Goal: Task Accomplishment & Management: Manage account settings

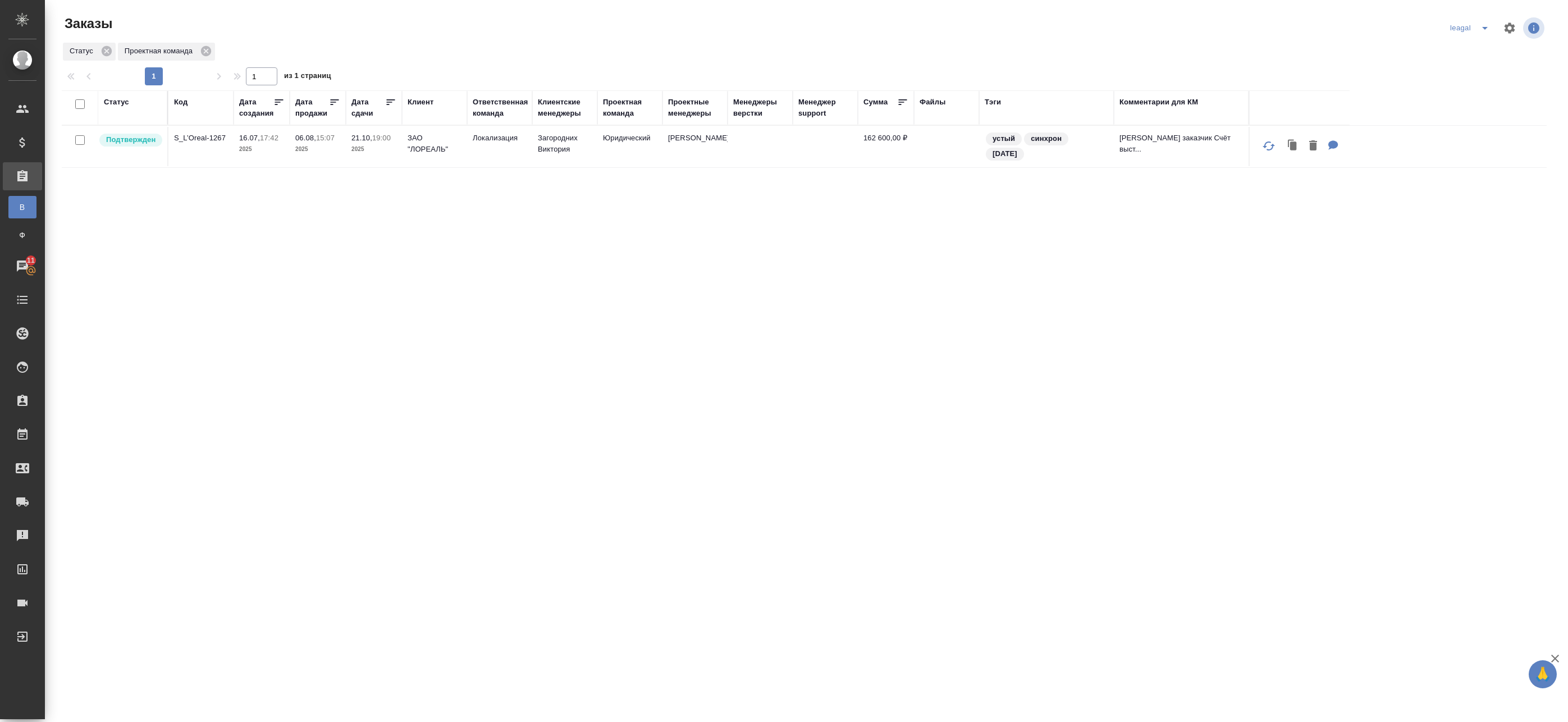
click at [1478, 31] on icon "split button" at bounding box center [1484, 27] width 13 height 13
click at [1458, 49] on li "Артак" at bounding box center [1478, 51] width 80 height 18
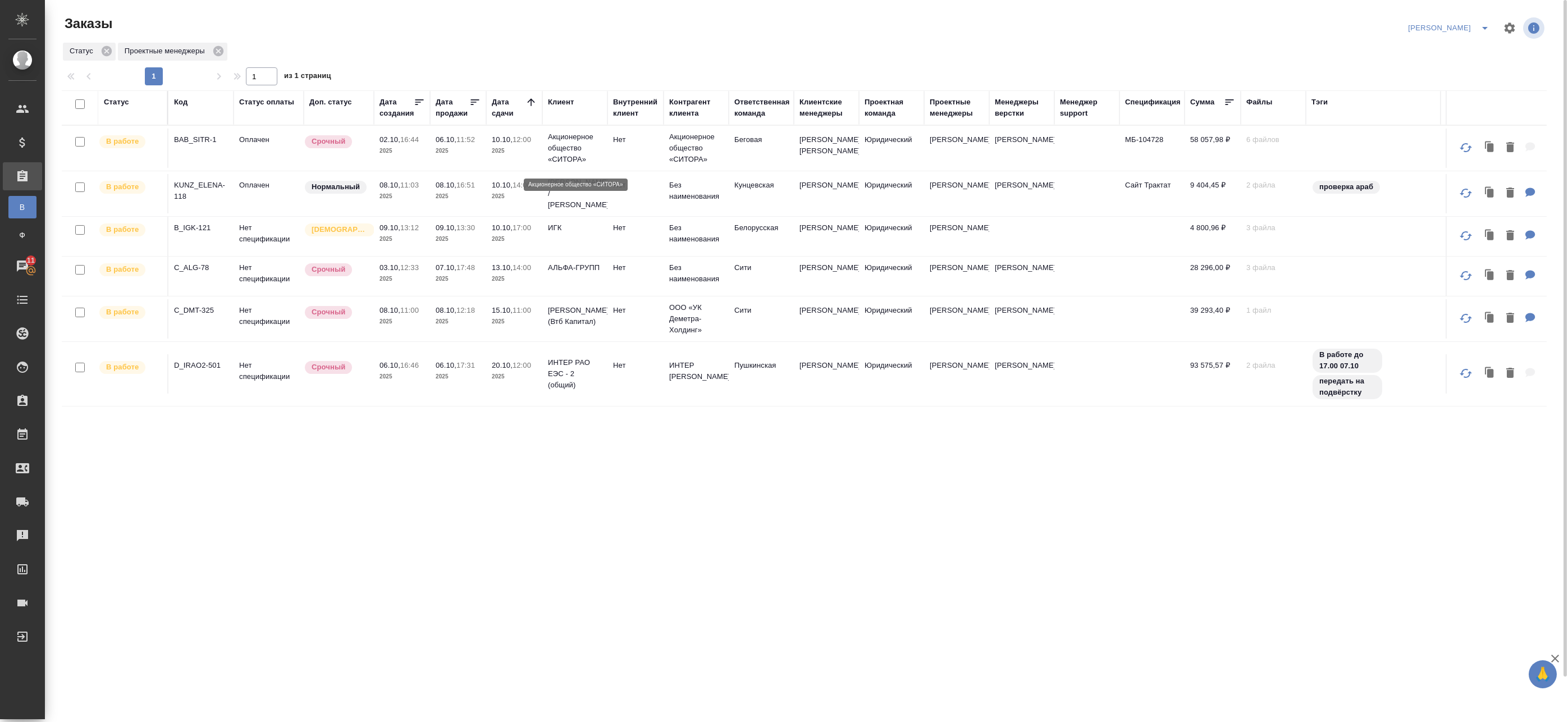
click at [592, 153] on p "Акционерное общество «СИТОРА»" at bounding box center [574, 148] width 54 height 34
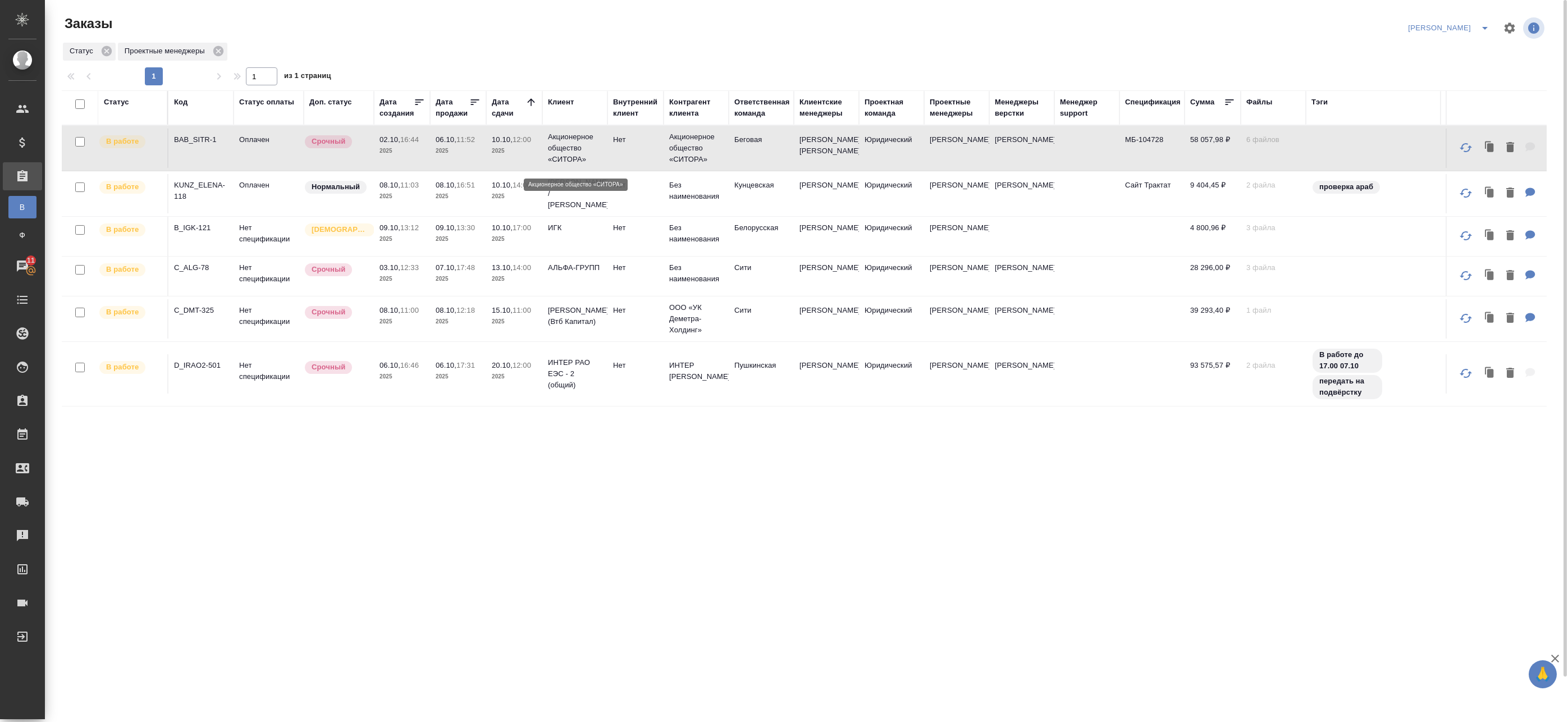
click at [592, 153] on p "Акционерное общество «СИТОРА»" at bounding box center [574, 148] width 54 height 34
click at [1487, 27] on icon "split button" at bounding box center [1484, 27] width 13 height 13
click at [1465, 51] on li "leagal" at bounding box center [1472, 51] width 48 height 18
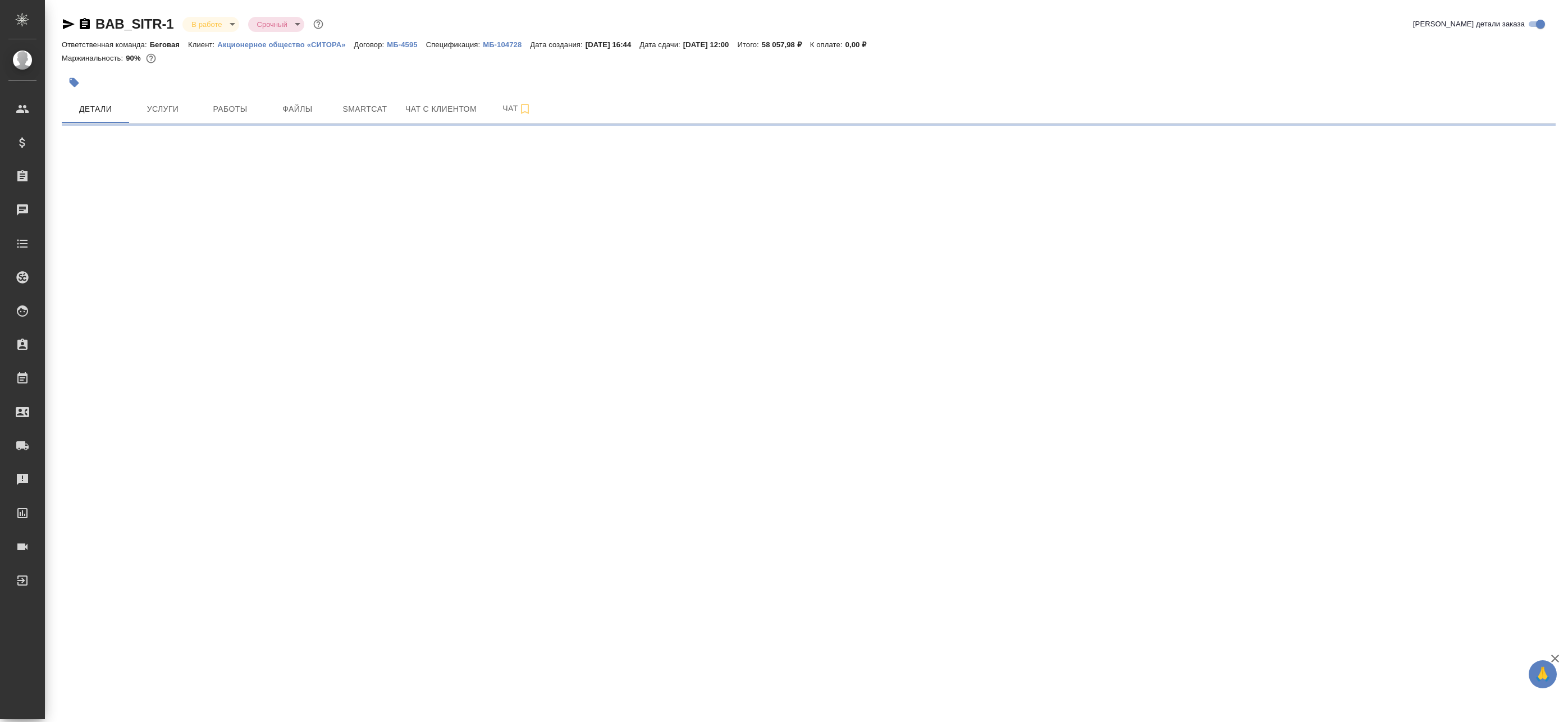
select select "RU"
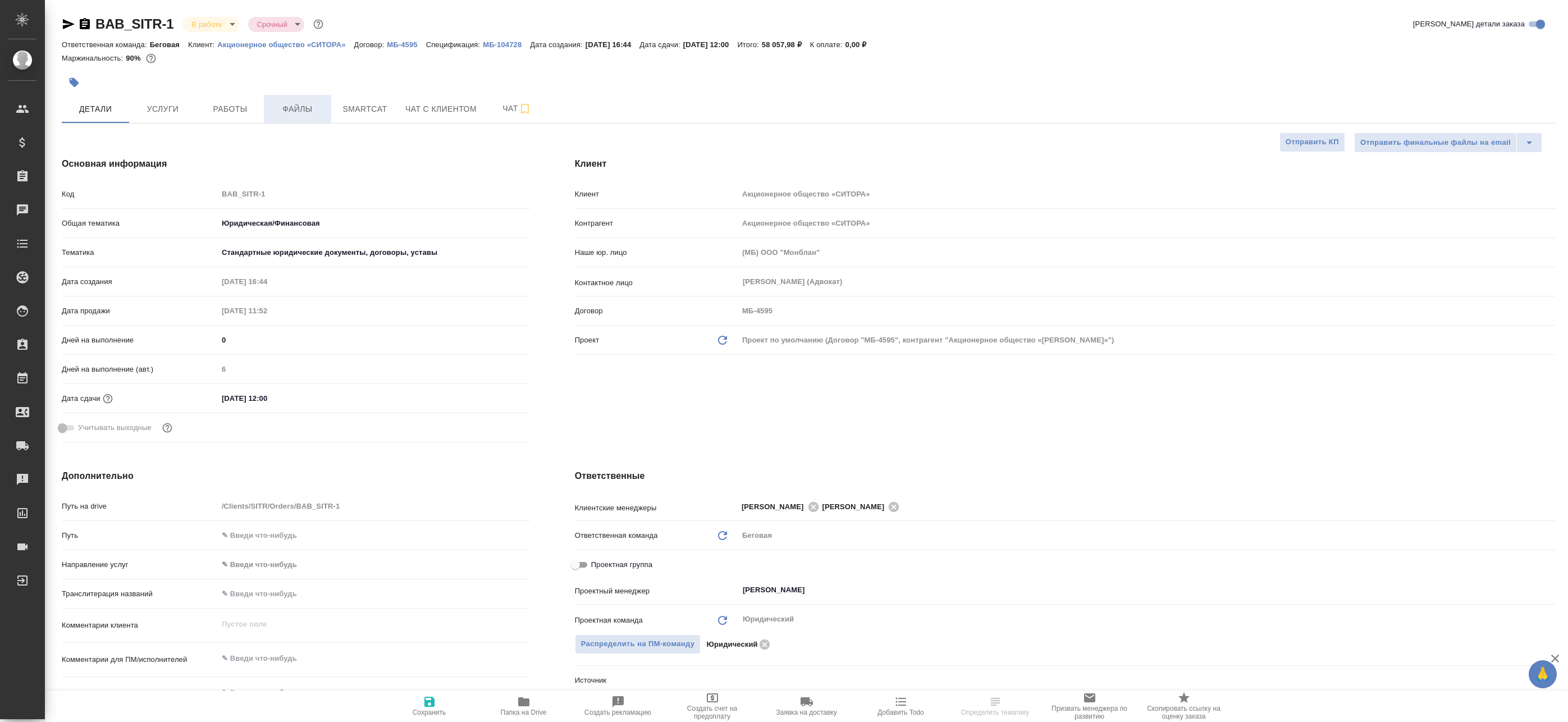
type textarea "x"
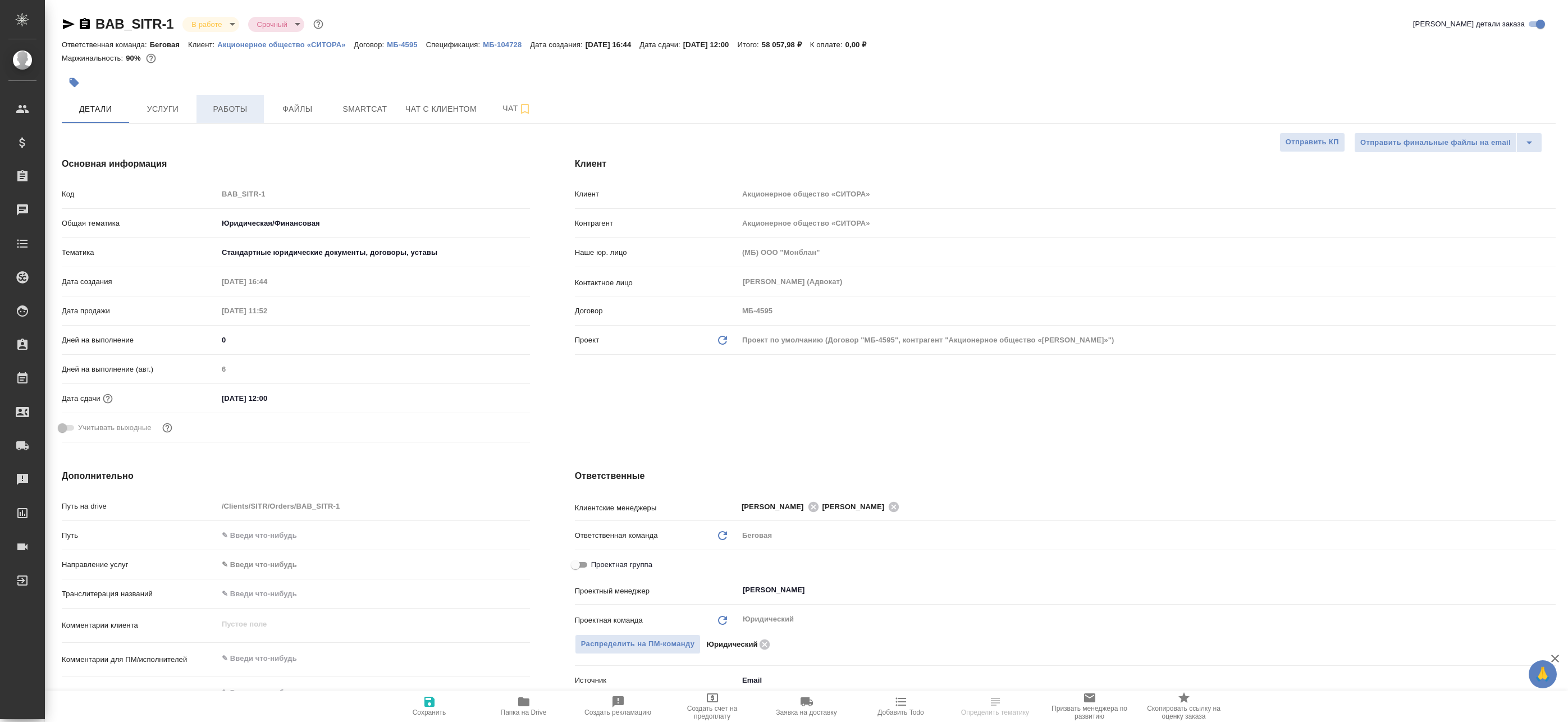
type textarea "x"
click at [233, 98] on button "Работы" at bounding box center [230, 109] width 67 height 28
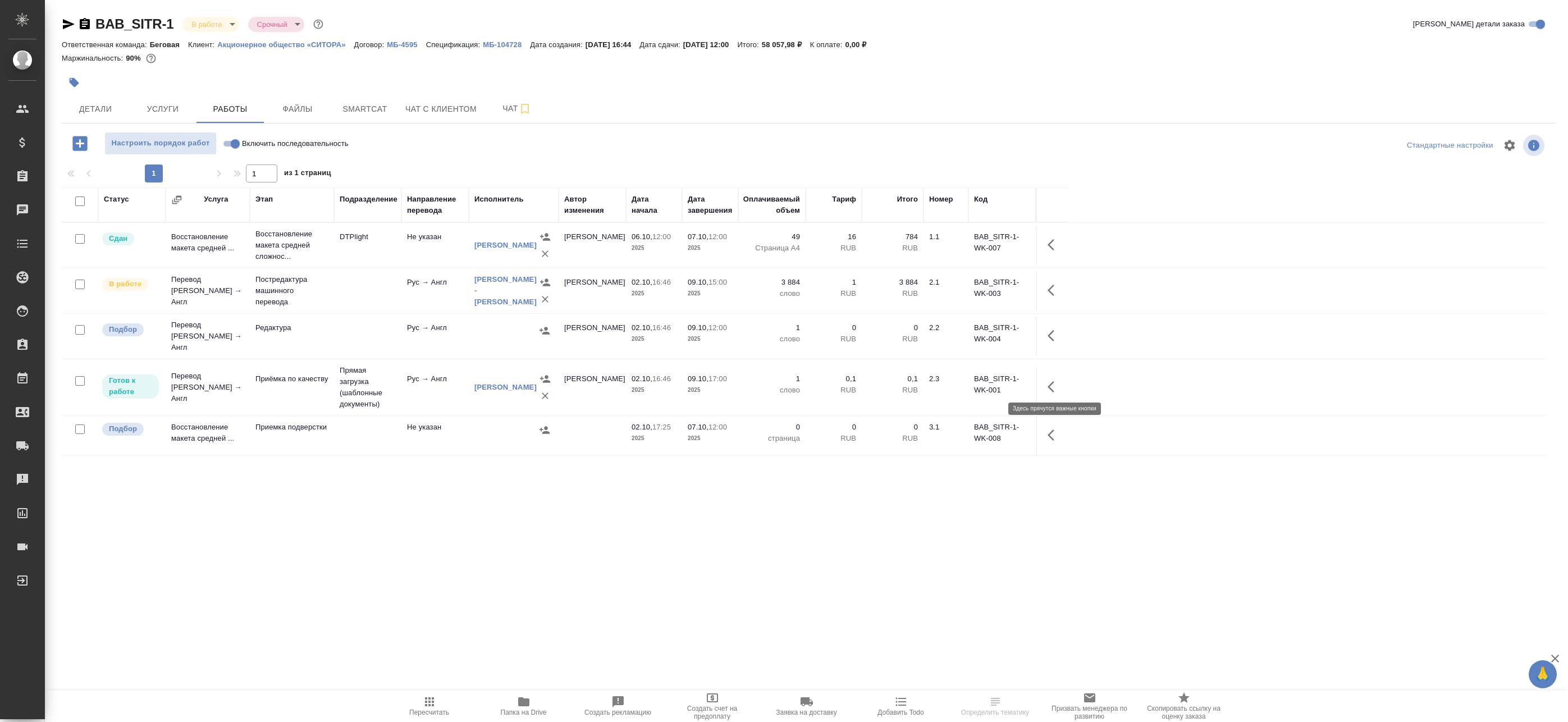
click at [1060, 376] on button "button" at bounding box center [1054, 387] width 27 height 27
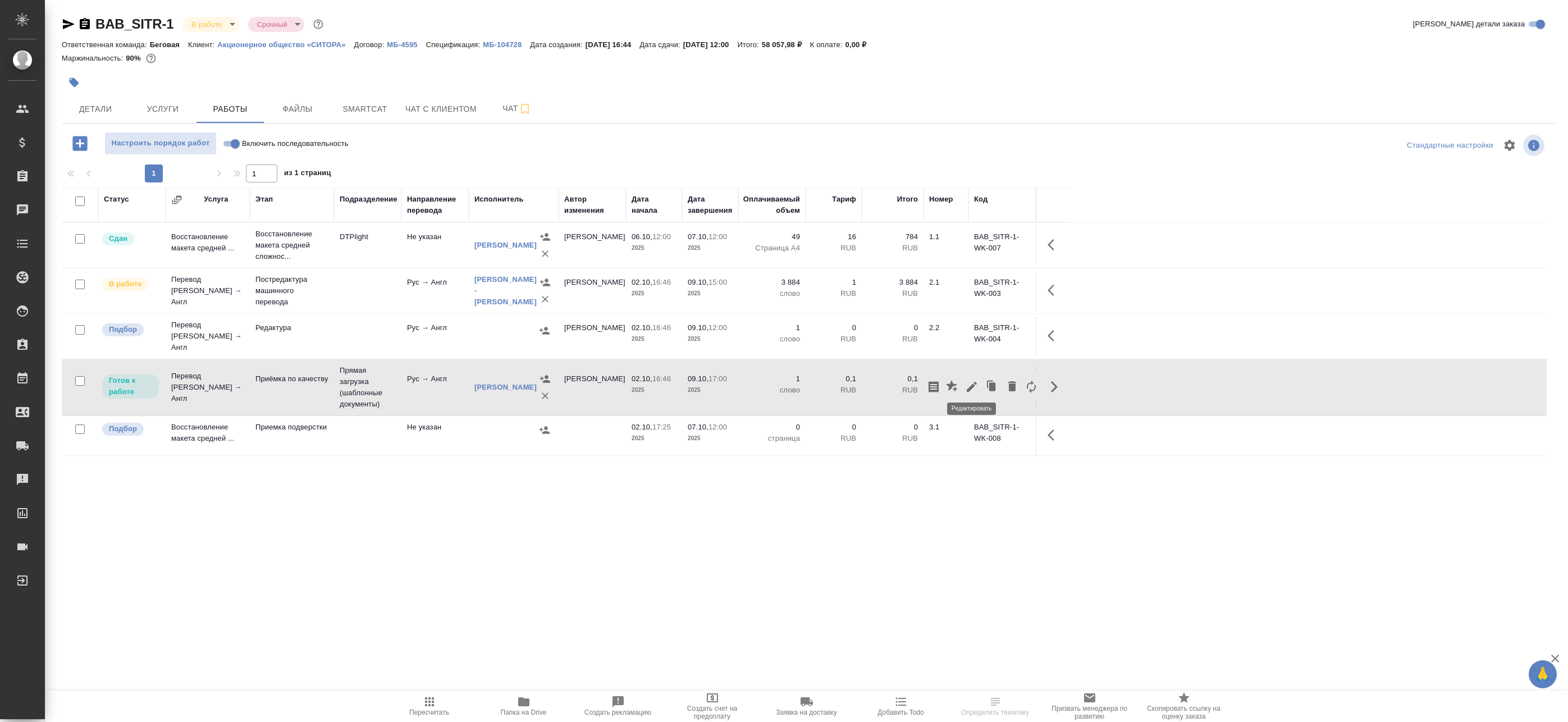
click at [981, 376] on button "button" at bounding box center [971, 387] width 19 height 27
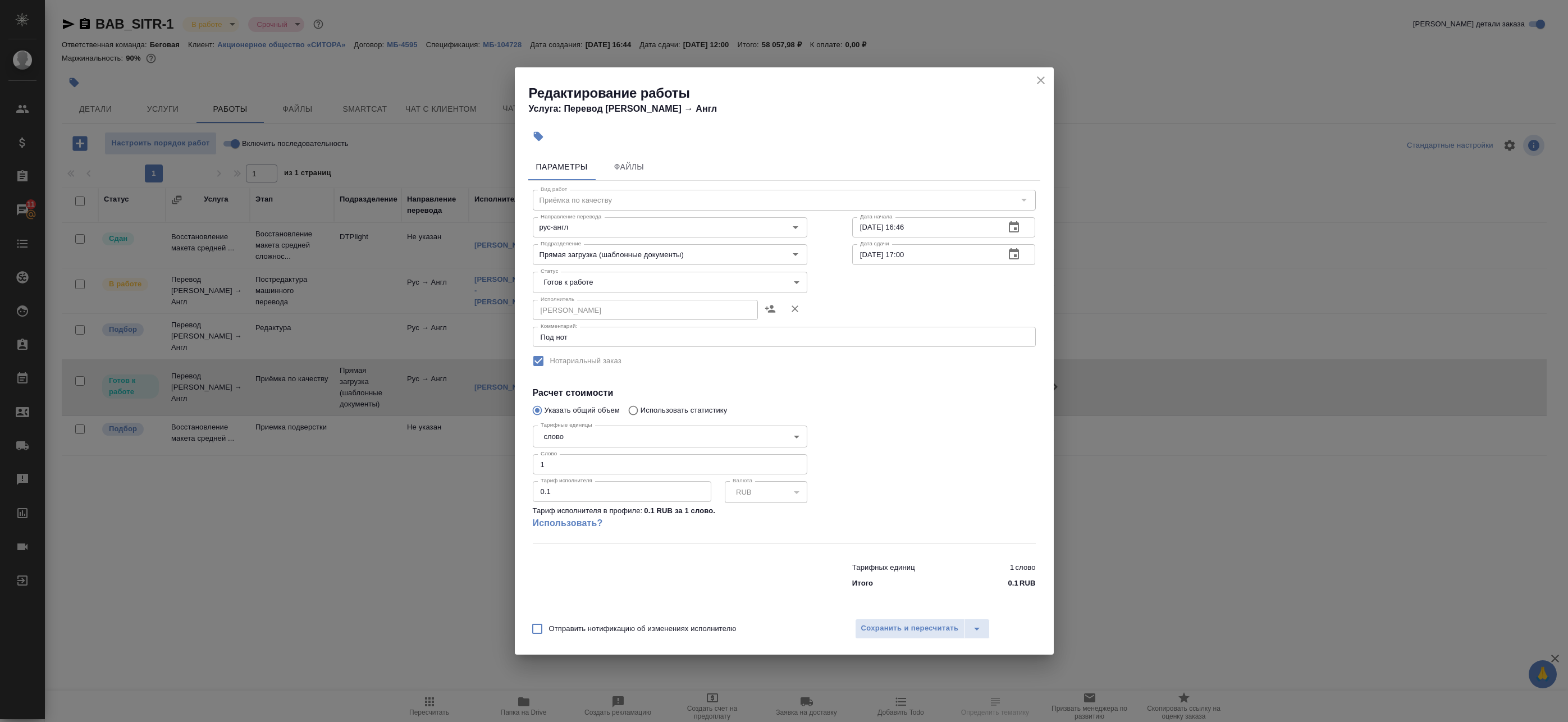
click at [1040, 86] on icon "close" at bounding box center [1041, 80] width 13 height 13
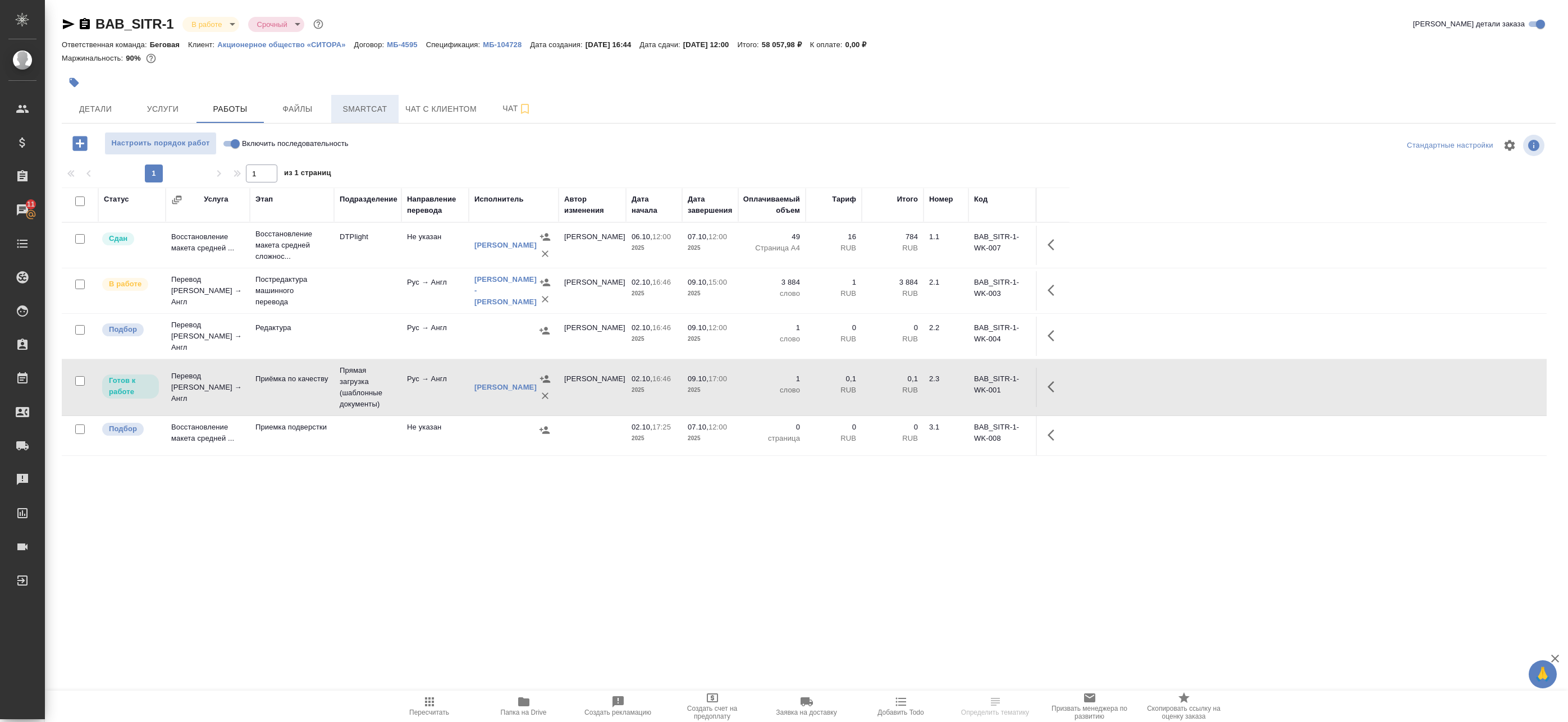
click at [387, 113] on span "Smartcat" at bounding box center [364, 109] width 54 height 14
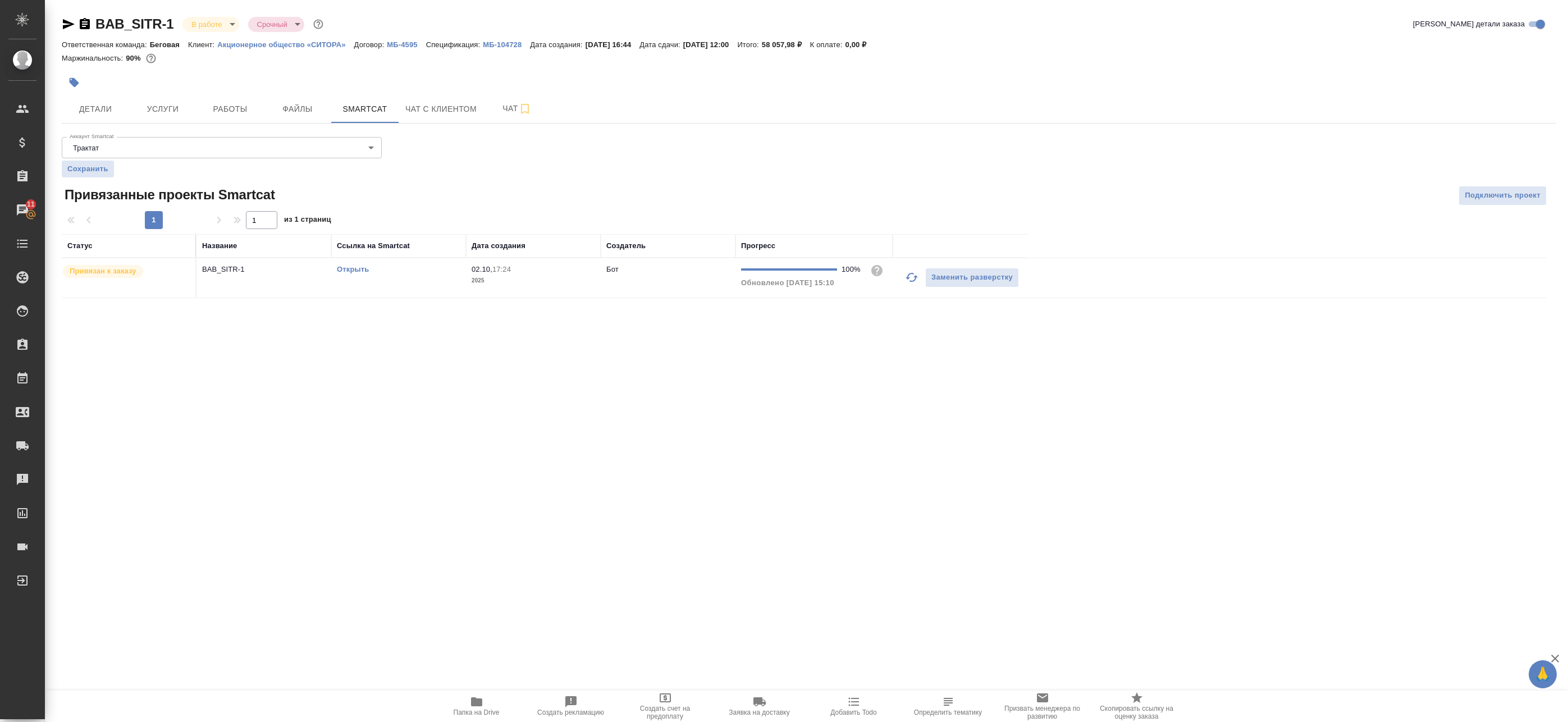
click at [308, 274] on p "BAB_SITR-1" at bounding box center [264, 270] width 124 height 11
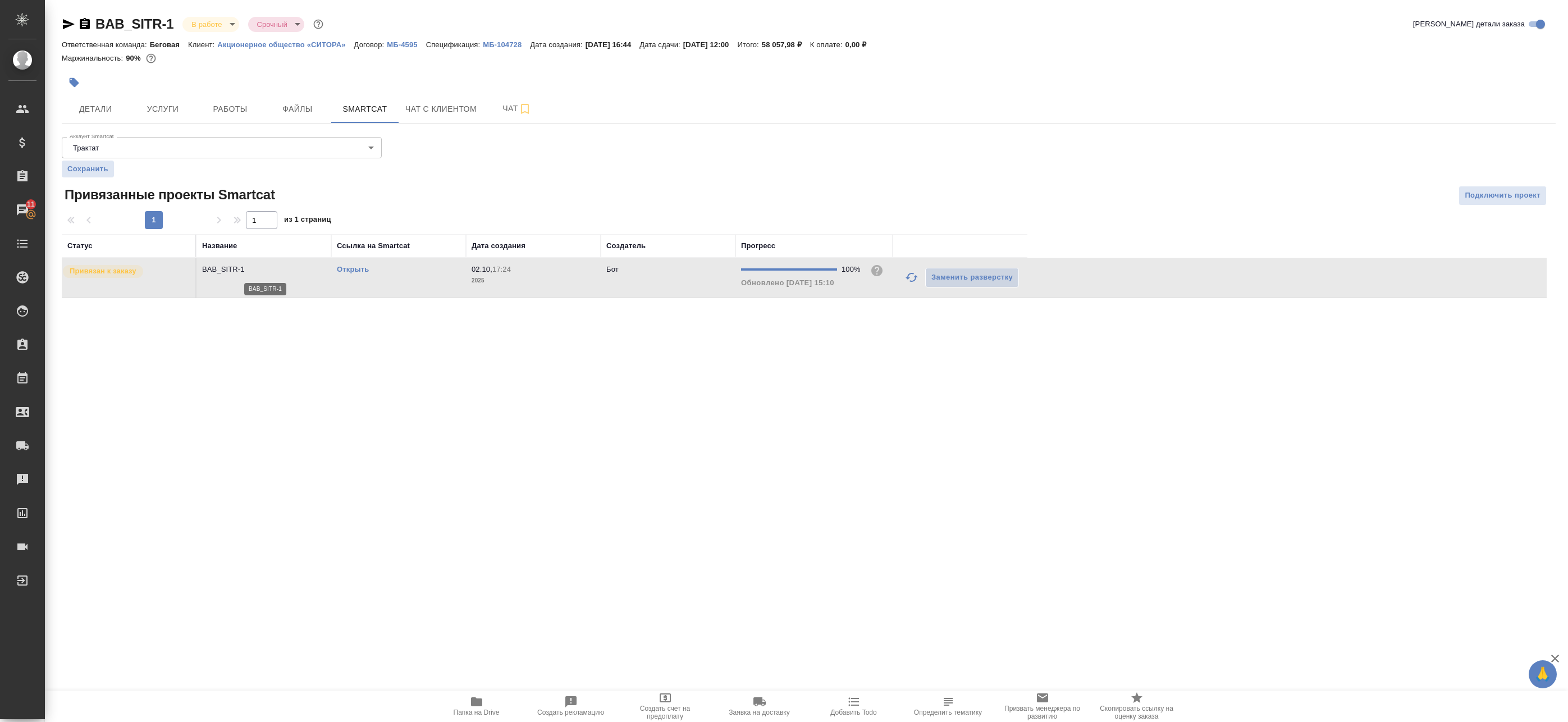
click at [308, 274] on p "BAB_SITR-1" at bounding box center [264, 270] width 124 height 11
click at [230, 112] on span "Работы" at bounding box center [230, 109] width 54 height 14
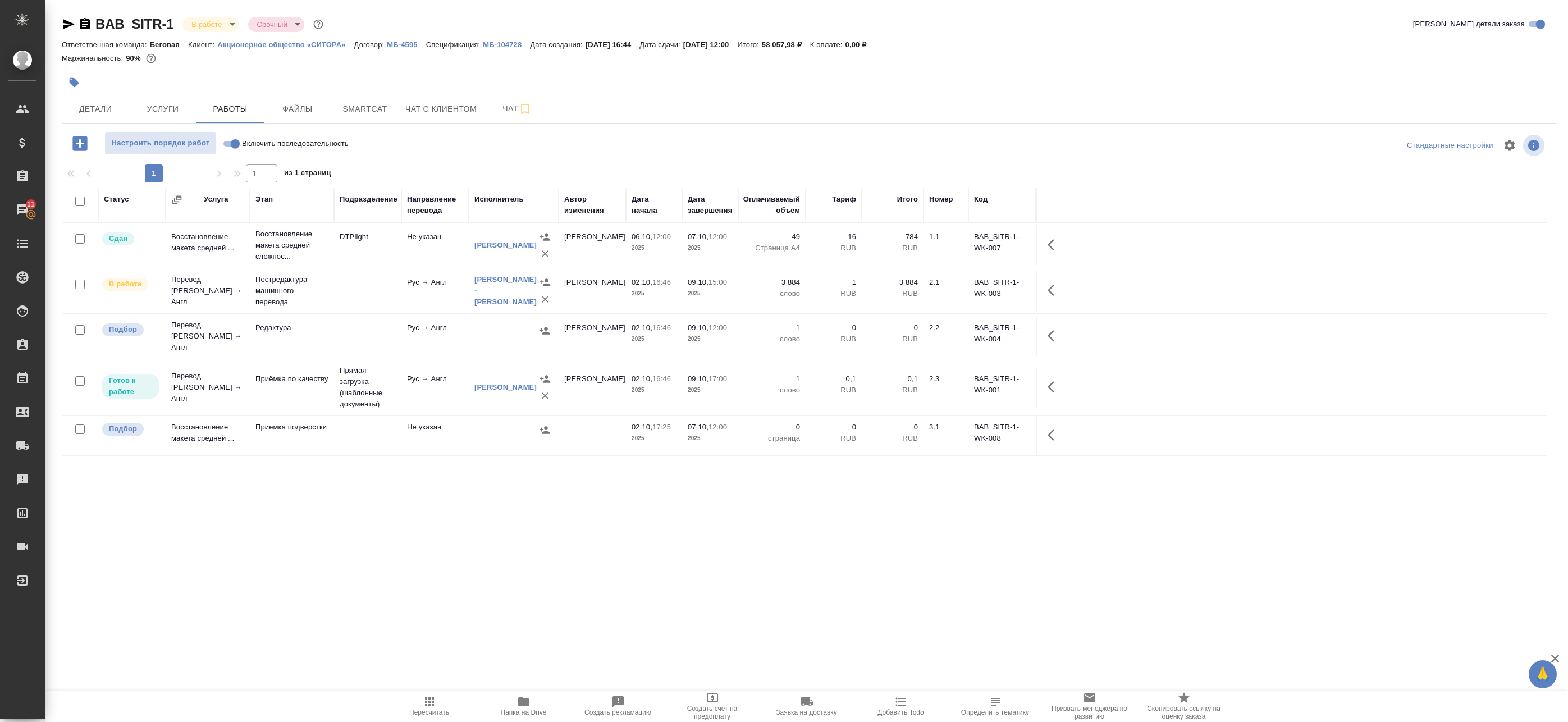
click at [1051, 291] on icon "button" at bounding box center [1054, 290] width 13 height 13
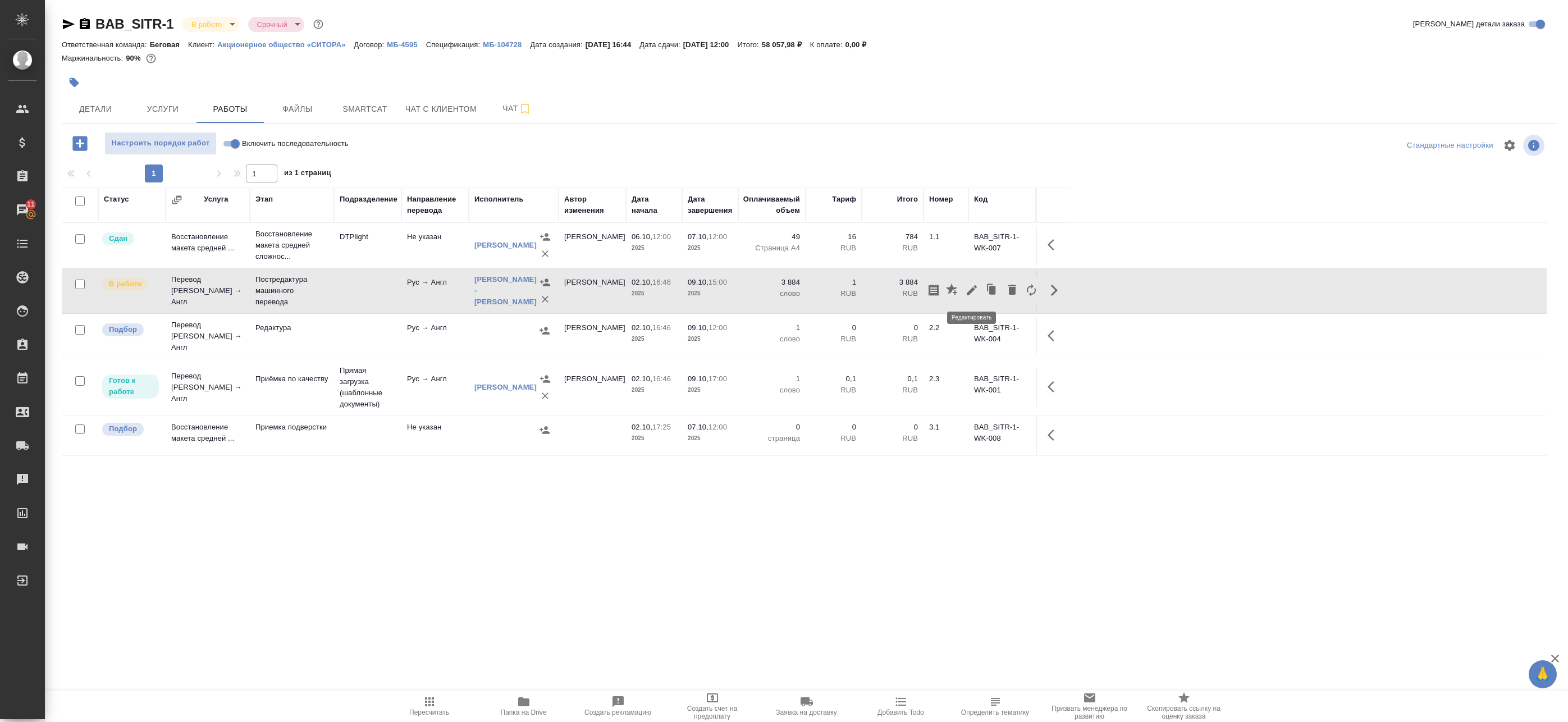
drag, startPoint x: 983, startPoint y: 288, endPoint x: 970, endPoint y: 293, distance: 13.9
click at [970, 293] on div at bounding box center [982, 290] width 117 height 27
click at [970, 293] on icon "button" at bounding box center [972, 290] width 10 height 10
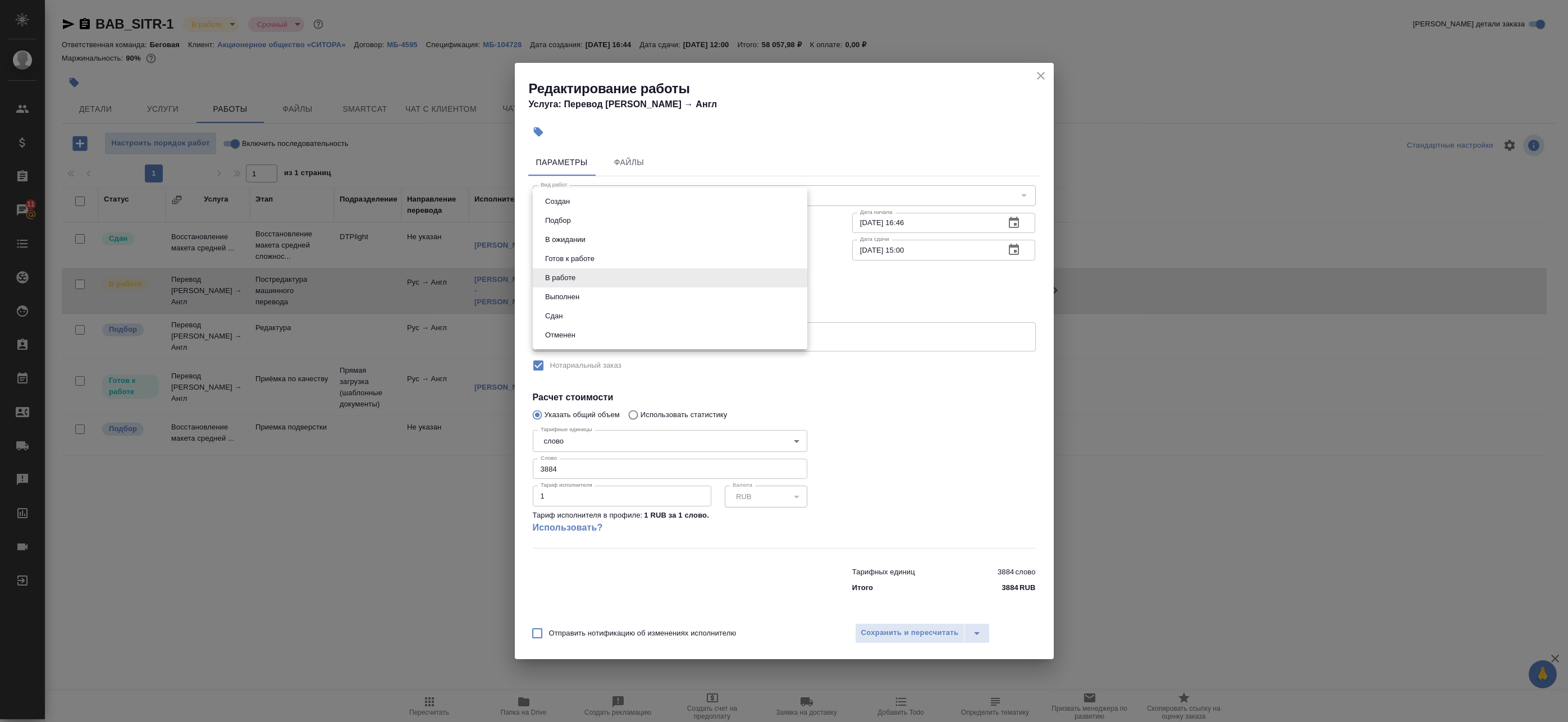
click at [635, 280] on body "🙏 .cls-1 fill:#fff; AWATERA Badanyan Artak Клиенты Спецификации Заказы 11 Чаты …" at bounding box center [784, 361] width 1568 height 722
click at [617, 303] on li "Выполнен" at bounding box center [670, 296] width 275 height 19
type input "completed"
click at [908, 636] on span "Сохранить и пересчитать" at bounding box center [909, 633] width 98 height 13
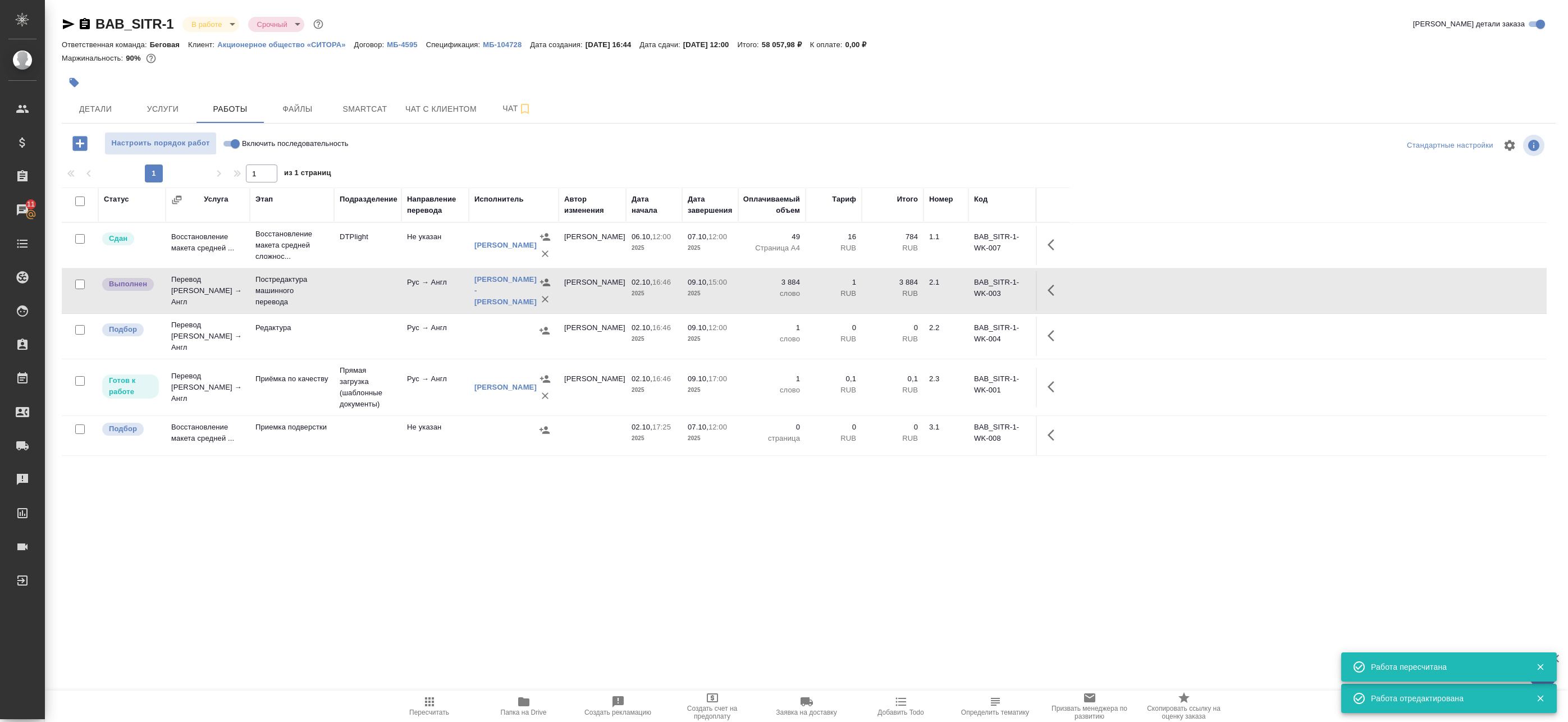
click at [602, 579] on div "Статус Услуга Этап Подразделение Направление перевода Исполнитель Автор изменен…" at bounding box center [804, 440] width 1485 height 505
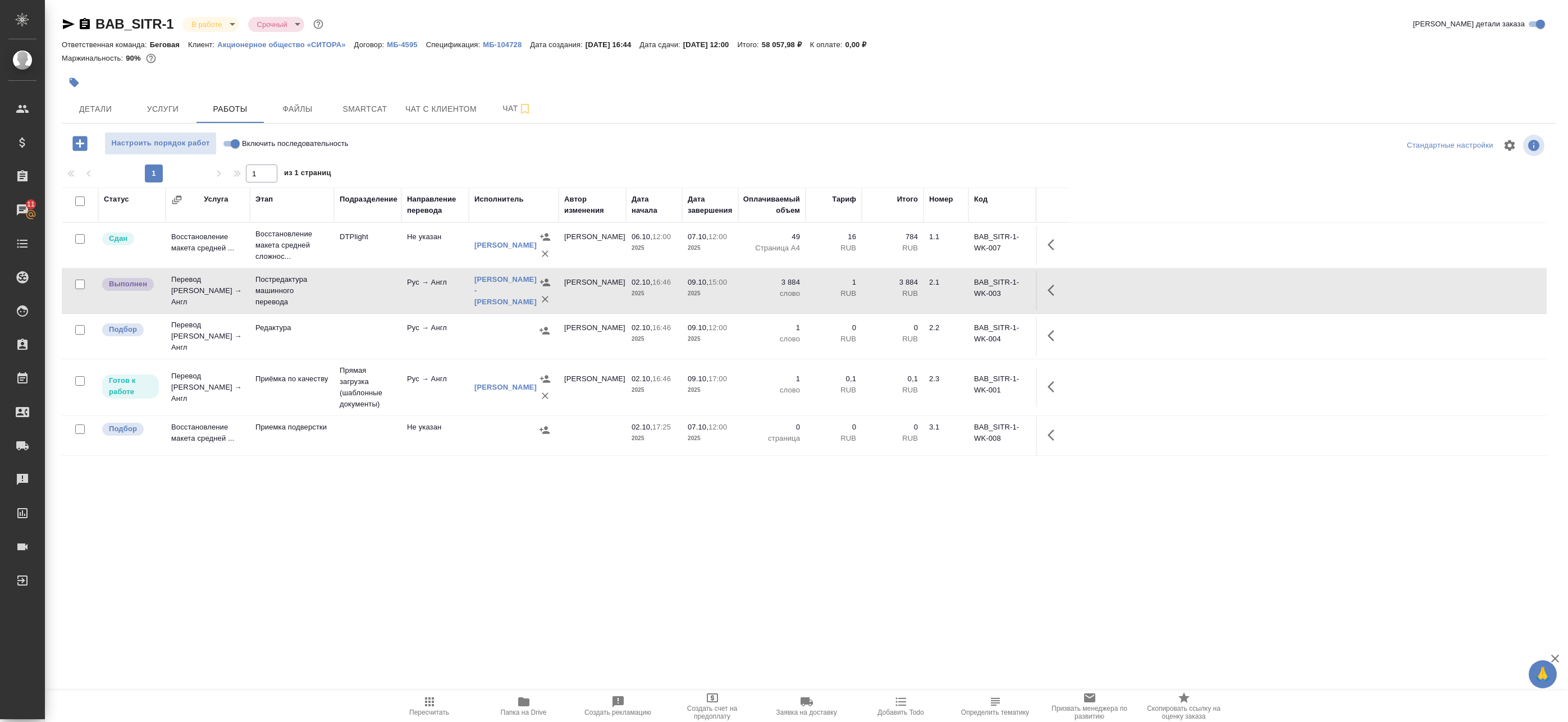
click at [551, 643] on div "Статус Услуга Этап Подразделение Направление перевода Исполнитель Автор изменен…" at bounding box center [804, 440] width 1485 height 505
click at [423, 504] on div "Статус Услуга Этап Подразделение Направление перевода Исполнитель Автор изменен…" at bounding box center [804, 440] width 1485 height 505
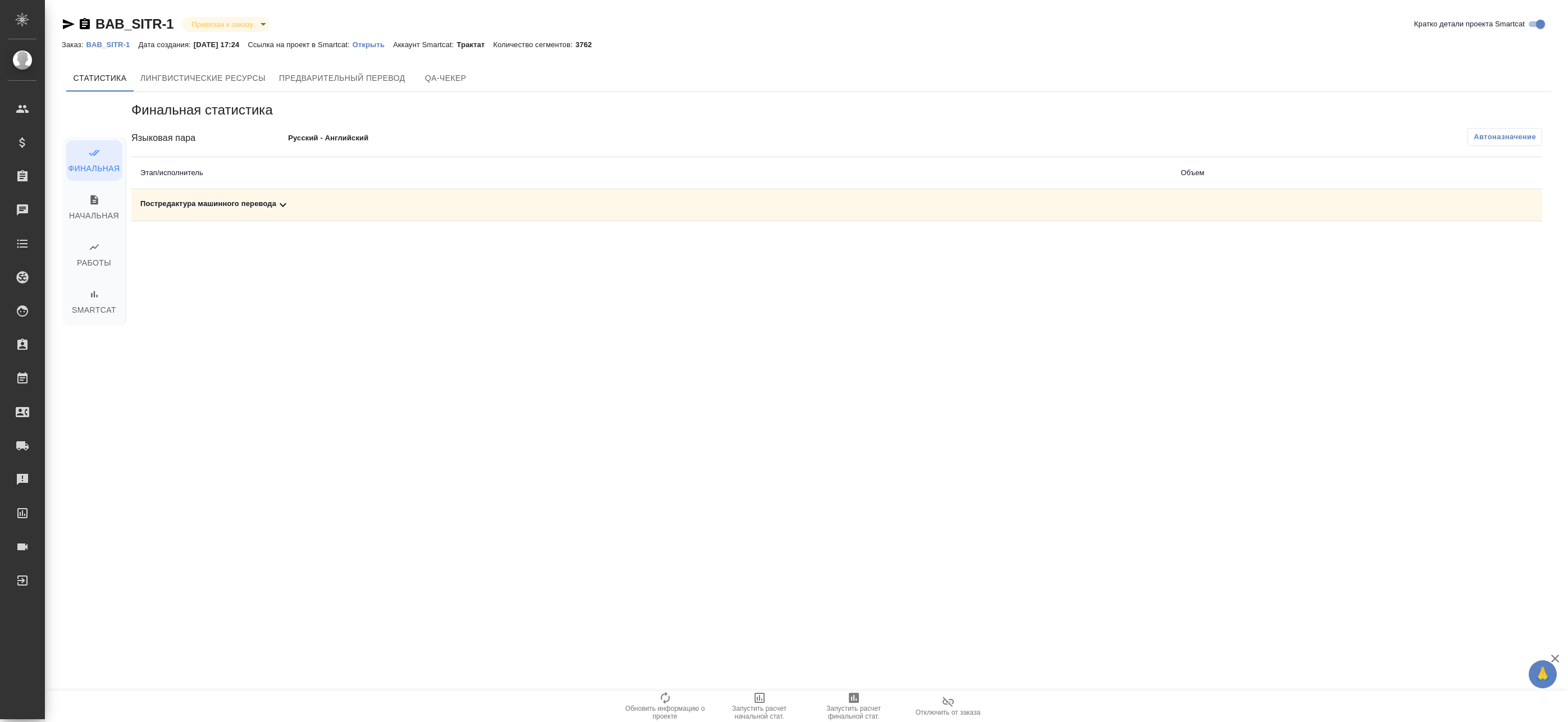
click at [1484, 133] on span "Автоназначение" at bounding box center [1505, 137] width 62 height 11
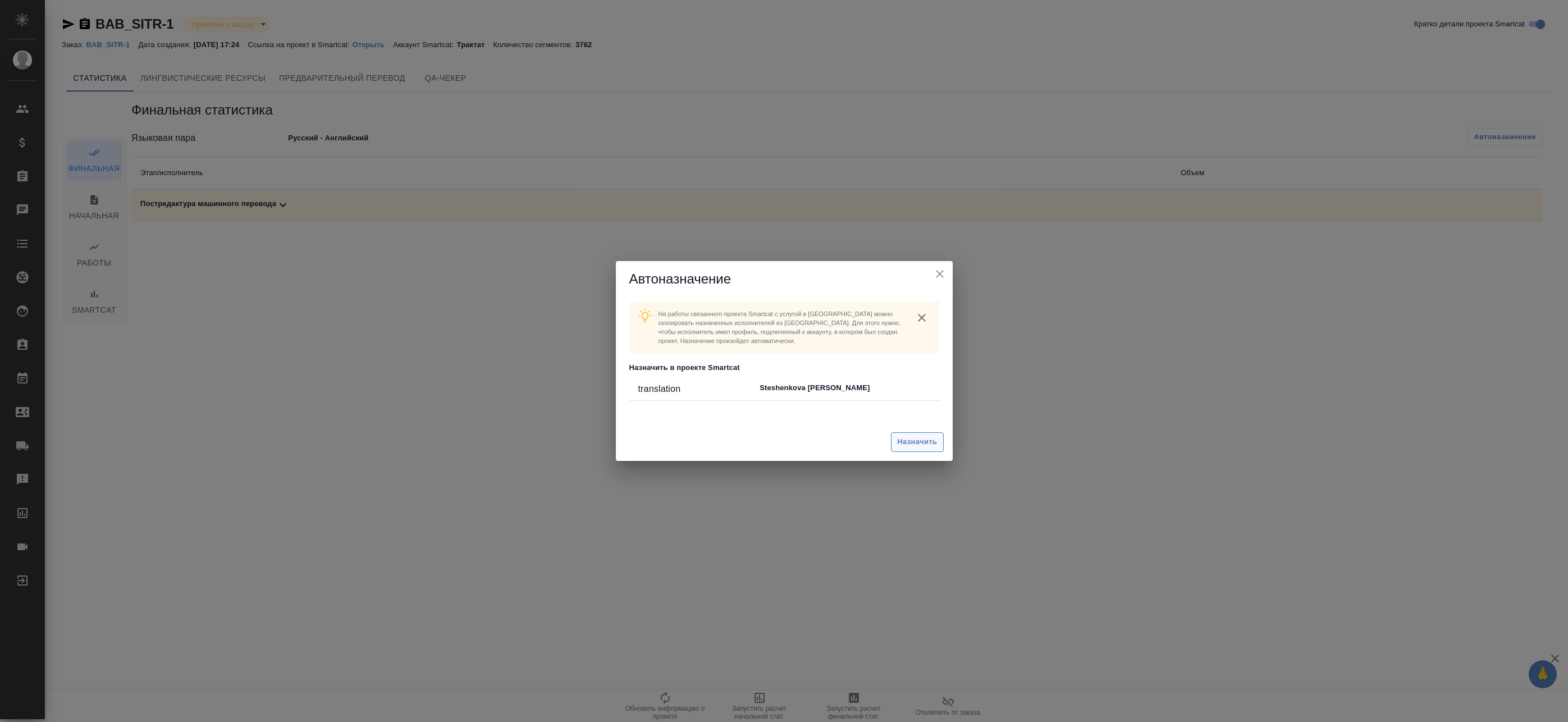
click at [910, 441] on span "Назначить" at bounding box center [917, 442] width 40 height 13
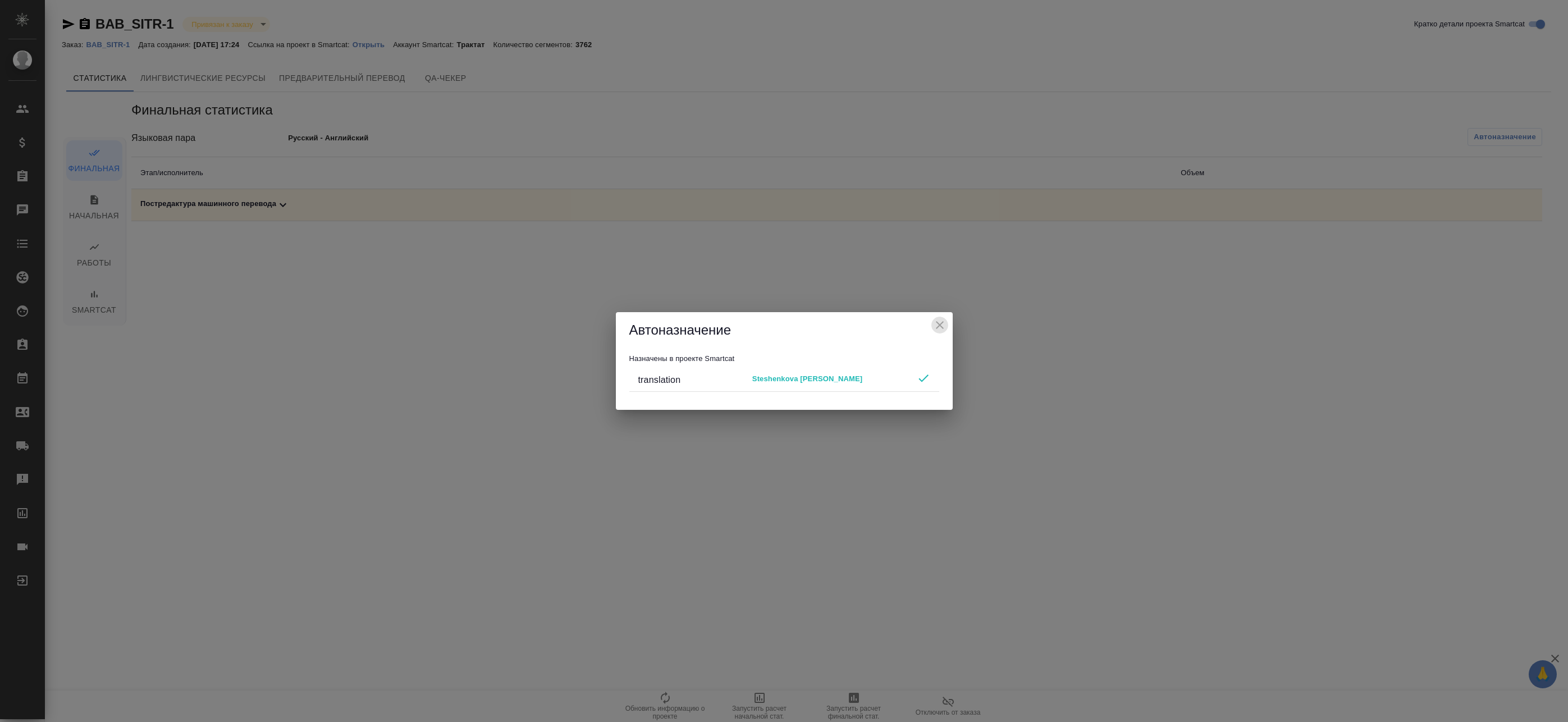
click at [936, 319] on icon "close" at bounding box center [940, 324] width 13 height 13
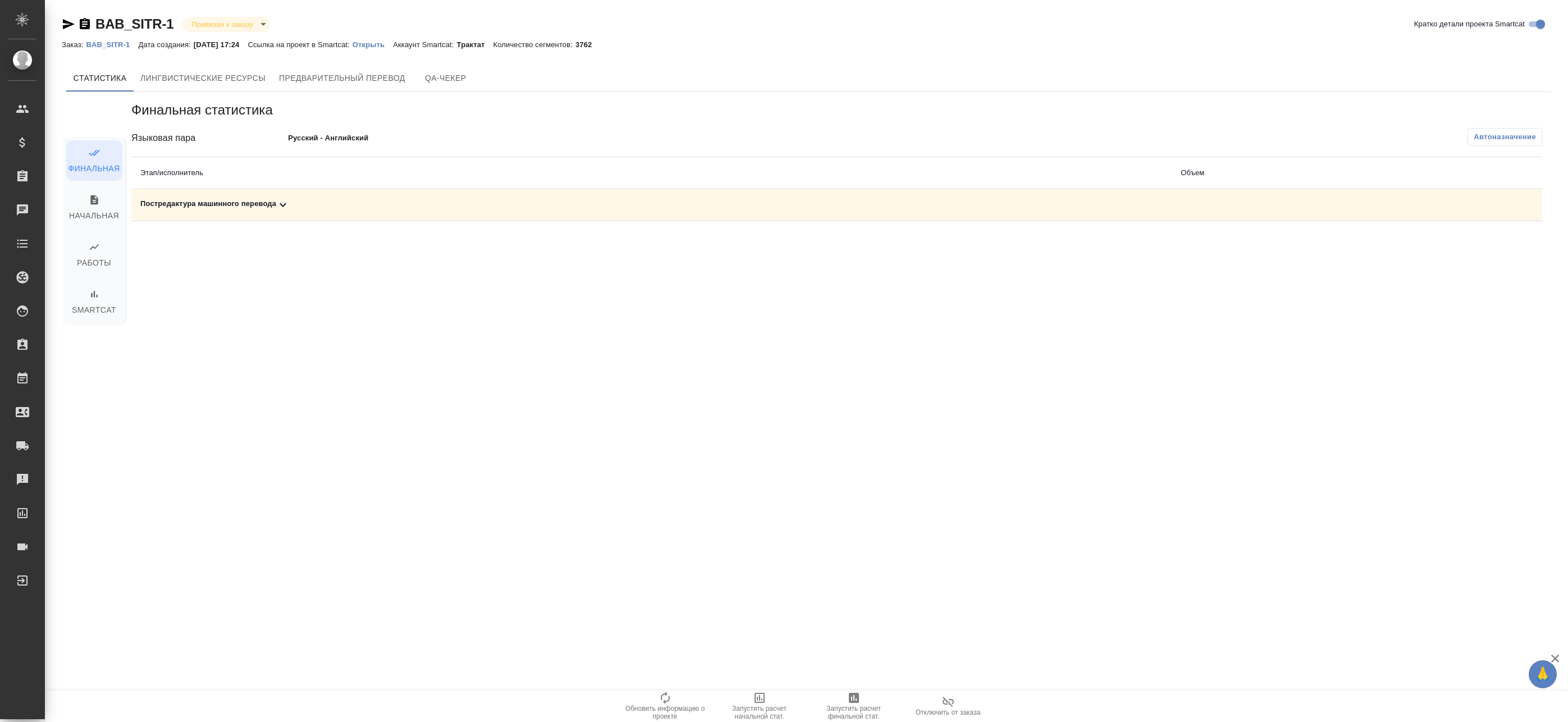
click at [850, 701] on icon "button" at bounding box center [854, 698] width 10 height 10
click at [889, 202] on div "Постредактура машинного перевода" at bounding box center [652, 204] width 1022 height 13
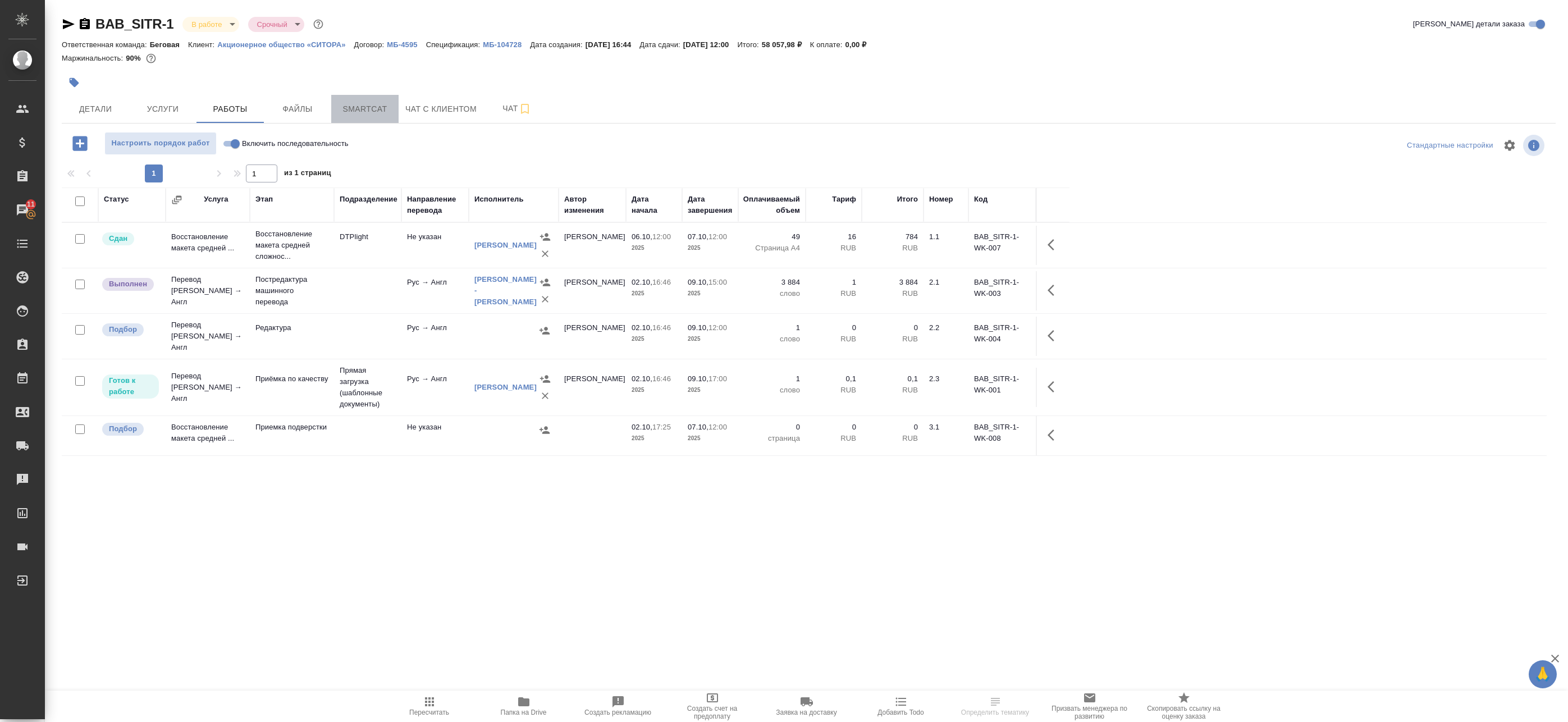
click at [347, 113] on span "Smartcat" at bounding box center [364, 109] width 54 height 14
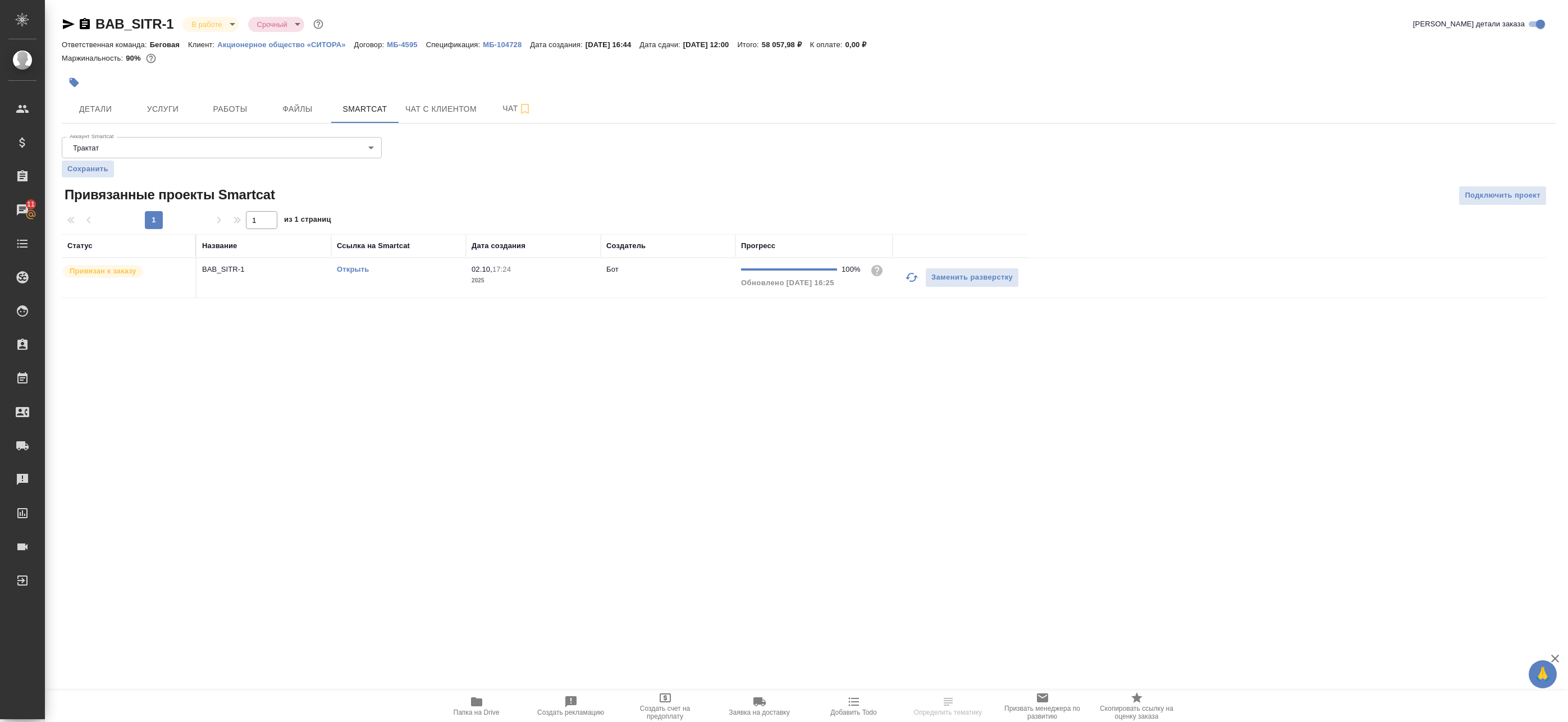
click at [494, 290] on td "02.10, 17:24 2025" at bounding box center [534, 278] width 135 height 39
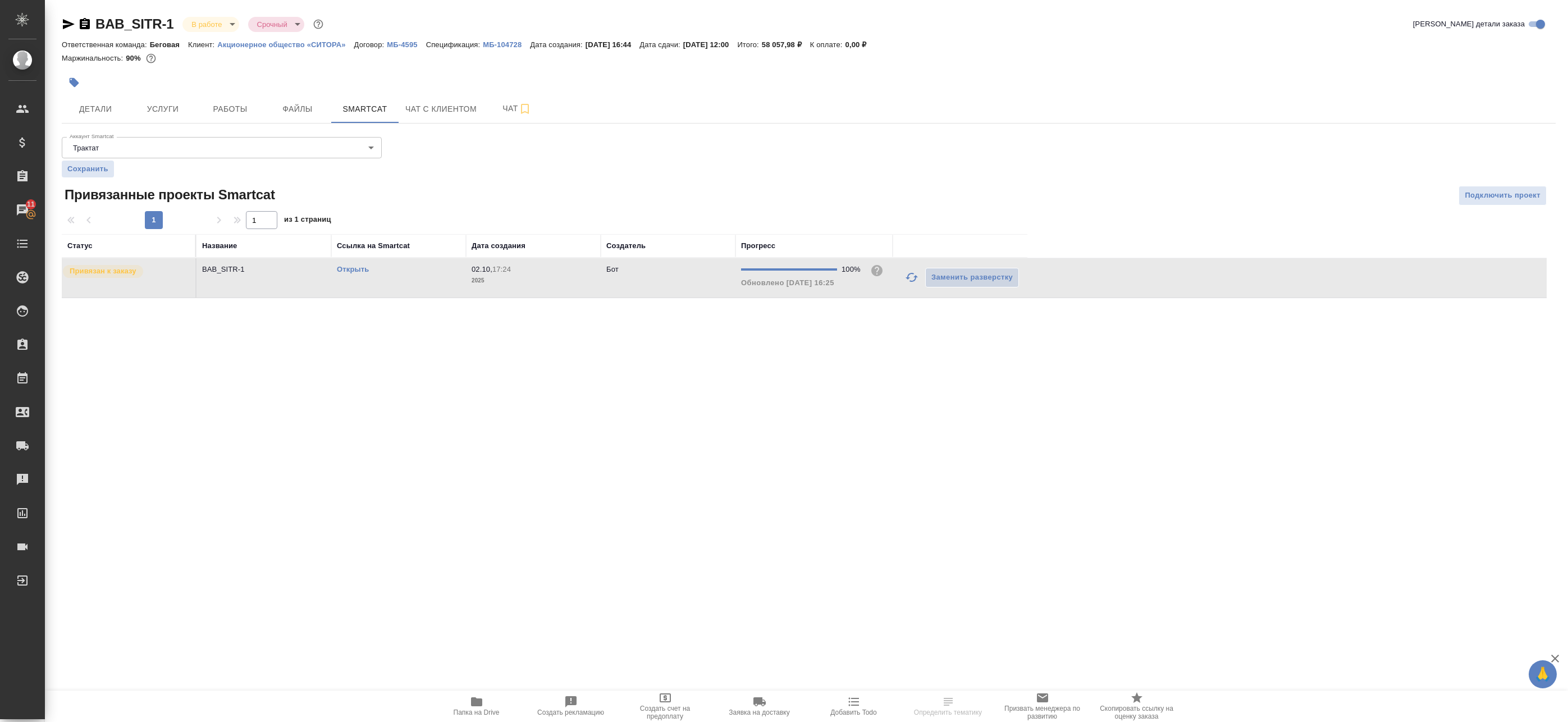
click at [493, 290] on td "02.10, 17:24 2025" at bounding box center [534, 278] width 135 height 39
click at [226, 108] on span "Работы" at bounding box center [230, 109] width 54 height 14
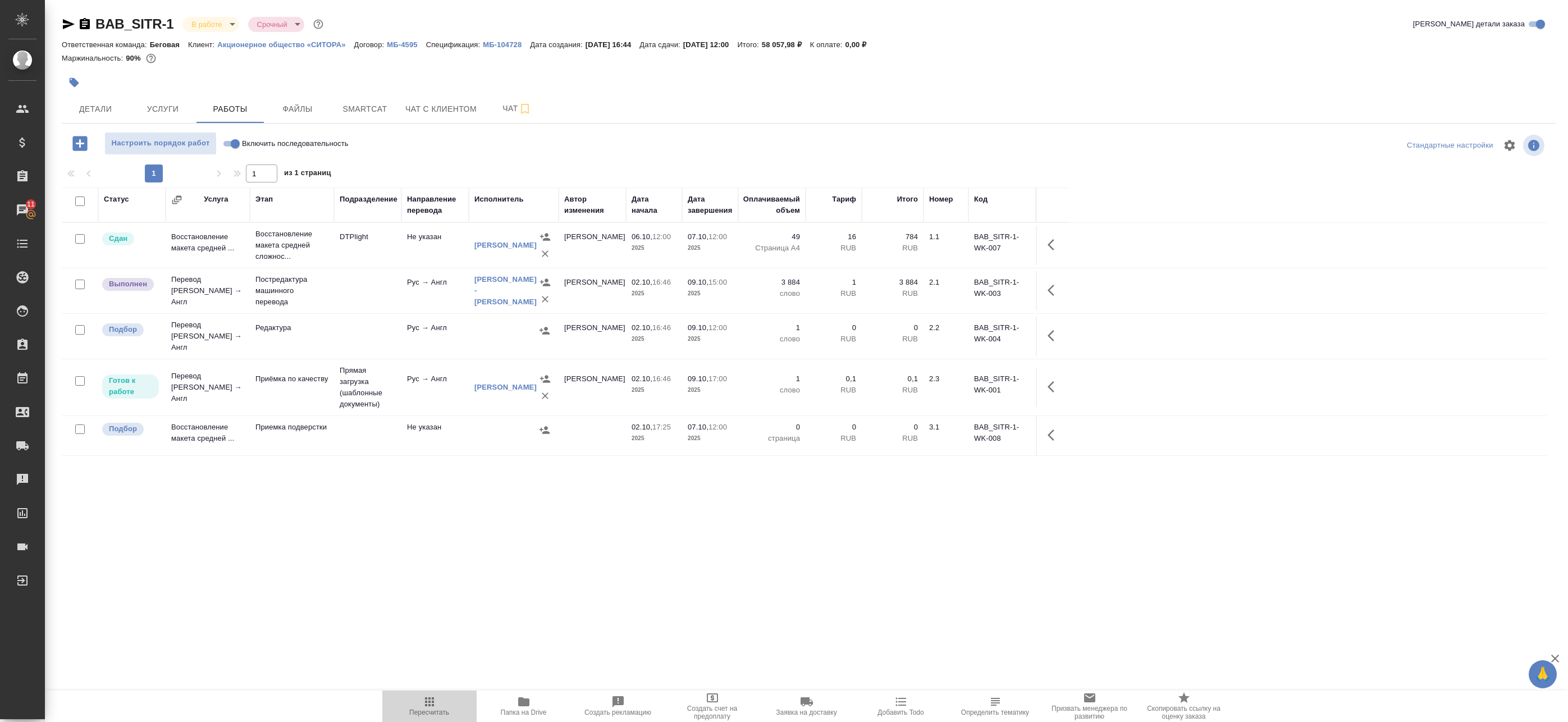
click at [435, 699] on icon "button" at bounding box center [429, 702] width 13 height 13
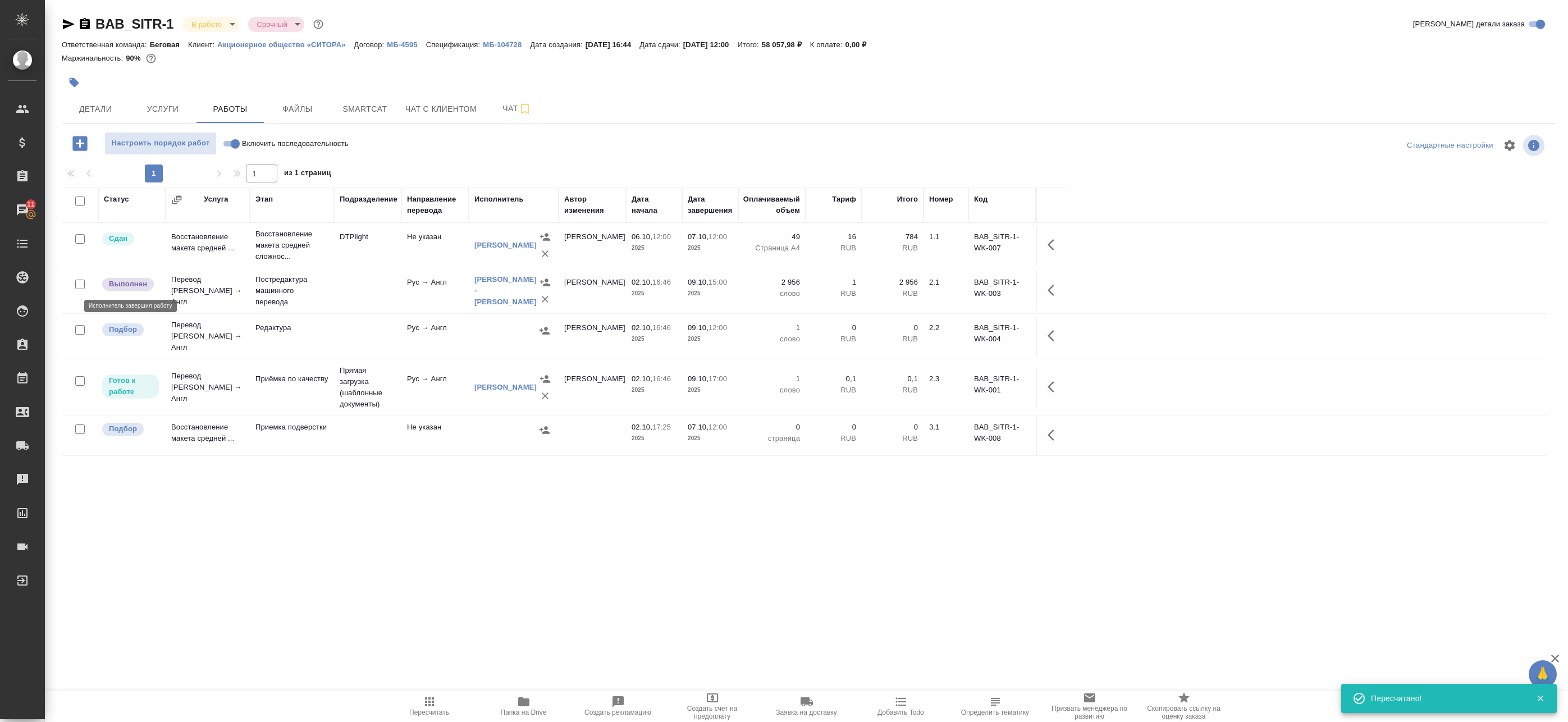
click at [136, 290] on div "Выполнен" at bounding box center [128, 284] width 52 height 13
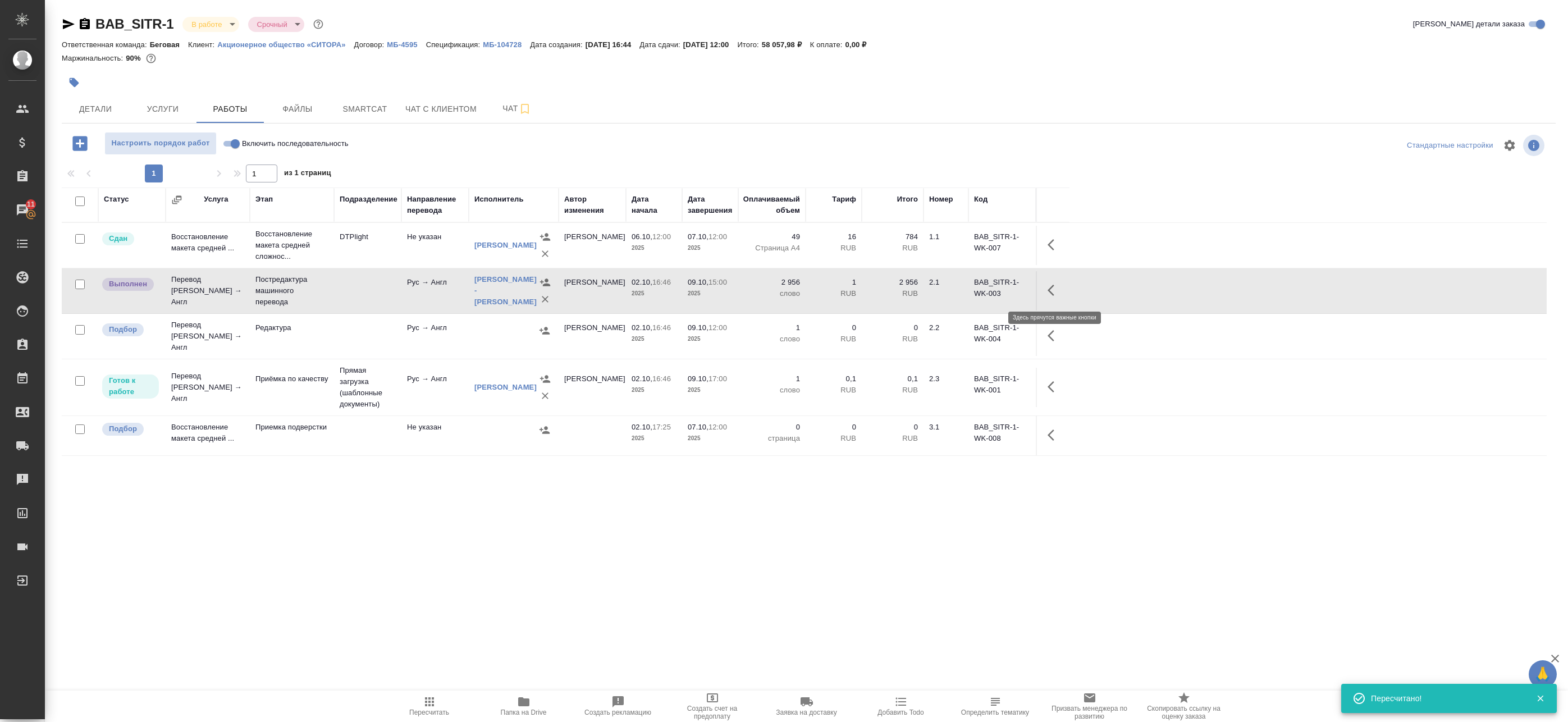
click at [1051, 291] on icon "button" at bounding box center [1054, 290] width 13 height 13
click at [973, 293] on icon "button" at bounding box center [971, 290] width 13 height 13
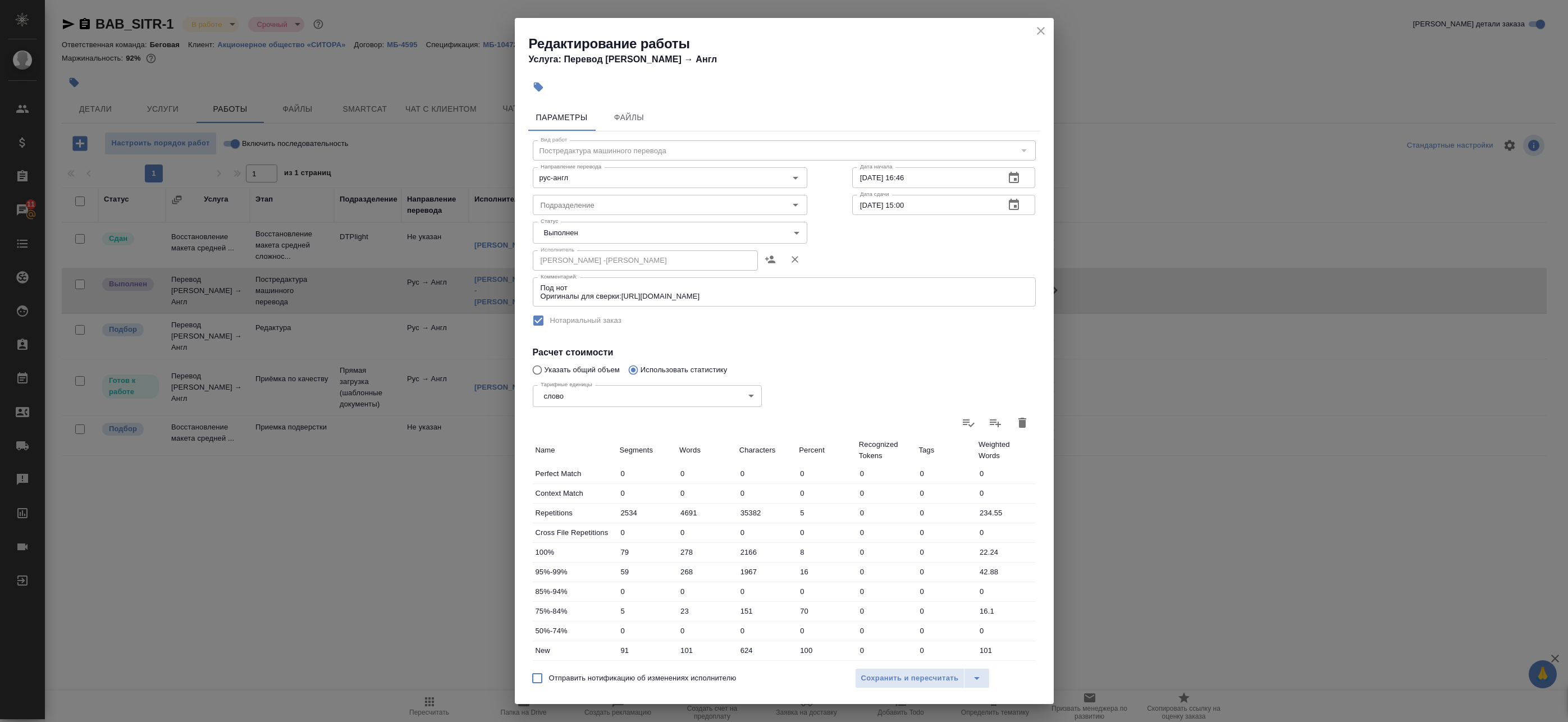
click at [584, 234] on body "🙏 .cls-1 fill:#fff; AWATERA Badanyan Artak Клиенты Спецификации Заказы 11 Чаты …" at bounding box center [784, 361] width 1568 height 722
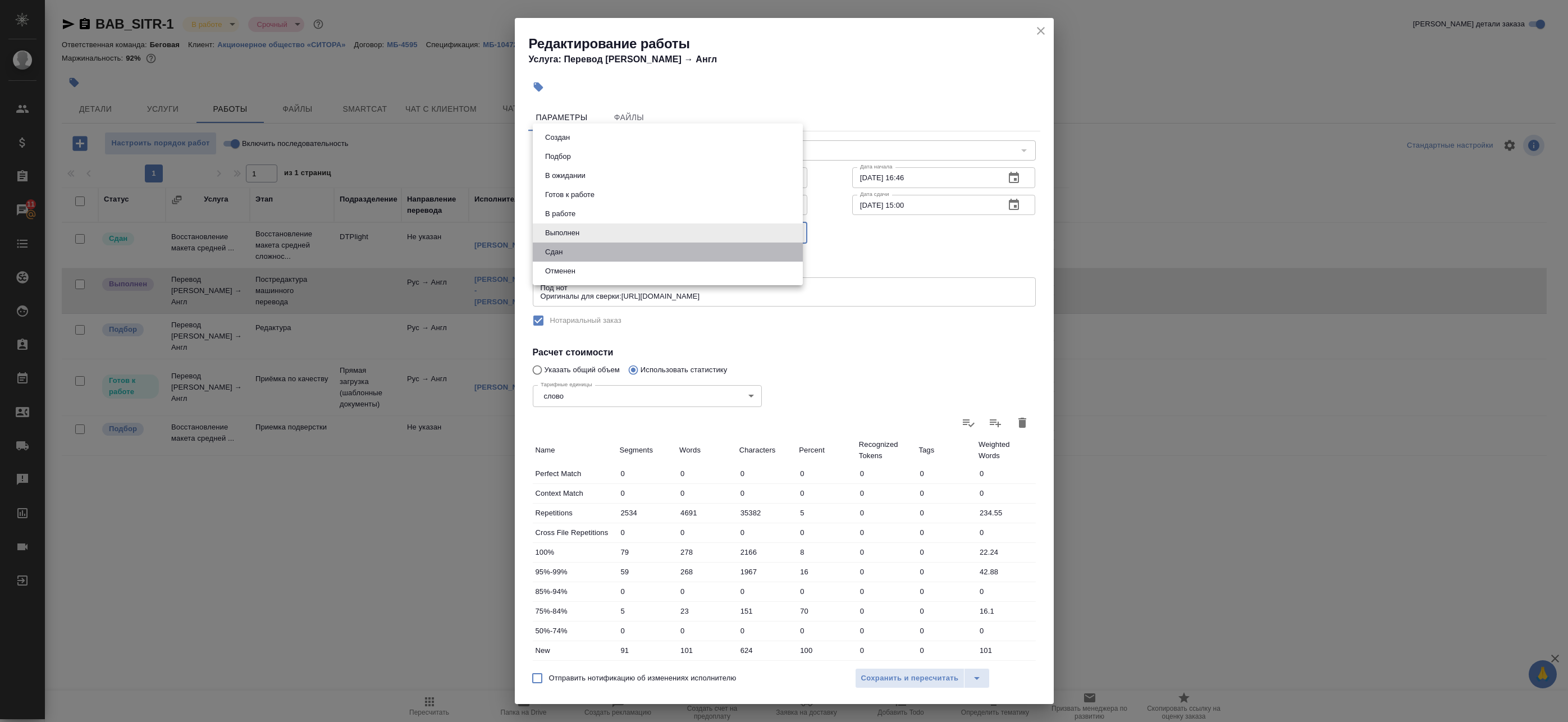
click at [576, 249] on li "Сдан" at bounding box center [668, 251] width 270 height 19
type input "closed"
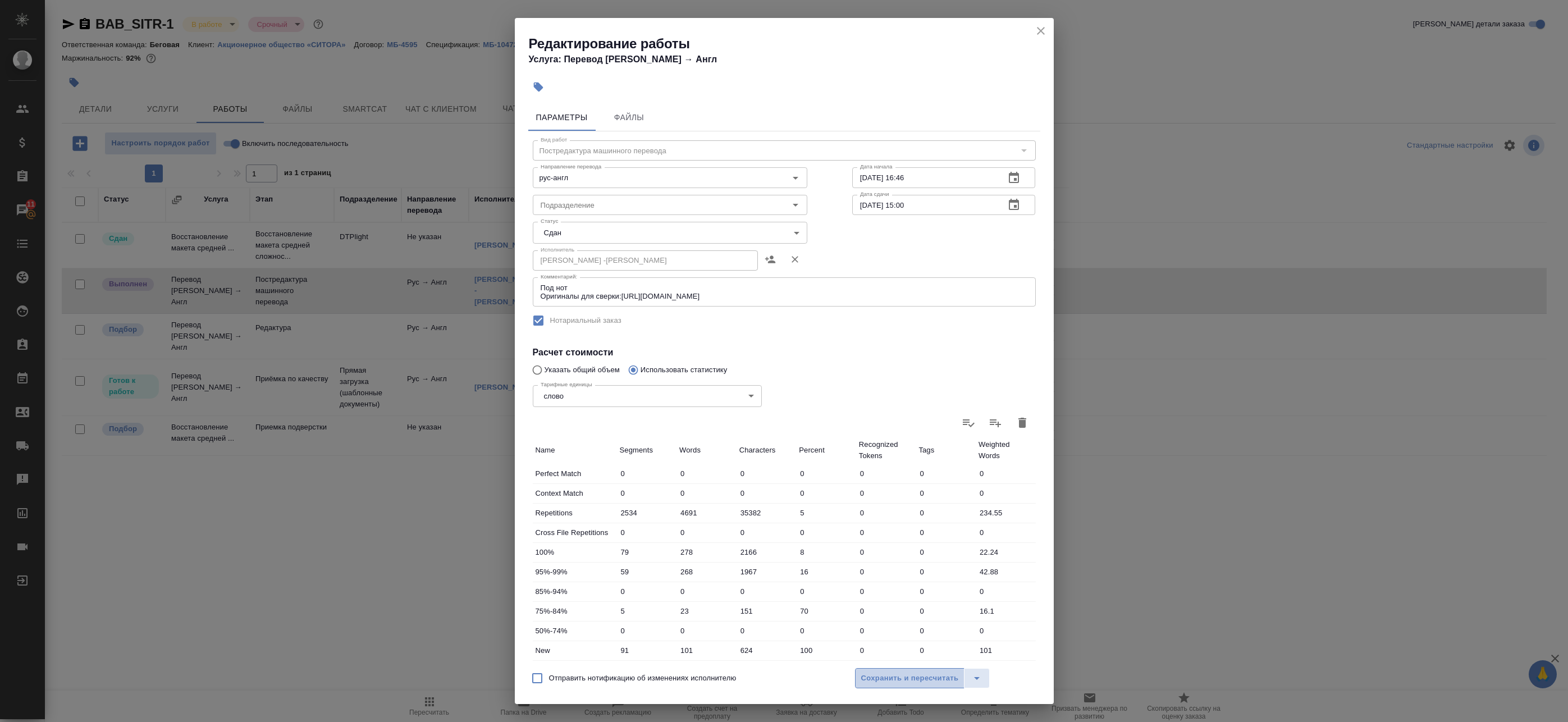
click at [897, 680] on span "Сохранить и пересчитать" at bounding box center [909, 678] width 98 height 13
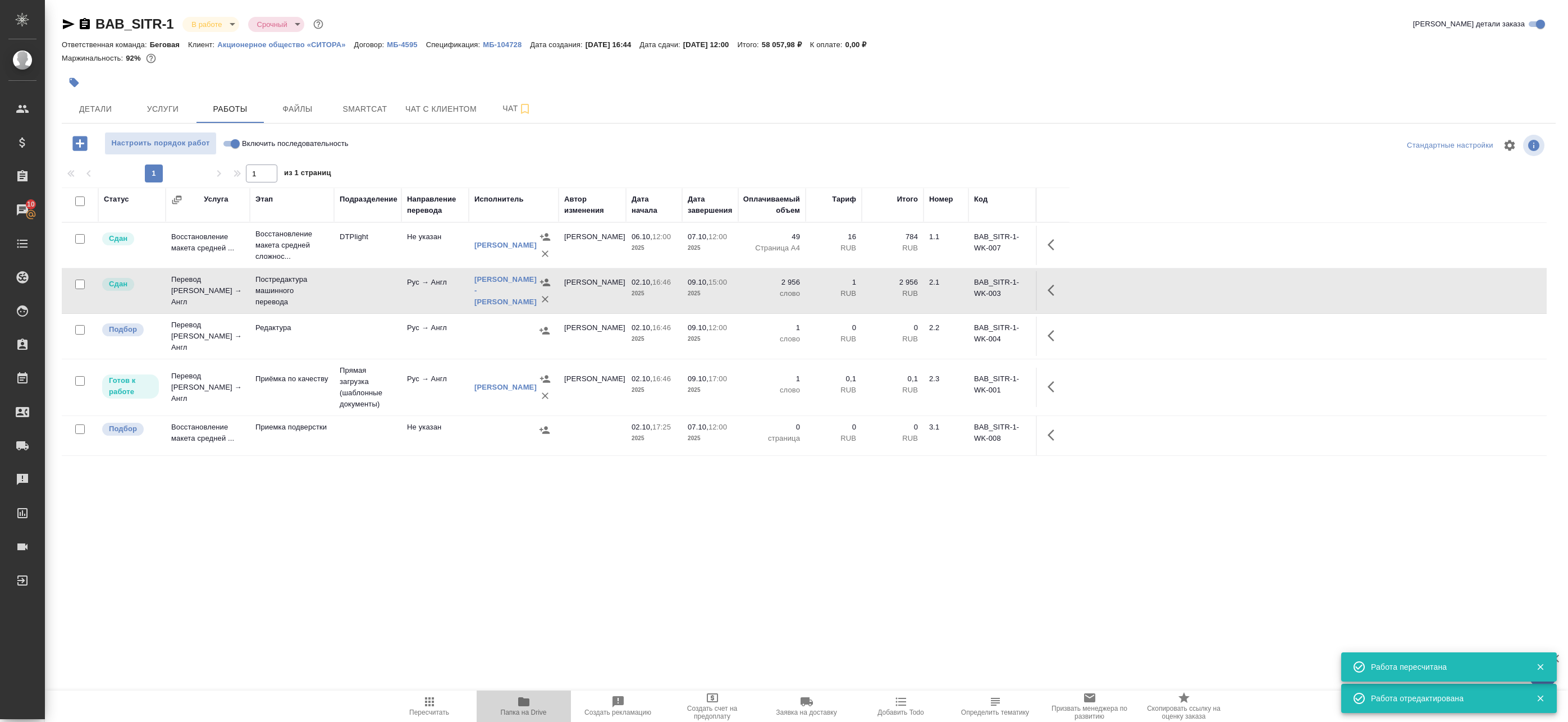
click at [539, 704] on span "Папка на Drive" at bounding box center [523, 706] width 81 height 21
click at [220, 32] on body "🙏 .cls-1 fill:#fff; AWATERA Badanyan Artak Клиенты Спецификации Заказы 10 Чаты …" at bounding box center [784, 361] width 1568 height 722
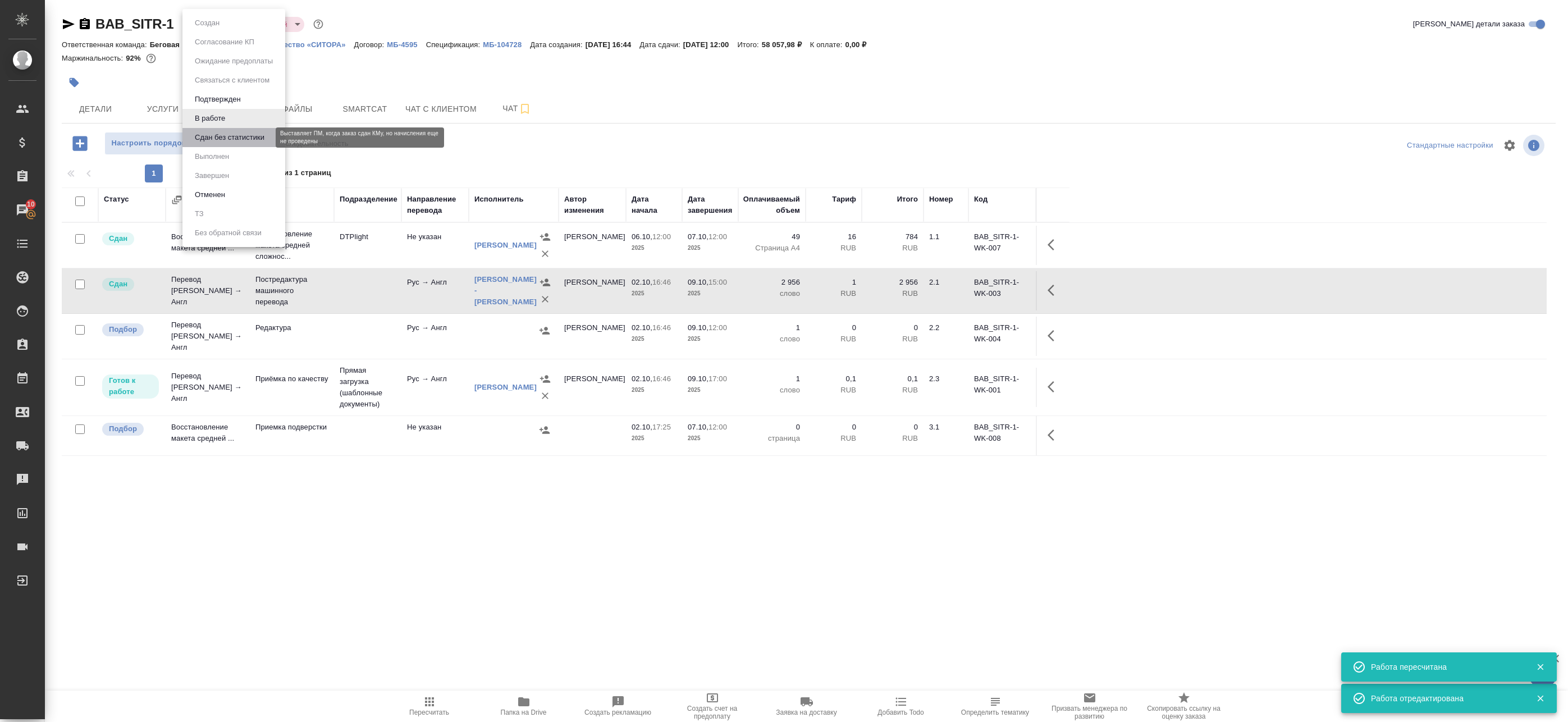
click at [221, 138] on button "Сдан без статистики" at bounding box center [230, 138] width 77 height 13
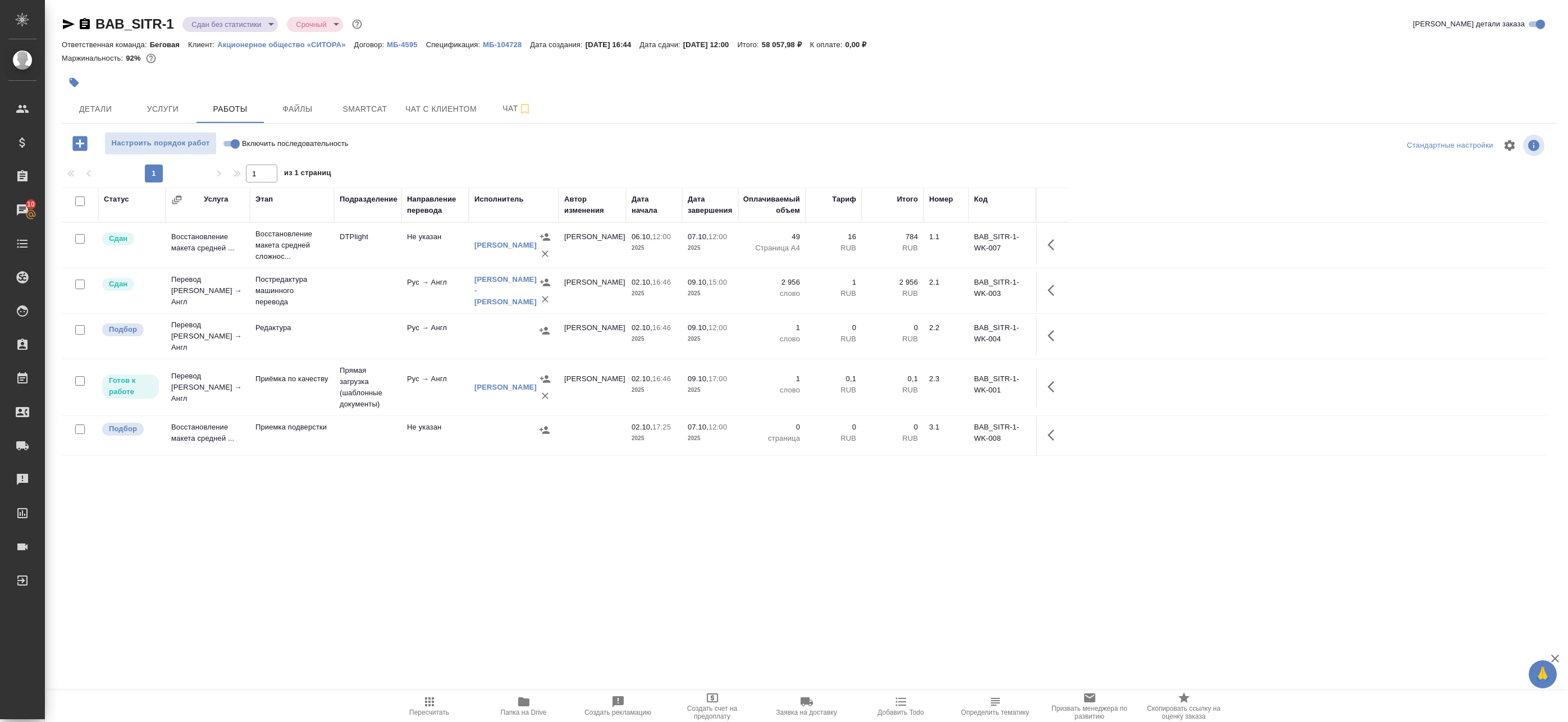
click at [1046, 385] on button "button" at bounding box center [1054, 387] width 27 height 27
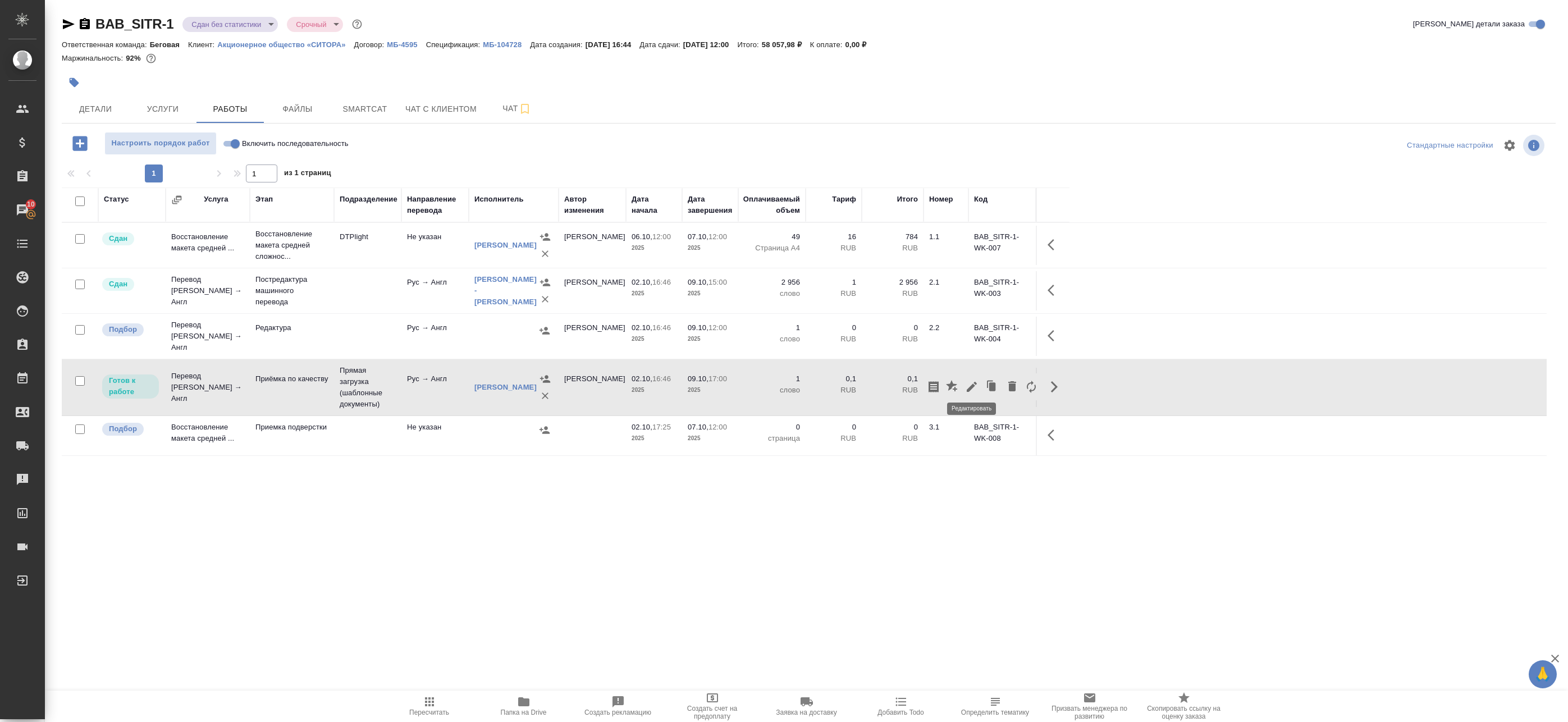
click at [976, 383] on icon "button" at bounding box center [971, 386] width 13 height 13
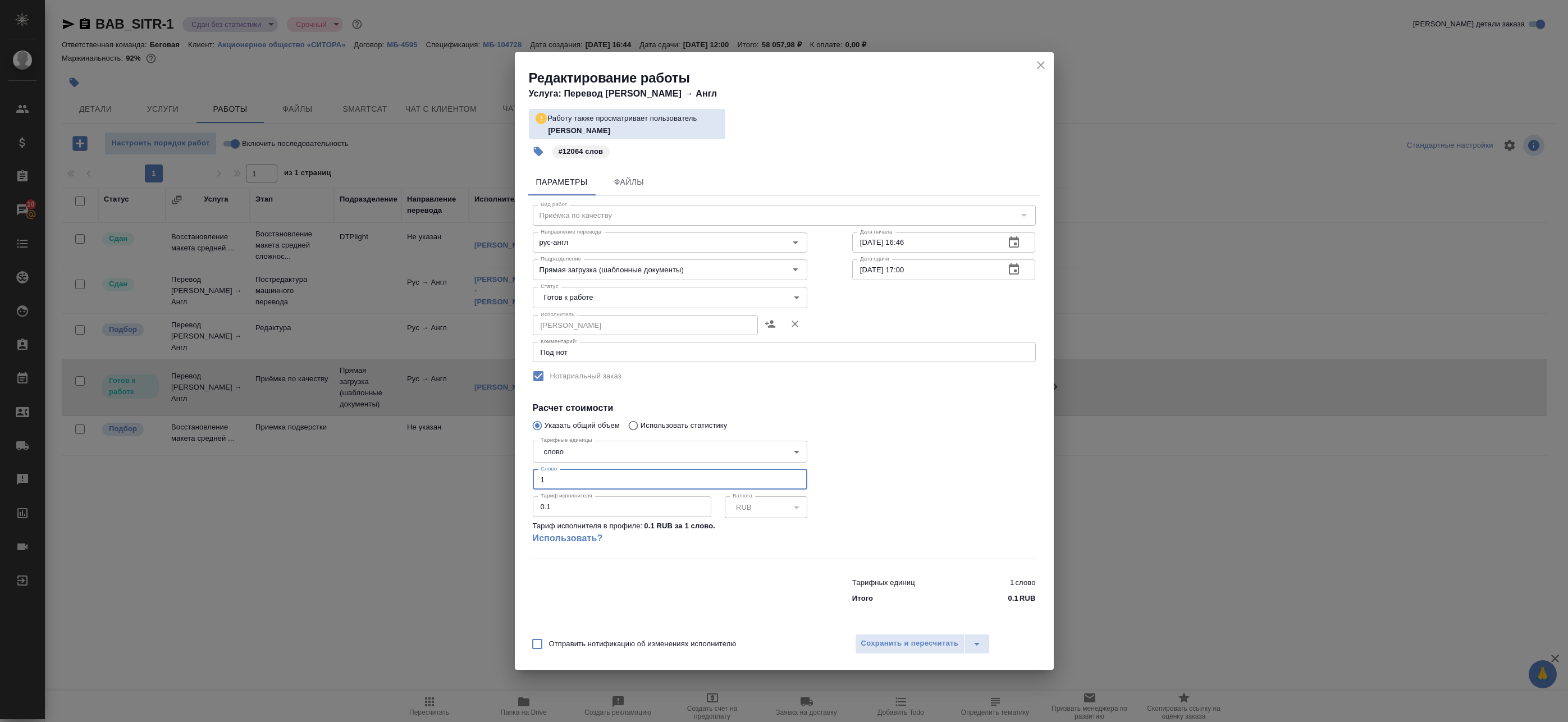
drag, startPoint x: 553, startPoint y: 475, endPoint x: 477, endPoint y: 459, distance: 77.7
click at [475, 460] on div "Редактирование работы Услуга: Перевод Стандарт Рус → Англ Работу также просматр…" at bounding box center [784, 361] width 1568 height 722
type input "12064"
click at [898, 638] on span "Сохранить и пересчитать" at bounding box center [909, 643] width 98 height 13
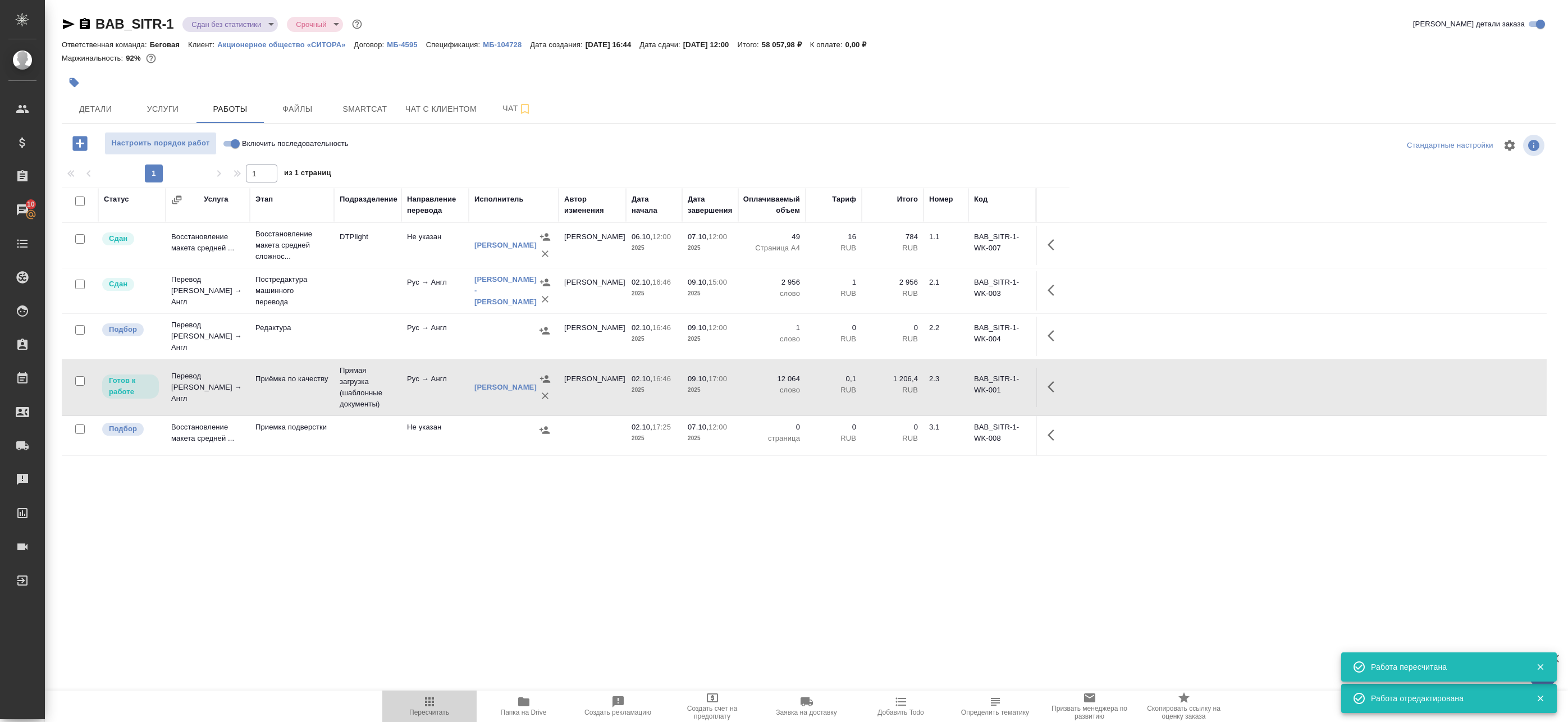
click at [421, 711] on span "Пересчитать" at bounding box center [429, 712] width 40 height 8
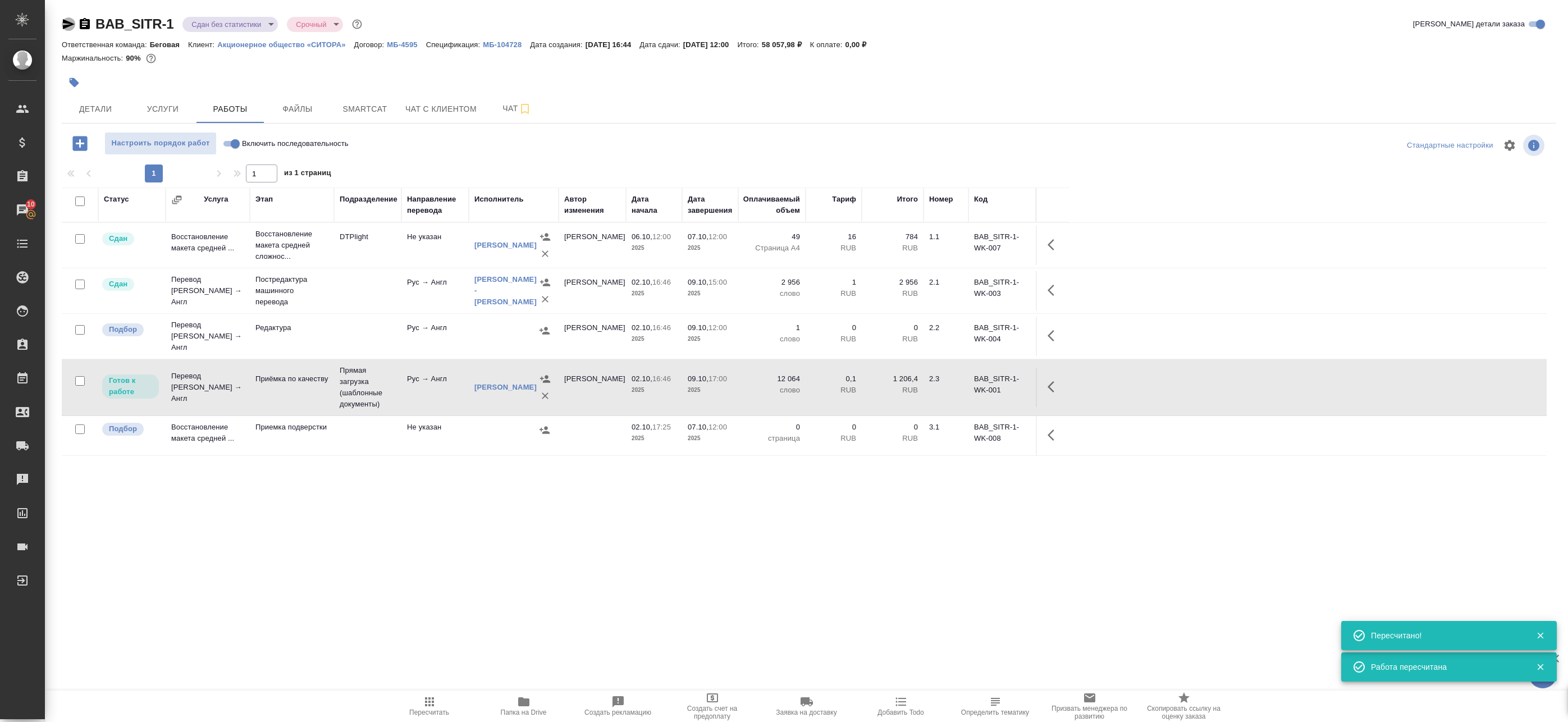
click at [67, 23] on icon "button" at bounding box center [68, 24] width 13 height 13
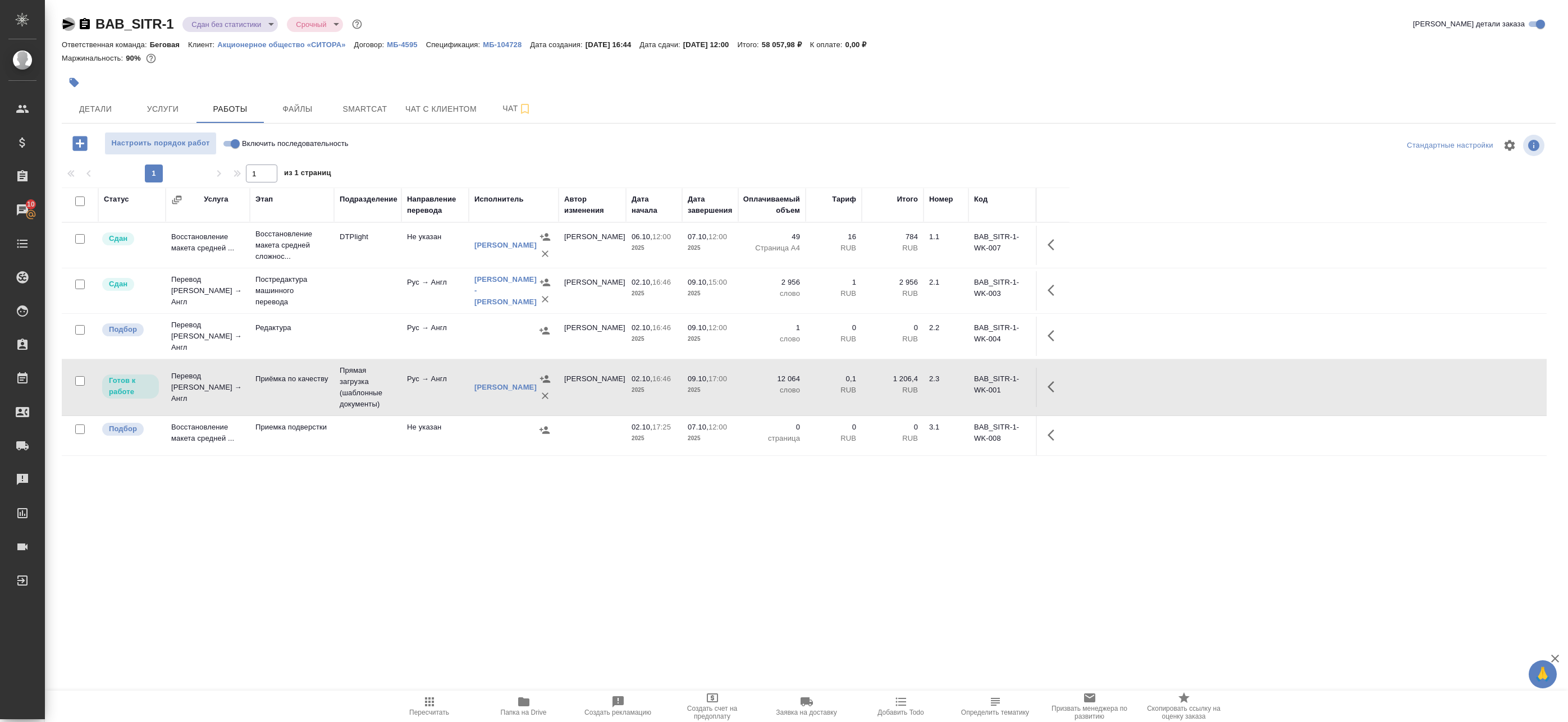
click at [65, 25] on icon "button" at bounding box center [69, 24] width 12 height 10
click at [1054, 388] on icon "button" at bounding box center [1054, 386] width 13 height 13
click at [976, 380] on icon "button" at bounding box center [971, 386] width 13 height 13
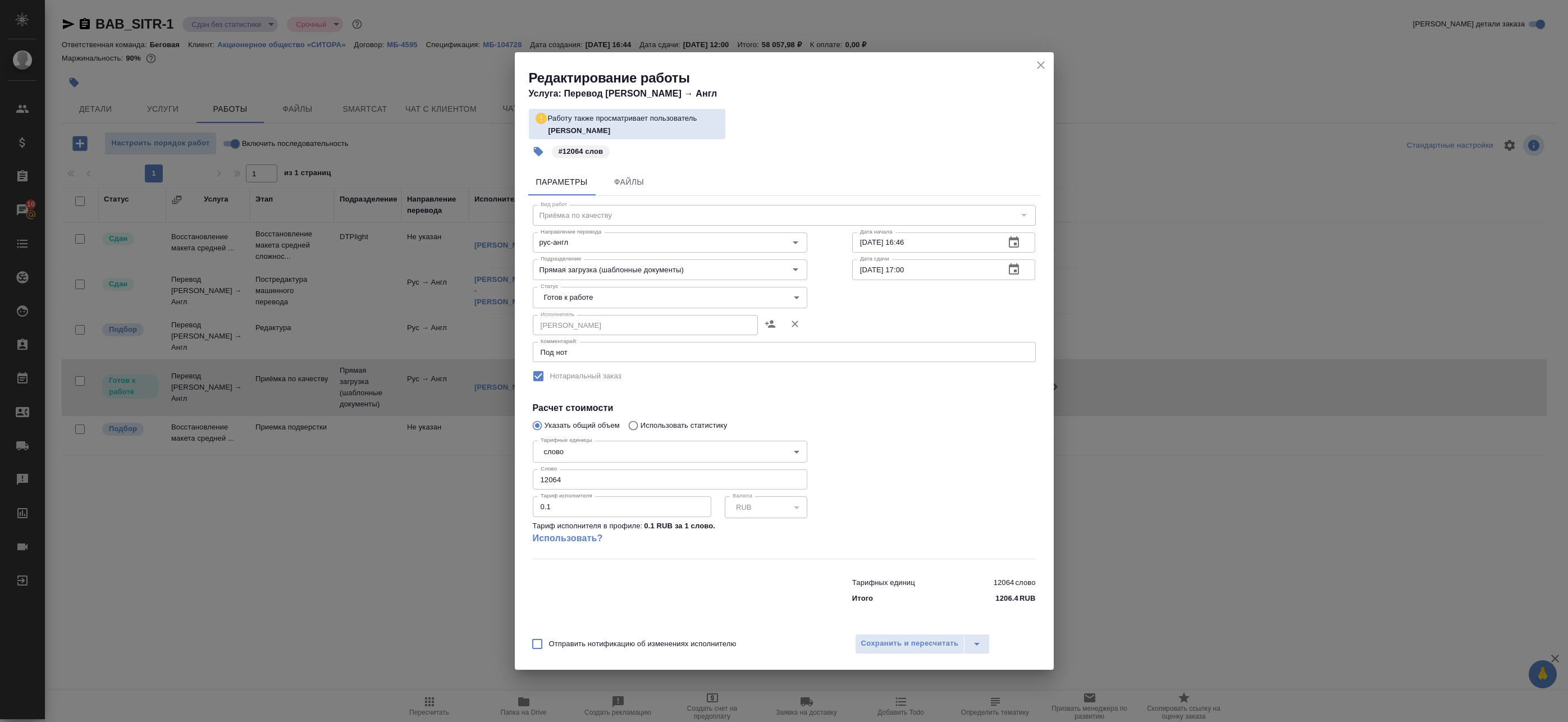
click at [577, 293] on body "🙏 .cls-1 fill:#fff; AWATERA Badanyan Artak Клиенты Спецификации Заказы 10 Чаты …" at bounding box center [784, 361] width 1568 height 722
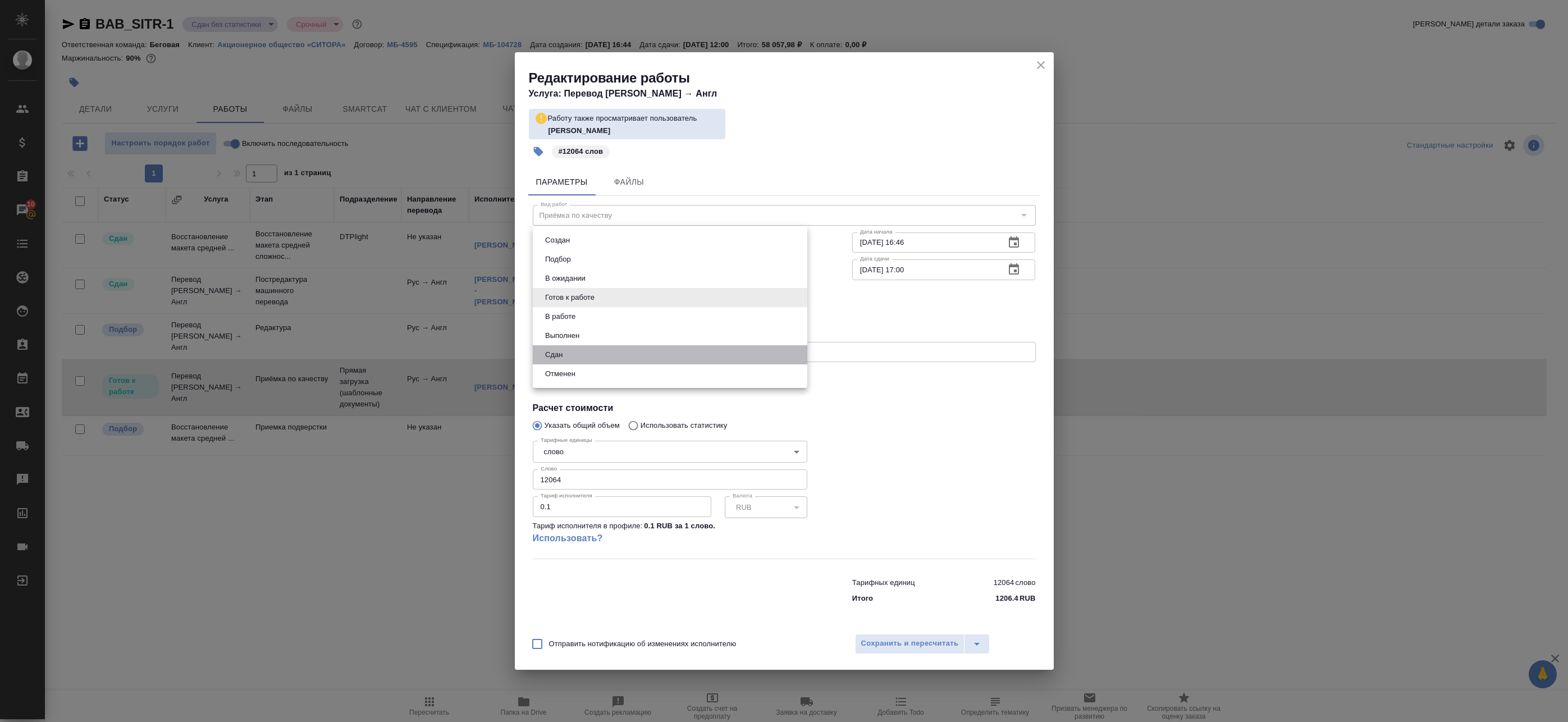
drag, startPoint x: 580, startPoint y: 346, endPoint x: 581, endPoint y: 333, distance: 13.0
click at [581, 334] on ul "Создан Подбор В ожидании Готов к работе В работе Выполнен Сдан Отменен" at bounding box center [670, 307] width 275 height 162
click at [581, 333] on button "Выполнен" at bounding box center [562, 336] width 41 height 13
type input "completed"
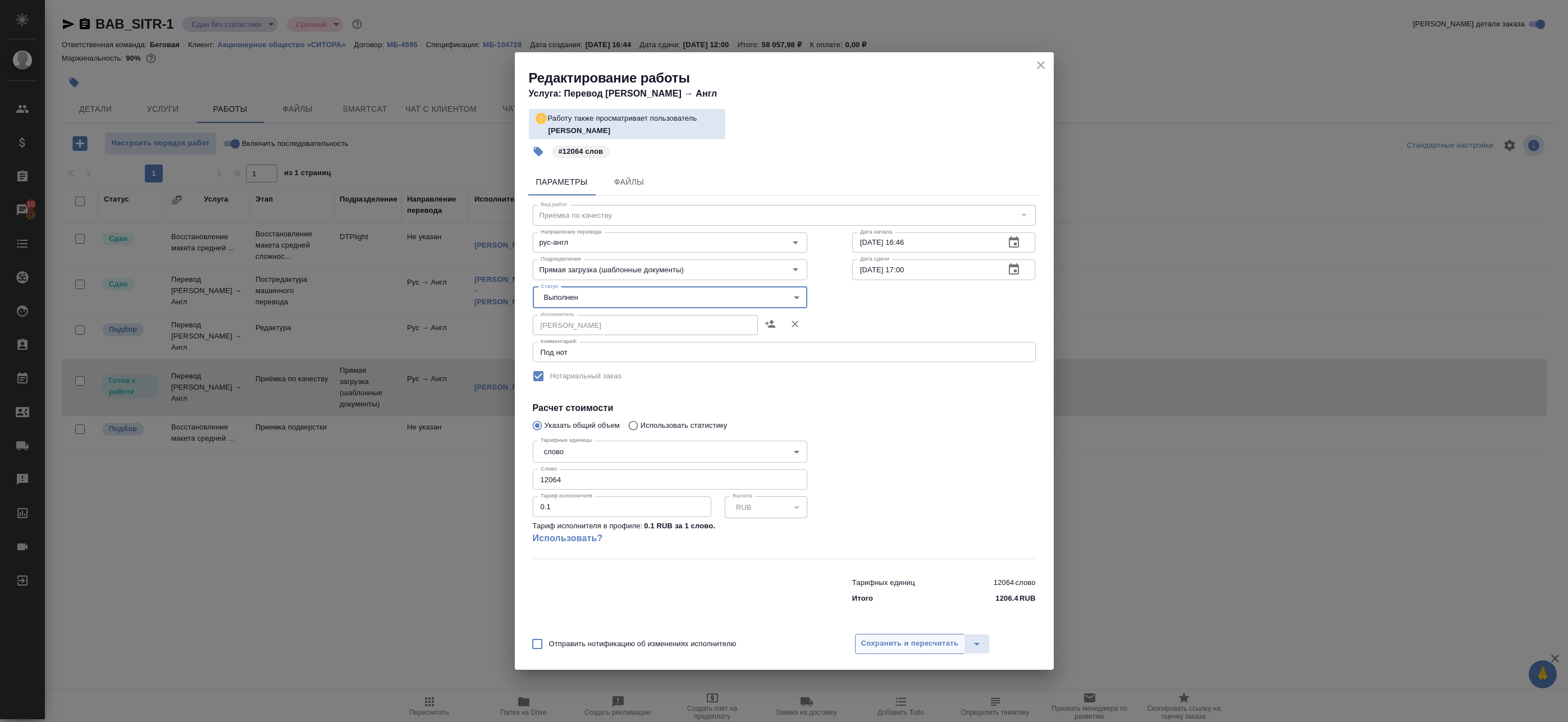
click at [908, 637] on button "Сохранить и пересчитать" at bounding box center [910, 644] width 110 height 20
click at [901, 641] on span "Сохранить и пересчитать" at bounding box center [909, 643] width 98 height 13
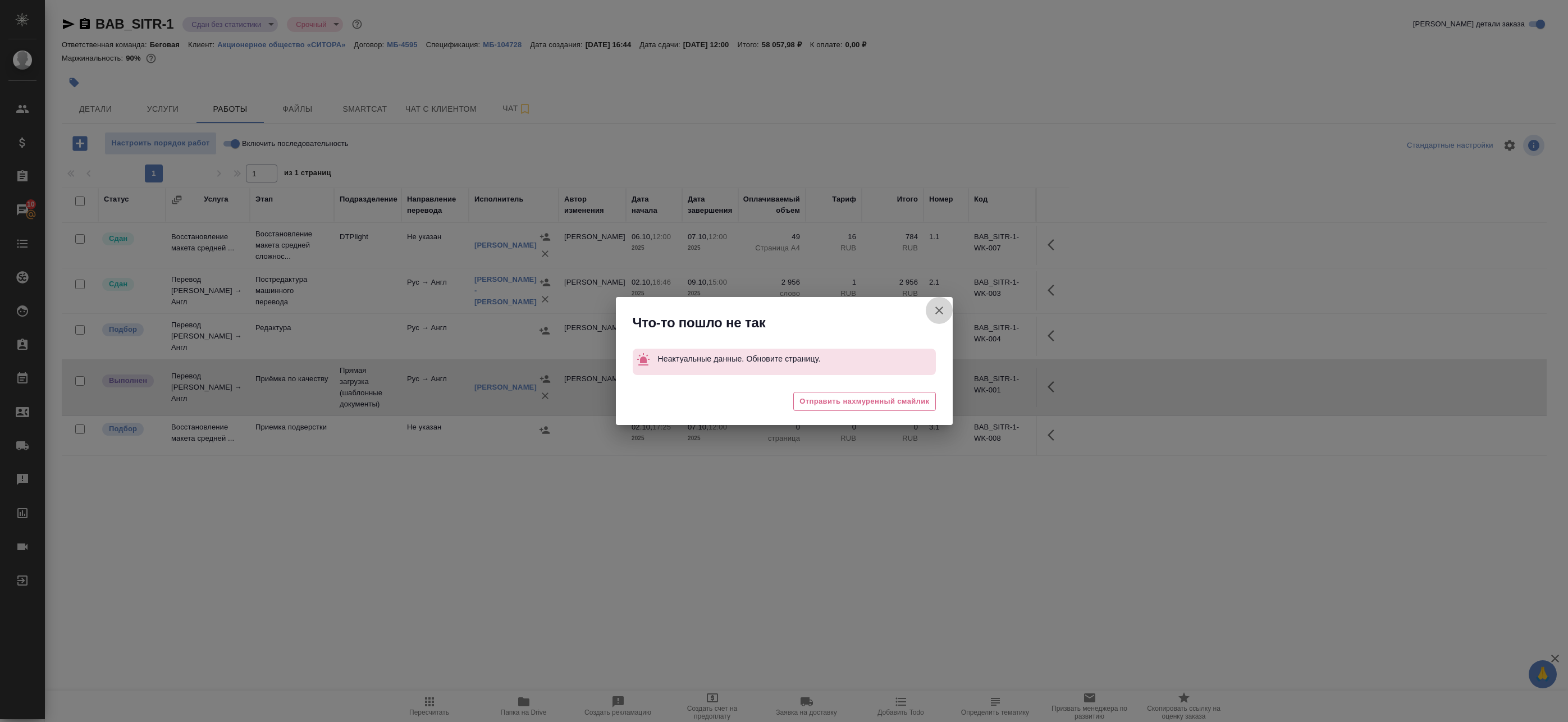
click at [942, 309] on icon "button" at bounding box center [939, 310] width 13 height 13
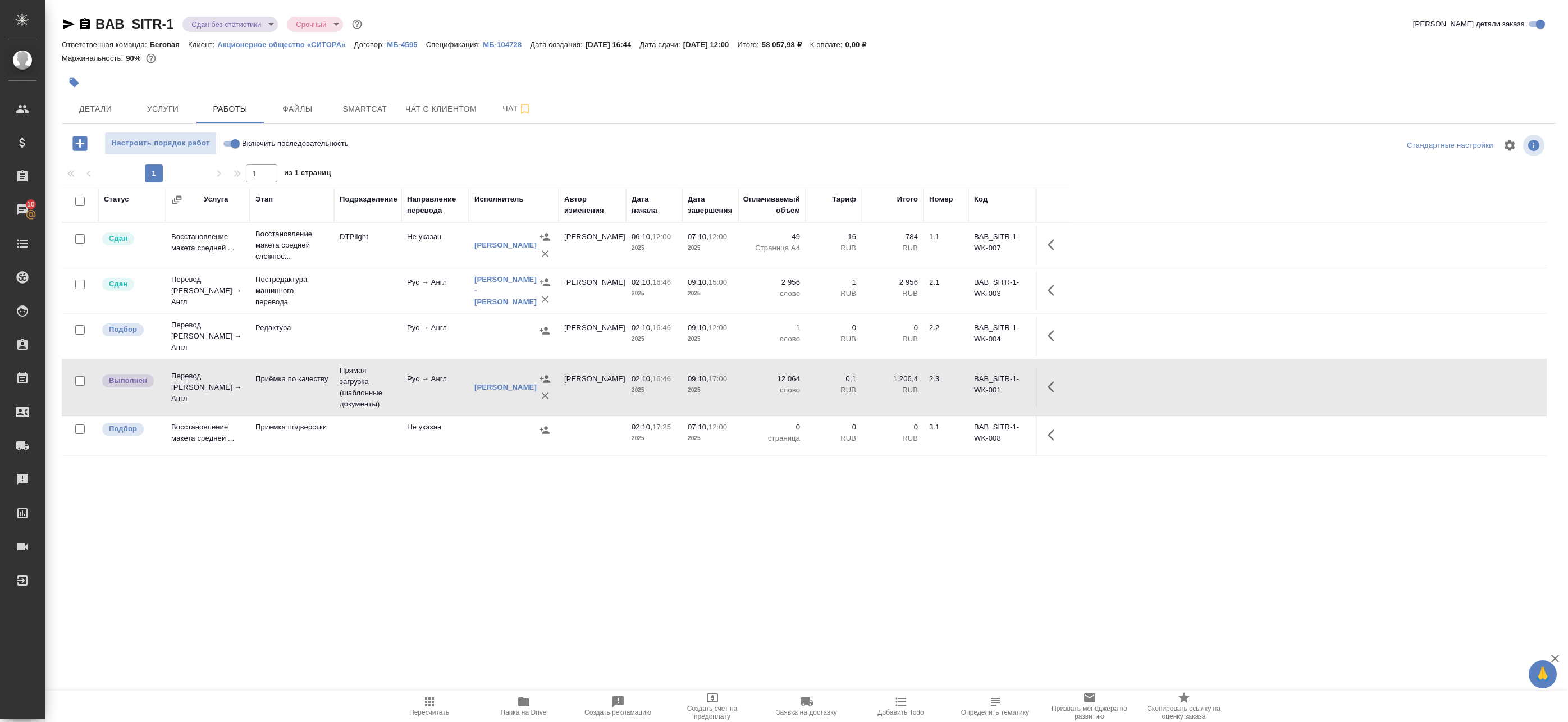
click at [231, 33] on div "BAB_SITR-1 Сдан без статистики distributed Срочный urgent Кратко детали заказа" at bounding box center [808, 27] width 1494 height 22
click at [234, 29] on body "🙏 .cls-1 fill:#fff; AWATERA Badanyan Artak Клиенты Спецификации Заказы 10 Чаты …" at bounding box center [784, 361] width 1568 height 722
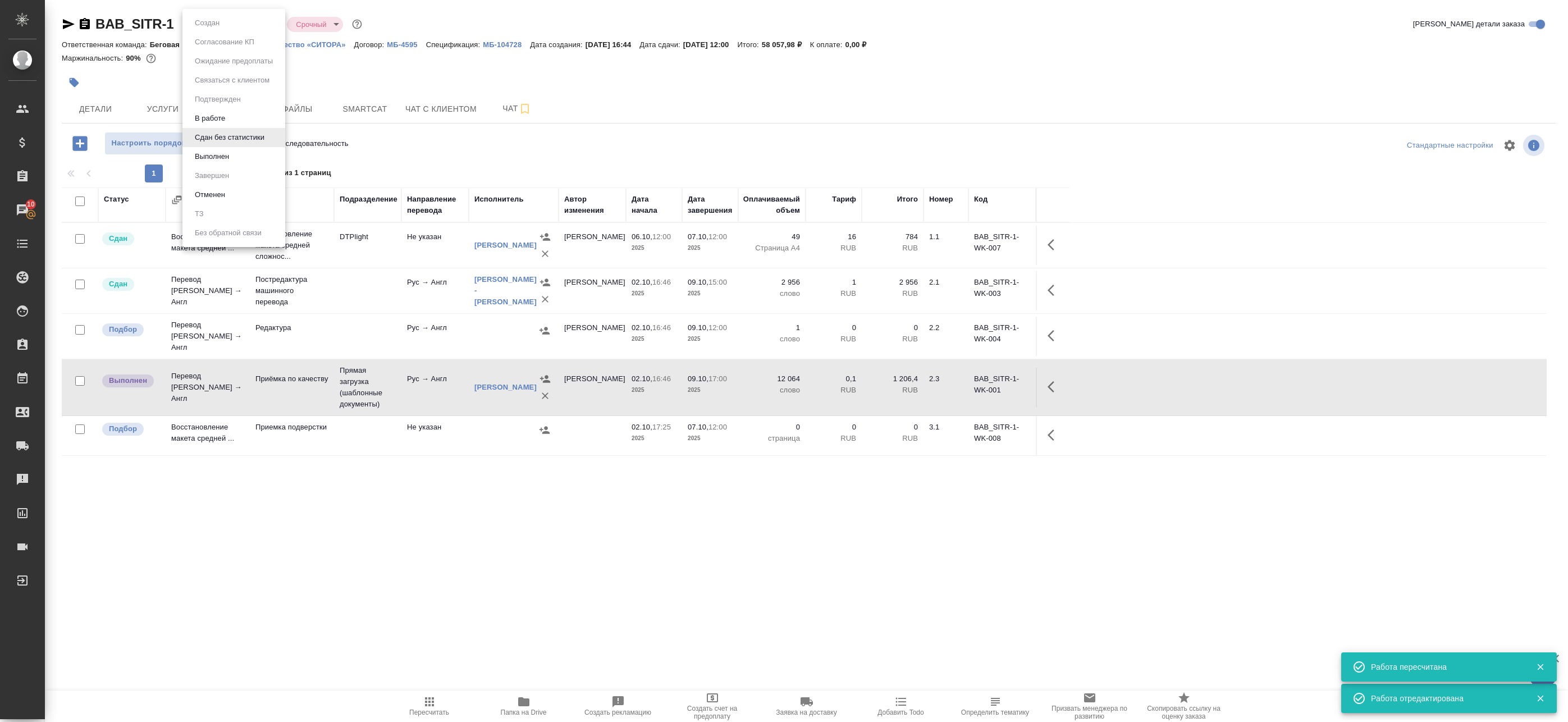
click at [233, 159] on li "Выполнен" at bounding box center [234, 156] width 103 height 19
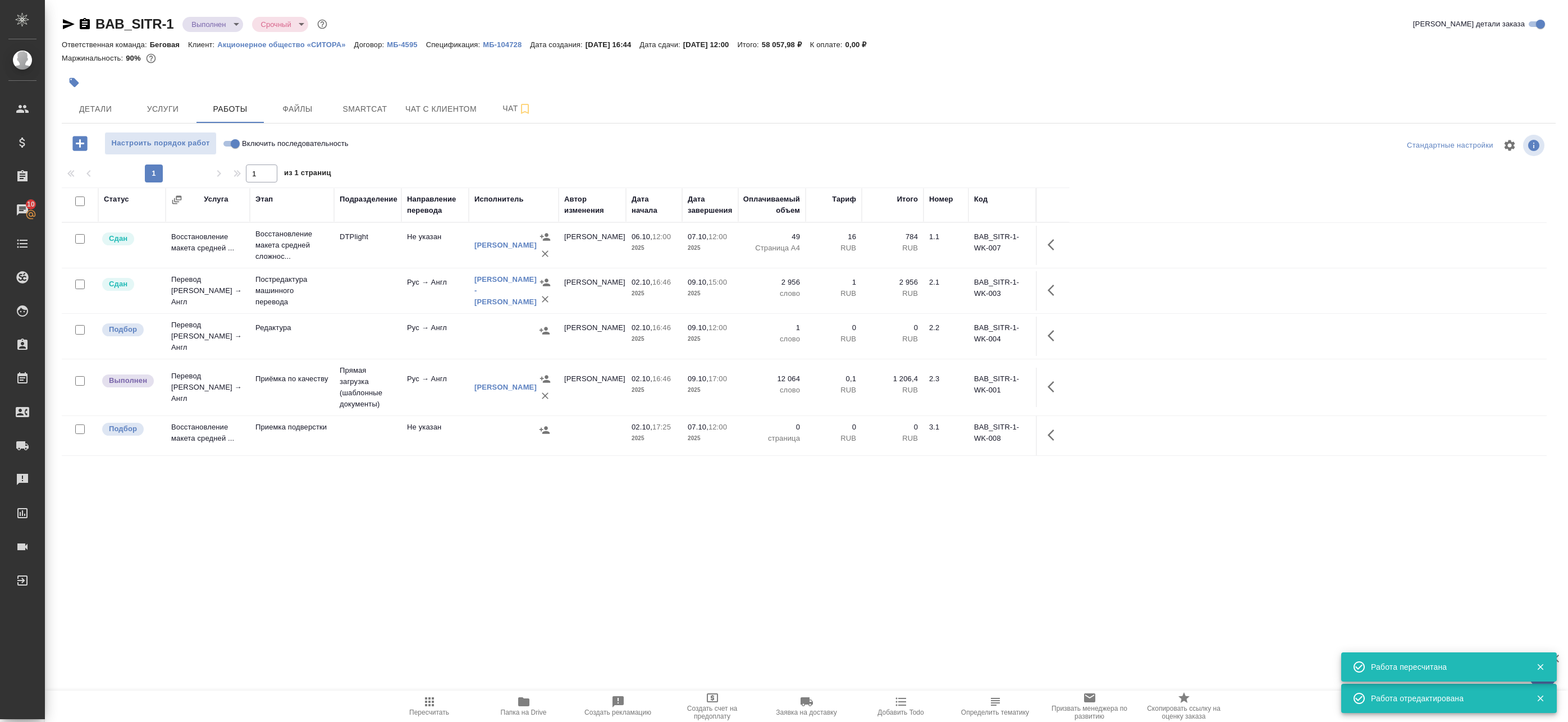
click at [1054, 380] on icon "button" at bounding box center [1054, 386] width 13 height 13
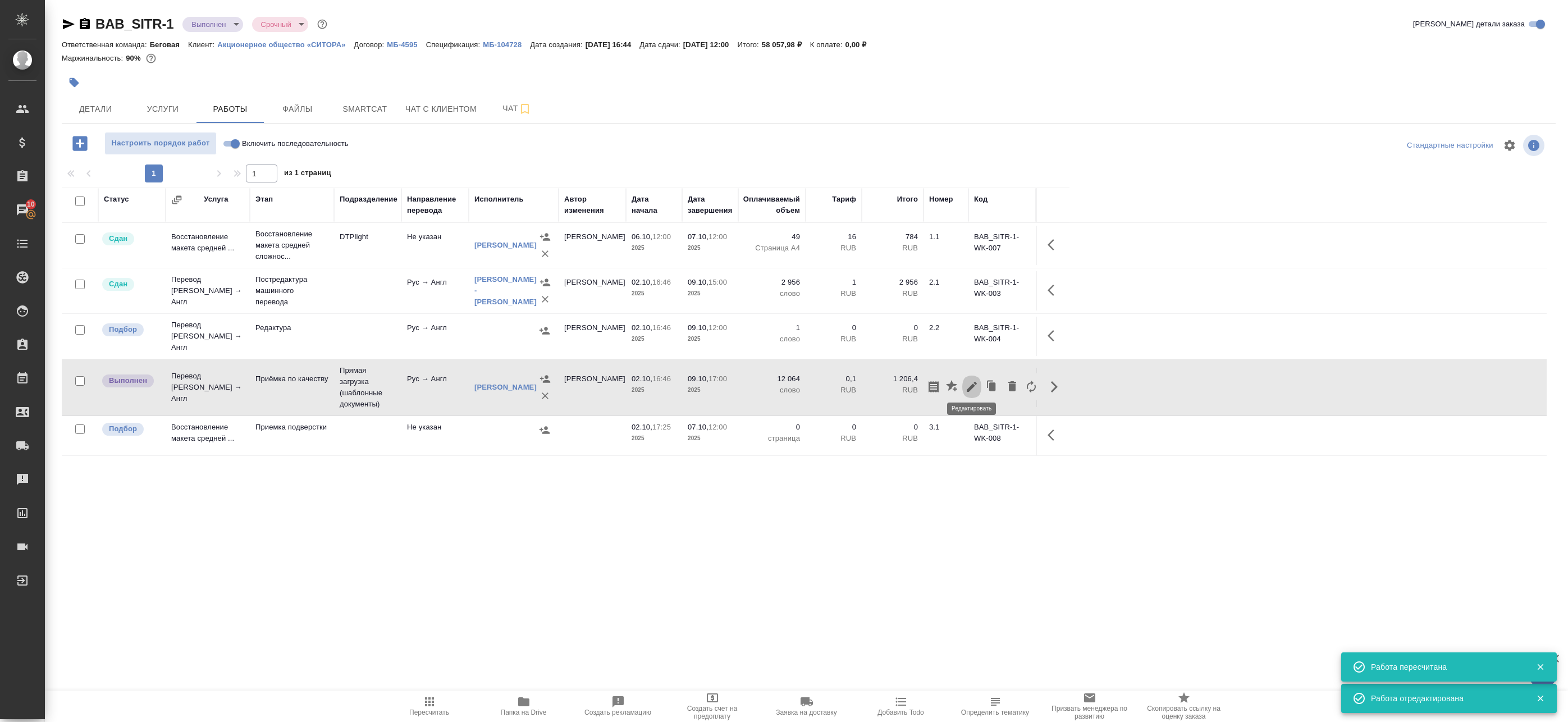
click at [975, 382] on icon "button" at bounding box center [971, 386] width 13 height 13
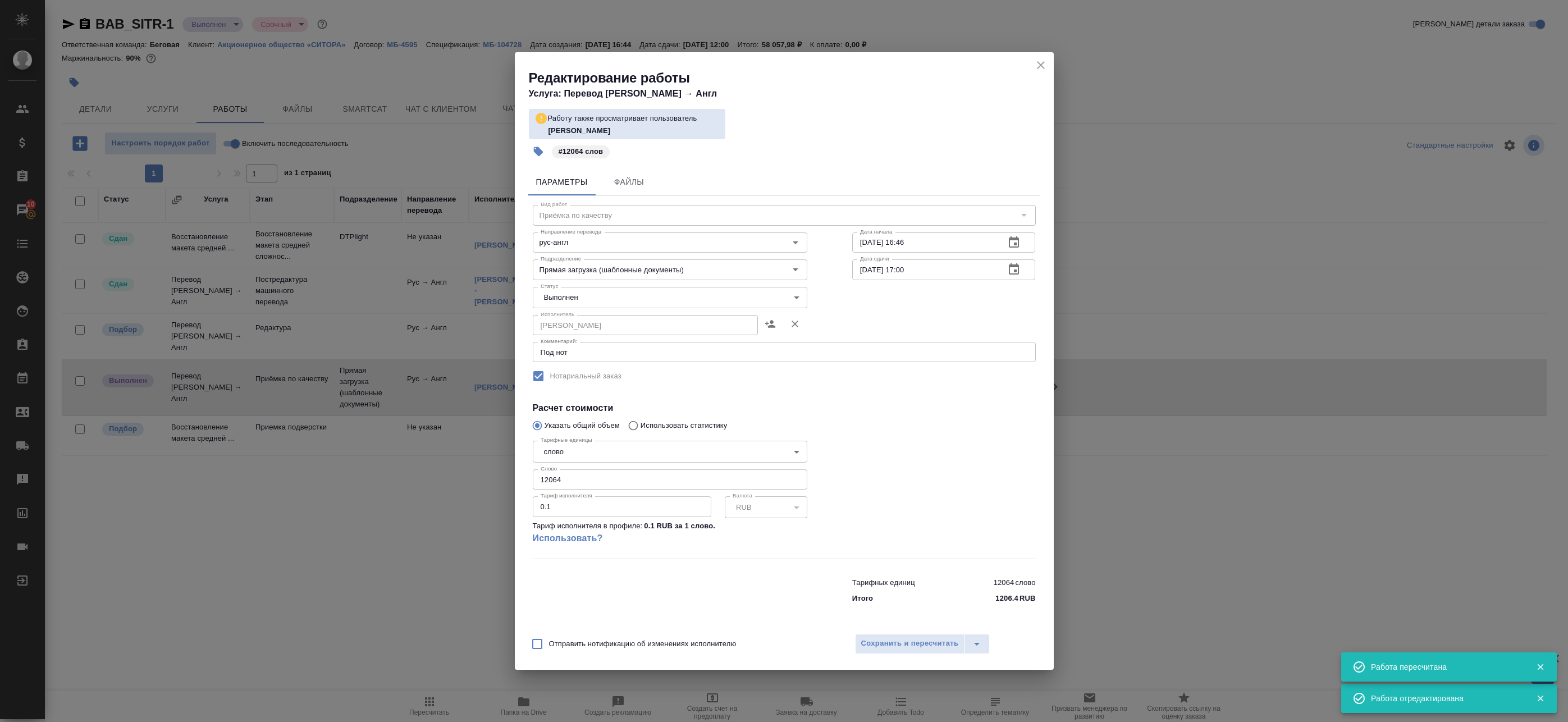
click at [598, 303] on body "🙏 .cls-1 fill:#fff; AWATERA Badanyan Artak Клиенты Спецификации Заказы 10 Чаты …" at bounding box center [784, 361] width 1568 height 722
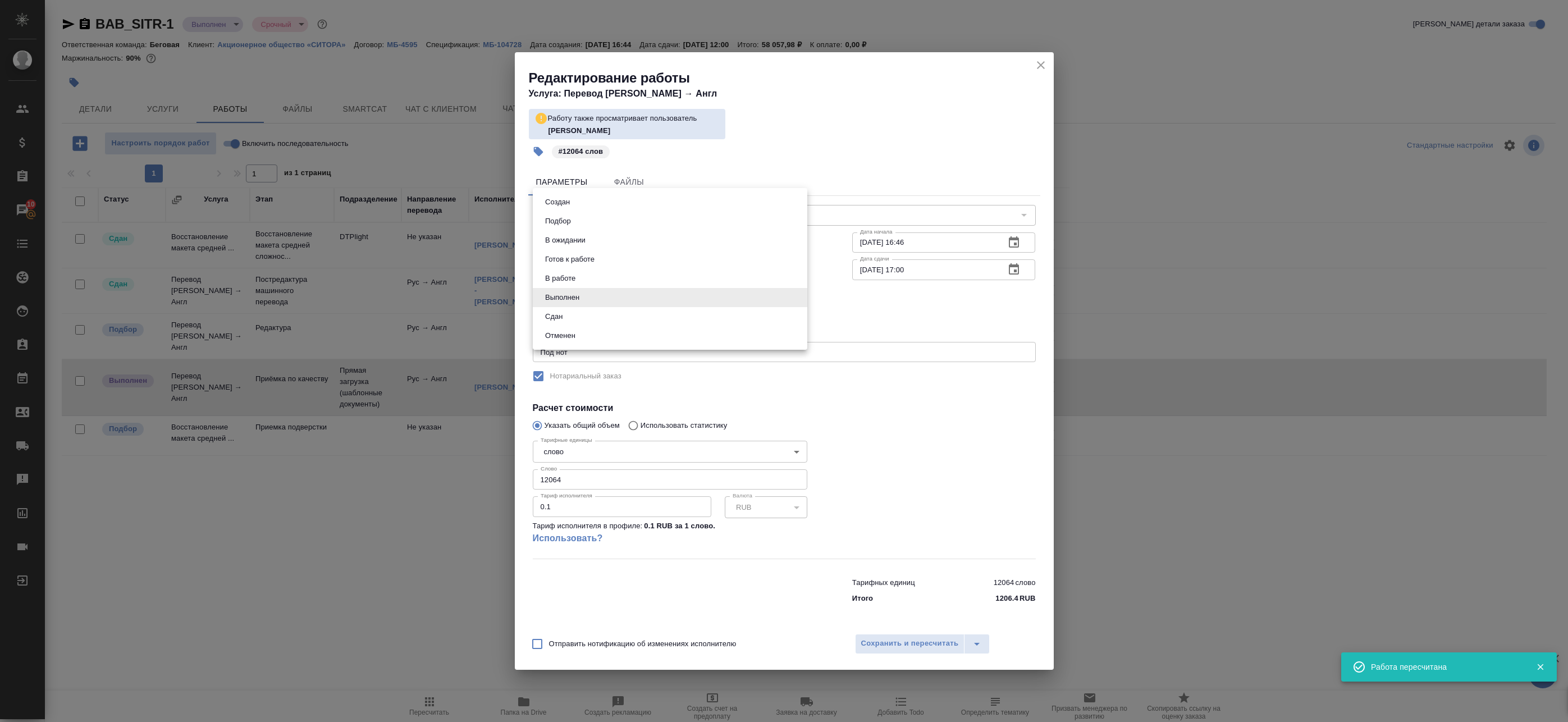
click at [581, 311] on li "Сдан" at bounding box center [670, 316] width 275 height 19
type input "closed"
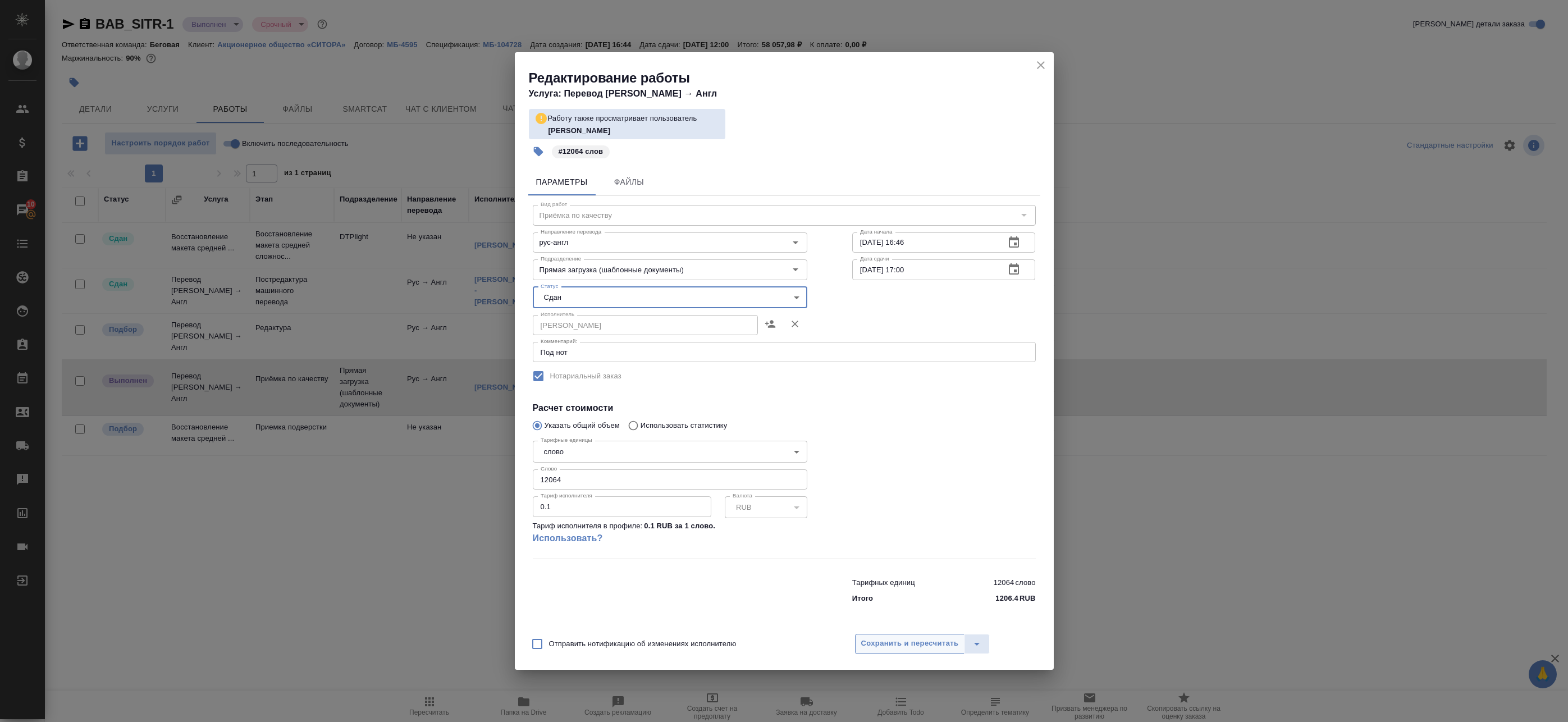
click at [899, 638] on span "Сохранить и пересчитать" at bounding box center [909, 643] width 98 height 13
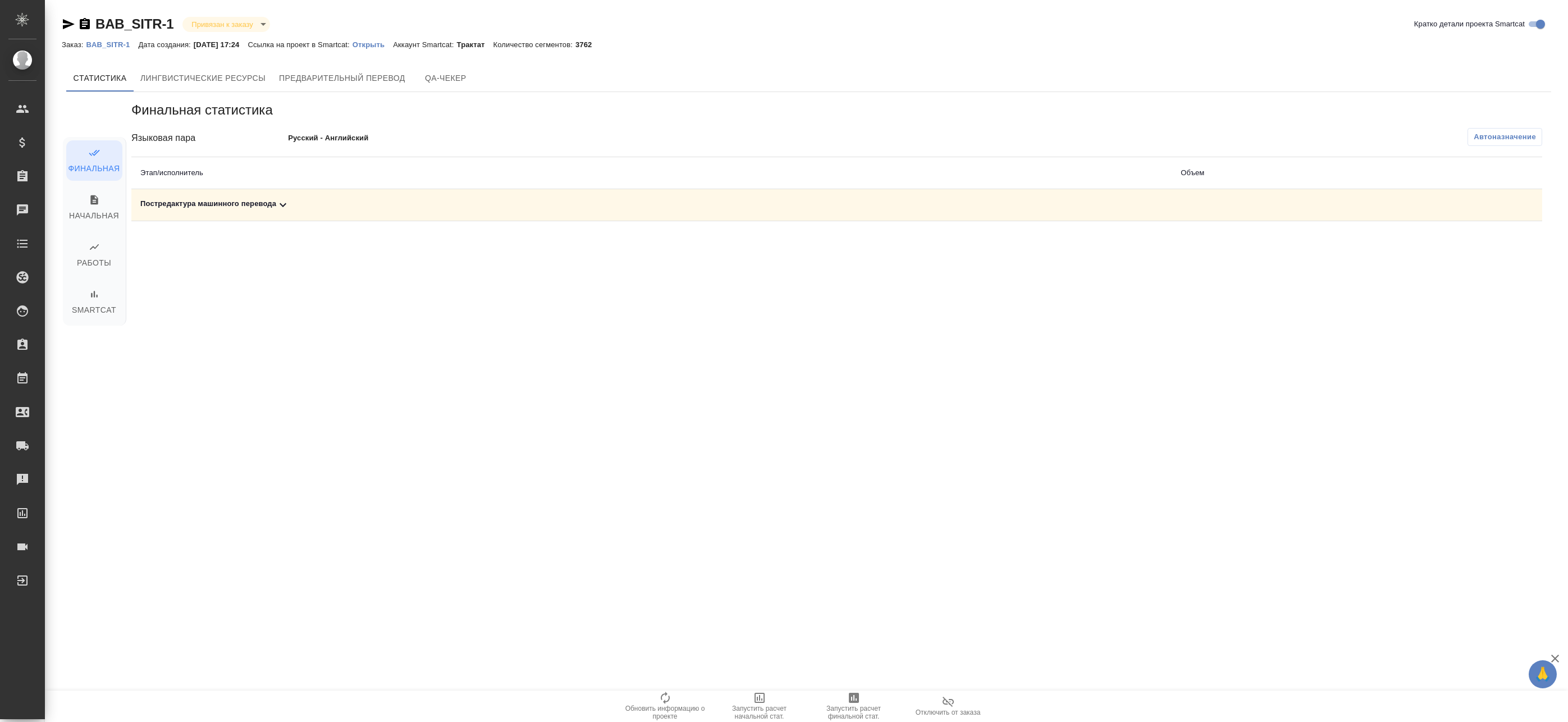
click at [1088, 196] on td "Постредактура машинного перевода" at bounding box center [651, 205] width 1040 height 32
click at [1081, 204] on div "Постредактура машинного перевода" at bounding box center [652, 204] width 1022 height 13
click at [1491, 244] on icon "button" at bounding box center [1494, 244] width 11 height 10
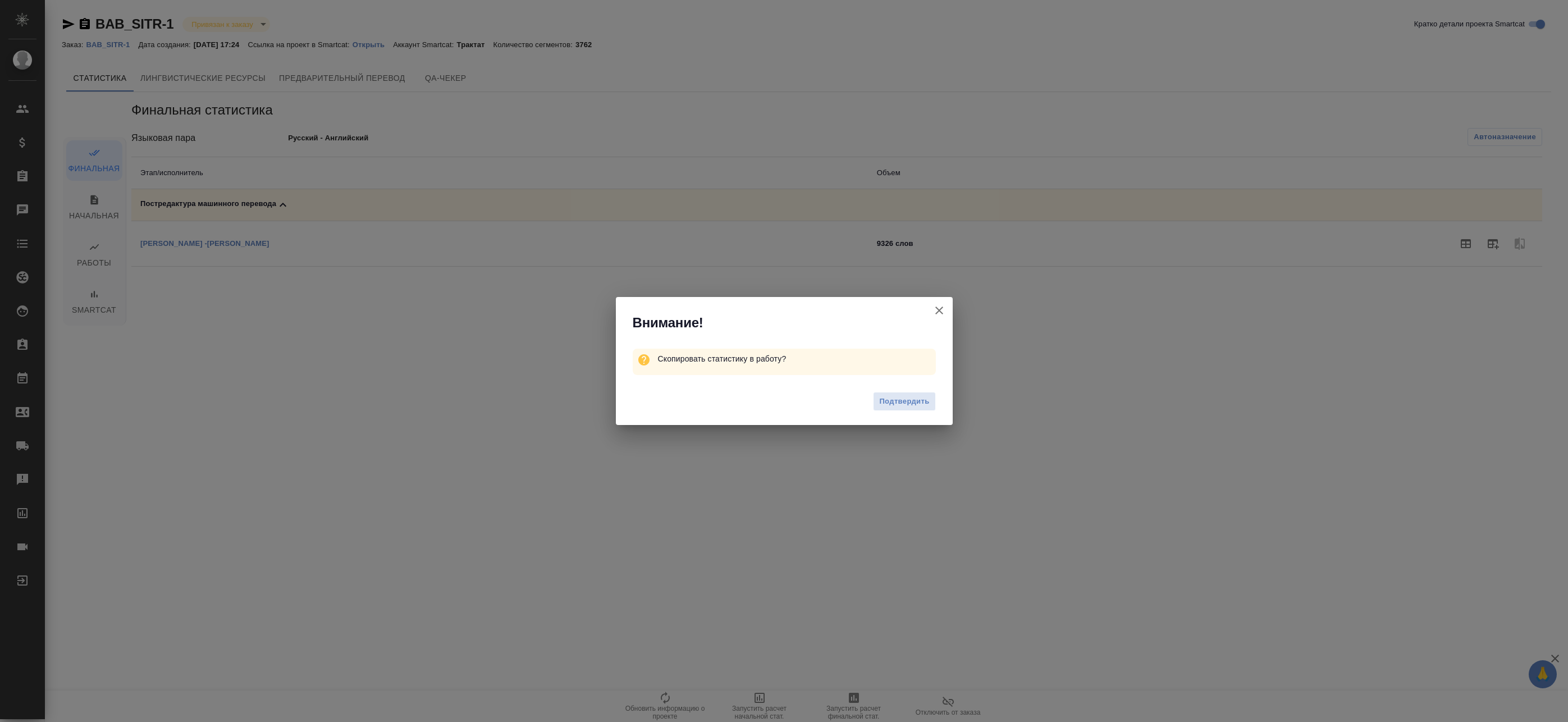
click at [944, 400] on div "Подтвердить" at bounding box center [784, 403] width 337 height 45
click at [928, 406] on span "Подтвердить" at bounding box center [904, 402] width 50 height 13
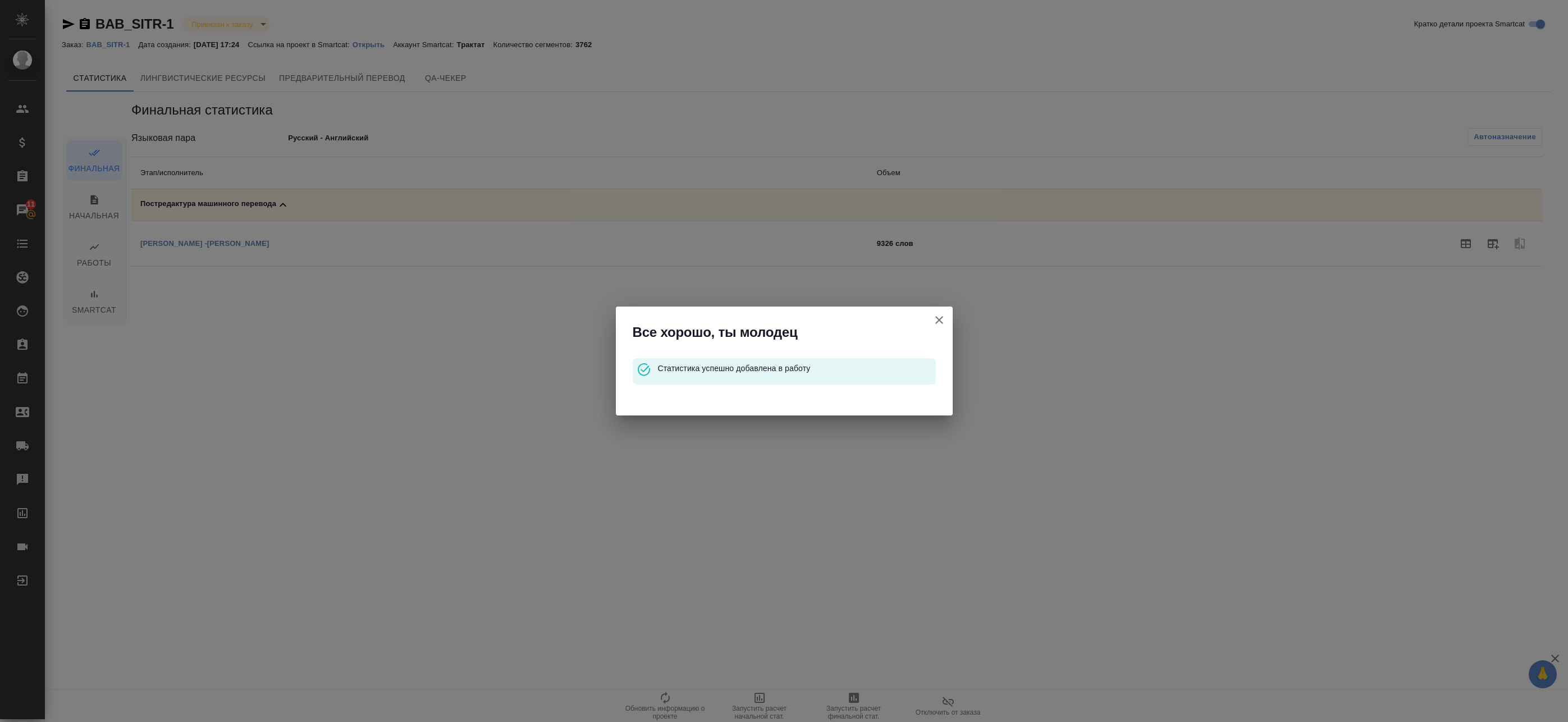
click at [937, 324] on icon "button" at bounding box center [939, 320] width 13 height 13
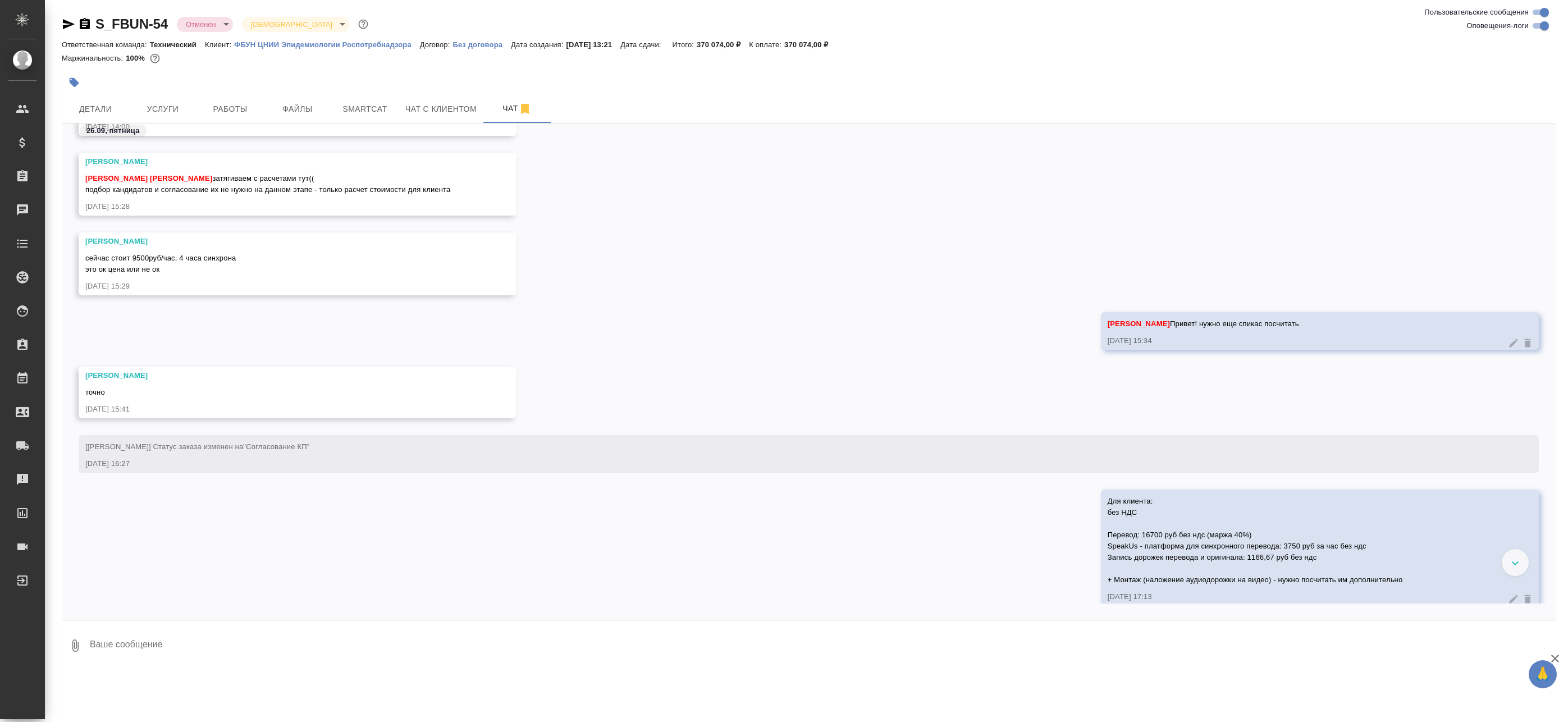
scroll to position [1531, 0]
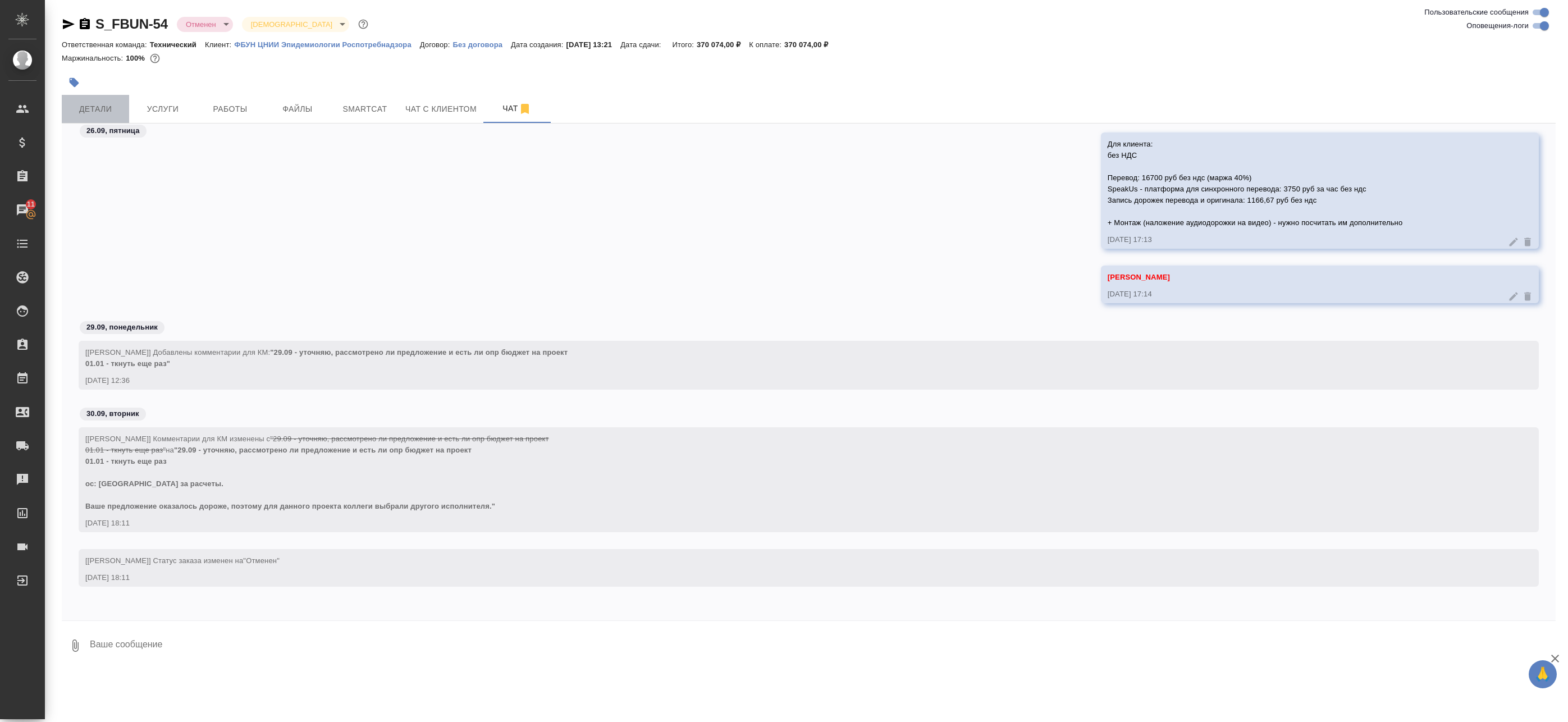
click at [106, 103] on span "Детали" at bounding box center [95, 109] width 54 height 14
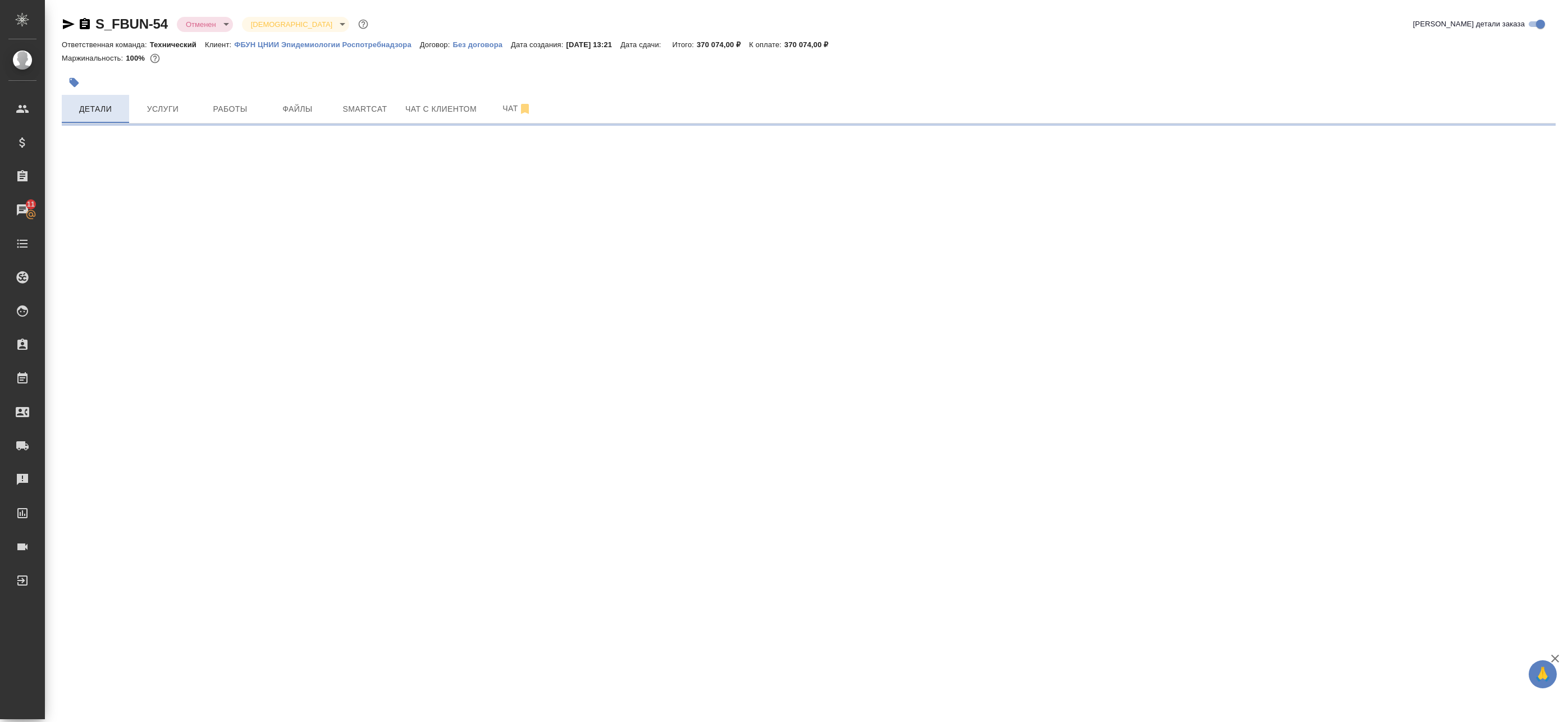
select select "RU"
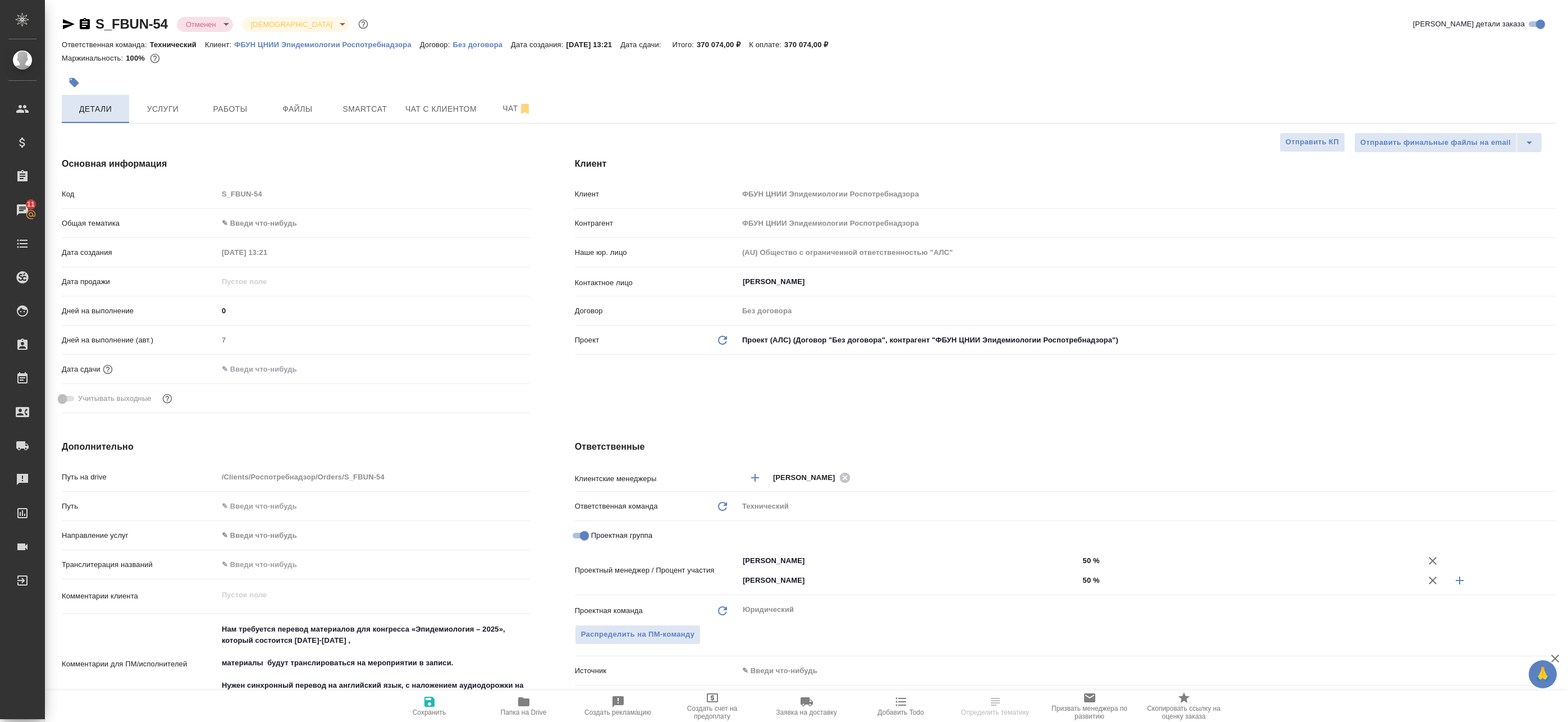
type textarea "x"
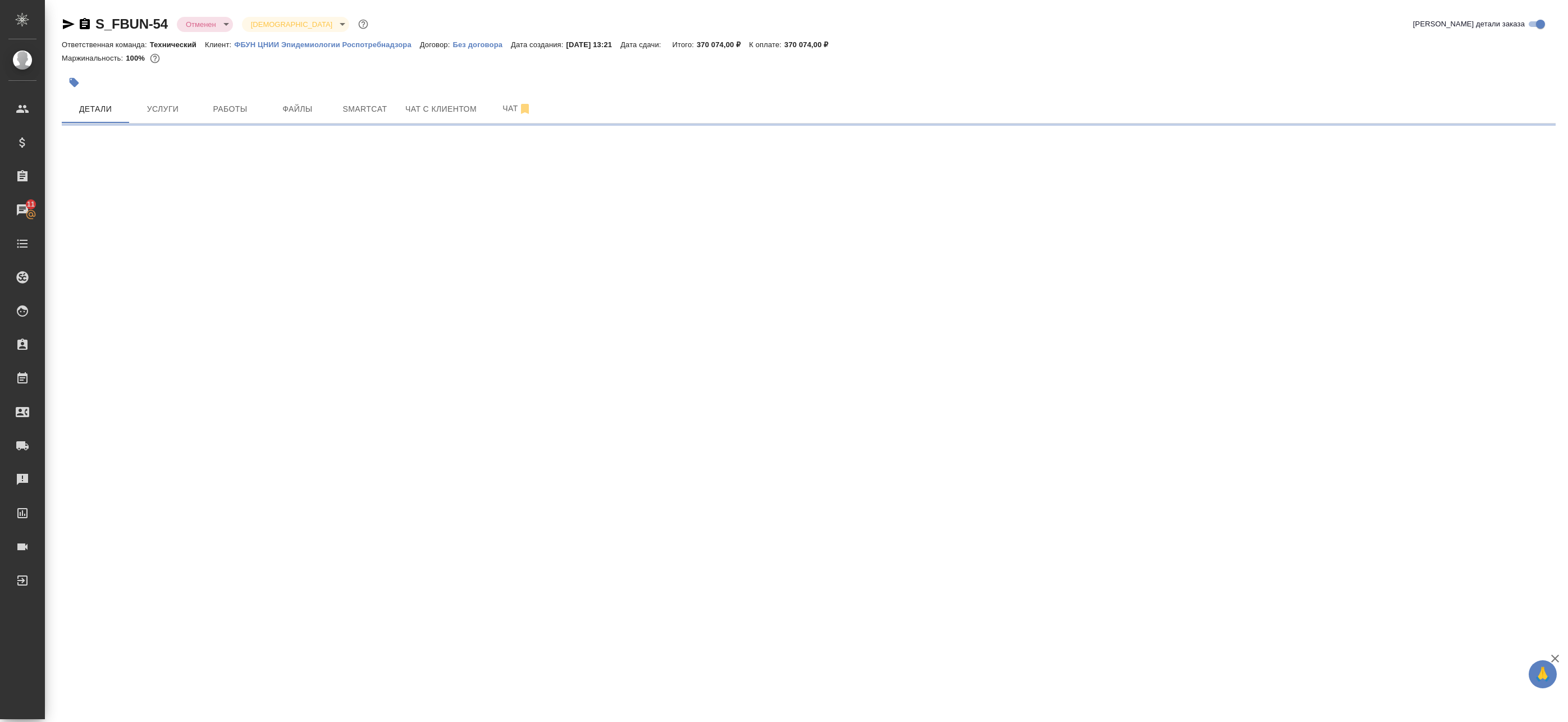
select select "RU"
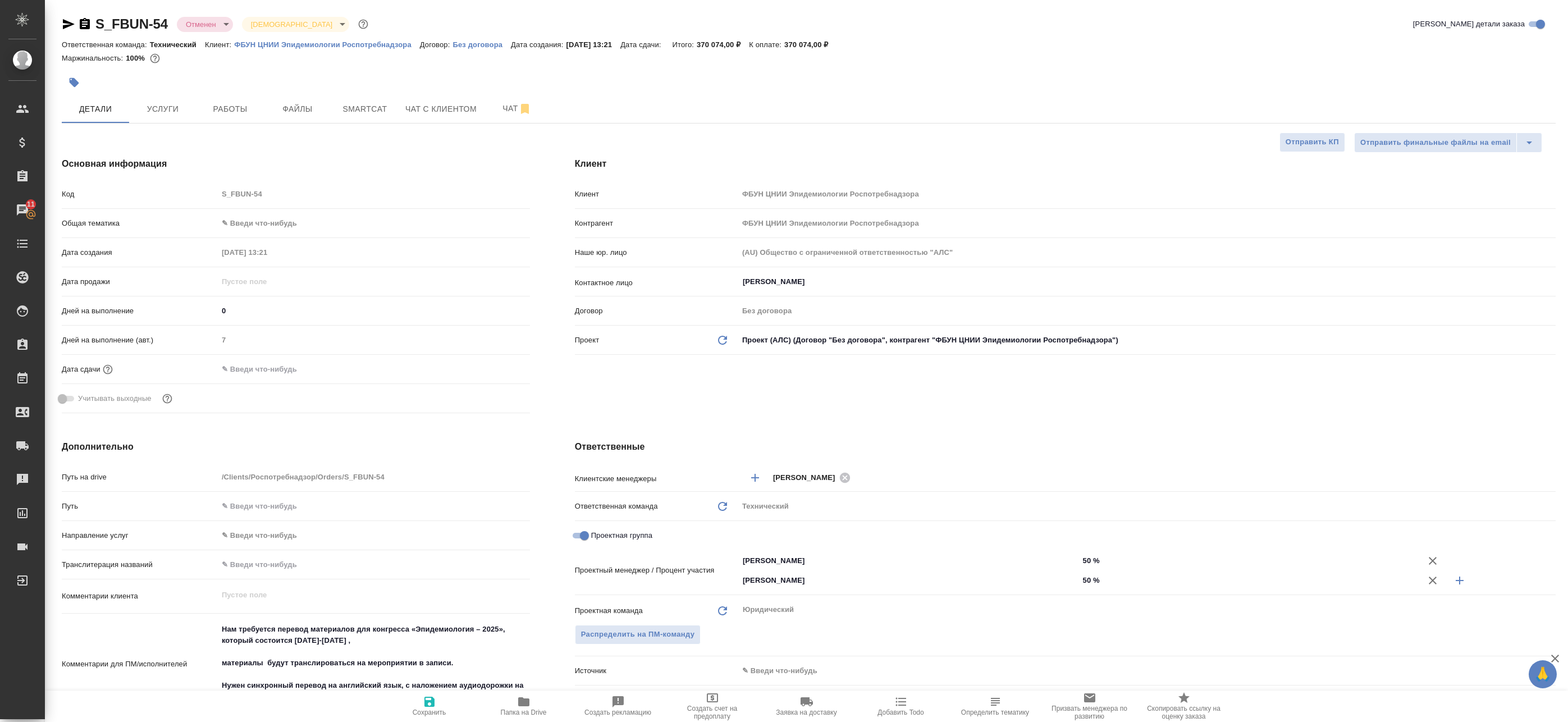
type textarea "x"
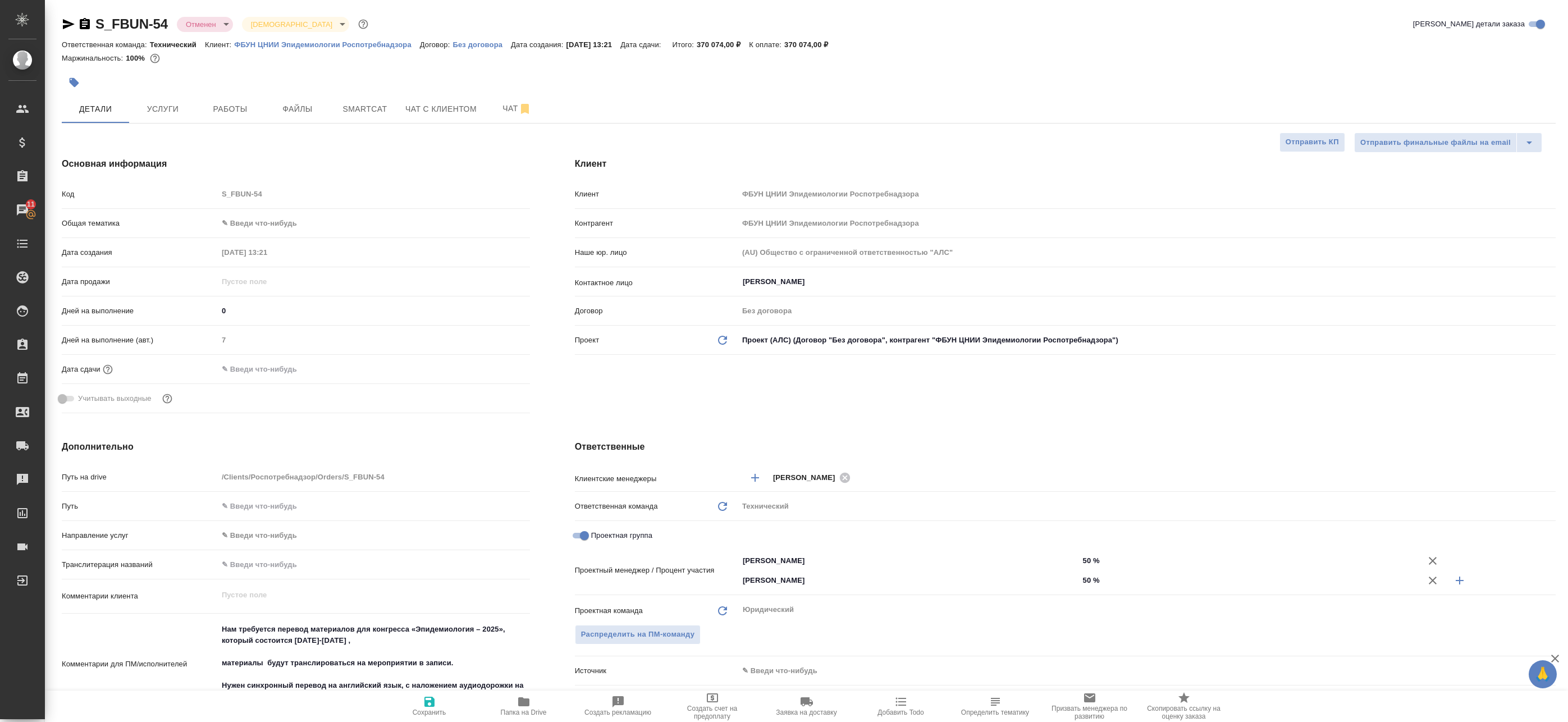
type textarea "x"
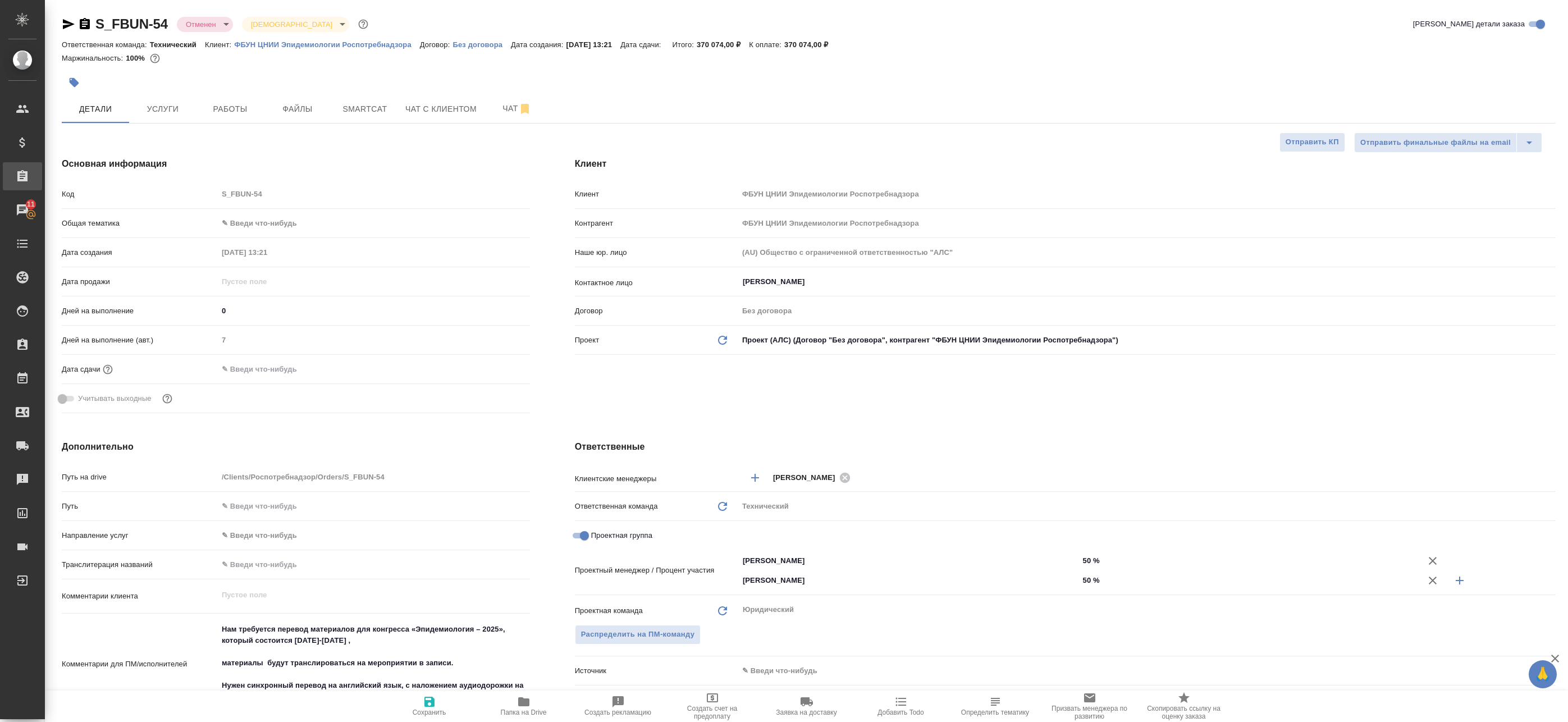
type textarea "x"
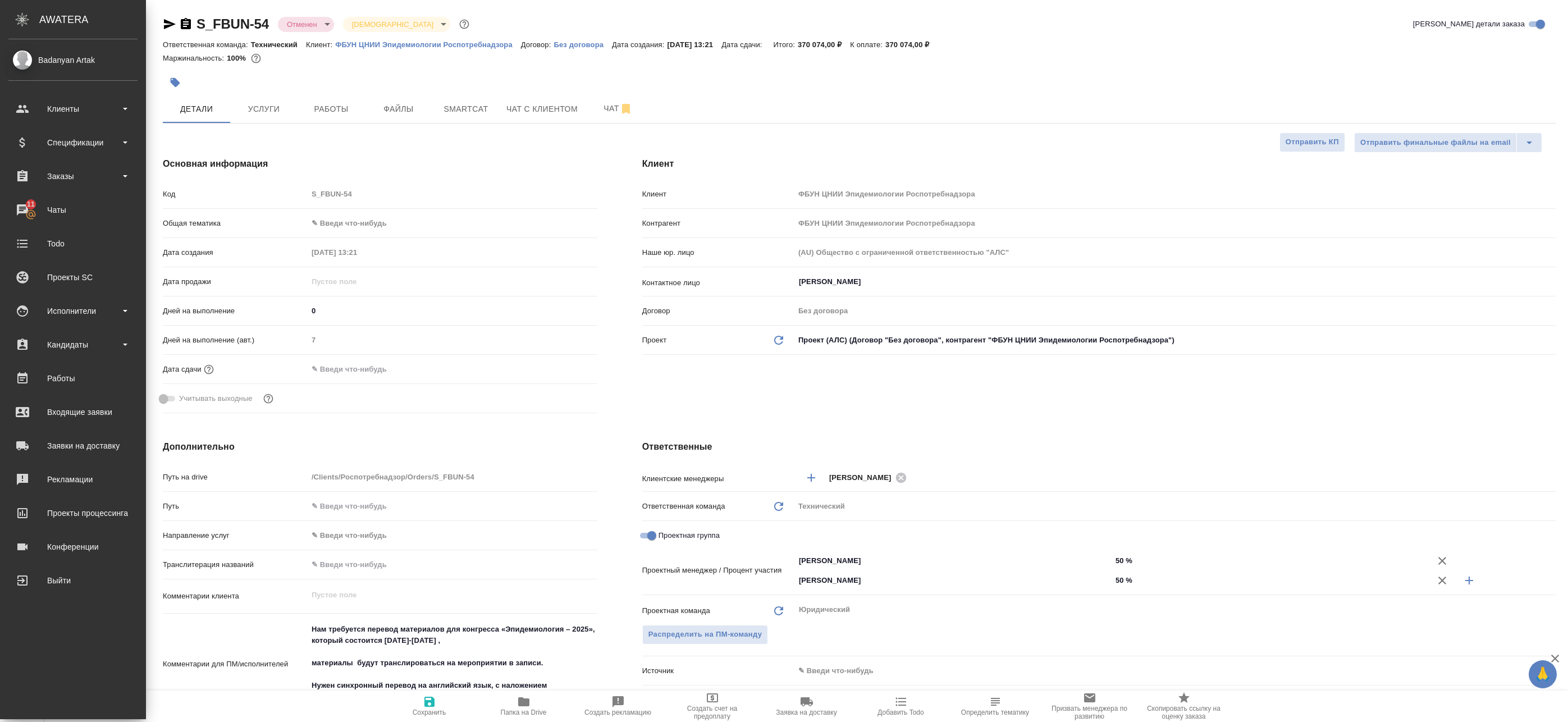
type textarea "x"
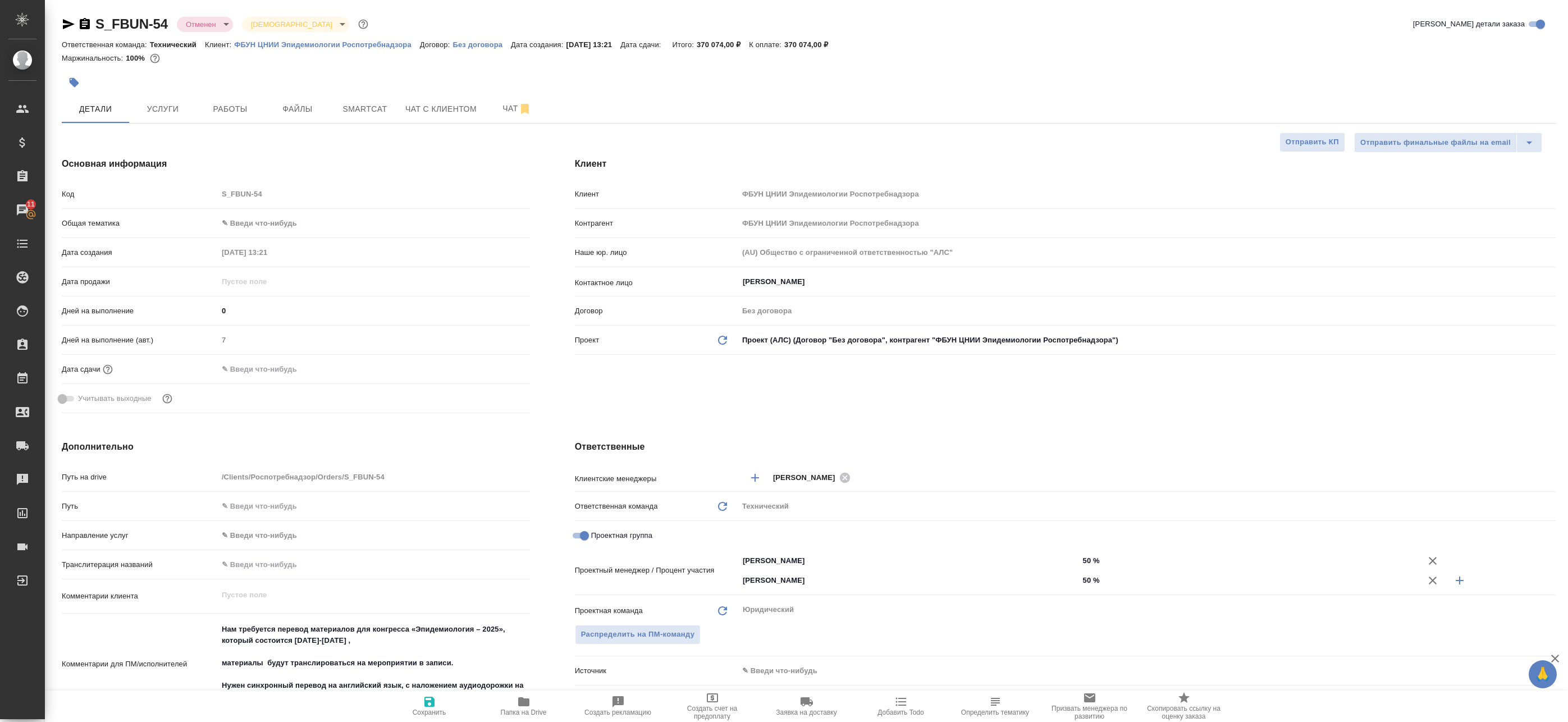
type textarea "x"
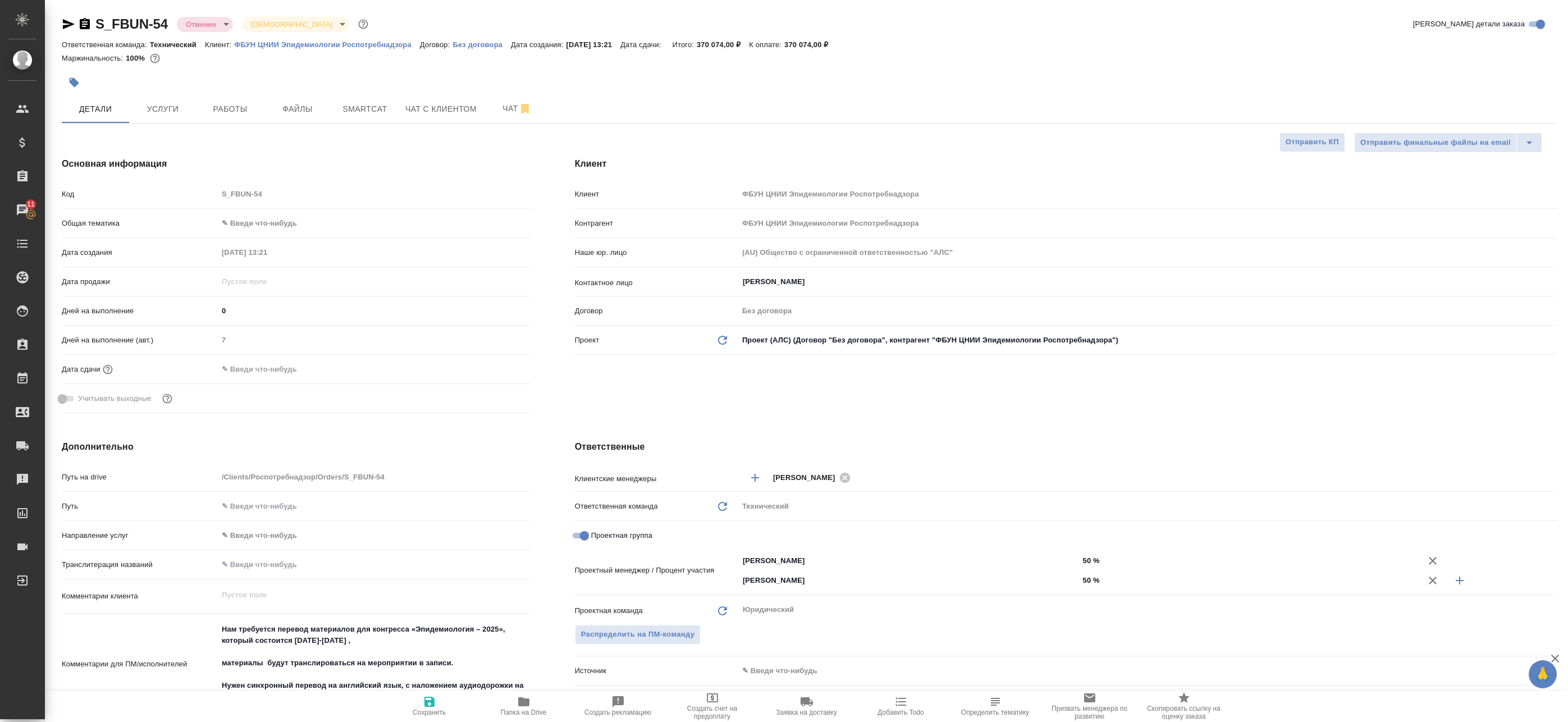
type textarea "x"
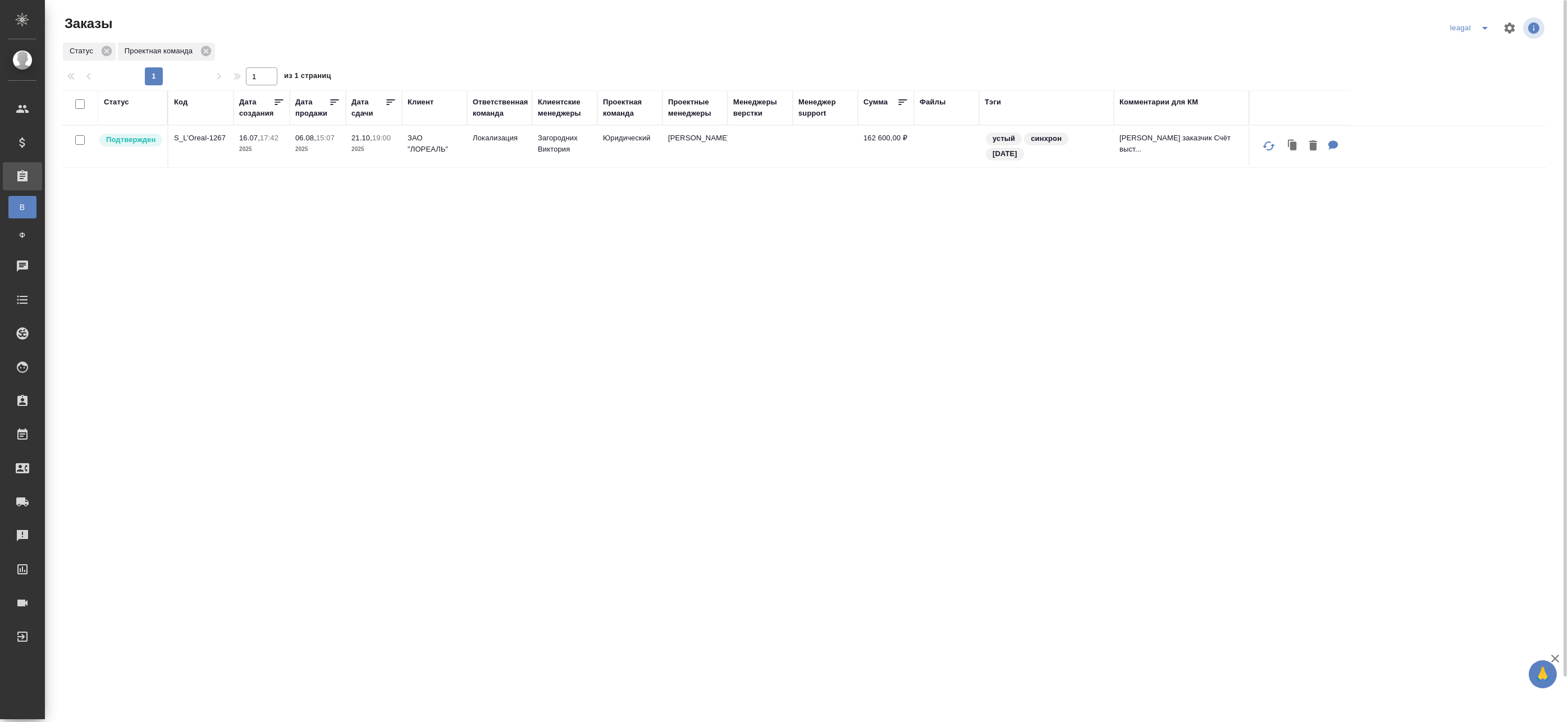
click at [1485, 23] on icon "split button" at bounding box center [1484, 27] width 13 height 13
click at [1470, 46] on li "[PERSON_NAME]" at bounding box center [1487, 51] width 80 height 18
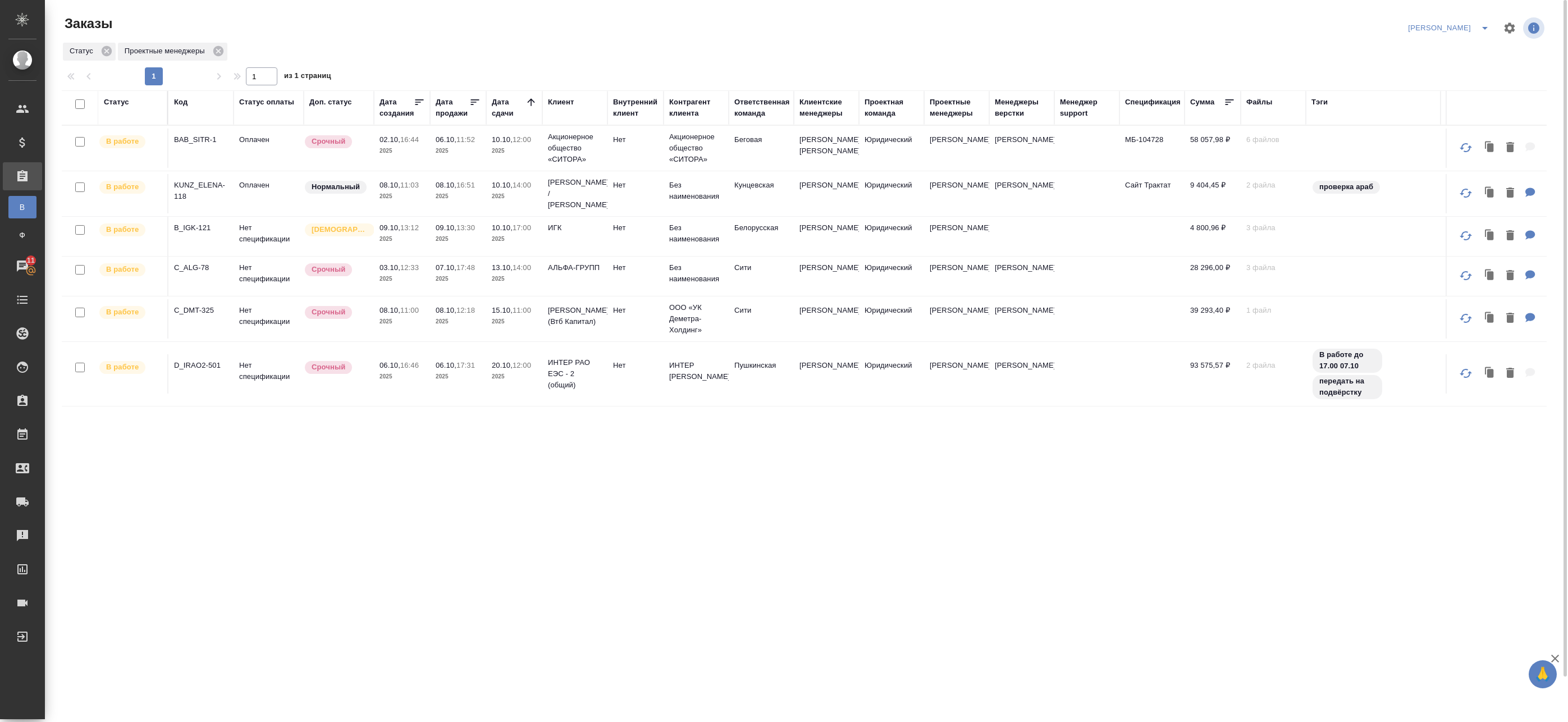
click at [433, 374] on td "06.10, 17:31 2025" at bounding box center [458, 374] width 56 height 39
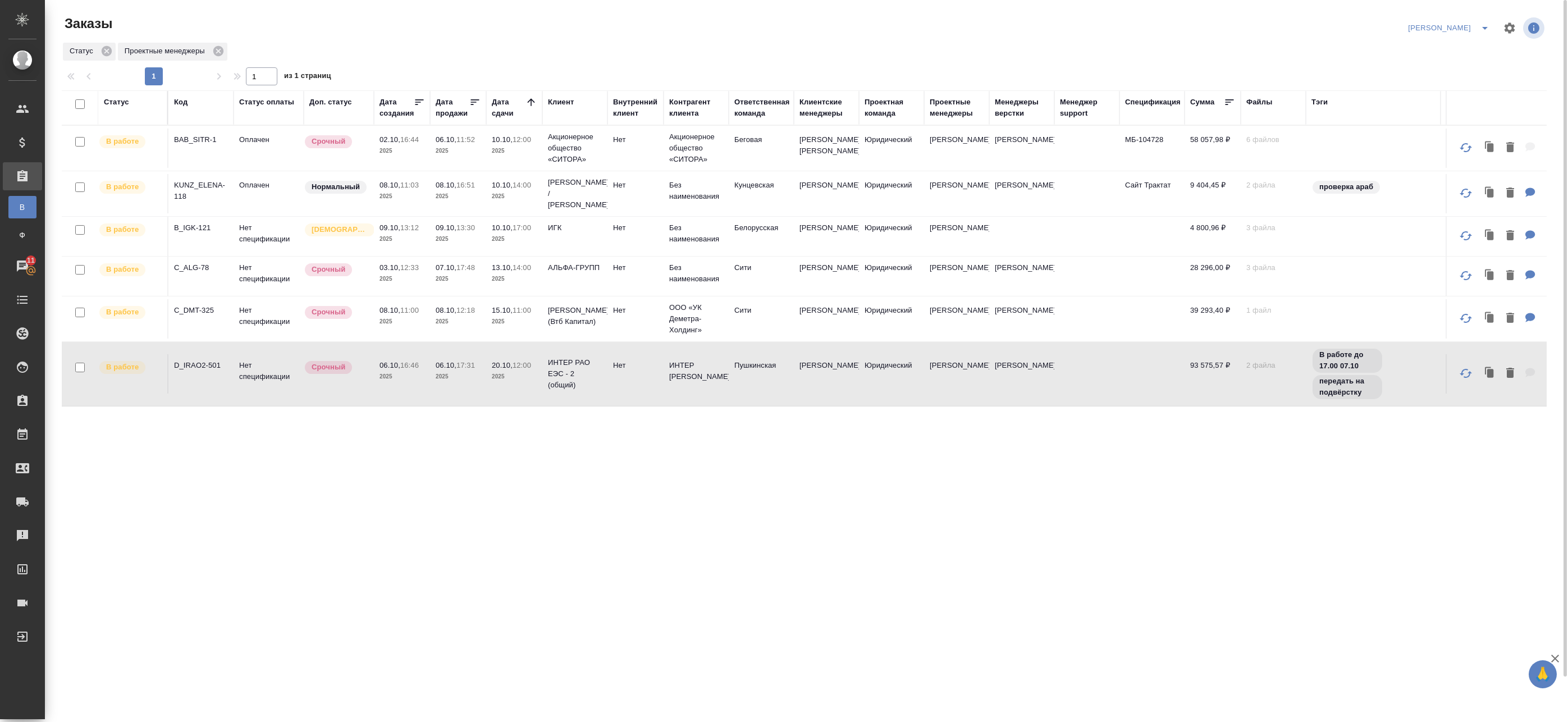
click at [433, 374] on td "06.10, 17:31 2025" at bounding box center [458, 374] width 56 height 39
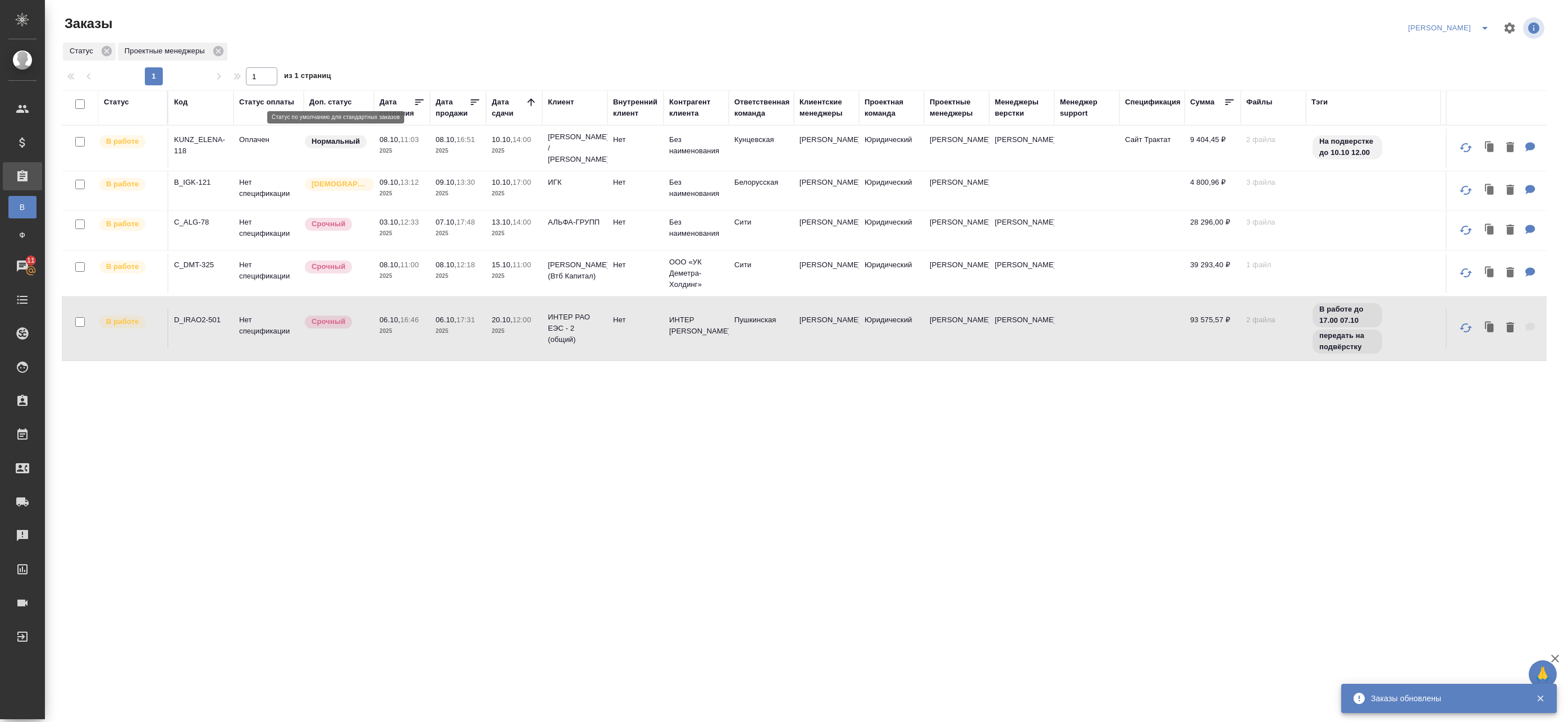
click at [362, 145] on div "Нормальный" at bounding box center [336, 142] width 65 height 15
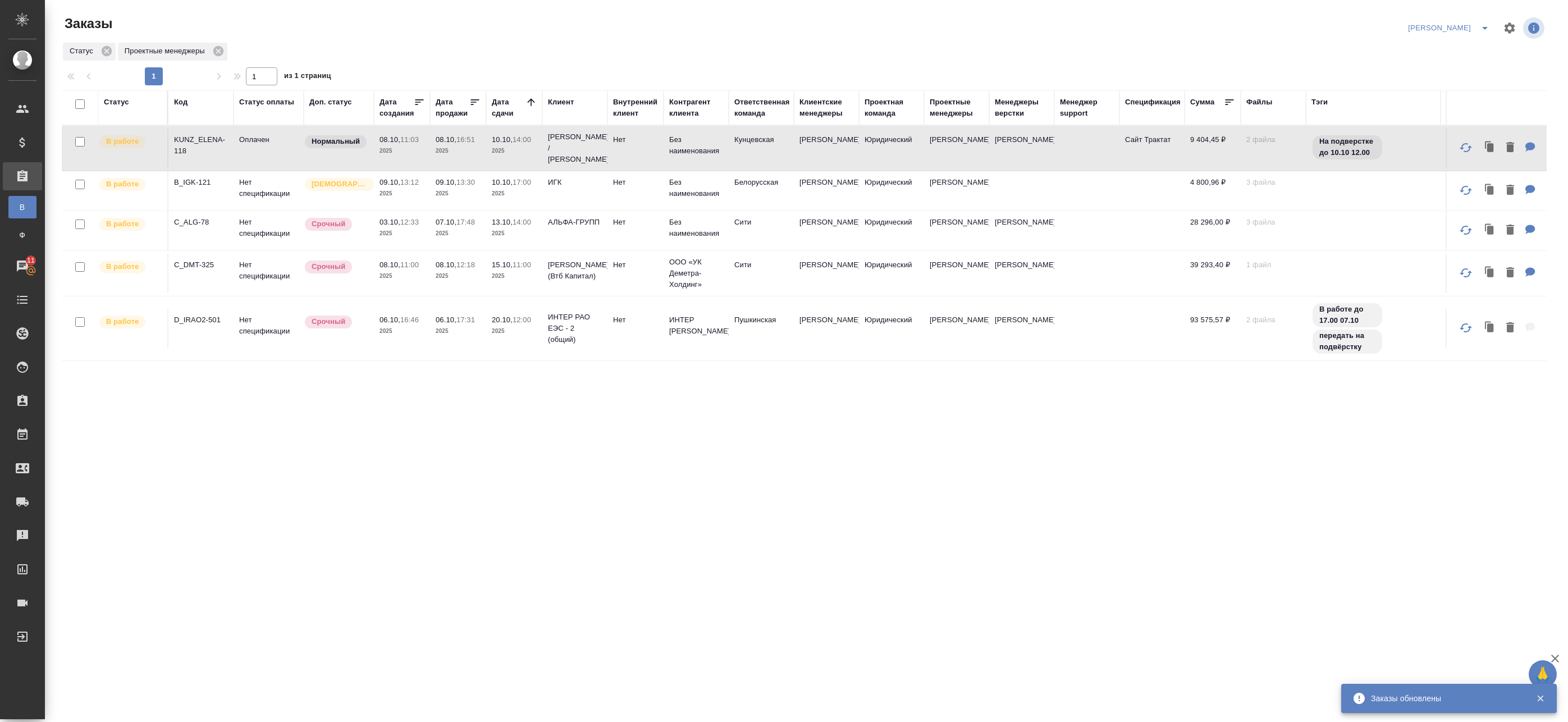
click at [444, 147] on p "2025" at bounding box center [458, 151] width 45 height 11
click at [444, 147] on p "2025" at bounding box center [458, 151] width 45 height 11
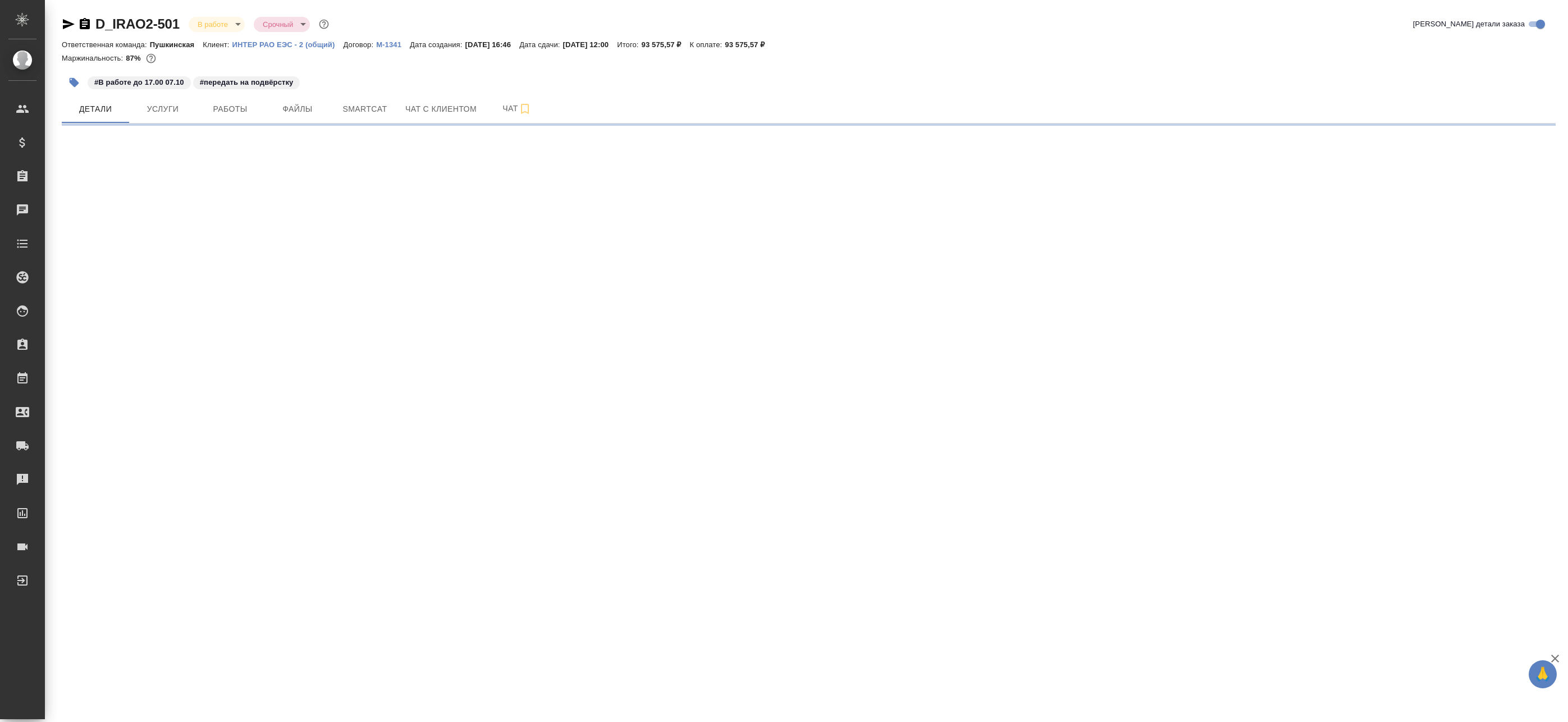
select select "RU"
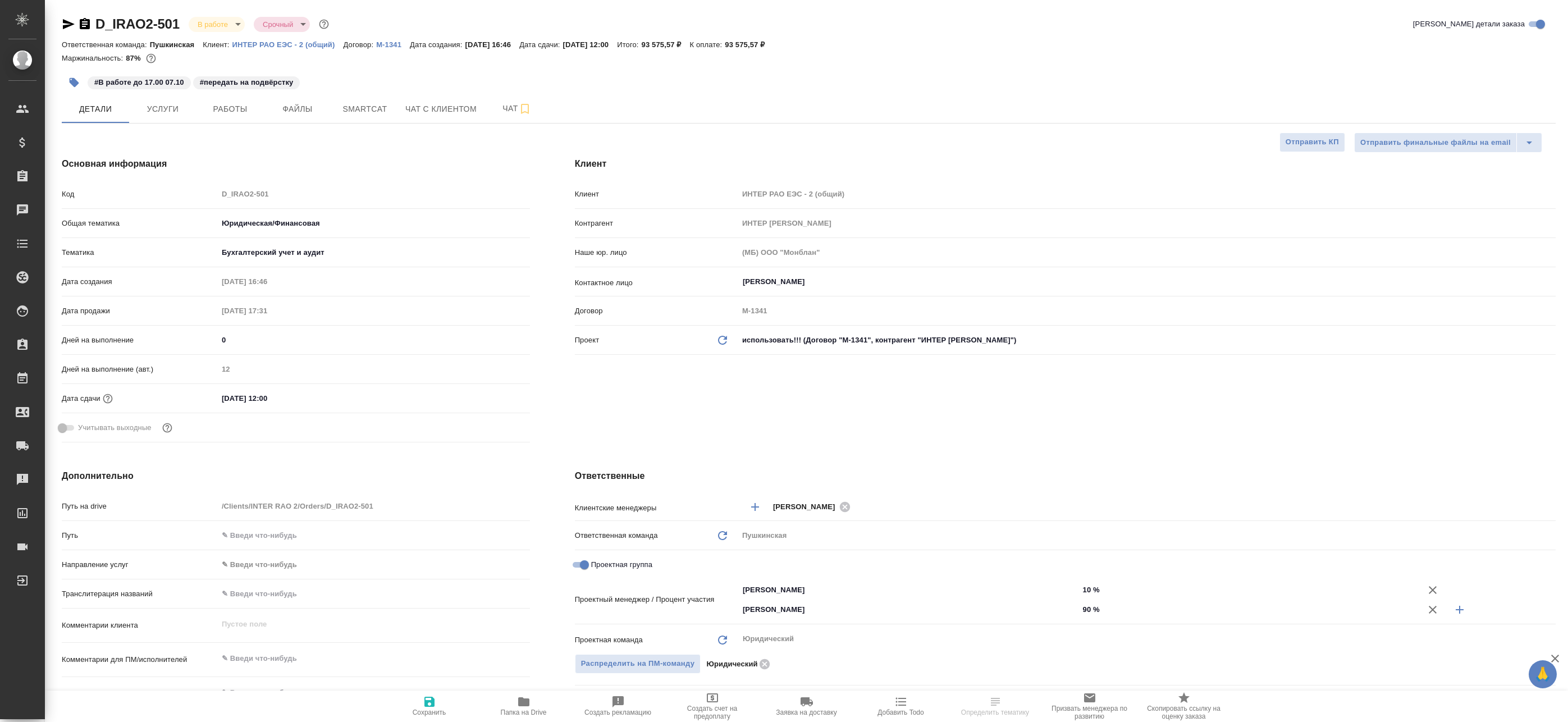
type textarea "x"
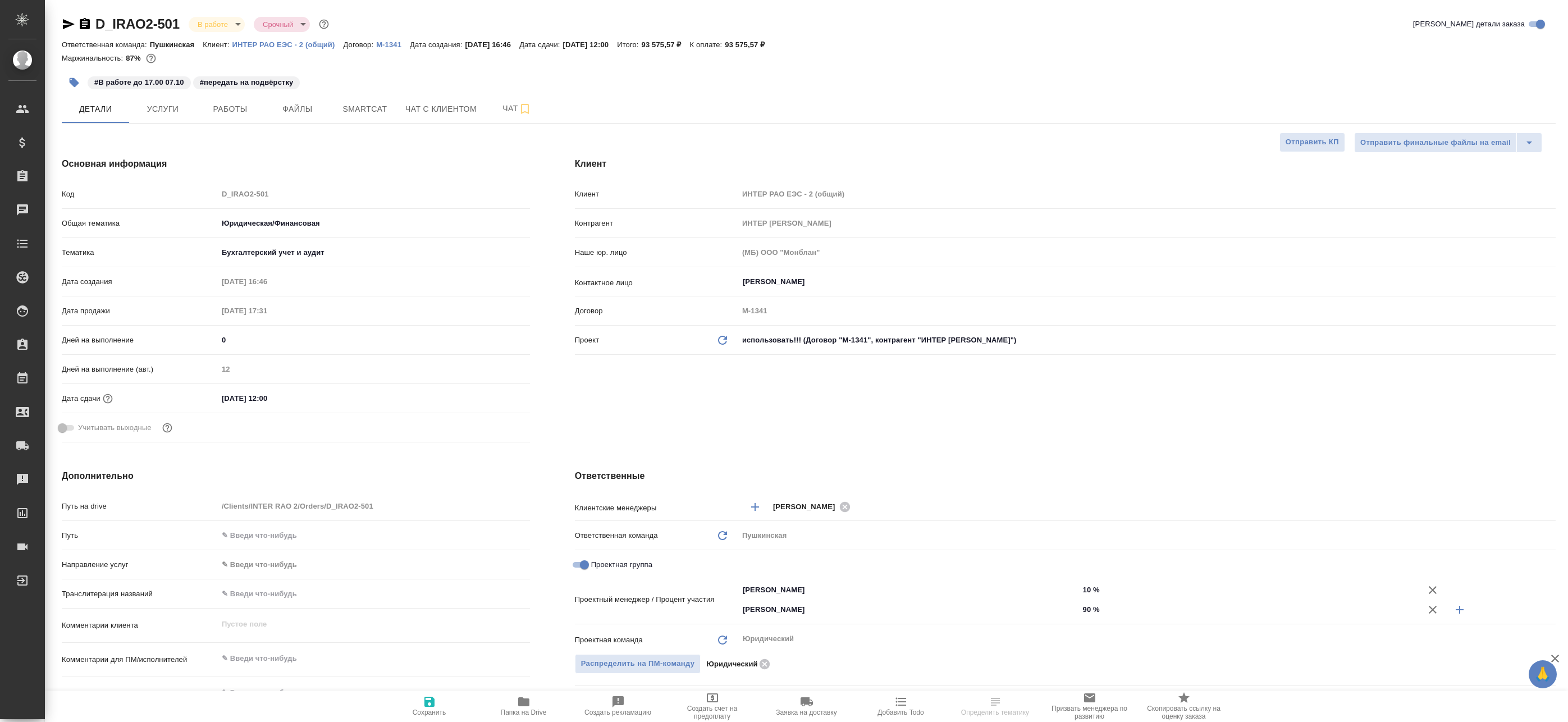
type textarea "x"
click at [235, 100] on button "Работы" at bounding box center [230, 109] width 67 height 28
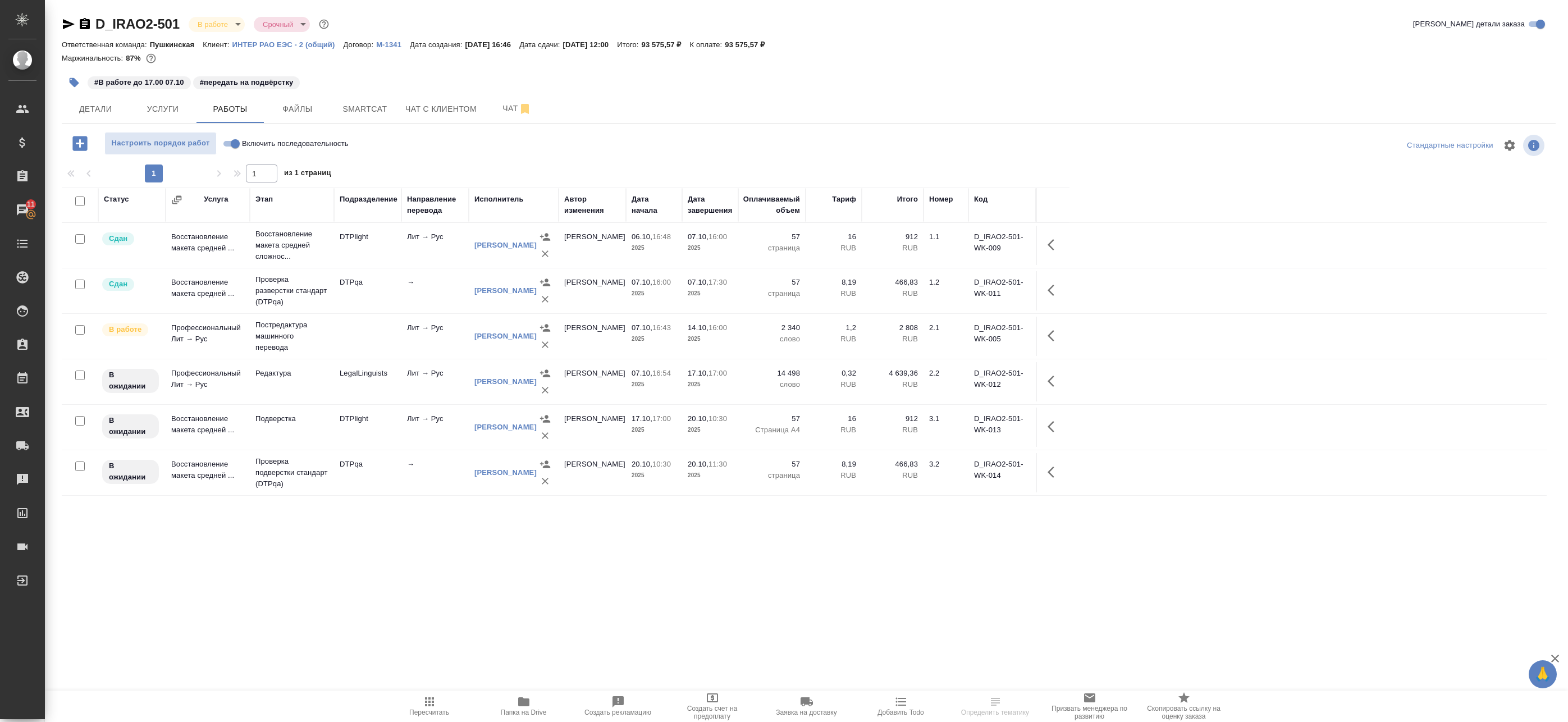
click at [544, 362] on tbody "Сдан Восстановление макета средней ... Восстановление макета средней сложнос...…" at bounding box center [804, 359] width 1485 height 273
click at [548, 581] on div "Статус Услуга Этап Подразделение Направление перевода Исполнитель Автор изменен…" at bounding box center [804, 440] width 1485 height 505
click at [114, 101] on button "Детали" at bounding box center [95, 109] width 67 height 28
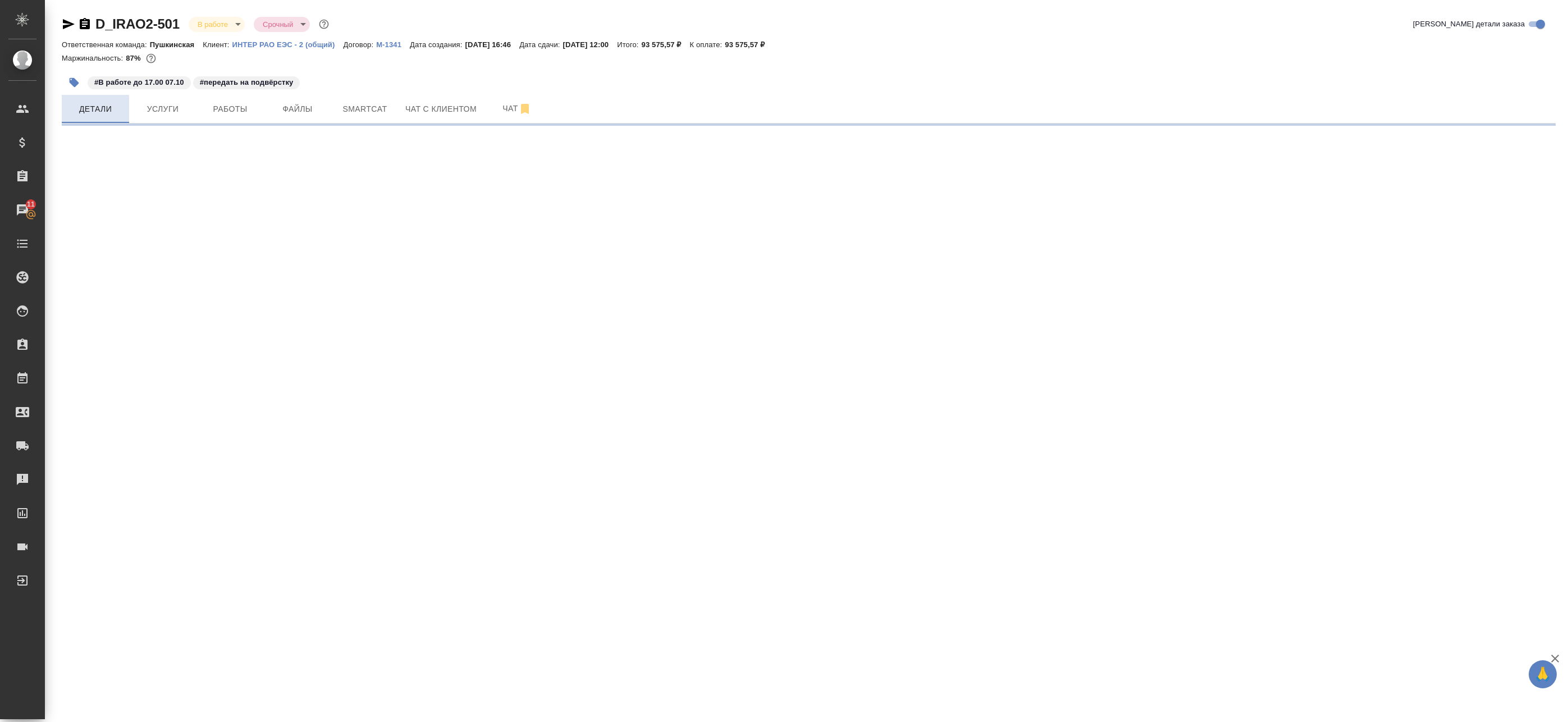
select select "RU"
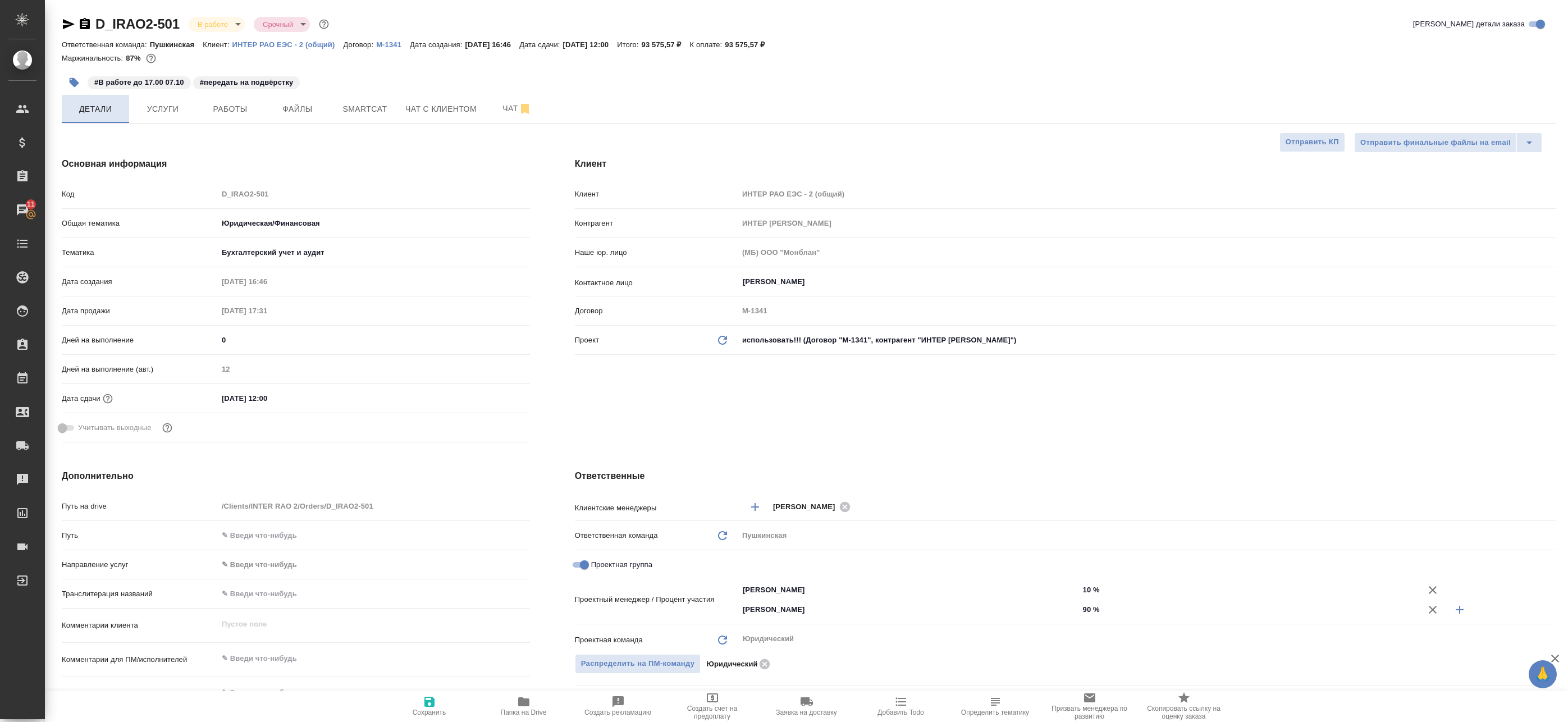
type textarea "x"
click at [507, 101] on button "Чат" at bounding box center [517, 109] width 67 height 28
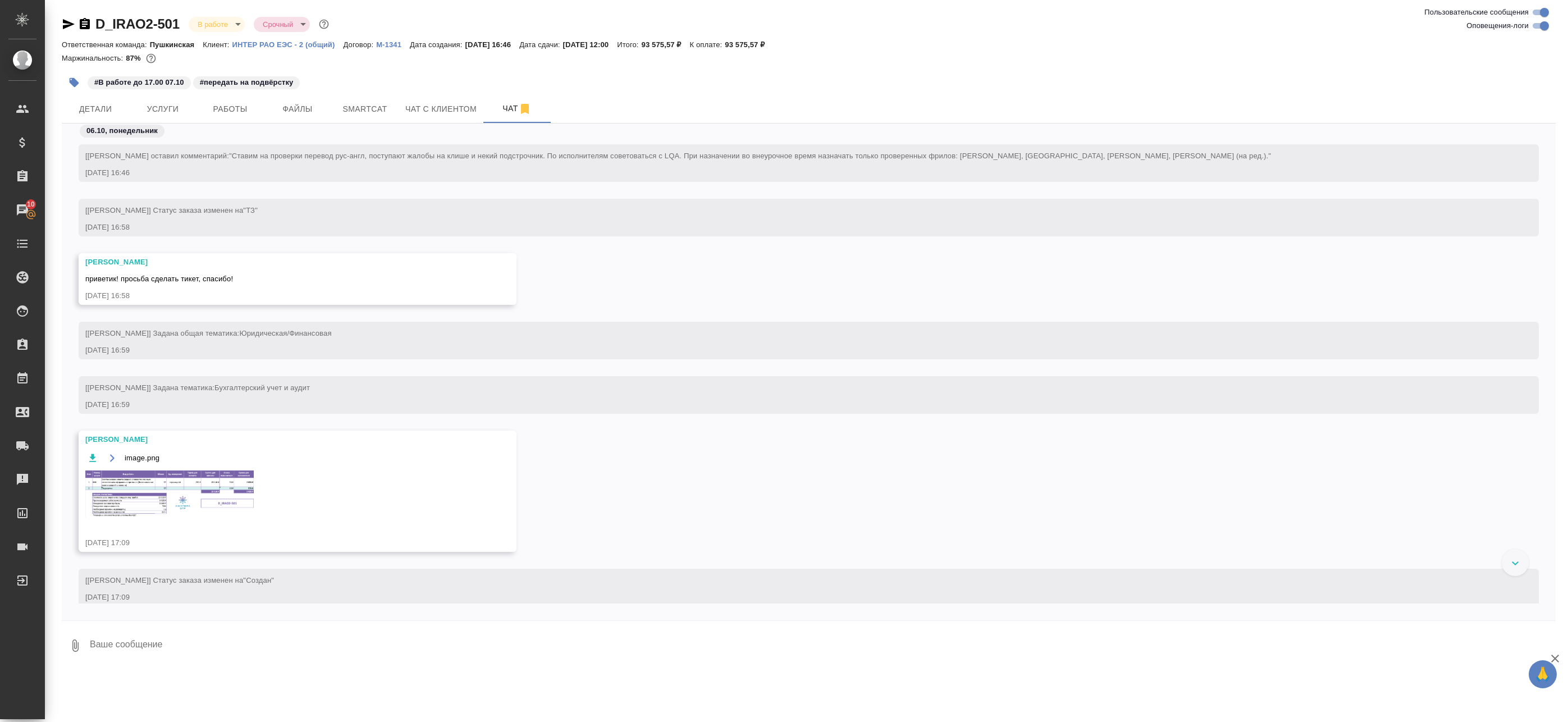
click at [1552, 24] on div "Пользовательские сообщения Оповещения-логи" at bounding box center [1487, 19] width 144 height 27
click at [1543, 26] on input "Оповещения-логи" at bounding box center [1544, 25] width 41 height 13
checkbox input "false"
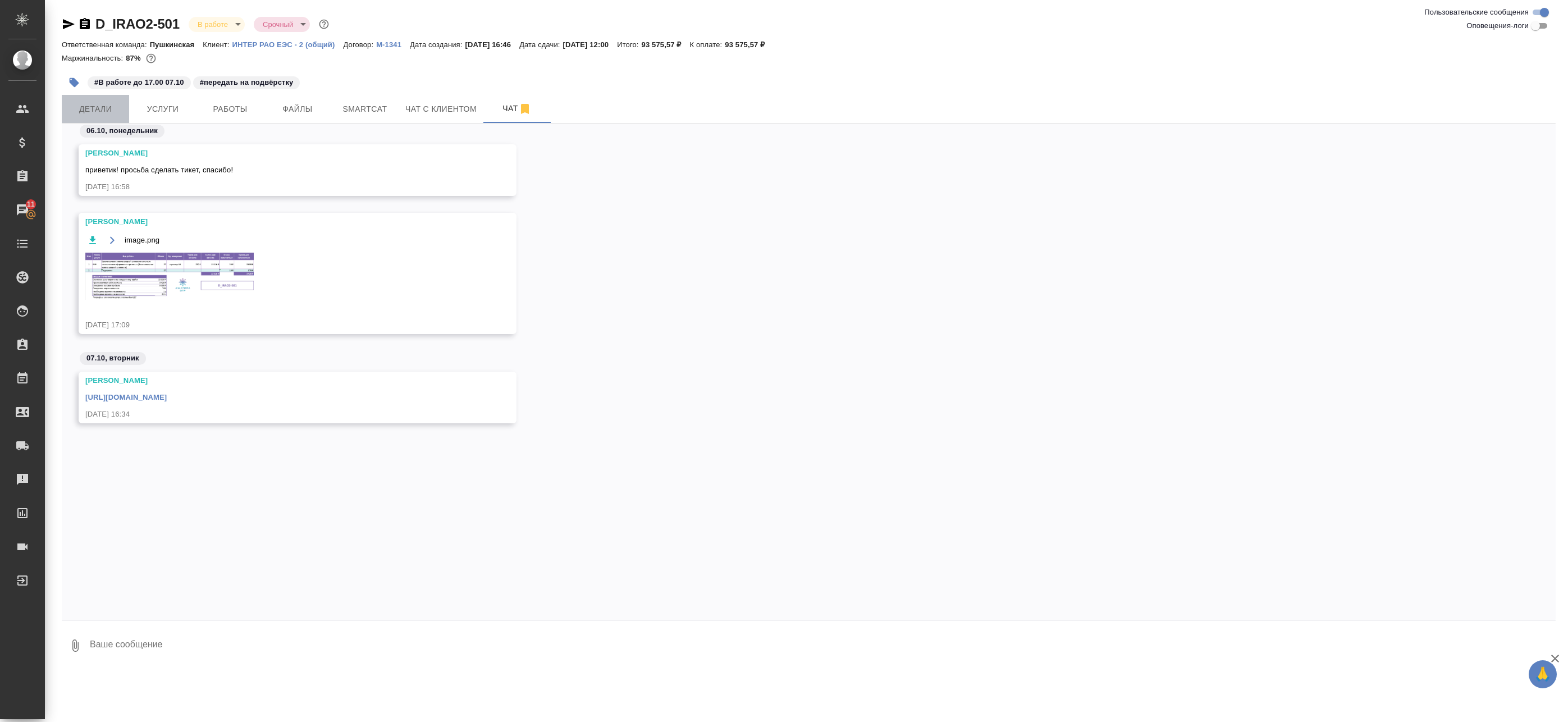
click at [103, 97] on button "Детали" at bounding box center [95, 109] width 67 height 28
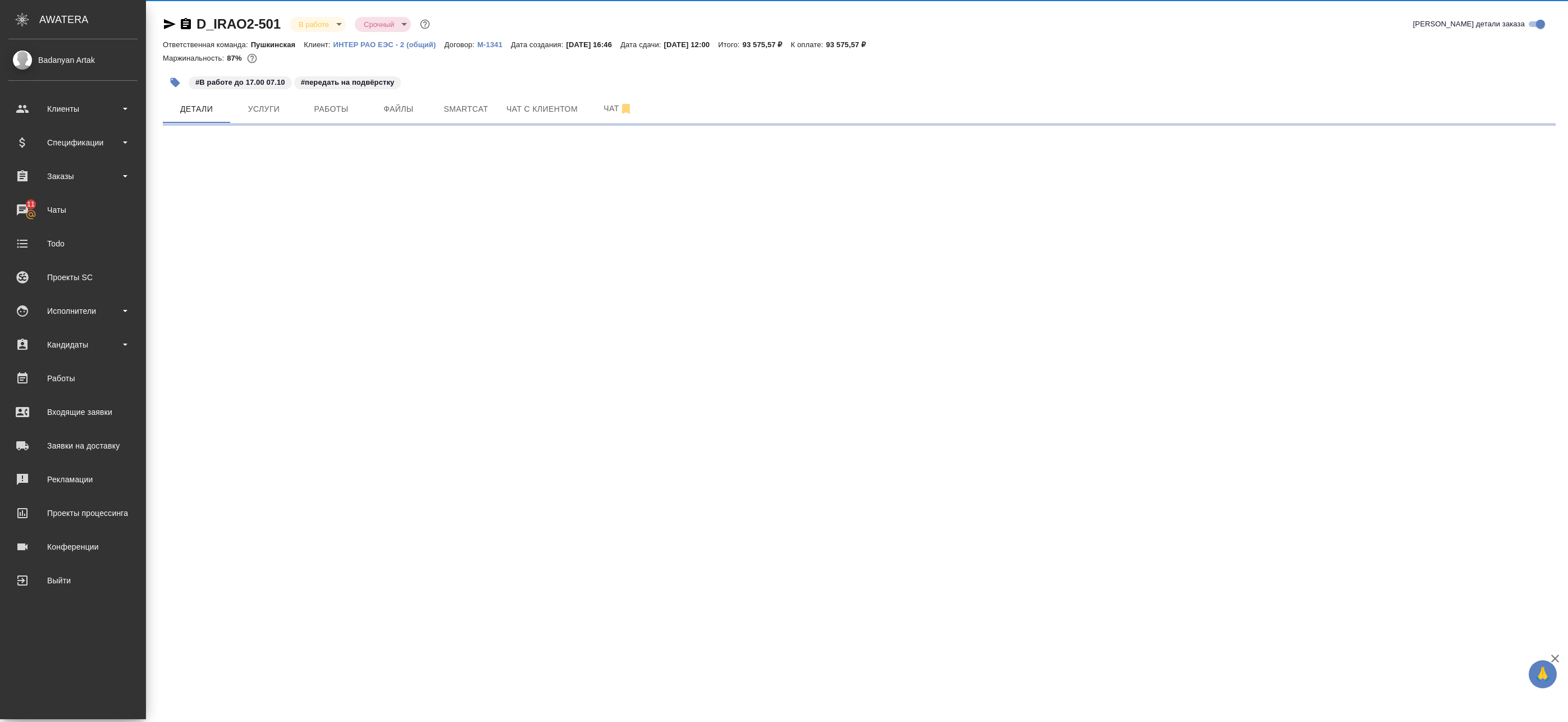
select select "RU"
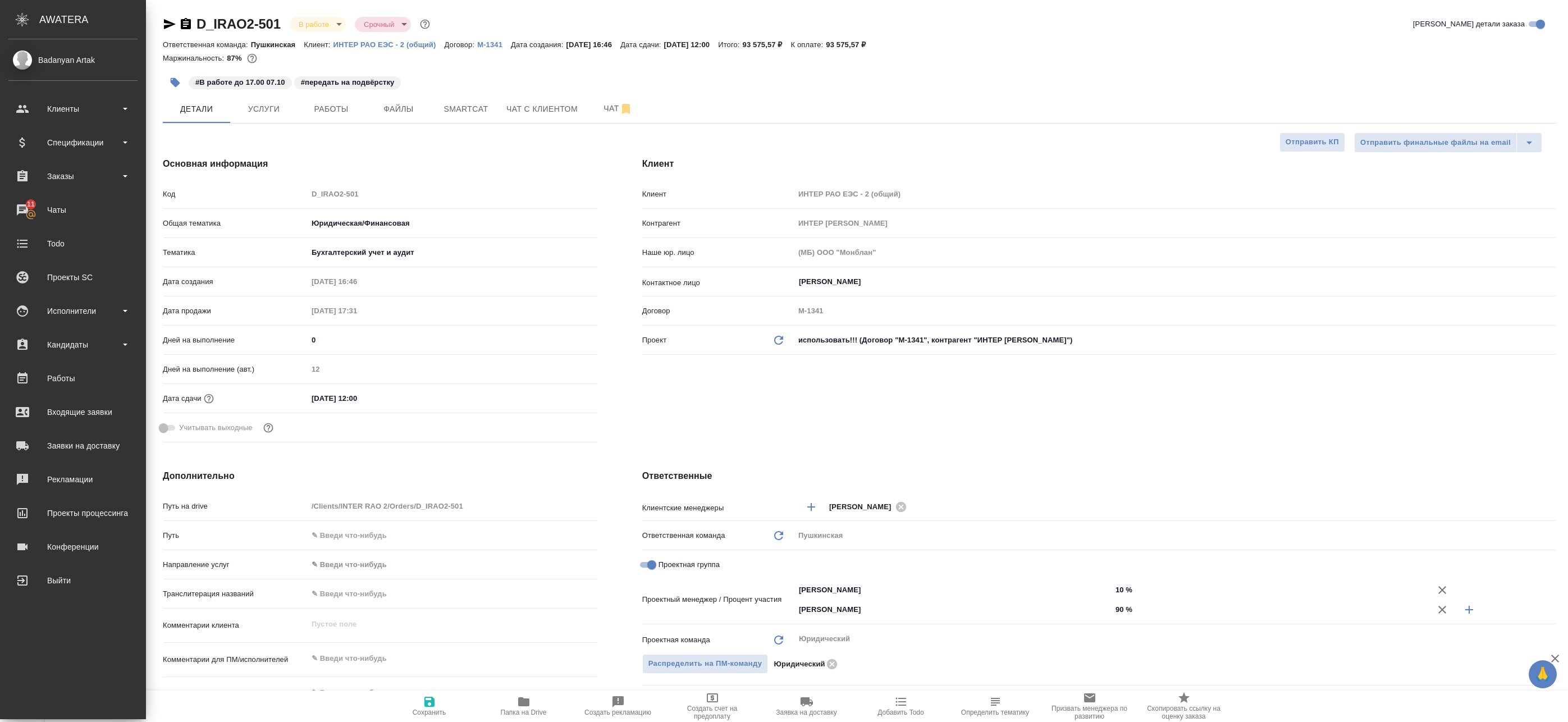
type textarea "x"
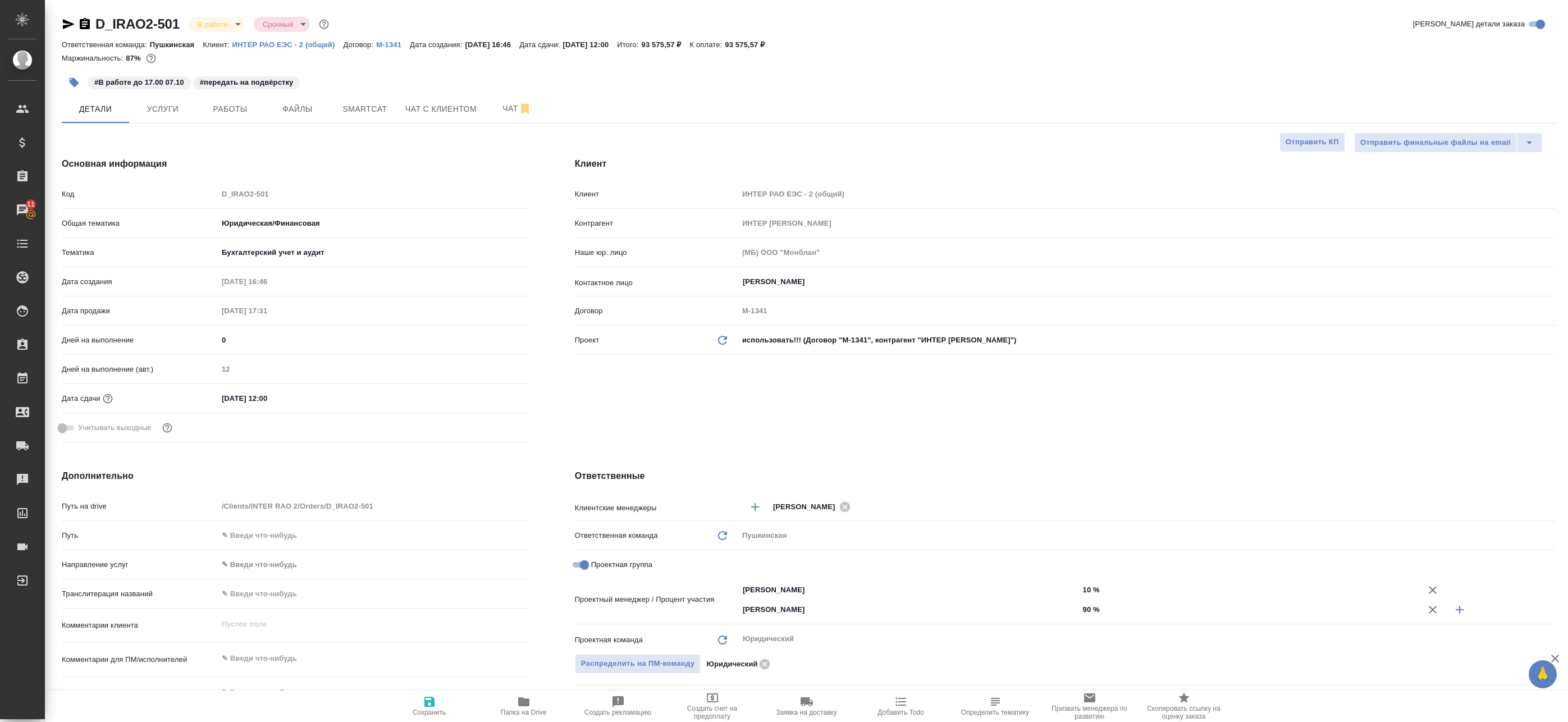
type textarea "x"
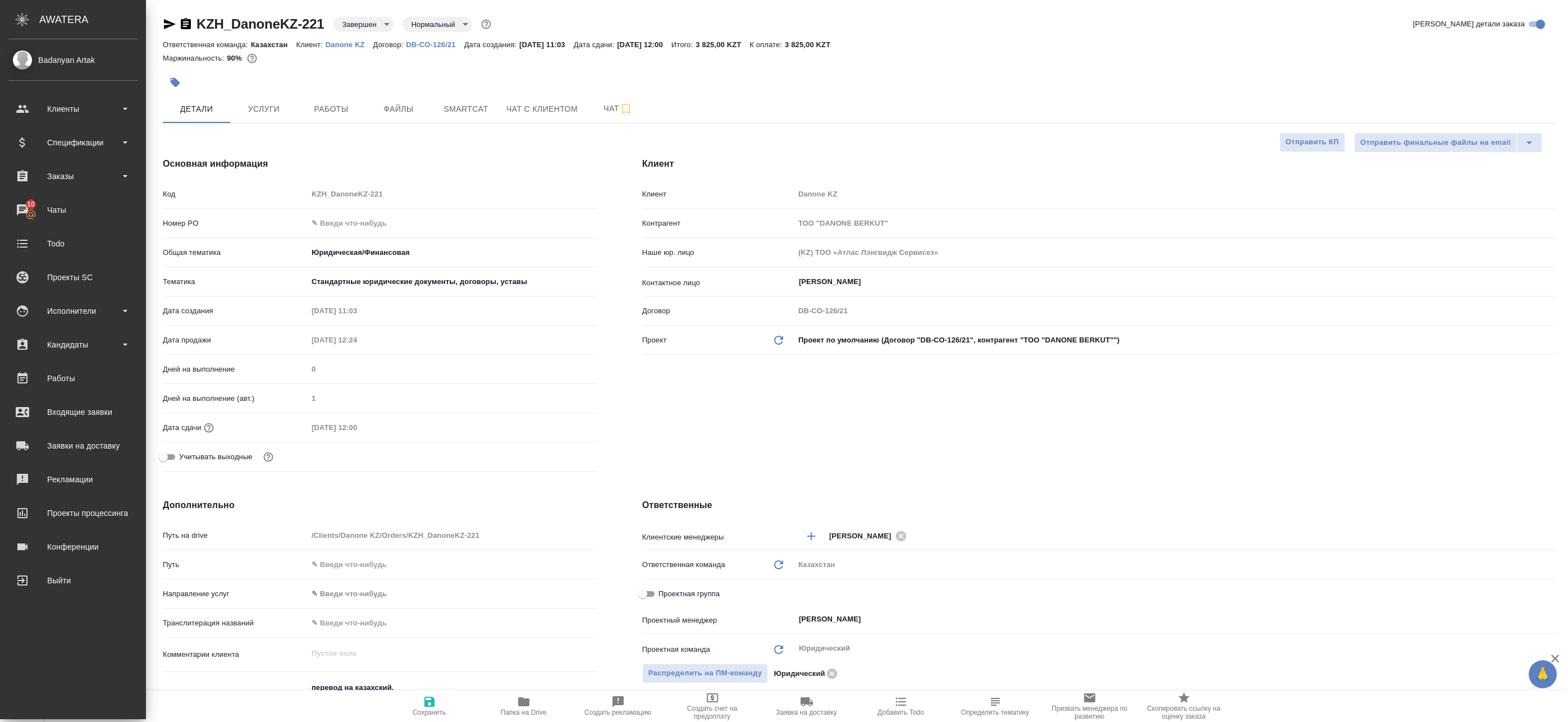
select select "RU"
click at [61, 547] on div "Конференции" at bounding box center [73, 547] width 129 height 17
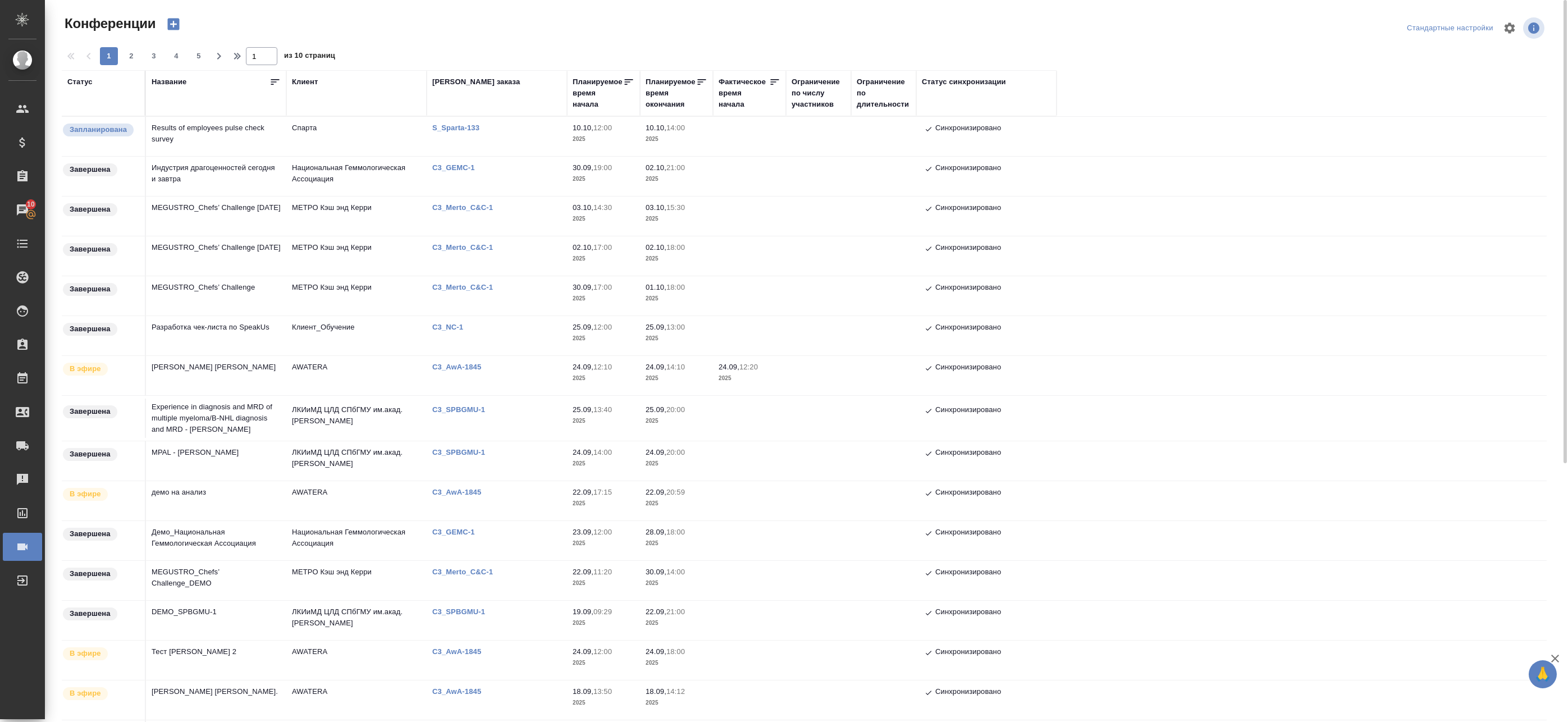
click at [449, 534] on p "C3_GEMC-1" at bounding box center [458, 532] width 51 height 8
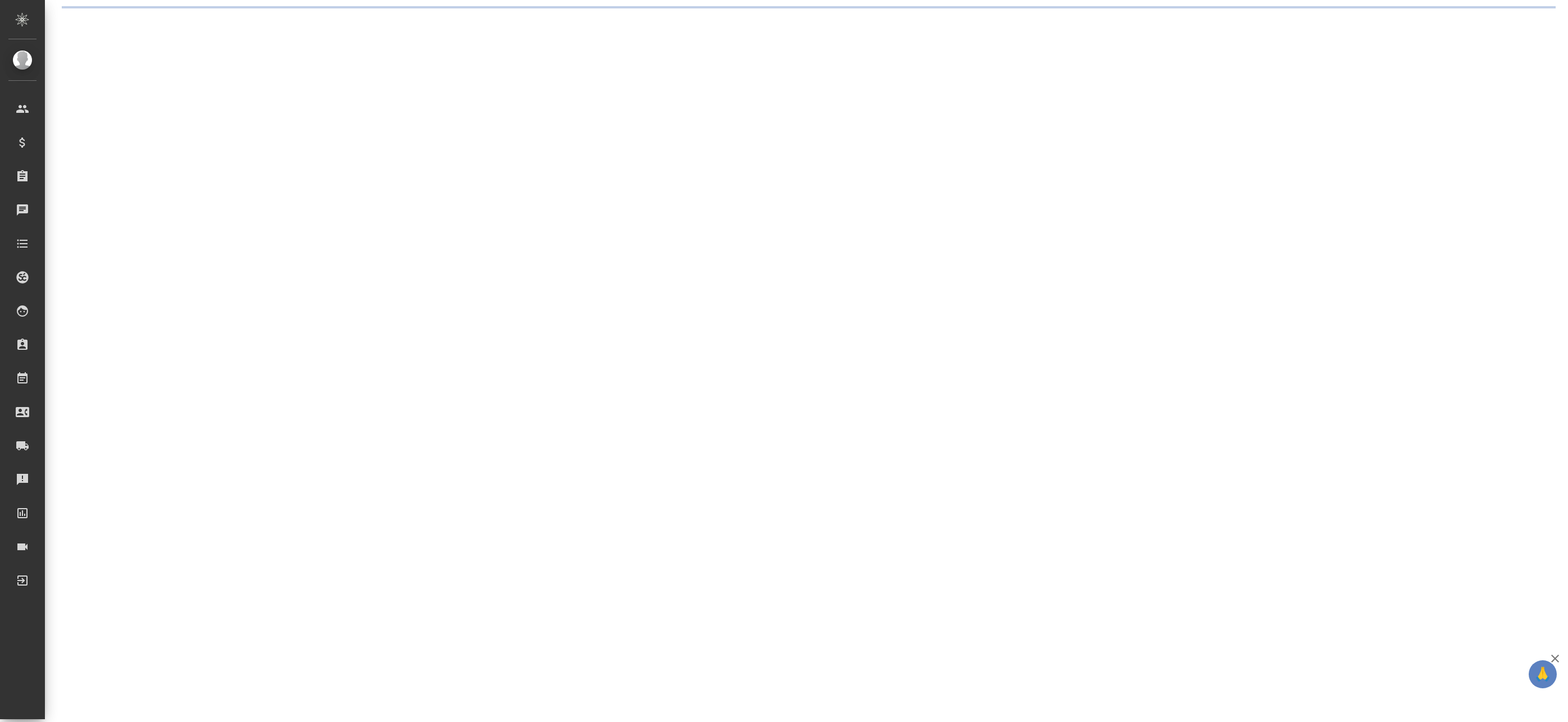
select select "RU"
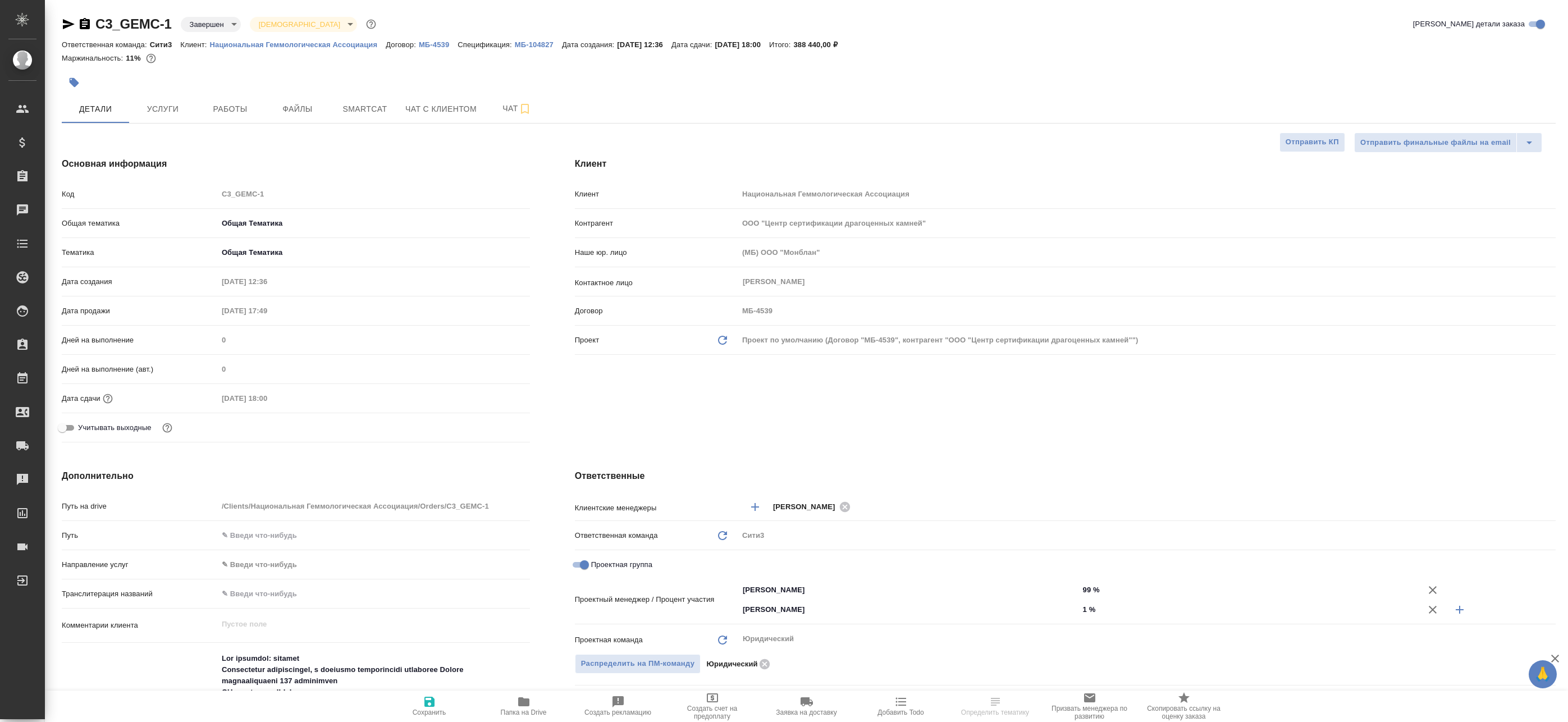
type textarea "x"
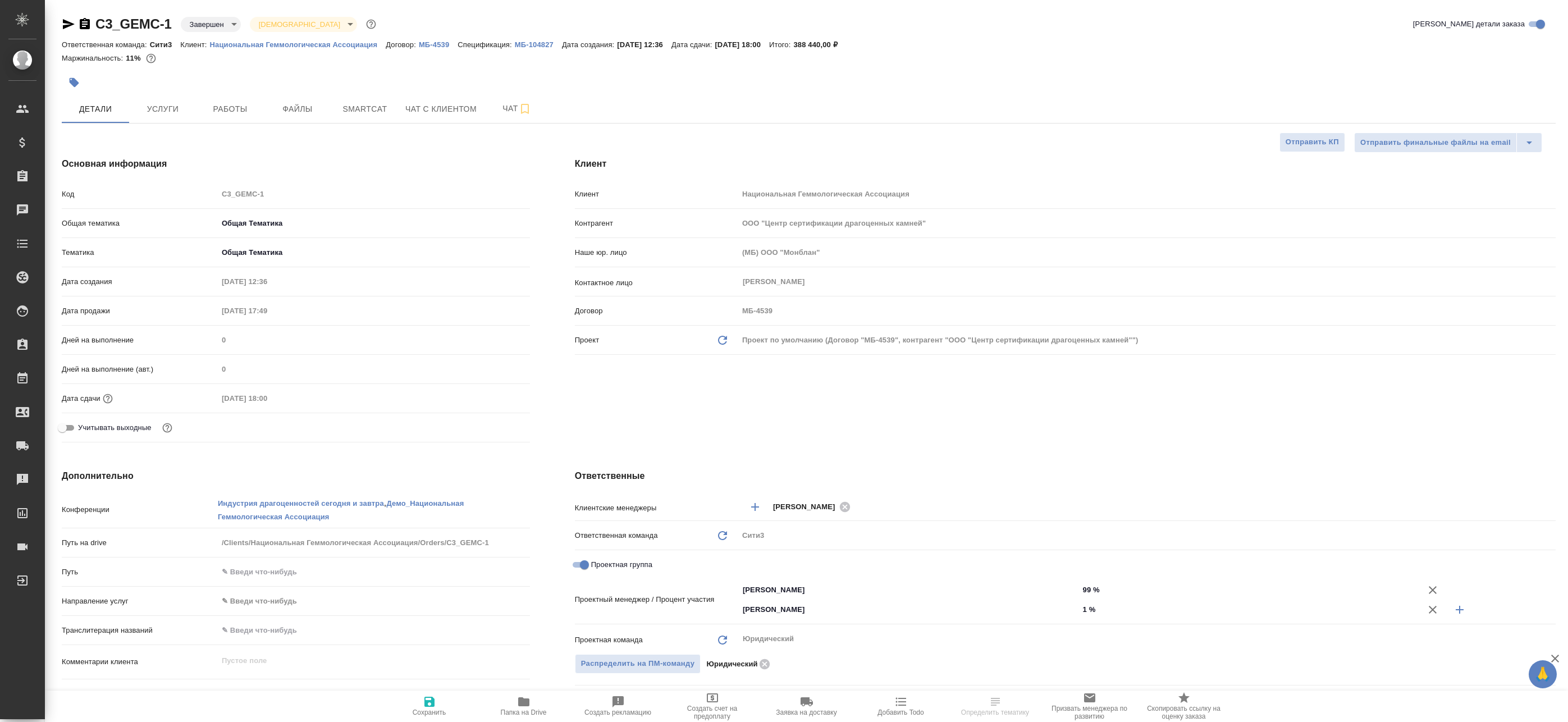
type textarea "x"
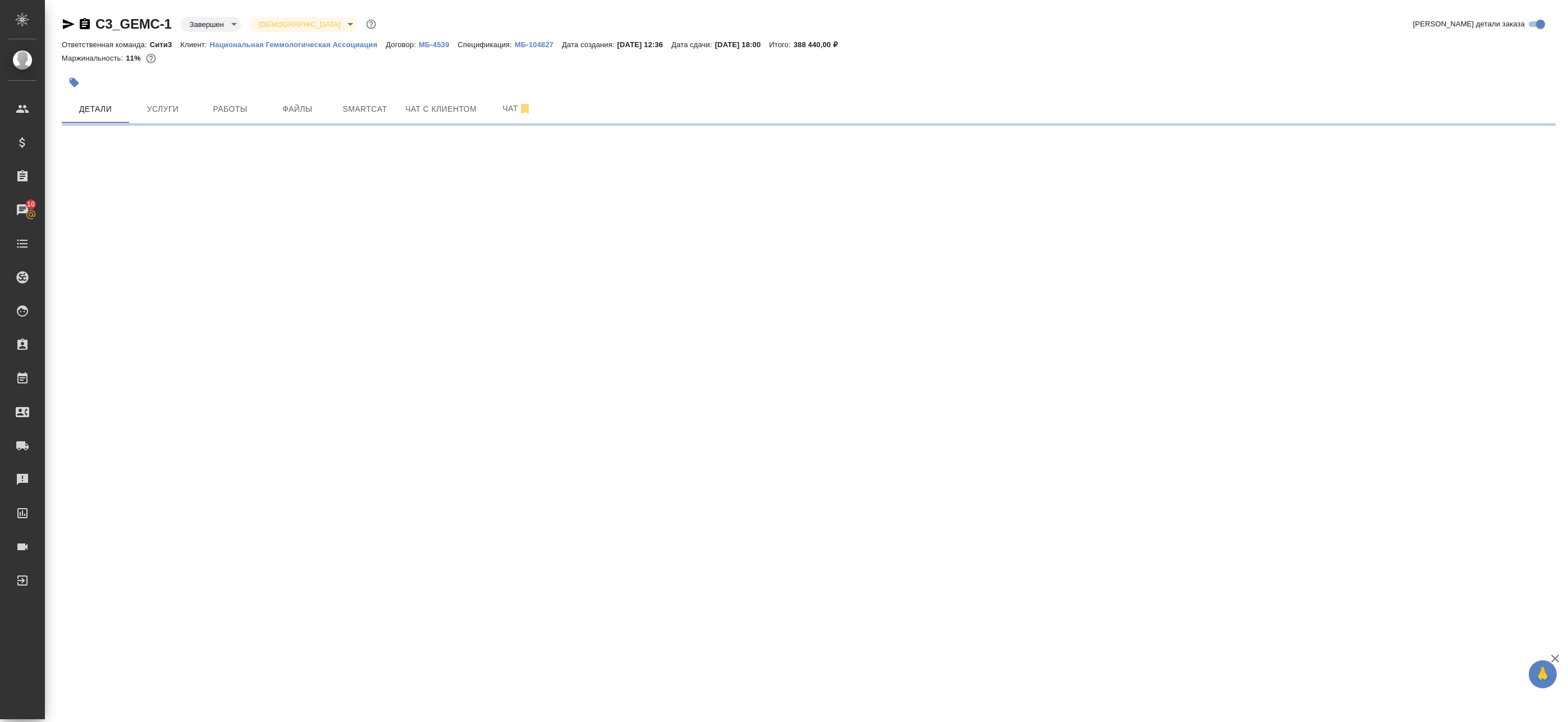
select select "RU"
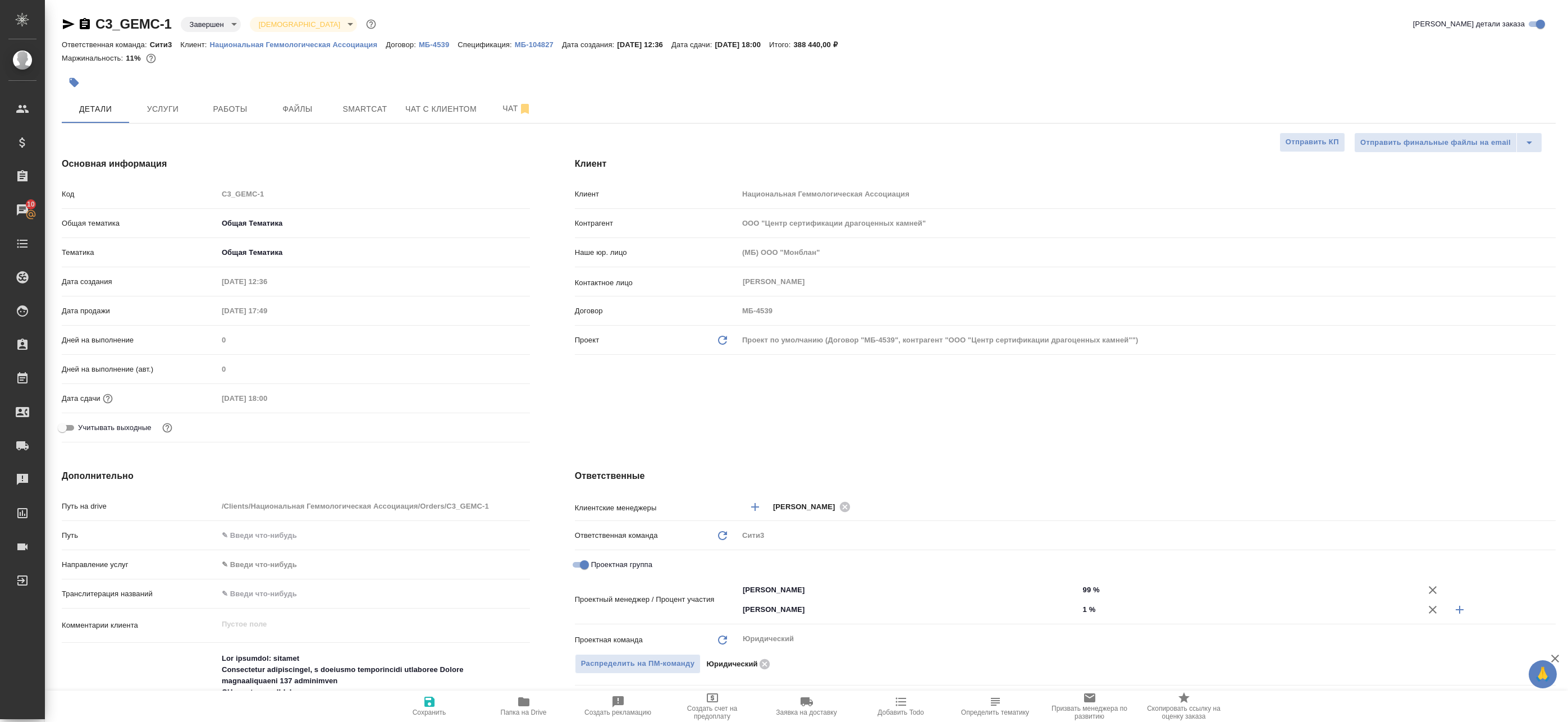
type textarea "x"
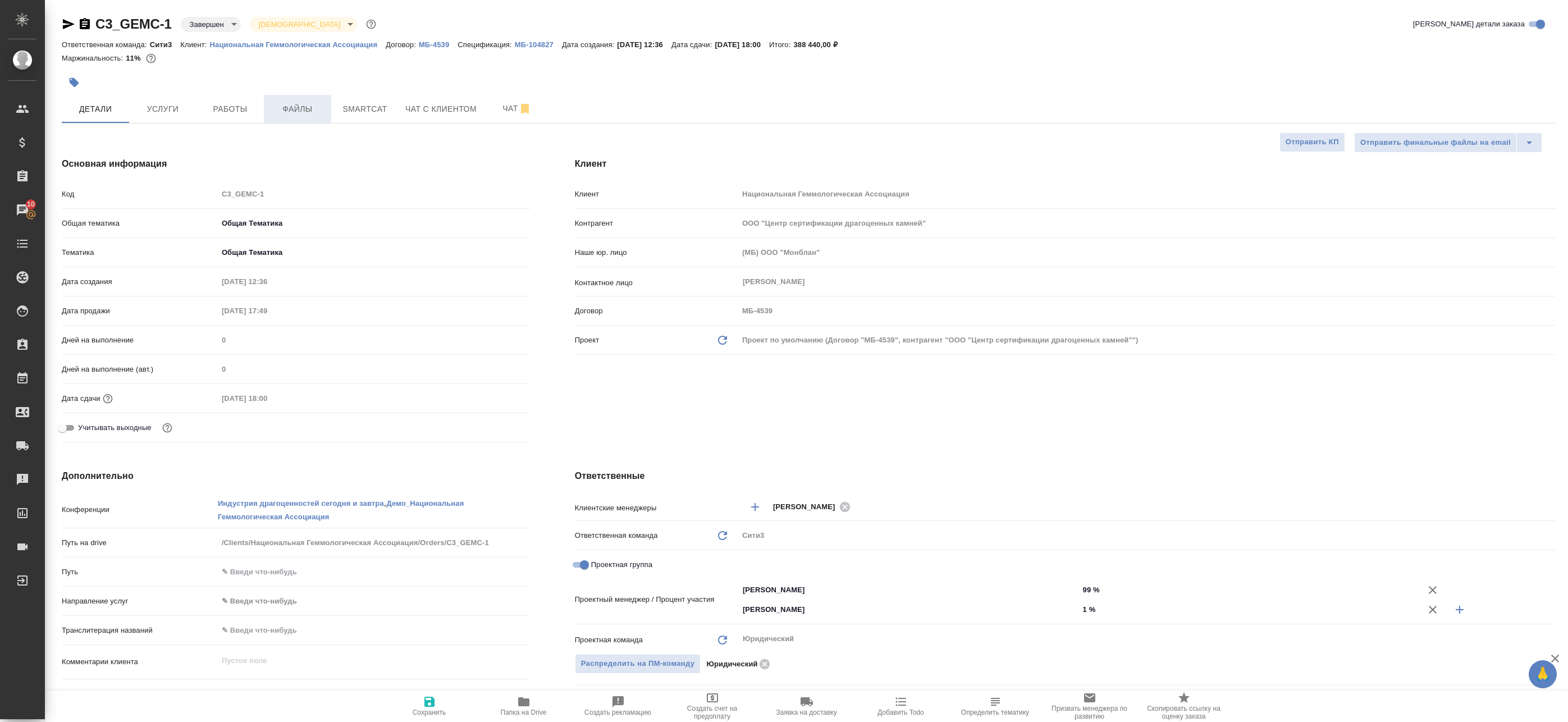
click at [321, 100] on button "Файлы" at bounding box center [298, 109] width 67 height 28
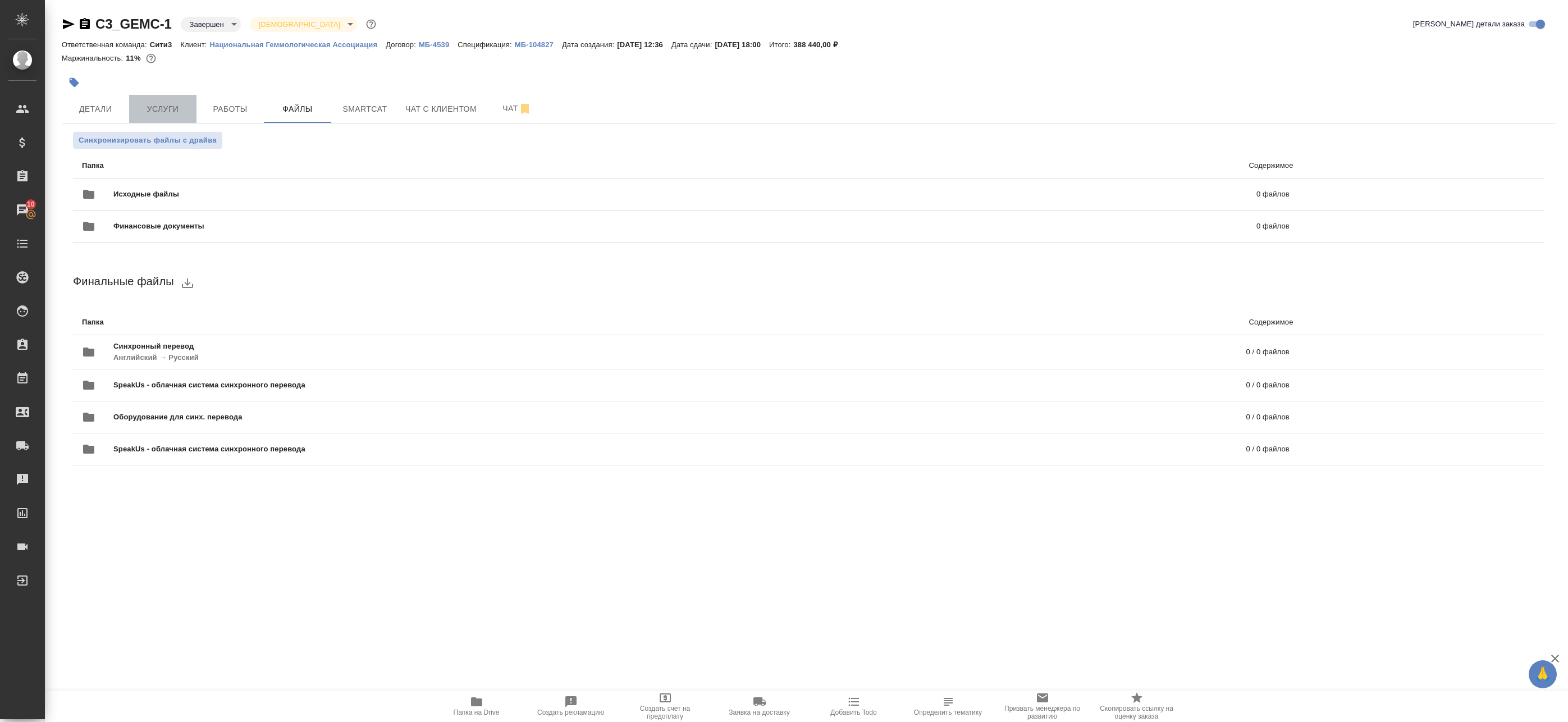
click at [163, 105] on span "Услуги" at bounding box center [162, 109] width 54 height 14
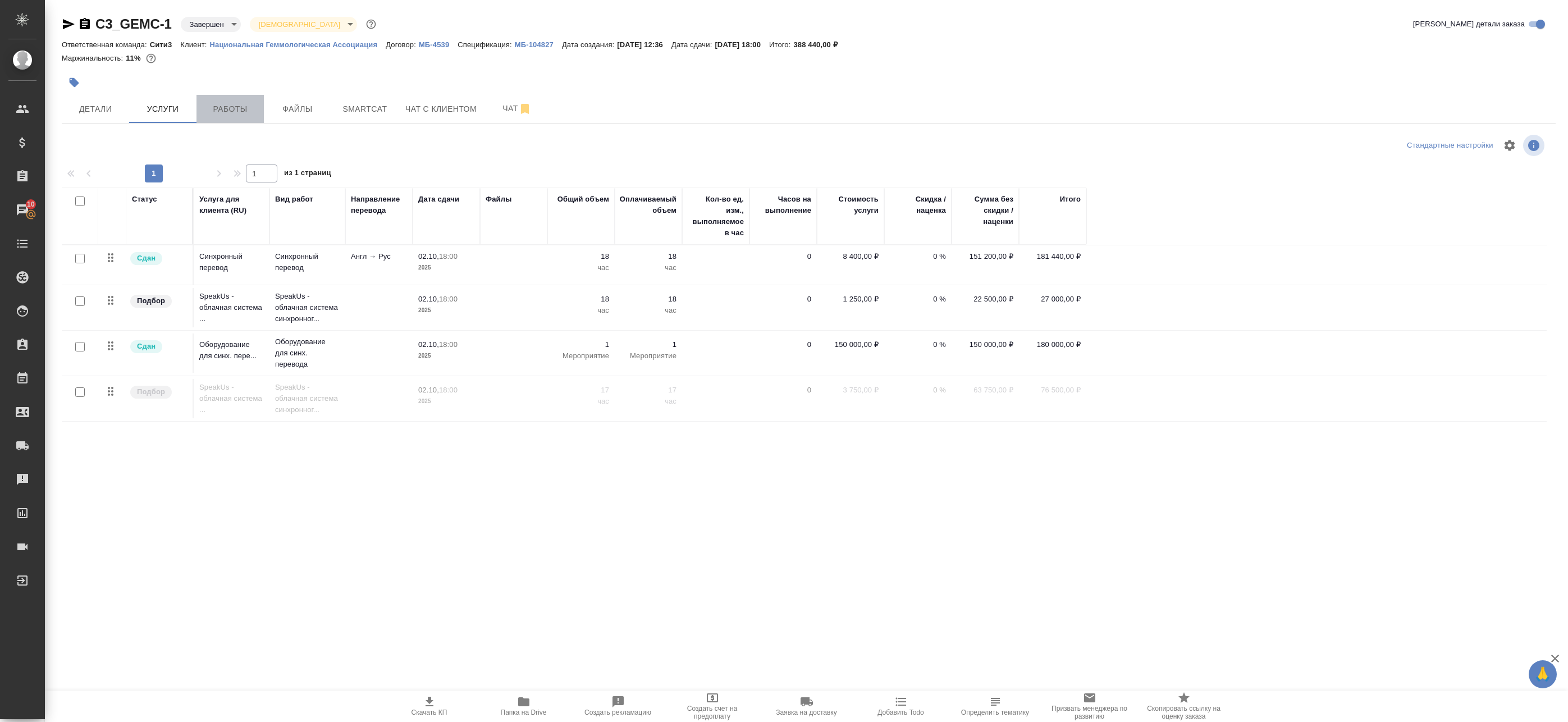
click at [249, 103] on span "Работы" at bounding box center [230, 109] width 54 height 14
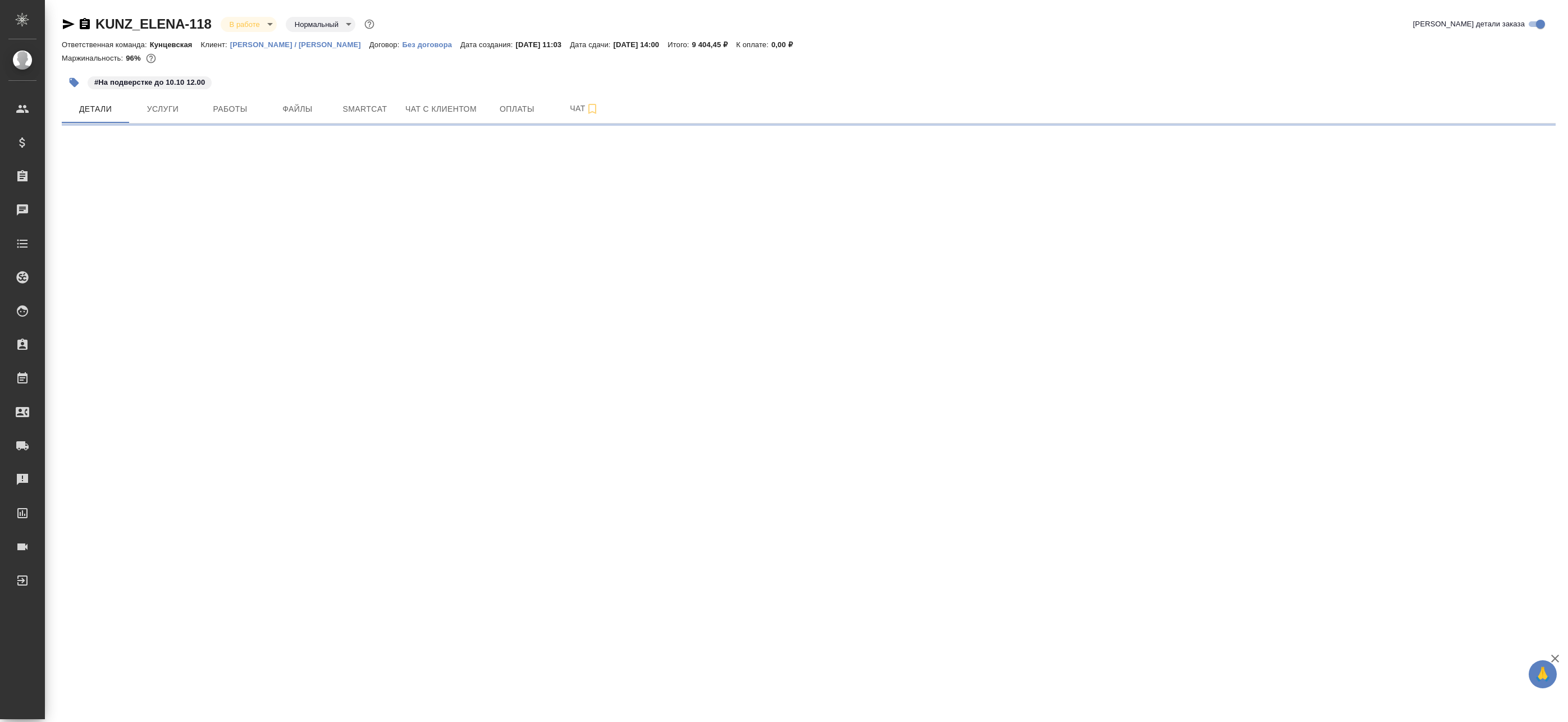
select select "RU"
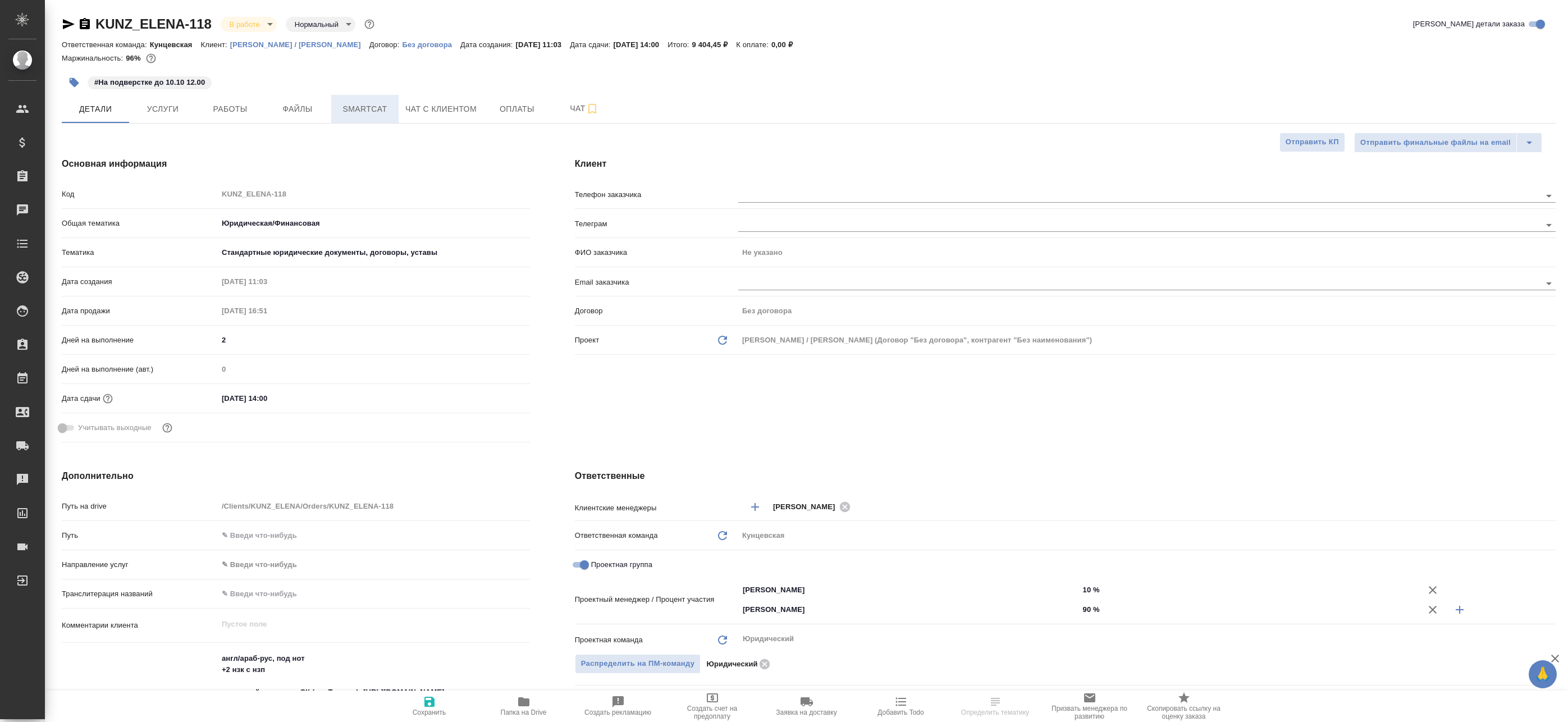
type textarea "x"
click at [377, 120] on button "Smartcat" at bounding box center [365, 109] width 67 height 28
type textarea "x"
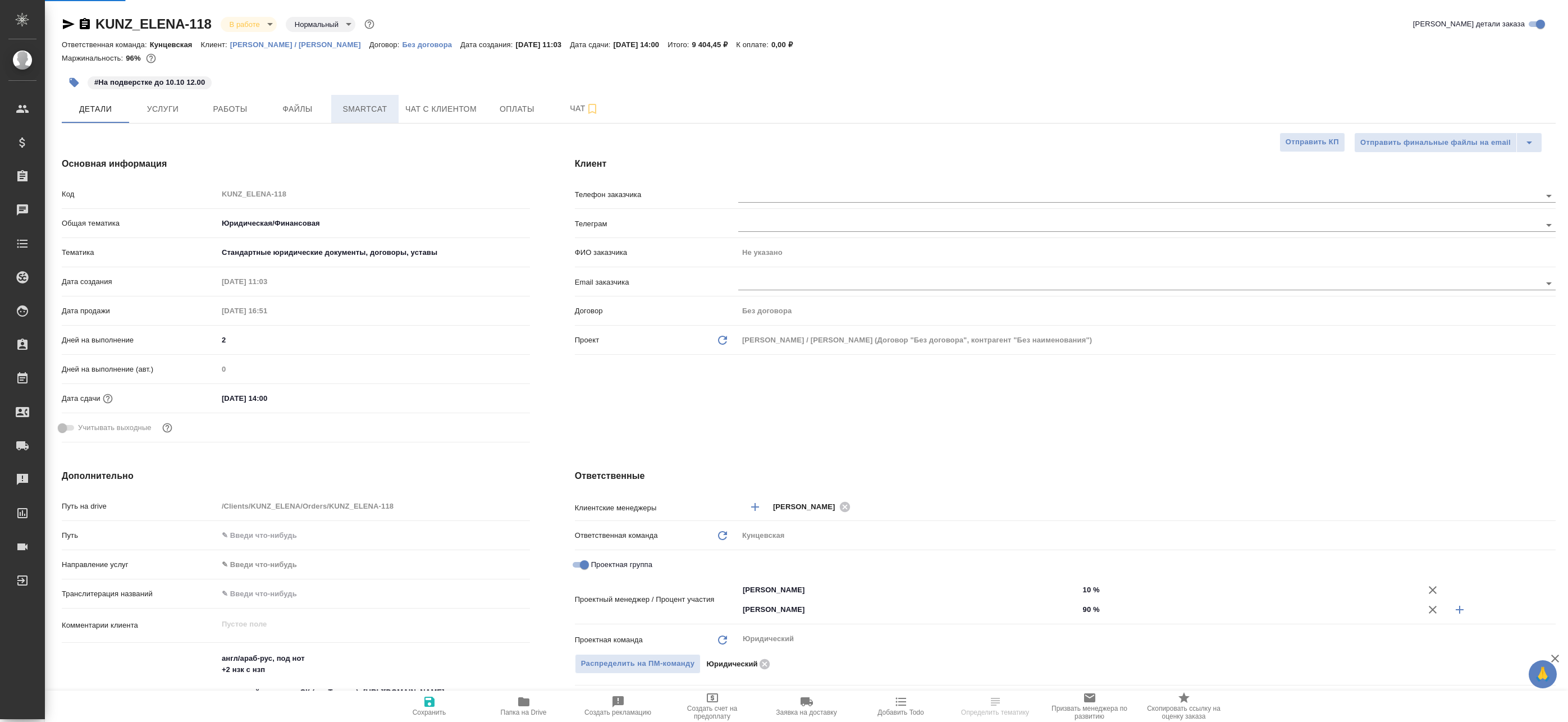
type textarea "x"
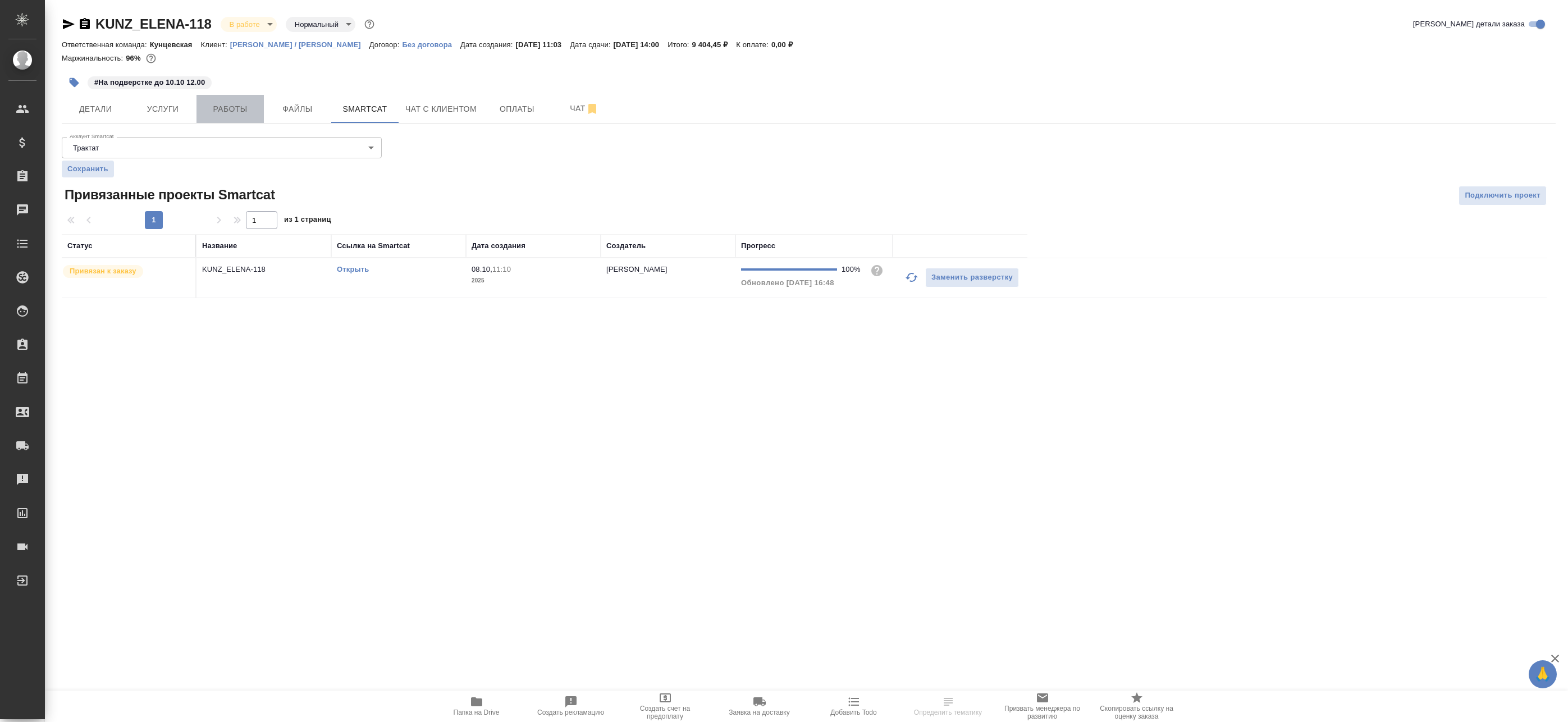
click at [231, 108] on span "Работы" at bounding box center [230, 109] width 54 height 14
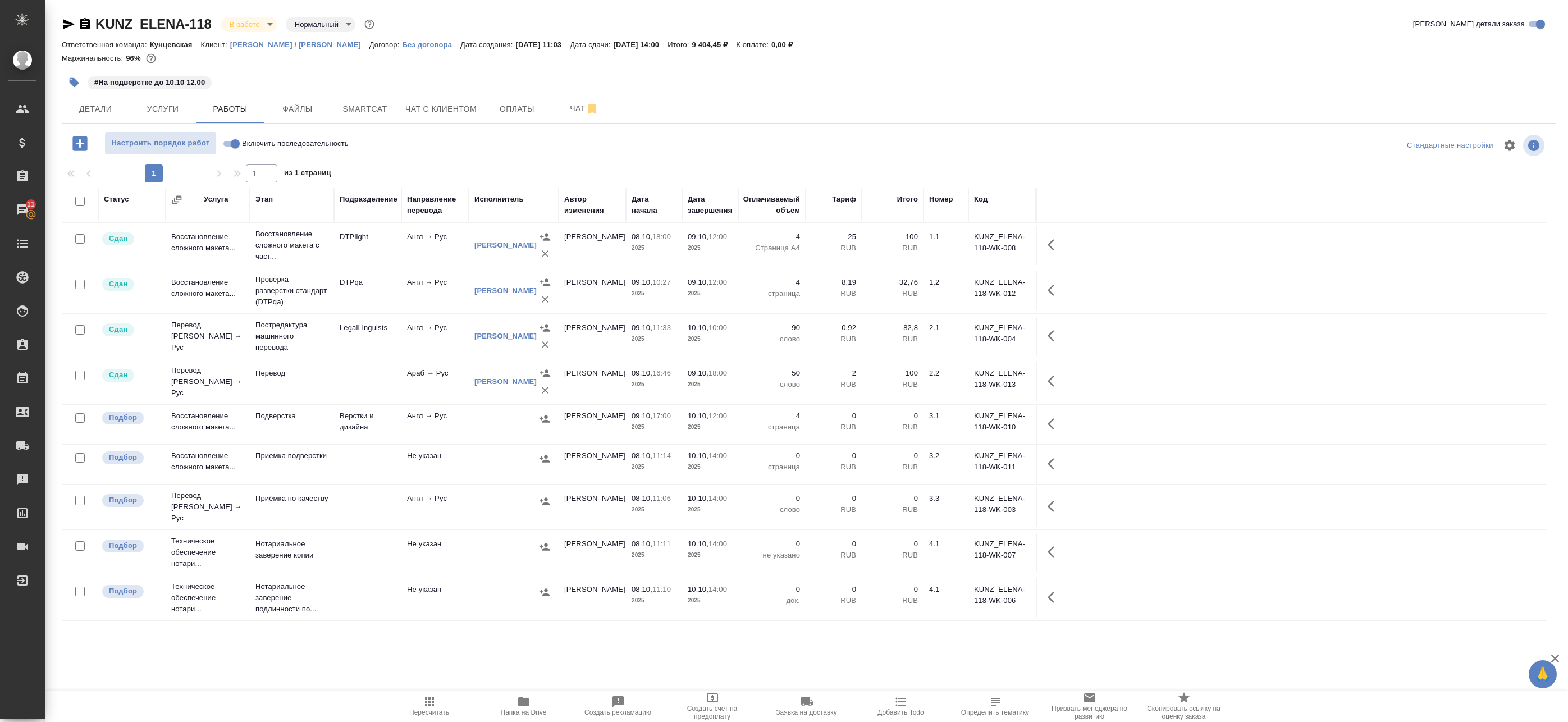
click at [528, 708] on icon "button" at bounding box center [523, 702] width 13 height 13
click at [535, 710] on span "Папка на Drive" at bounding box center [524, 712] width 46 height 8
click at [107, 104] on span "Детали" at bounding box center [95, 109] width 54 height 14
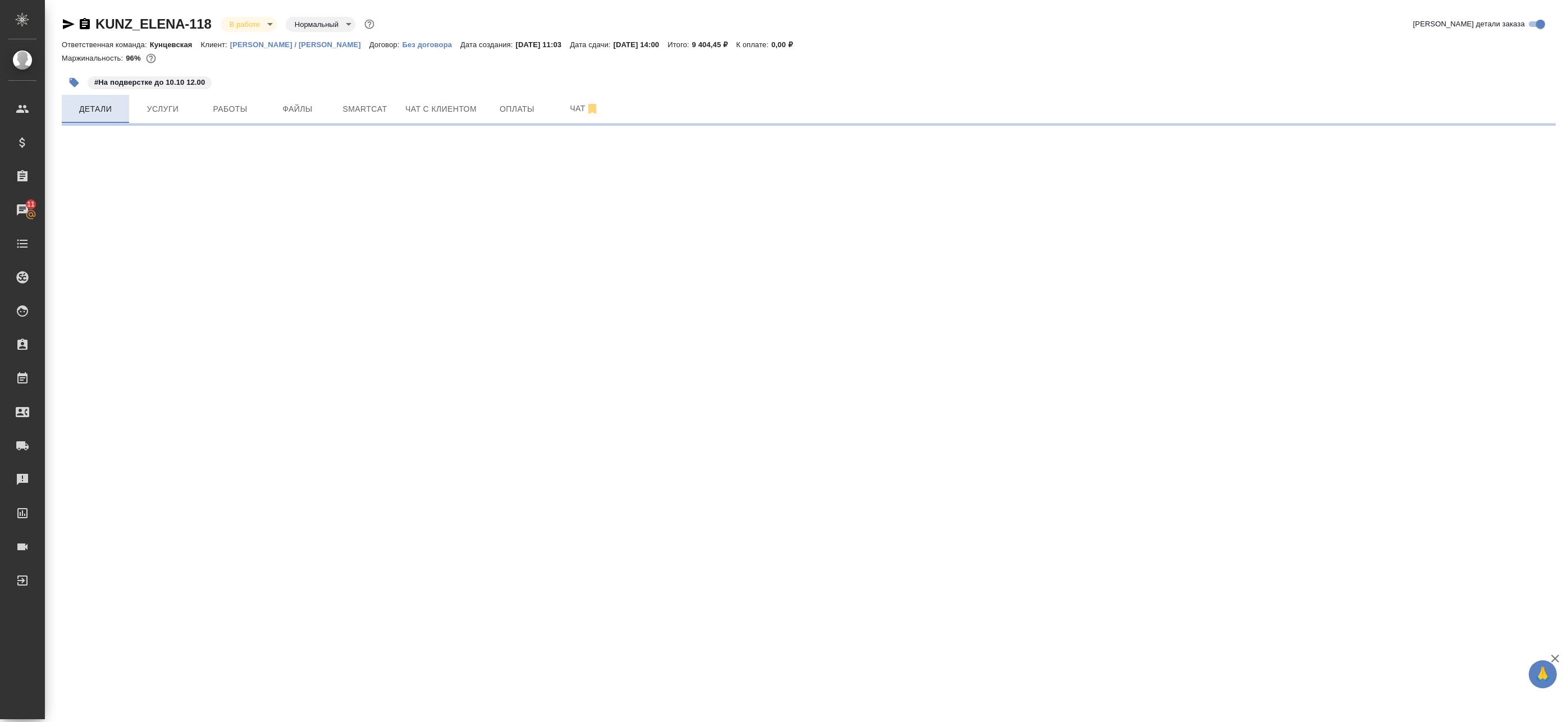
select select "RU"
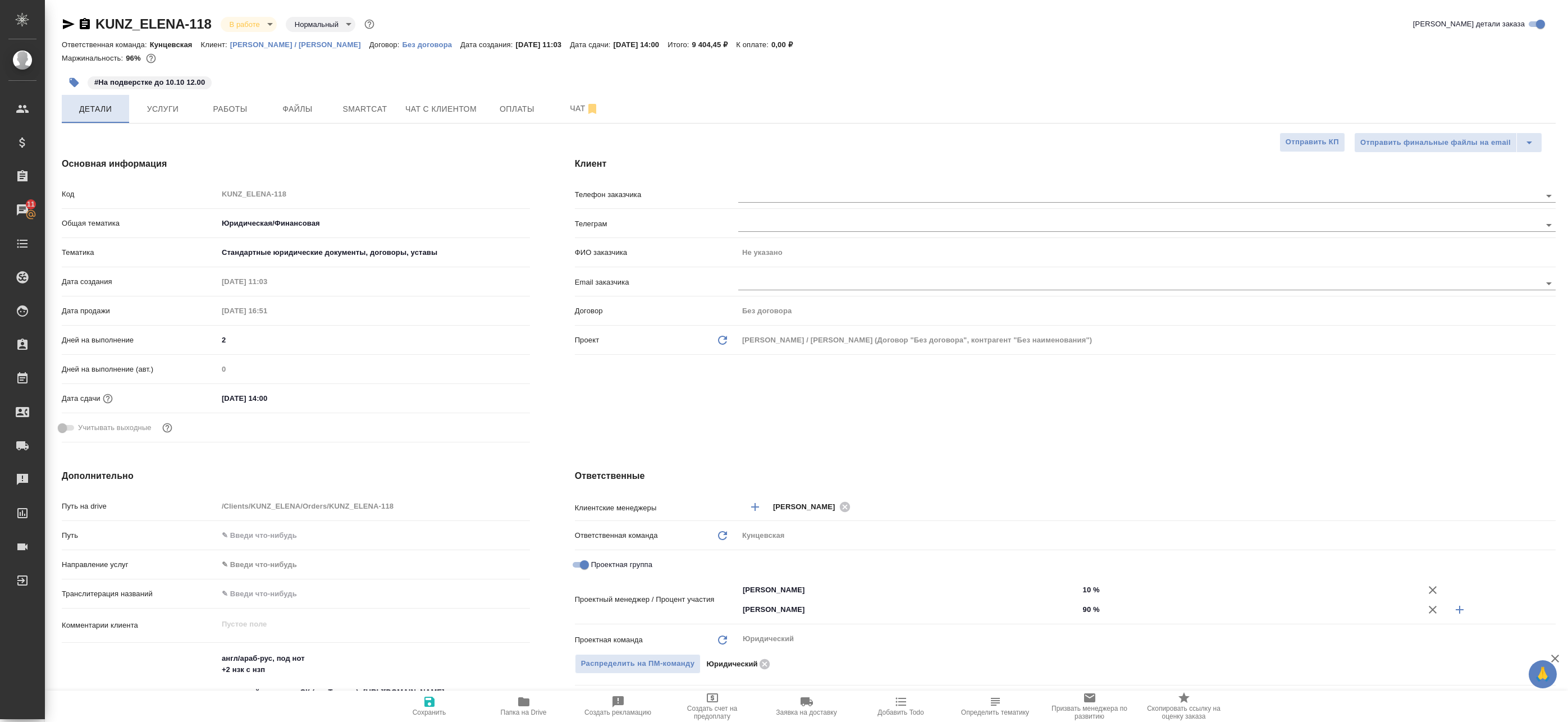
type textarea "x"
click at [219, 104] on span "Работы" at bounding box center [230, 109] width 54 height 14
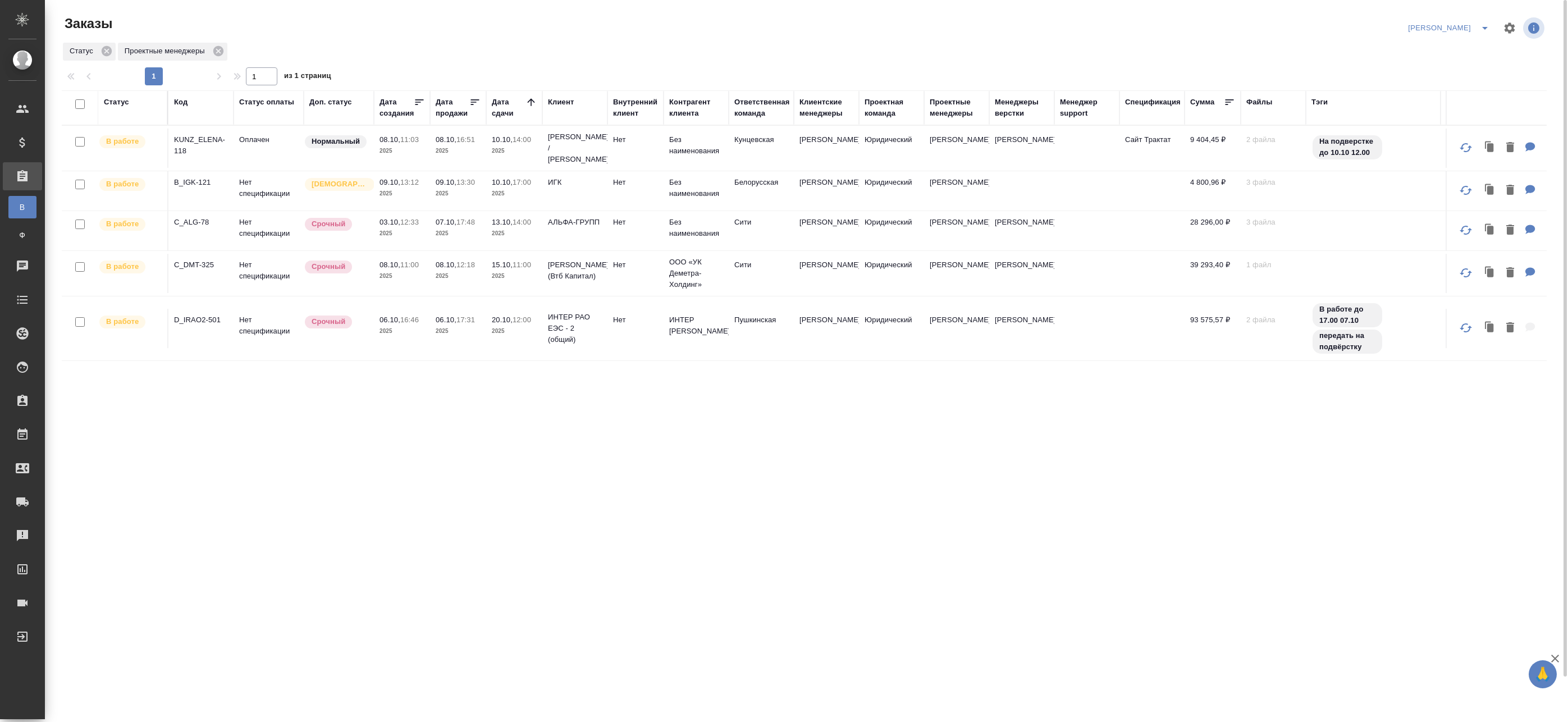
click at [490, 157] on td "10.10, 14:00 2025" at bounding box center [514, 148] width 56 height 39
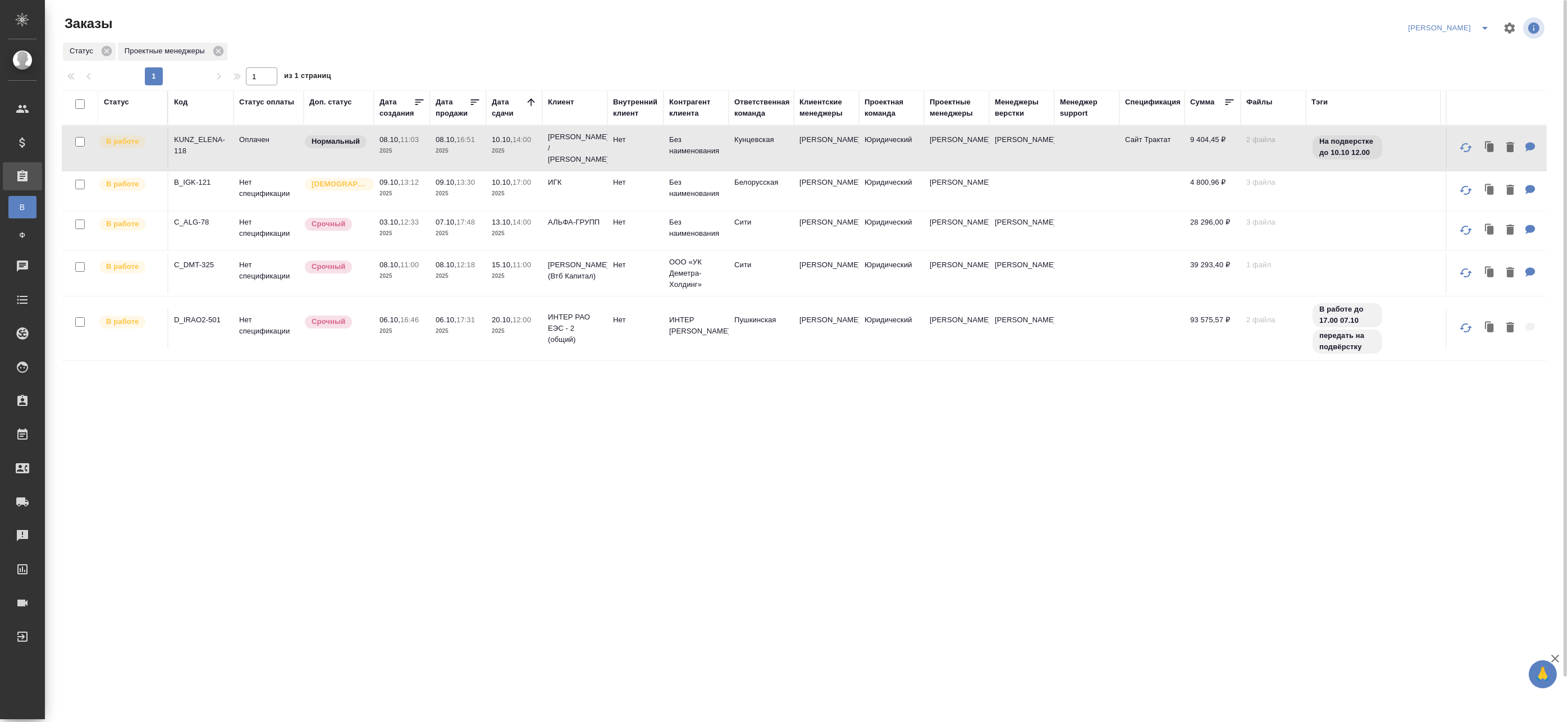
click at [508, 178] on p "10.10," at bounding box center [502, 182] width 21 height 8
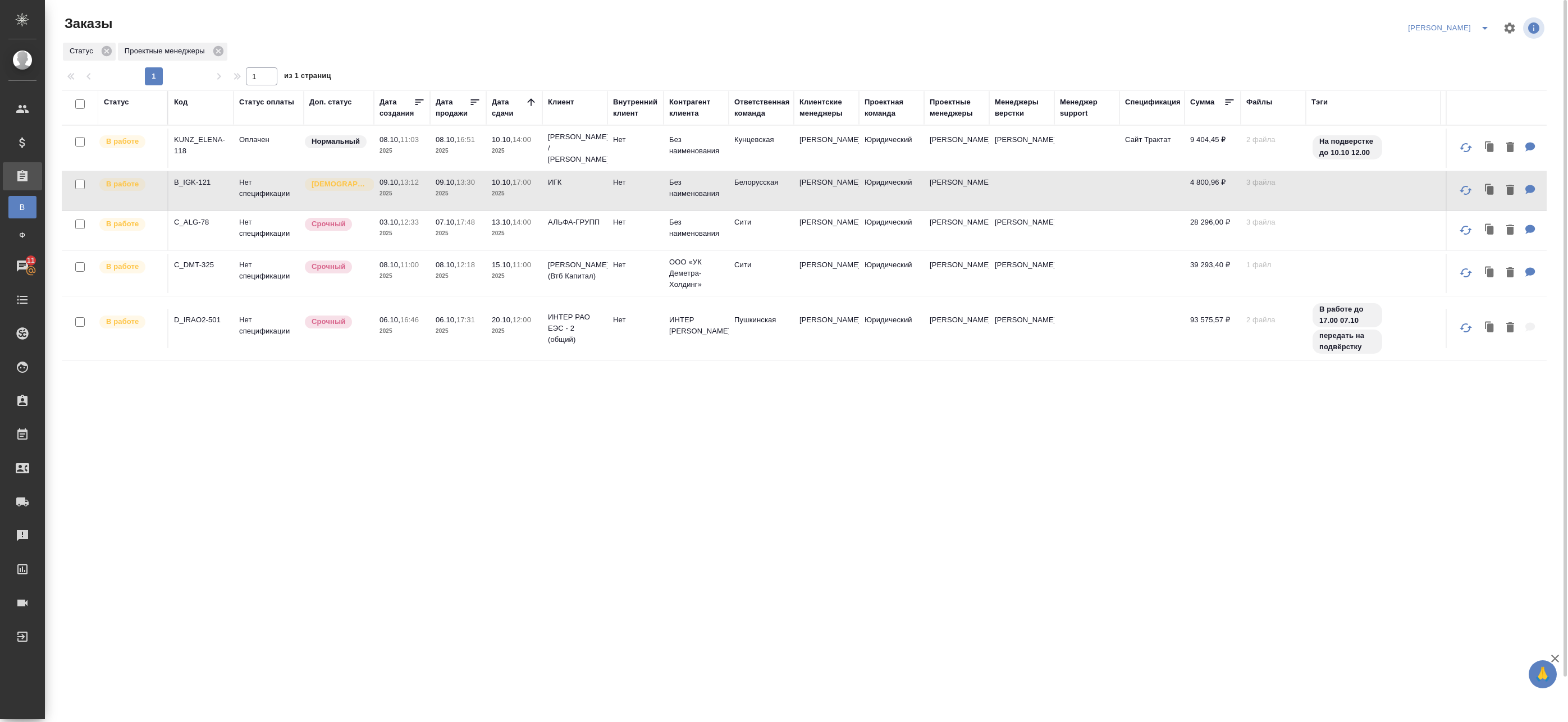
click at [541, 197] on td "10.10, 17:00 2025" at bounding box center [514, 191] width 56 height 39
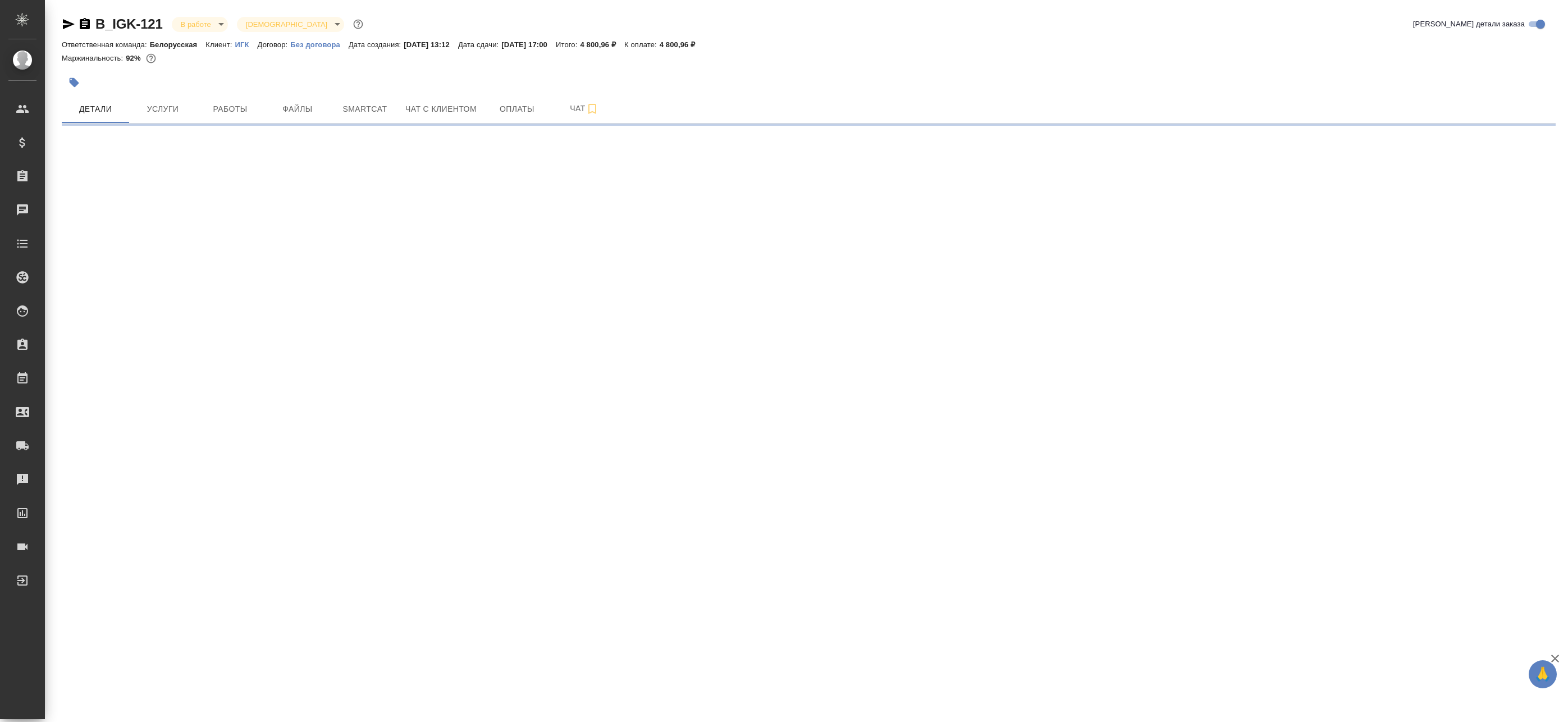
select select "RU"
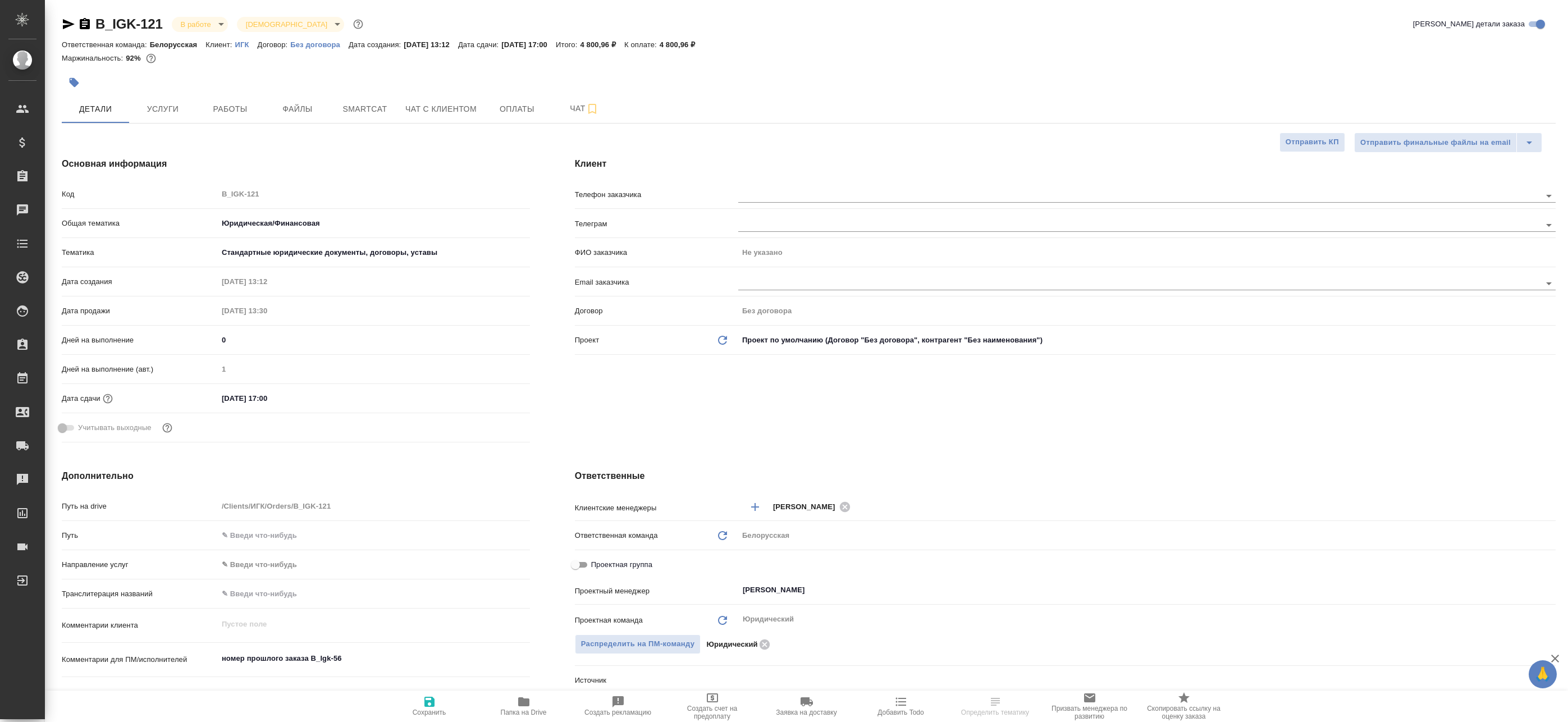
type textarea "x"
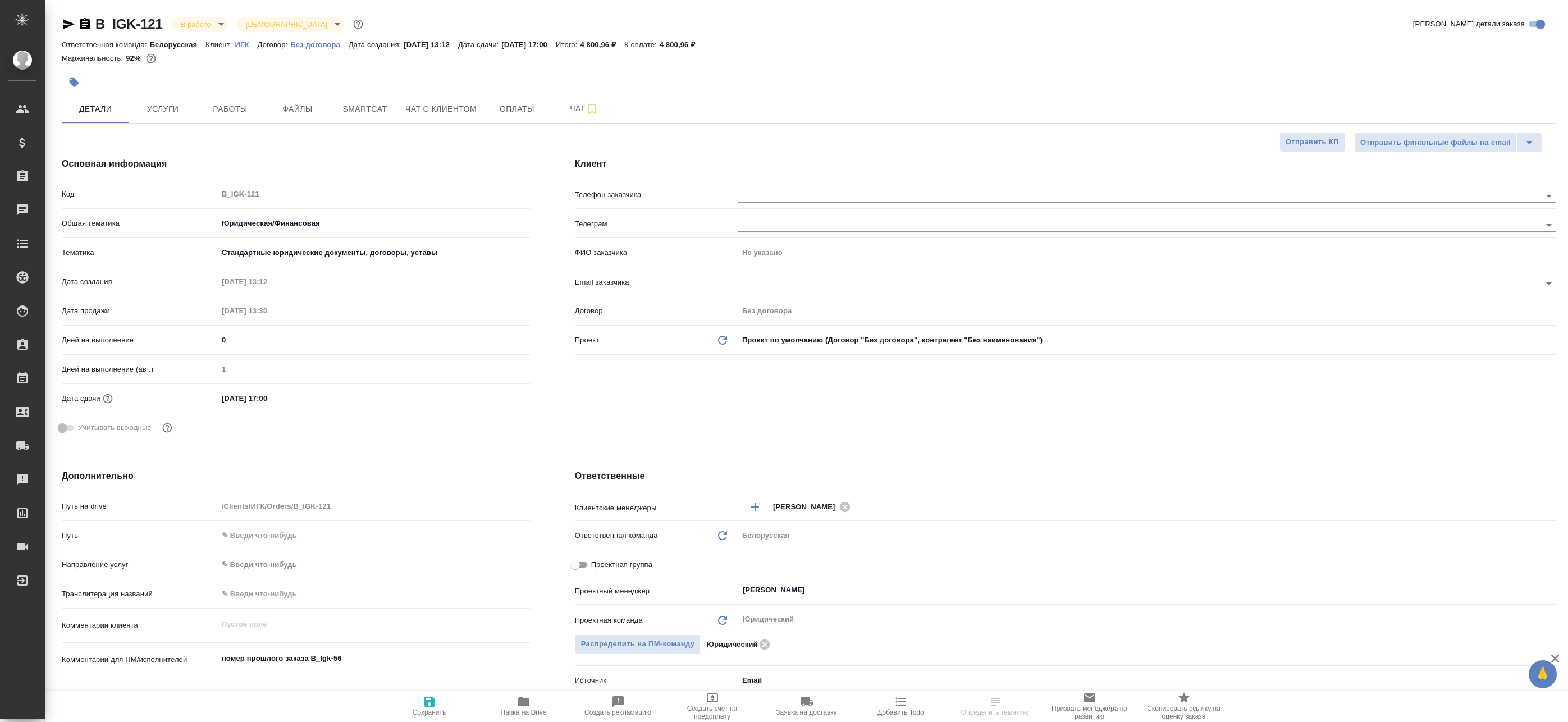
type textarea "x"
click at [251, 107] on span "Работы" at bounding box center [230, 109] width 54 height 14
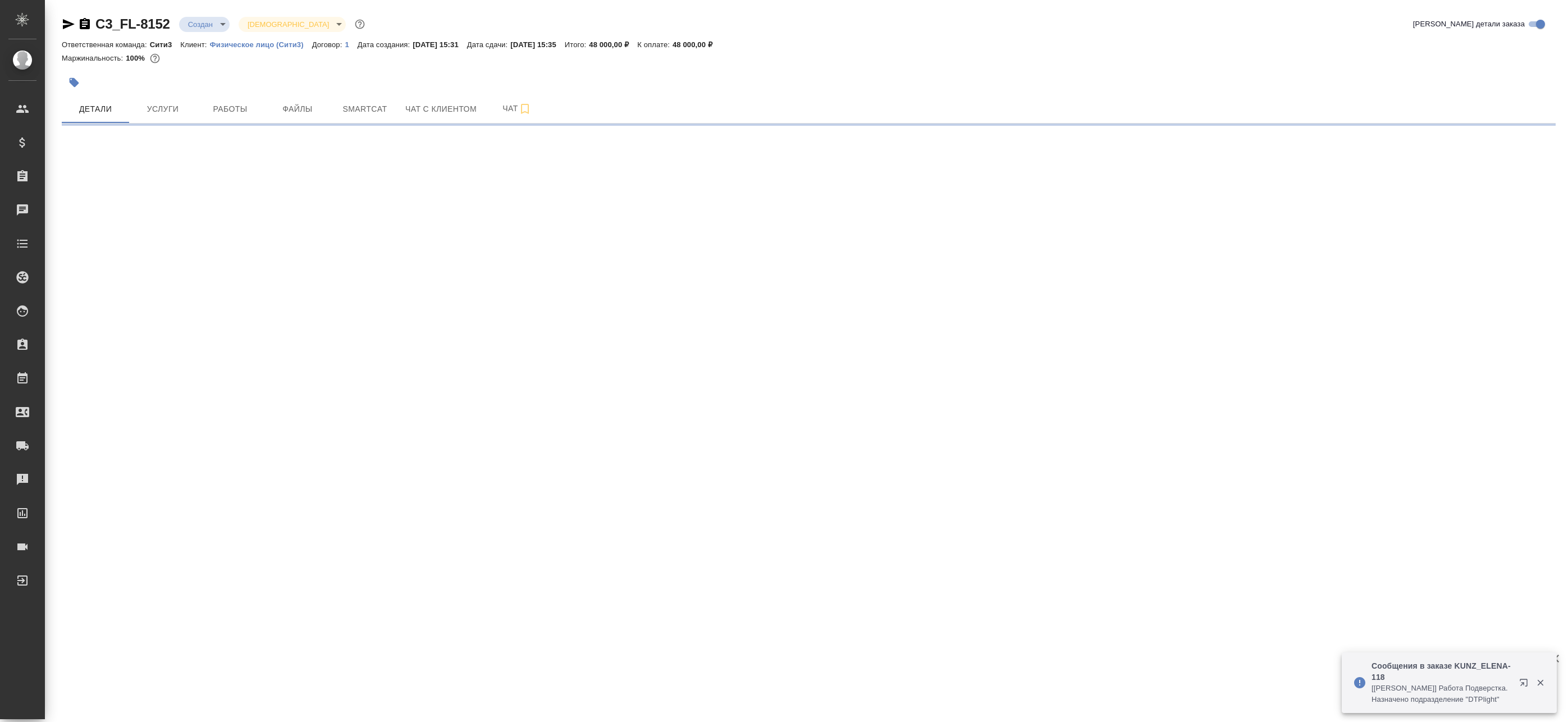
select select "RU"
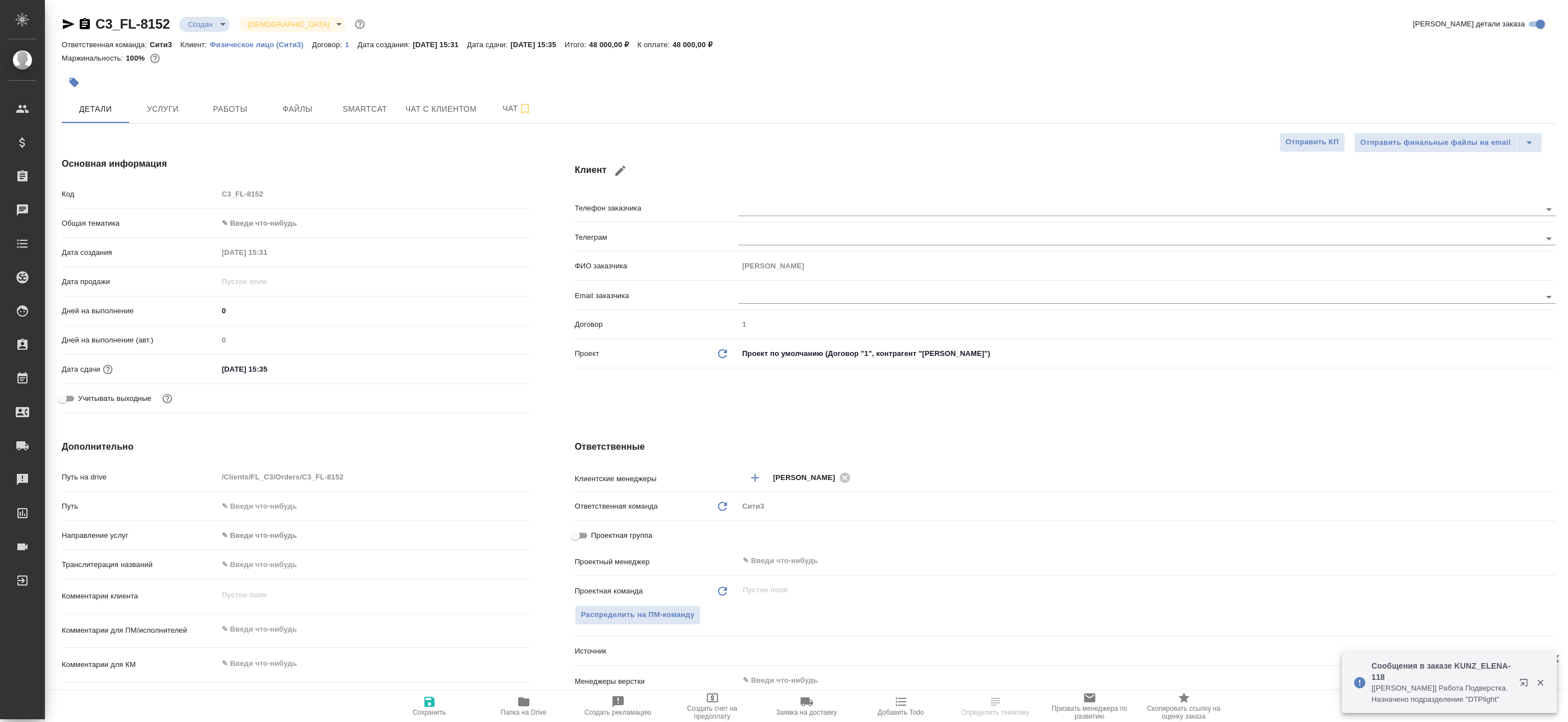
type textarea "x"
click at [520, 116] on button "Чат" at bounding box center [517, 109] width 67 height 28
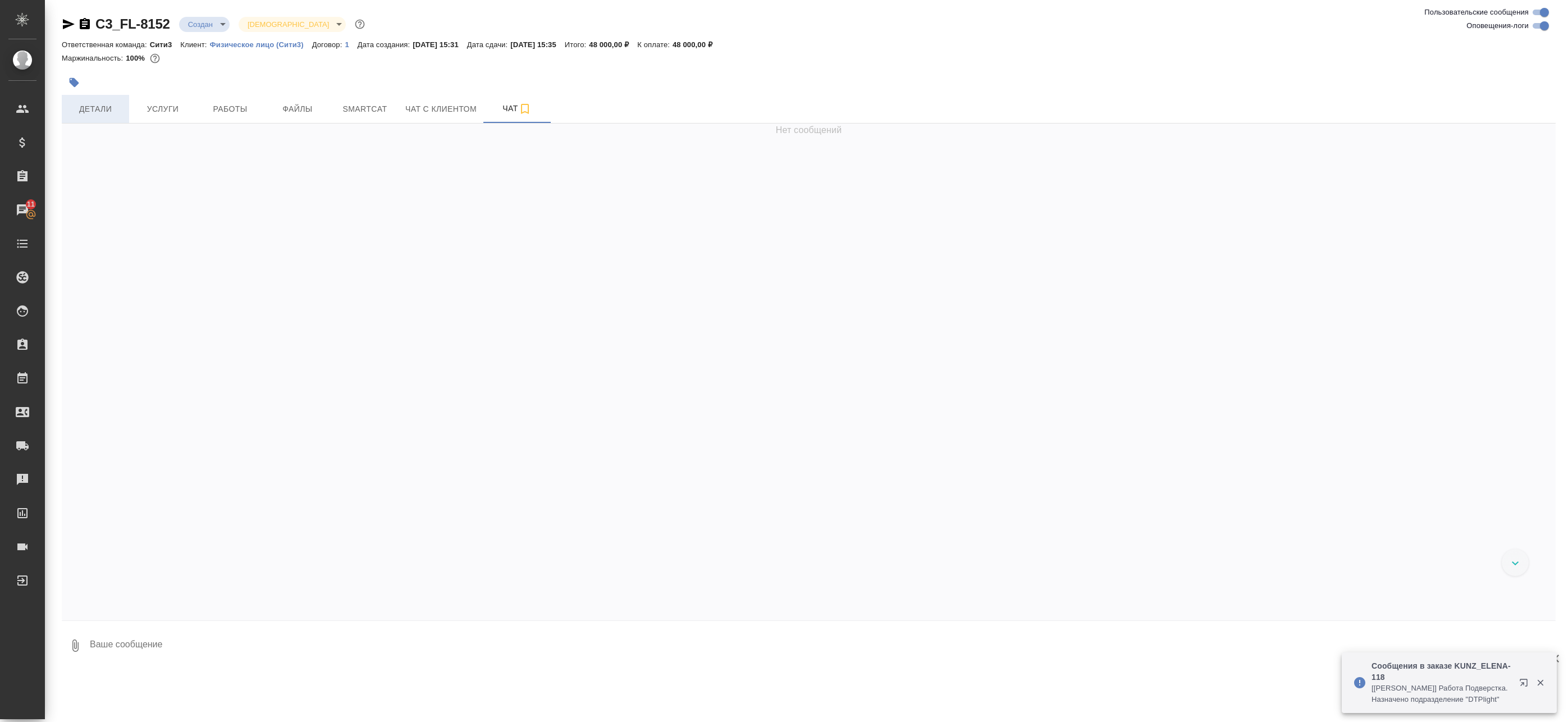
click at [69, 105] on span "Детали" at bounding box center [95, 109] width 54 height 14
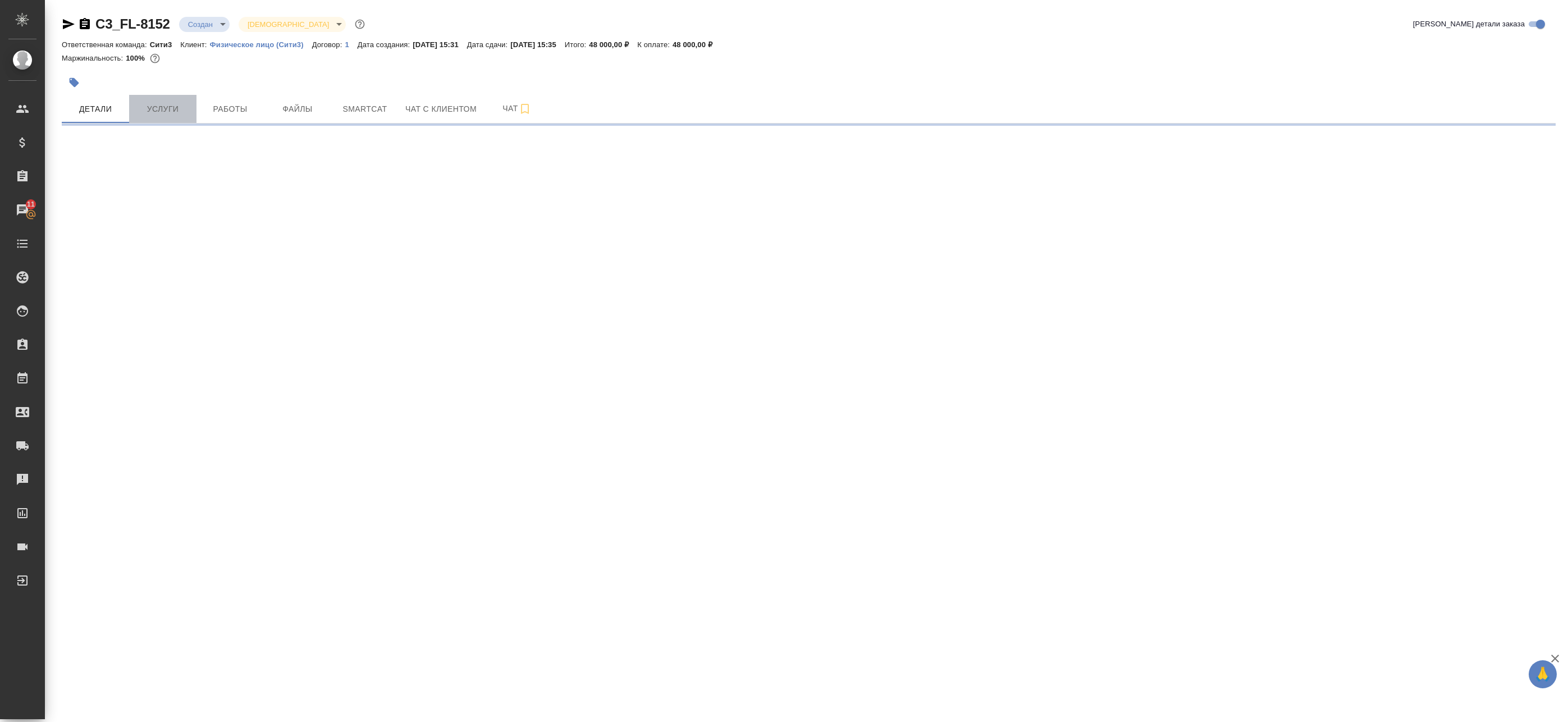
click at [180, 104] on span "Услуги" at bounding box center [162, 109] width 54 height 14
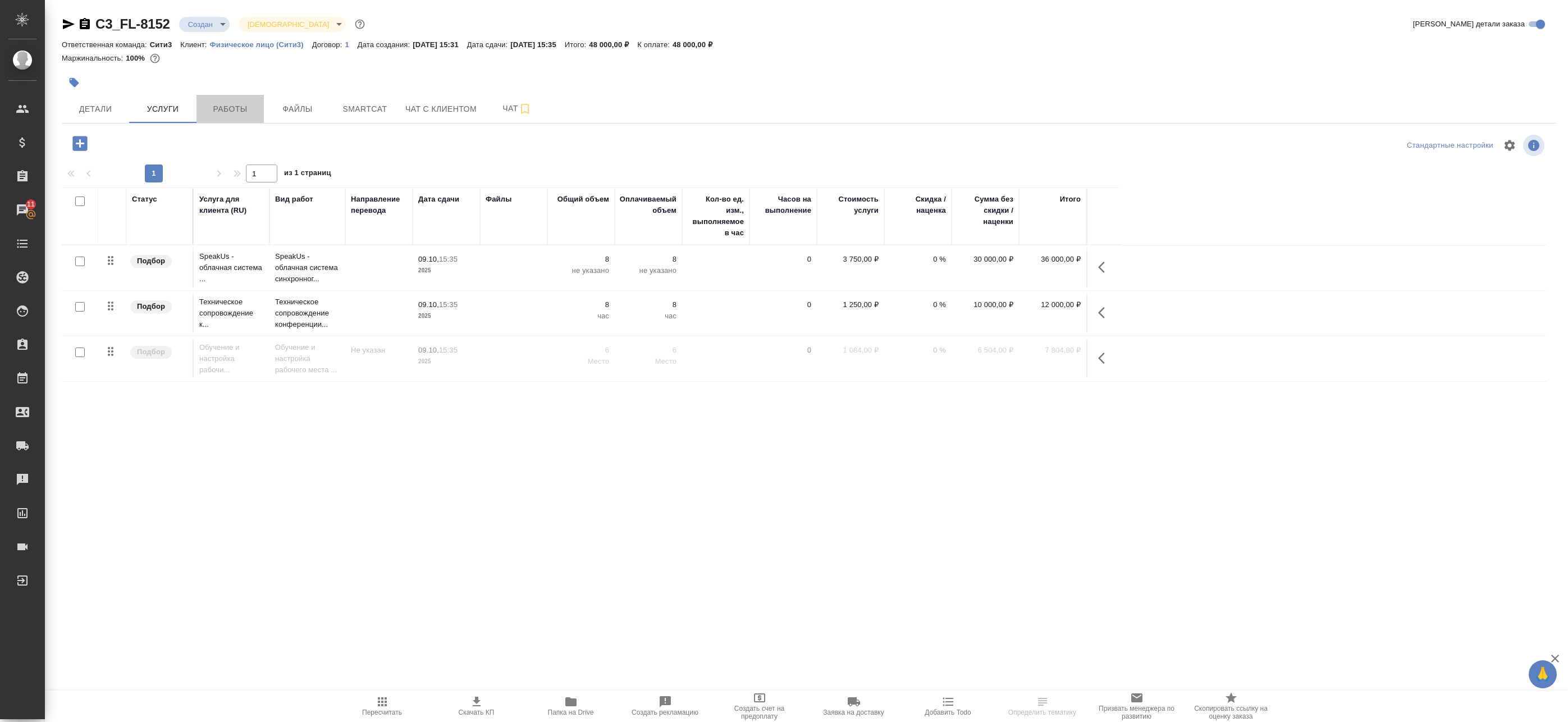
click at [225, 103] on span "Работы" at bounding box center [230, 109] width 54 height 14
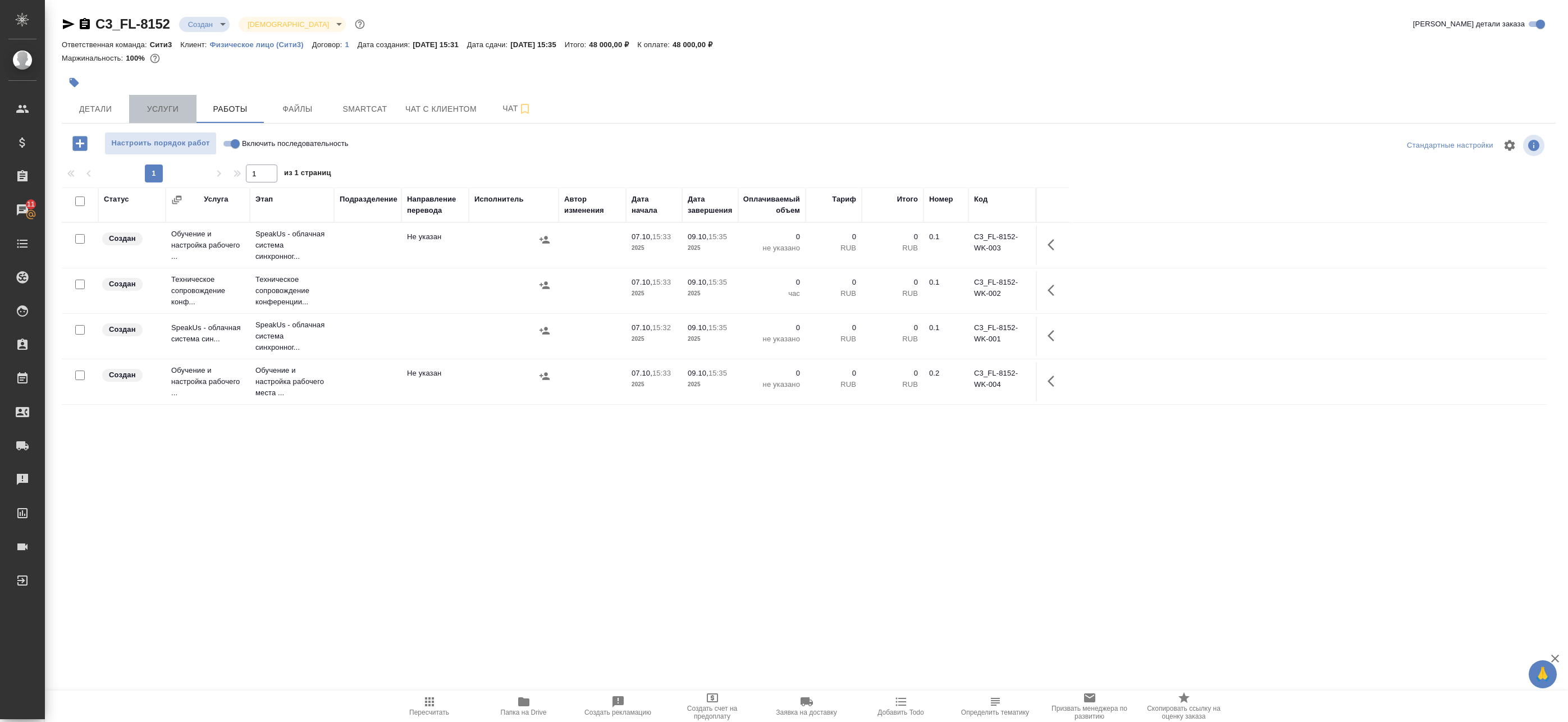
click at [161, 106] on span "Услуги" at bounding box center [162, 109] width 54 height 14
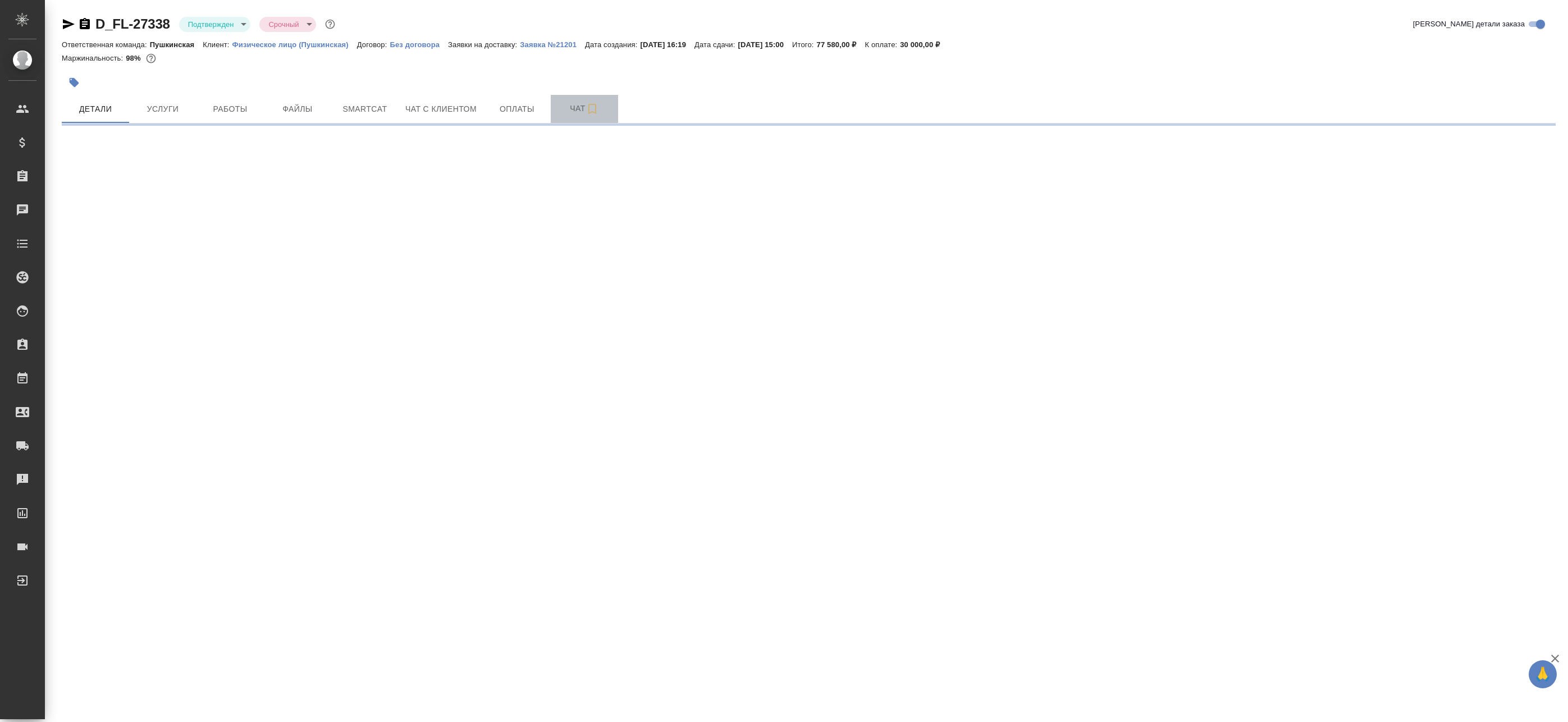
click at [573, 110] on span "Чат" at bounding box center [584, 109] width 54 height 14
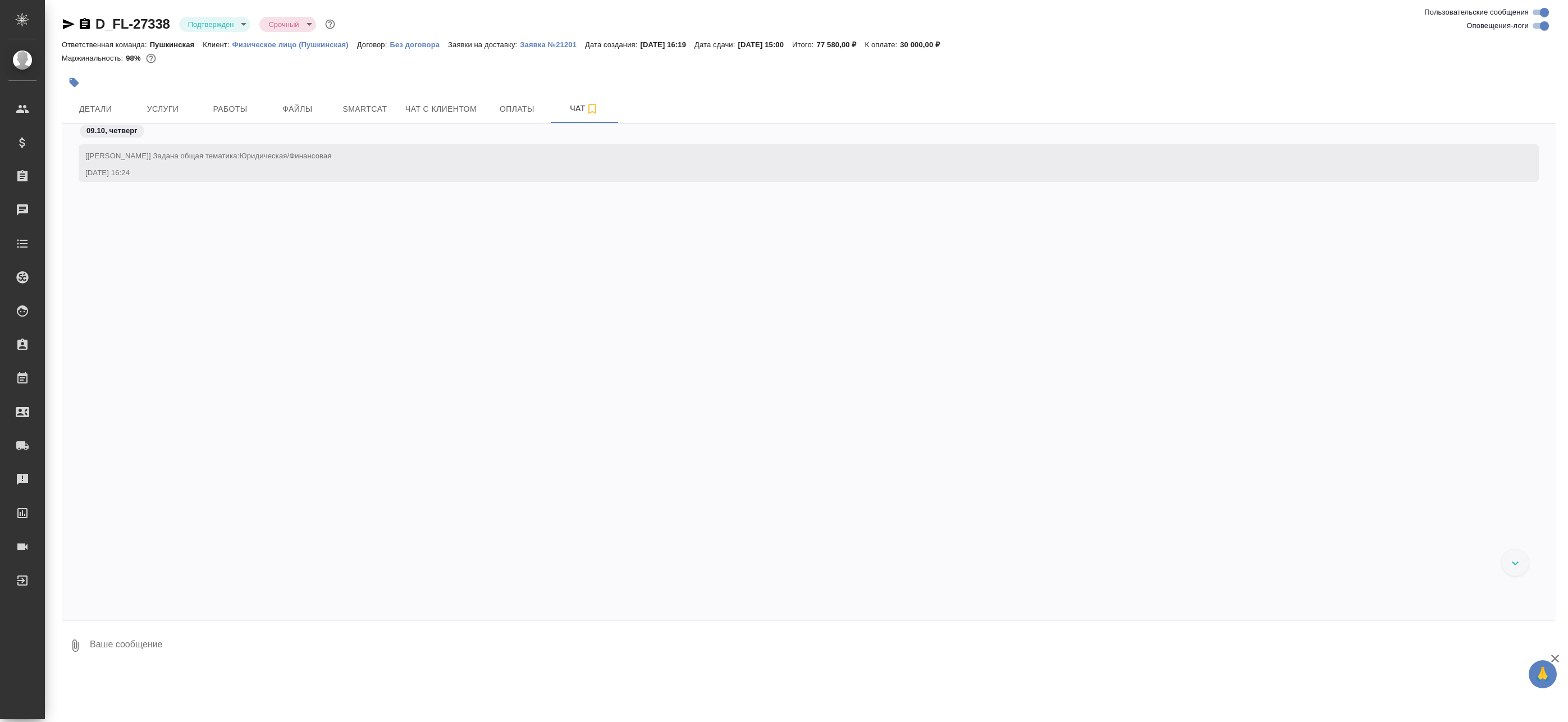
scroll to position [1338, 0]
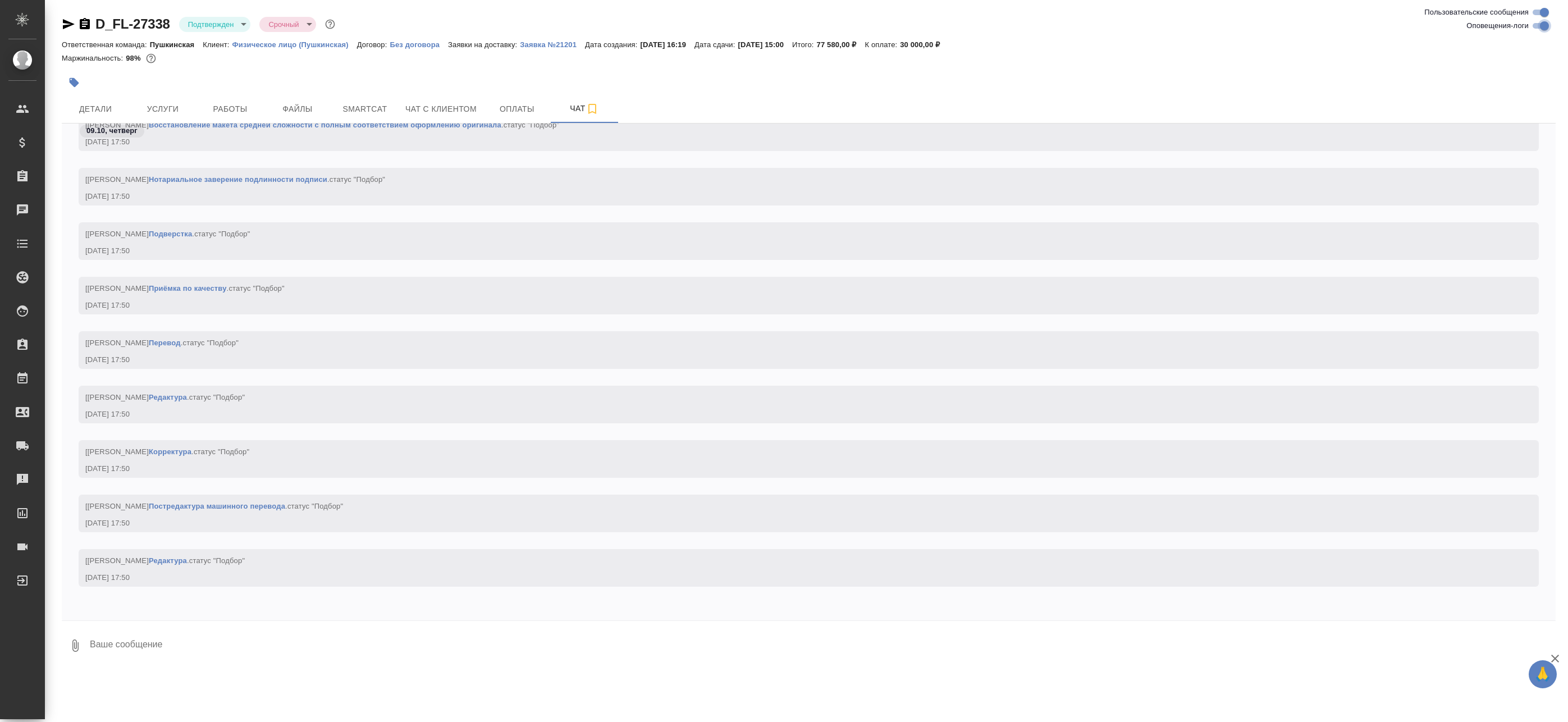
click at [1548, 29] on input "Оповещения-логи" at bounding box center [1544, 25] width 41 height 13
checkbox input "false"
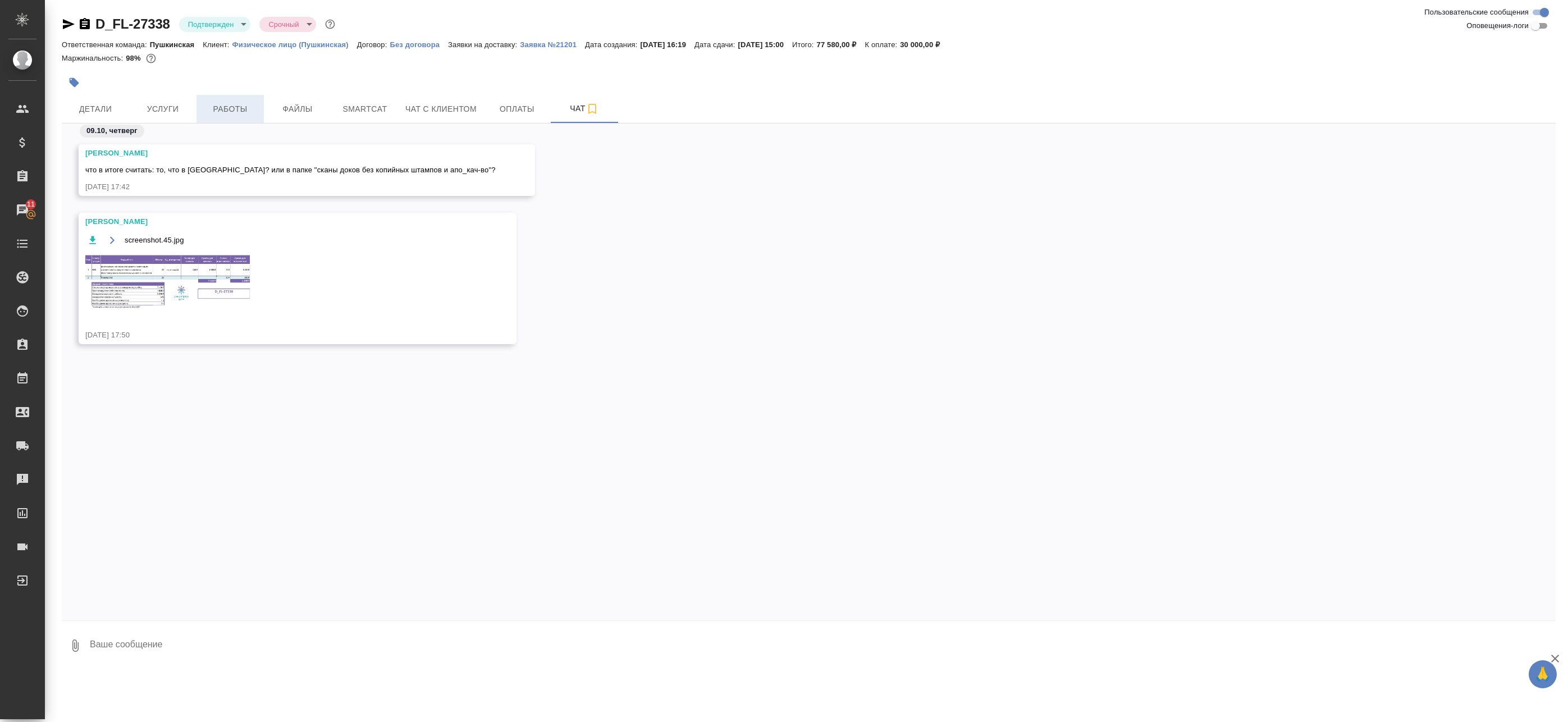
click at [223, 107] on span "Работы" at bounding box center [230, 109] width 54 height 14
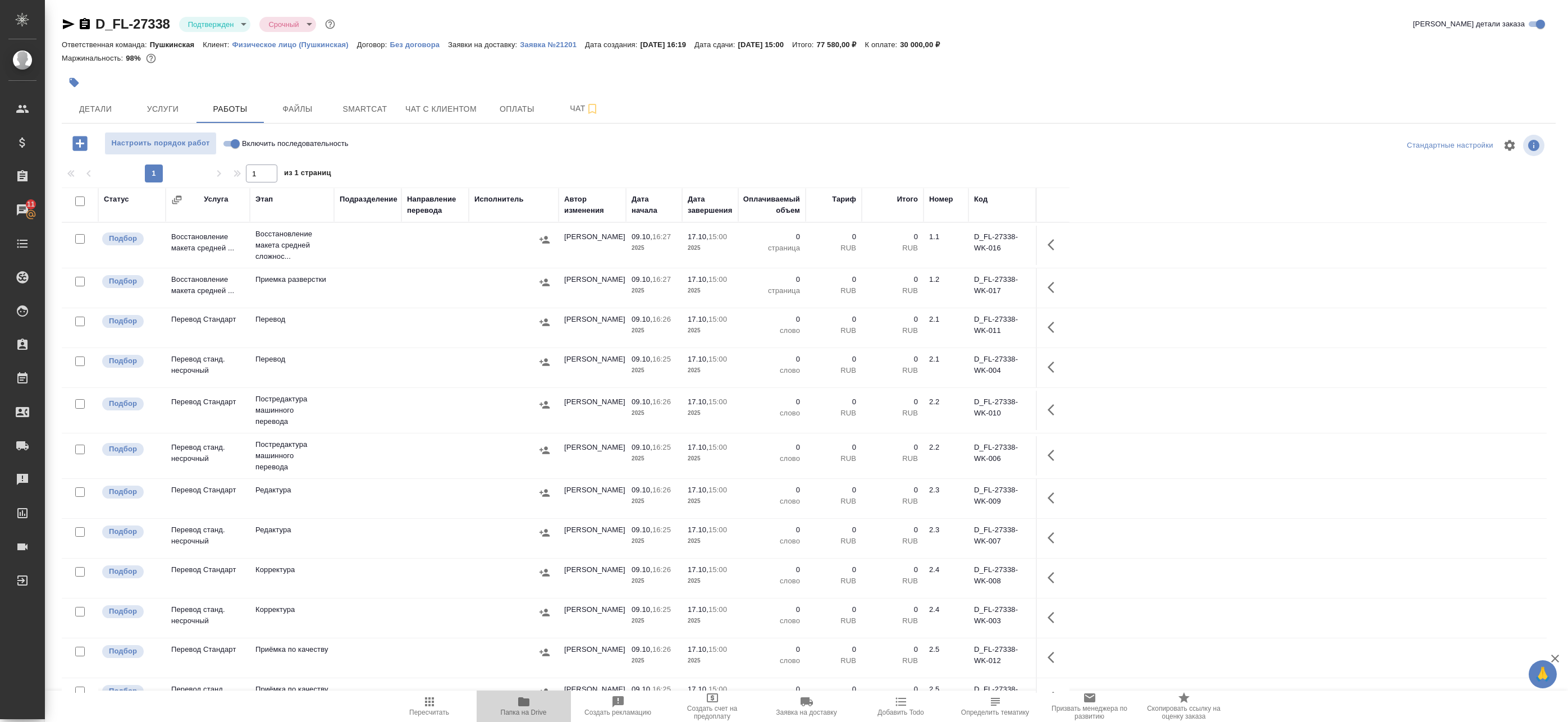
click at [536, 716] on button "Папка на Drive" at bounding box center [524, 706] width 94 height 32
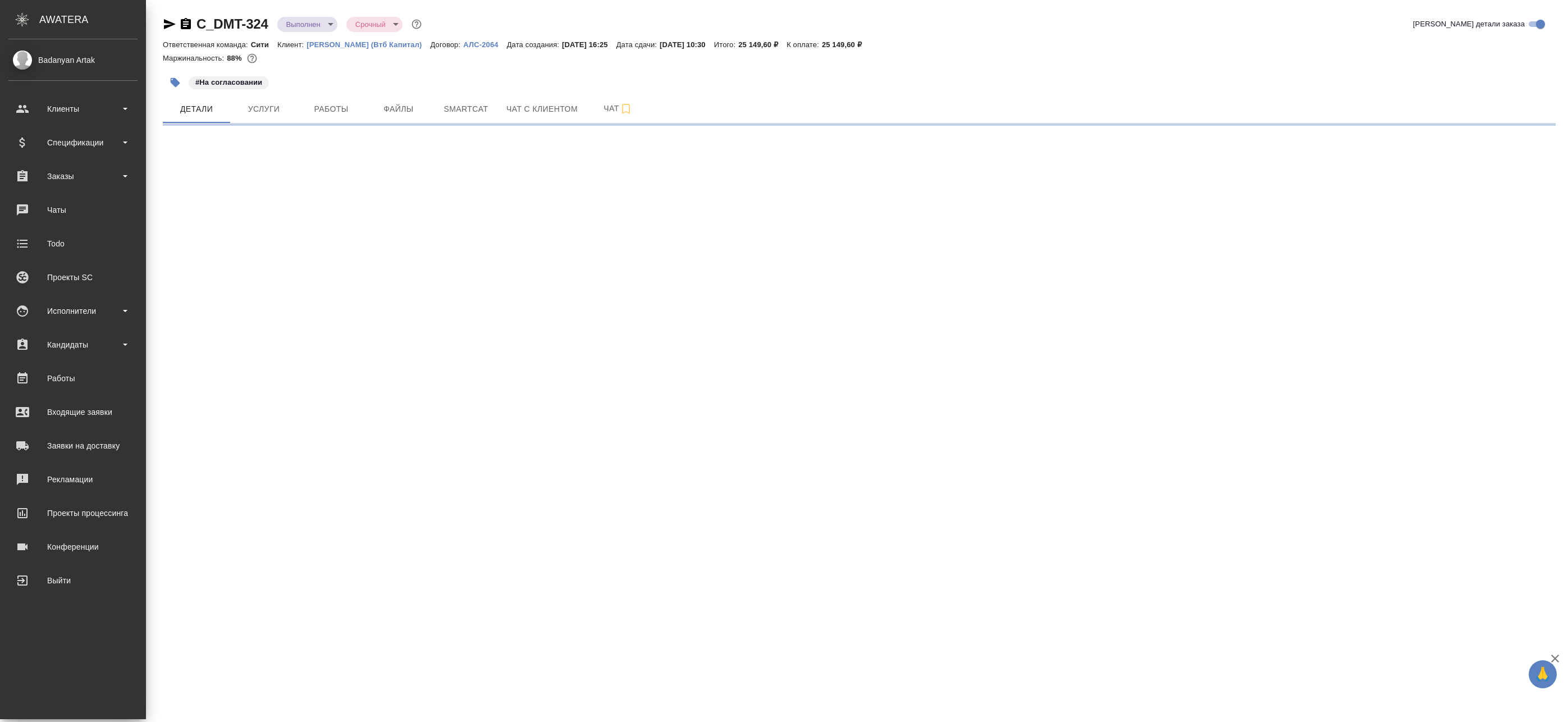
select select "RU"
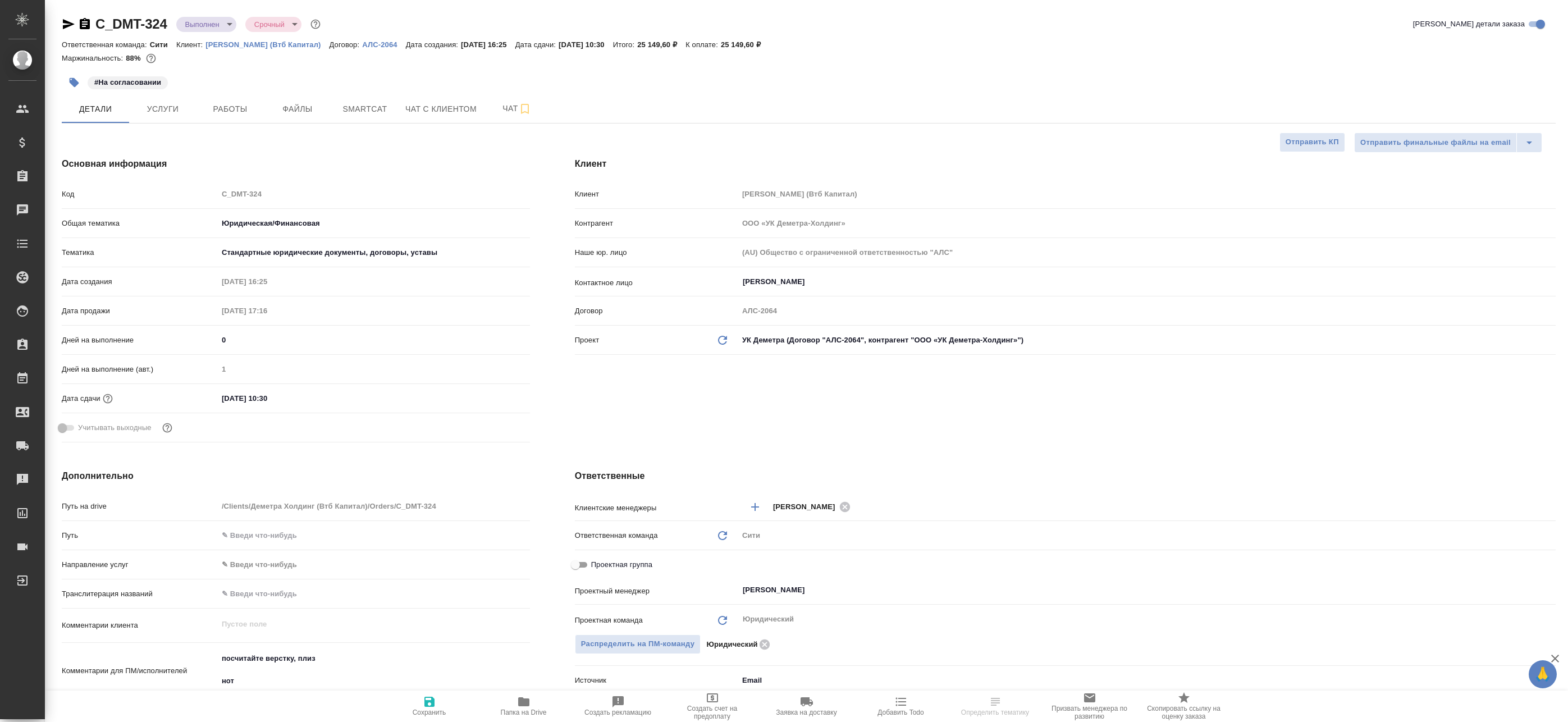
type textarea "x"
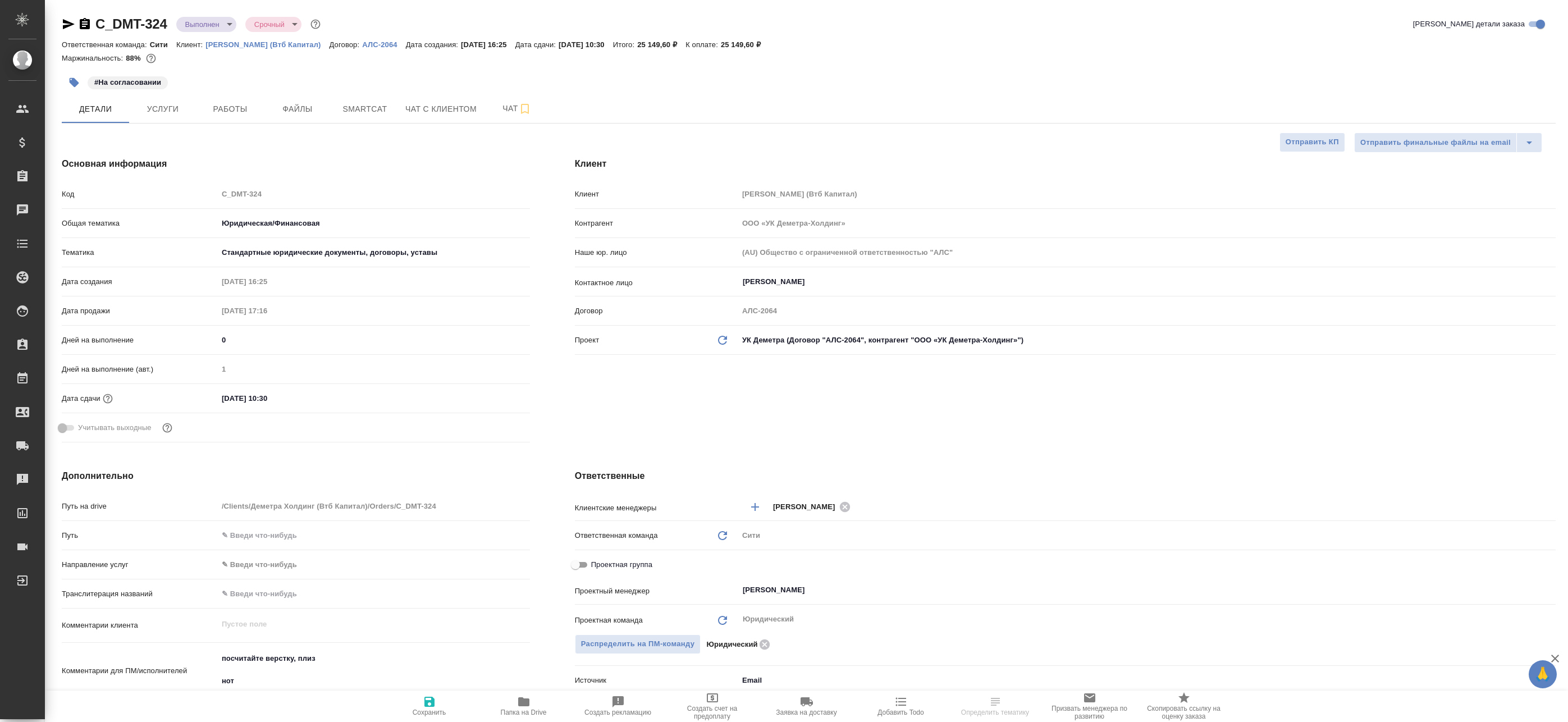
type textarea "x"
click at [256, 46] on p "[PERSON_NAME] (Втб Капитал)" at bounding box center [268, 45] width 124 height 8
type textarea "x"
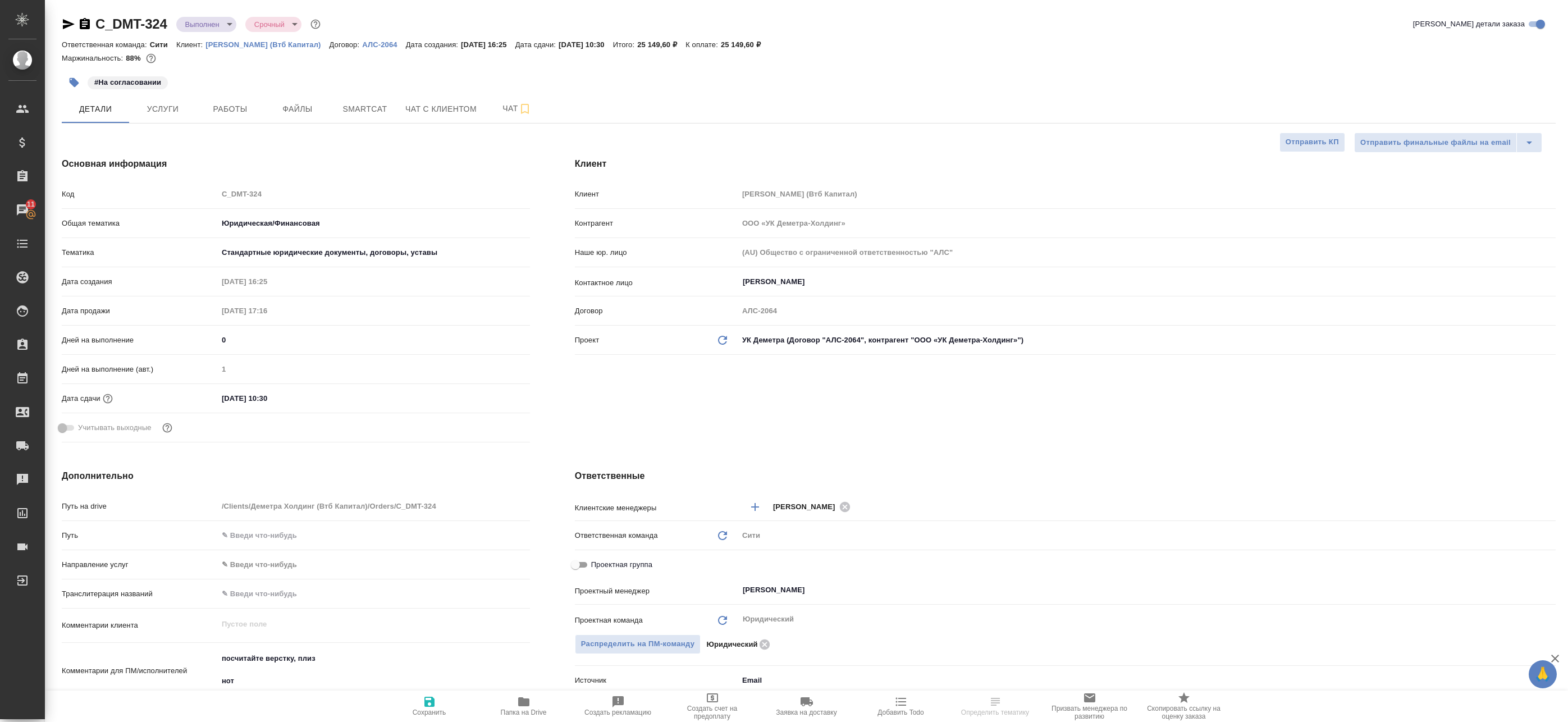
select select "RU"
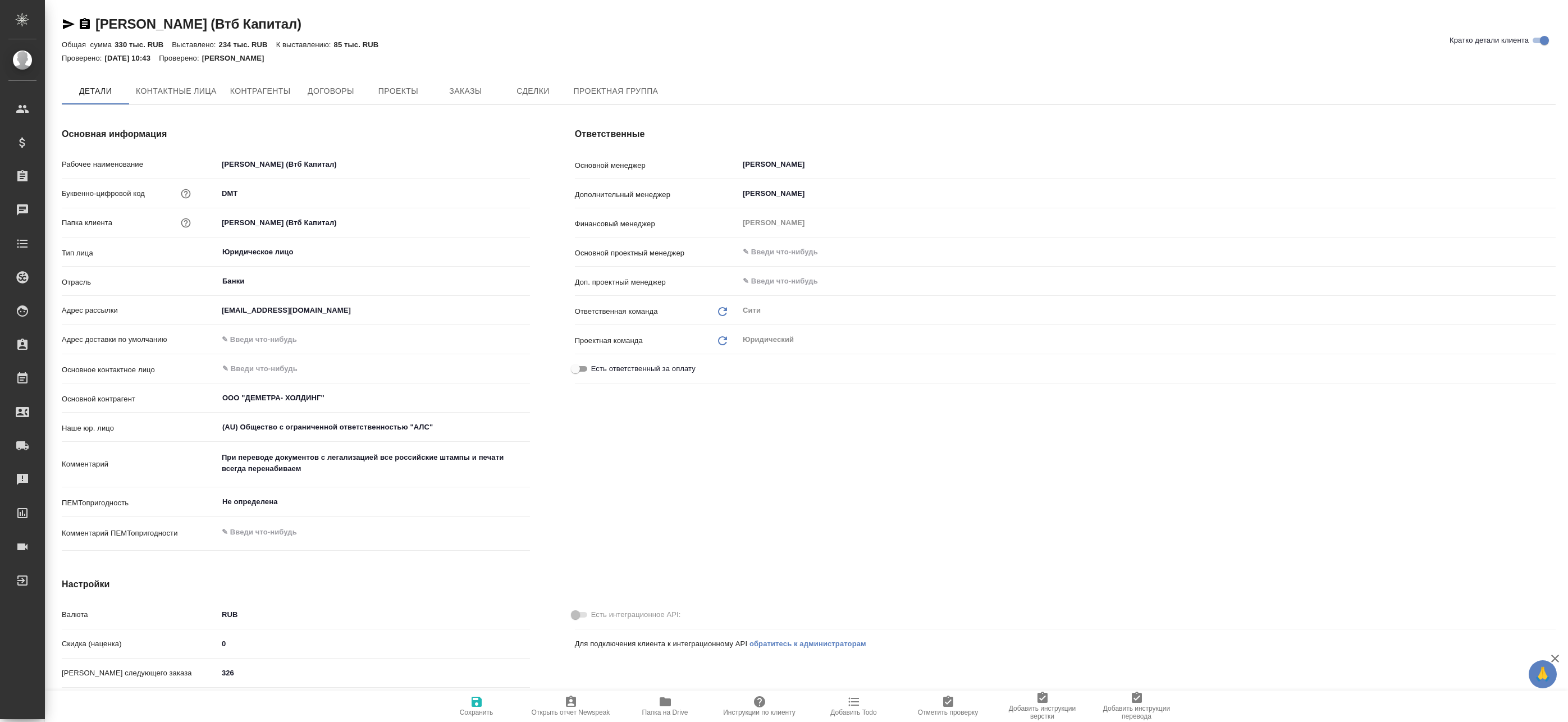
type textarea "x"
click at [252, 164] on input "[PERSON_NAME] (Втб Капитал)" at bounding box center [374, 164] width 312 height 16
type textarea "x"
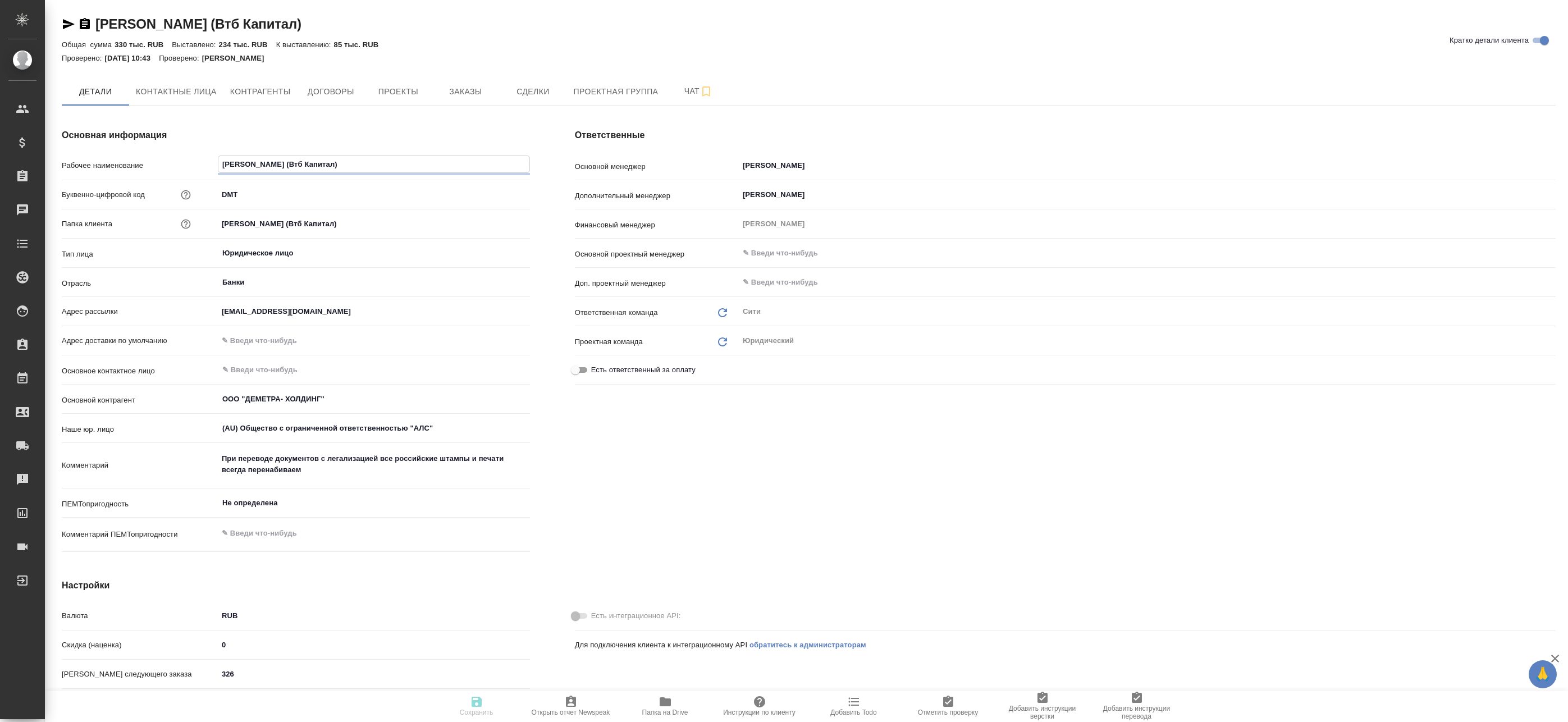
type textarea "x"
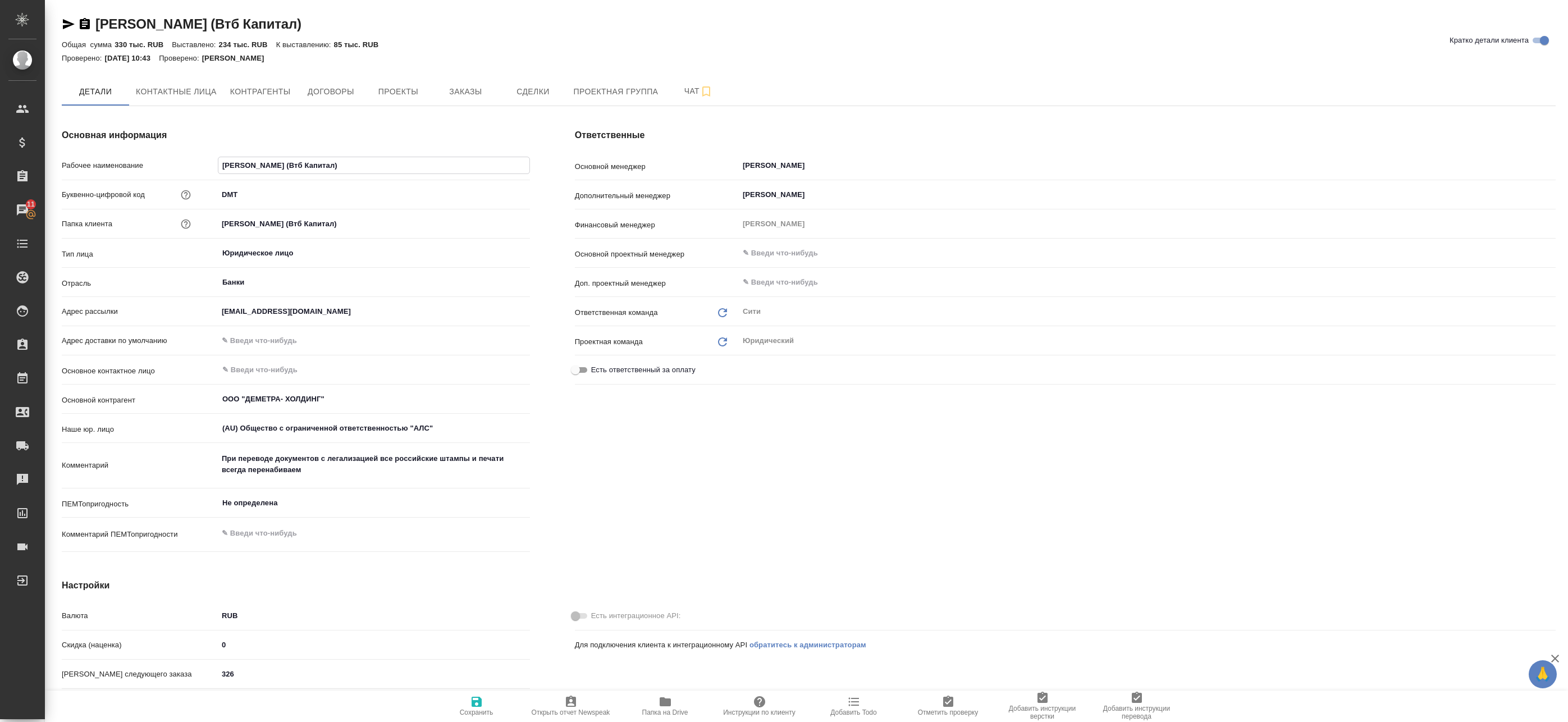
type textarea "x"
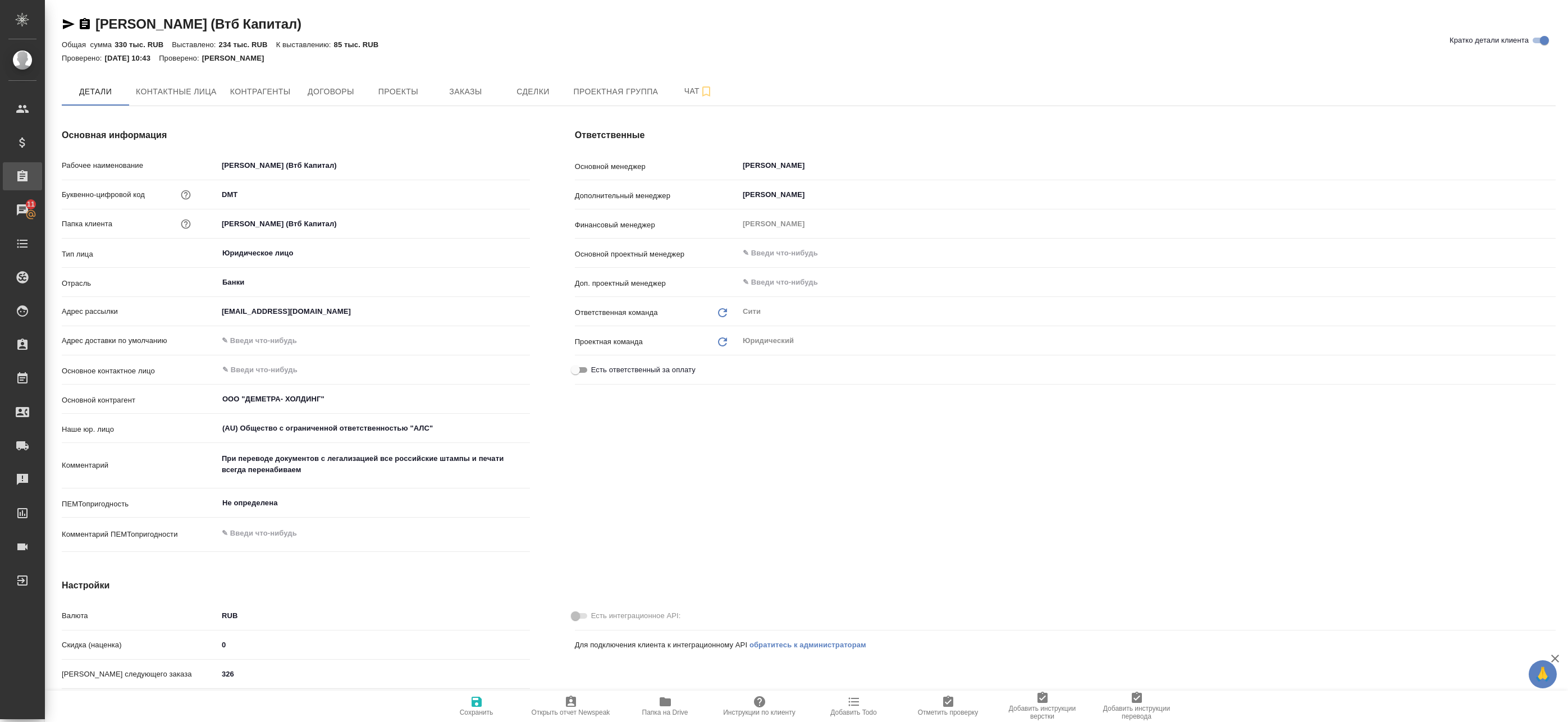
type textarea "x"
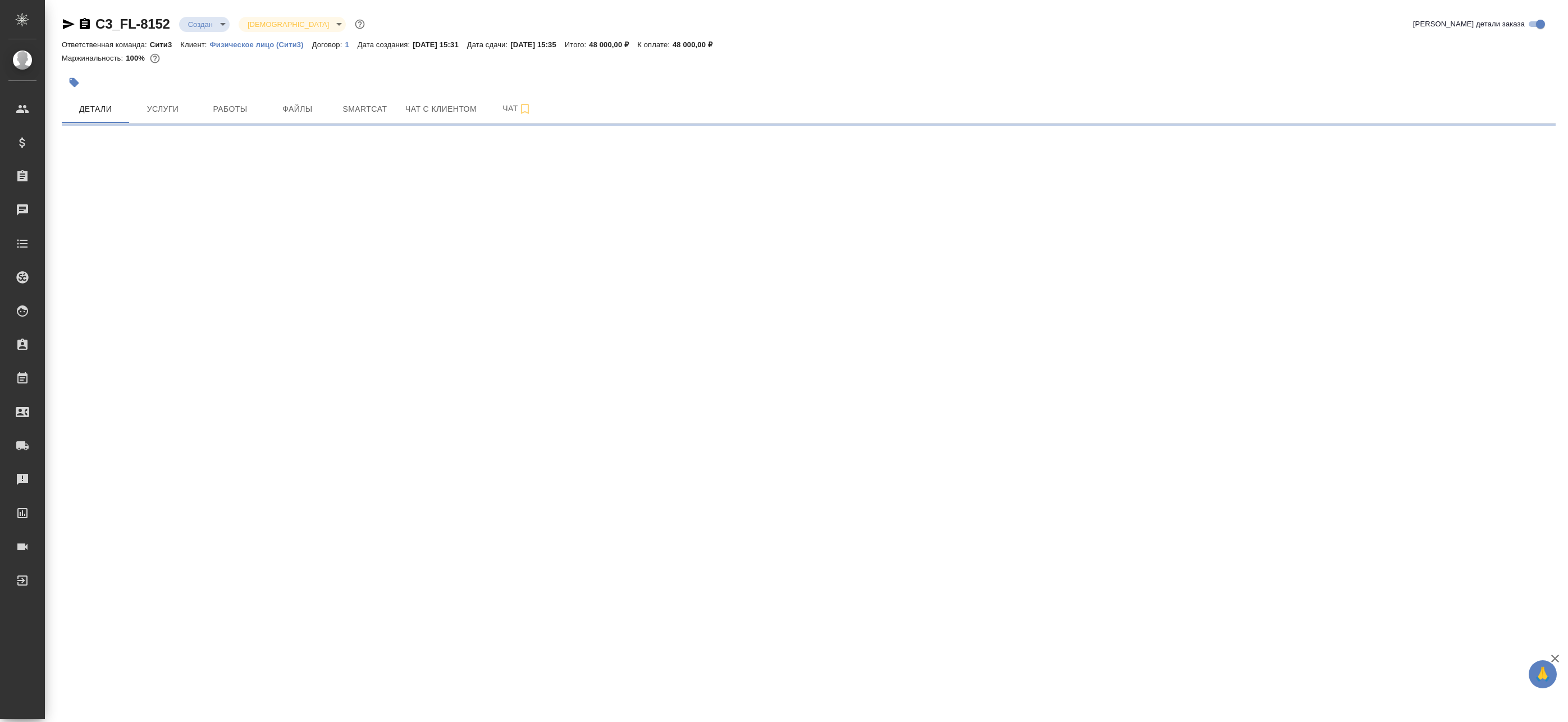
select select "RU"
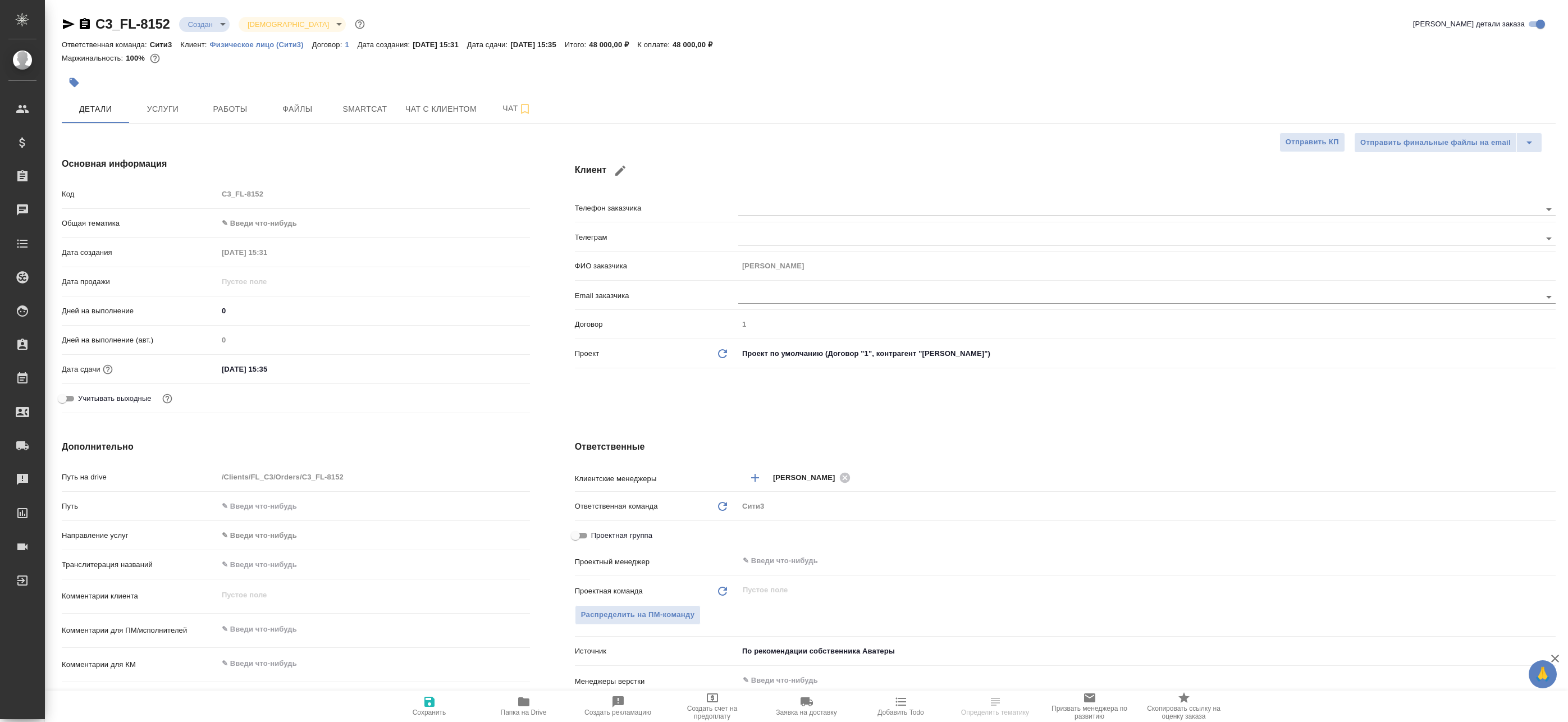
type textarea "x"
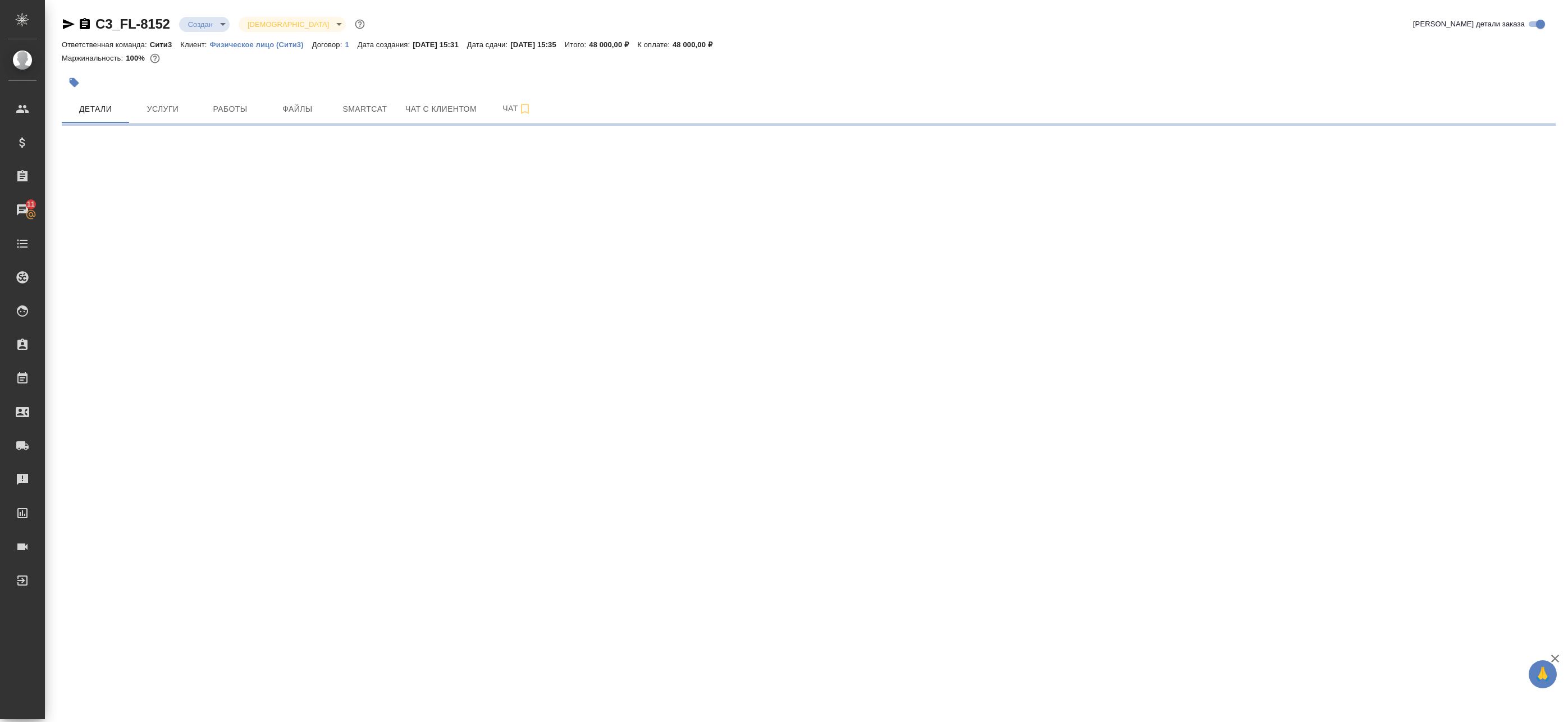
select select "RU"
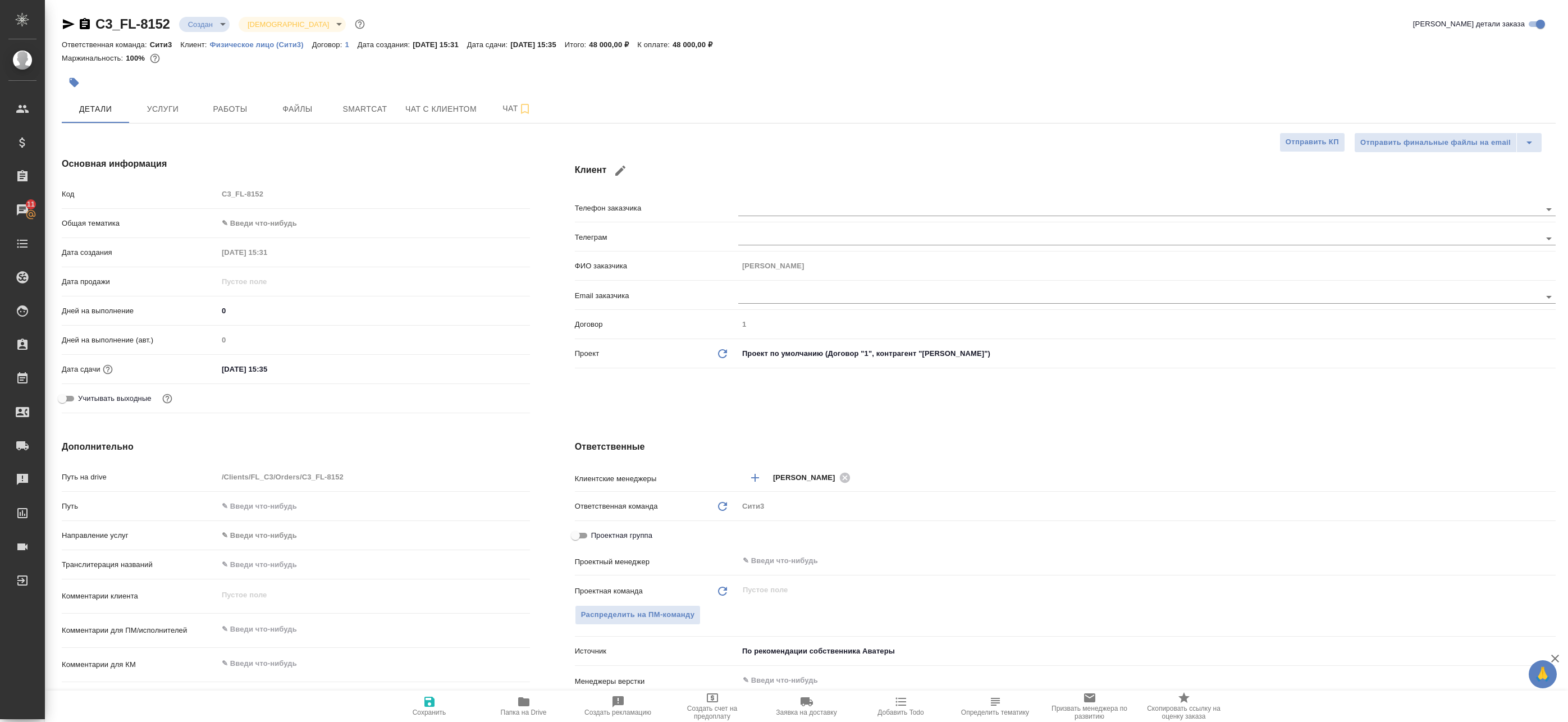
type textarea "x"
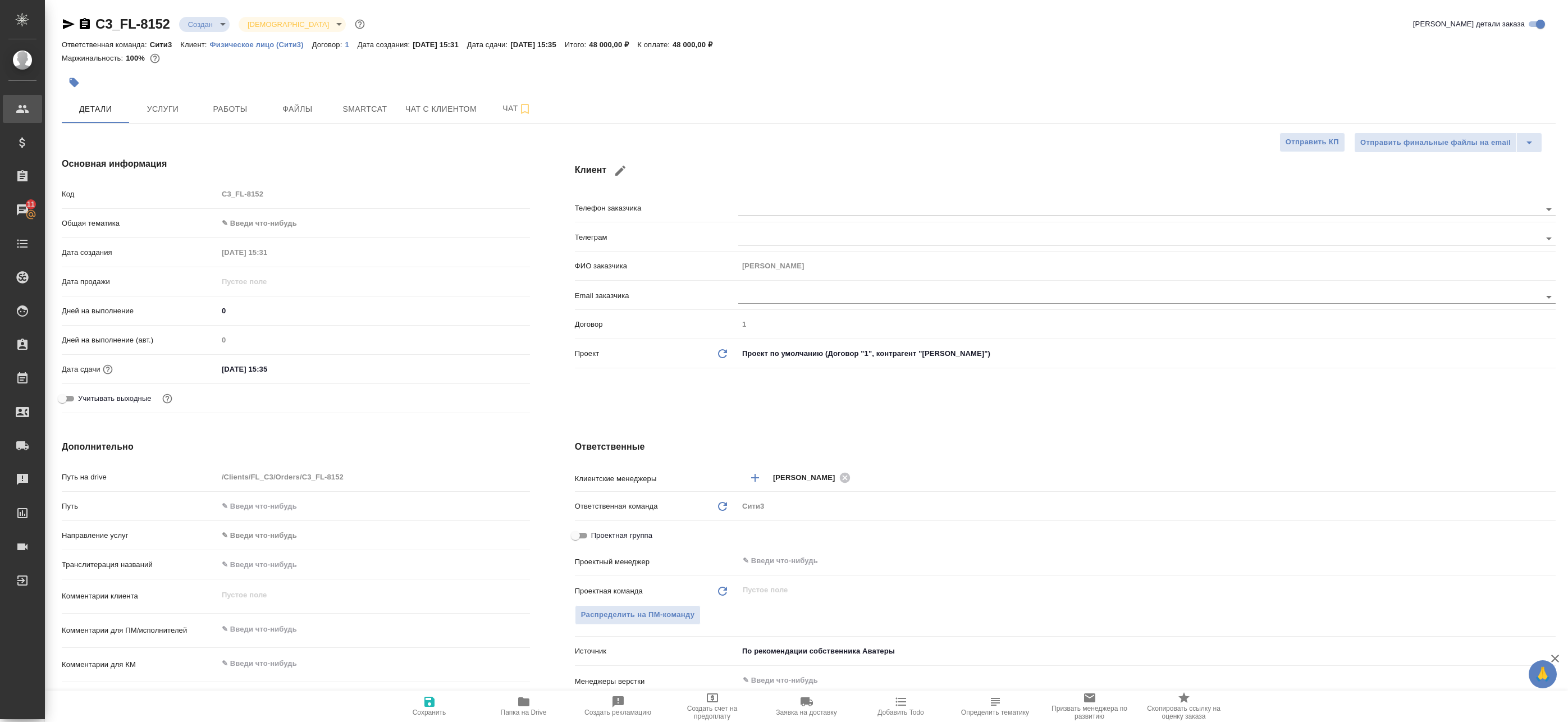
type textarea "x"
